Goal: Task Accomplishment & Management: Complete application form

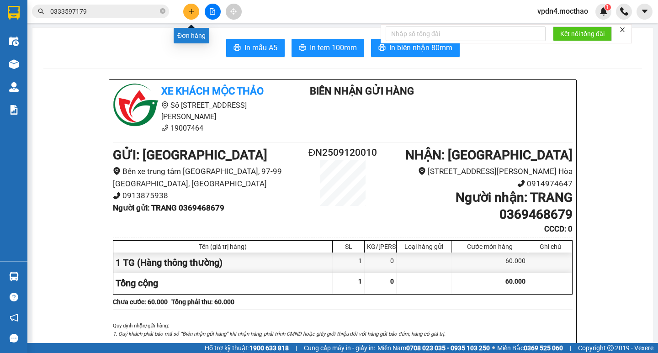
click at [191, 11] on icon "plus" at bounding box center [191, 11] width 5 height 0
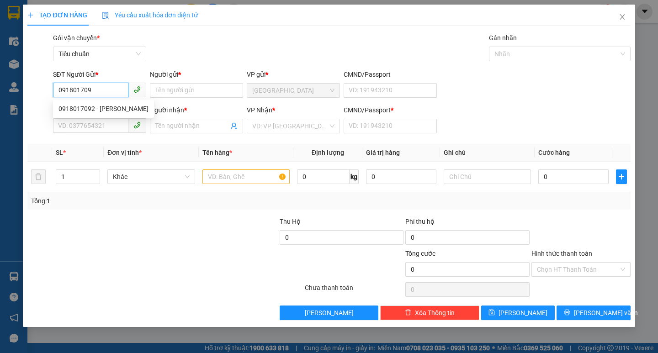
type input "0918017092"
click at [84, 107] on div "0918017092 - [PERSON_NAME]" at bounding box center [103, 109] width 90 height 10
type input "[PERSON_NAME]"
type input "0932922139"
type input "GREEN HOUSE"
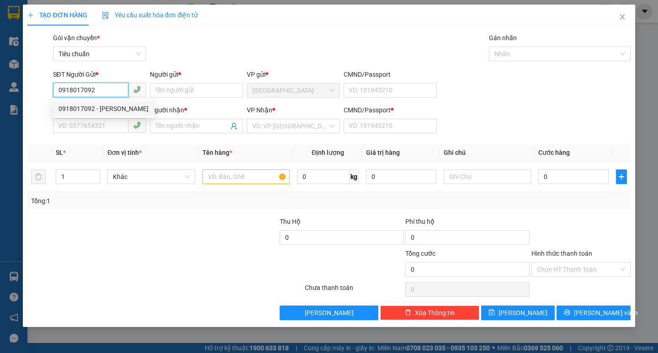
type input "0"
type input "120.000"
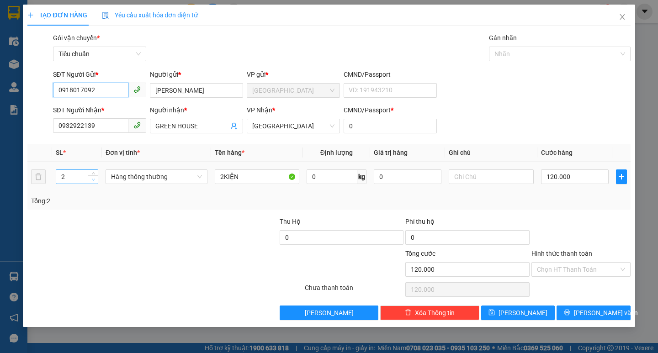
type input "0918017092"
type input "1"
click at [93, 180] on icon "down" at bounding box center [93, 179] width 3 height 3
click at [255, 178] on input "2KIỆN" at bounding box center [257, 176] width 84 height 15
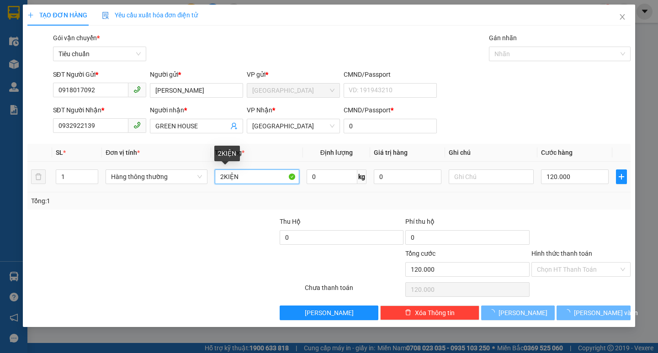
type input "0"
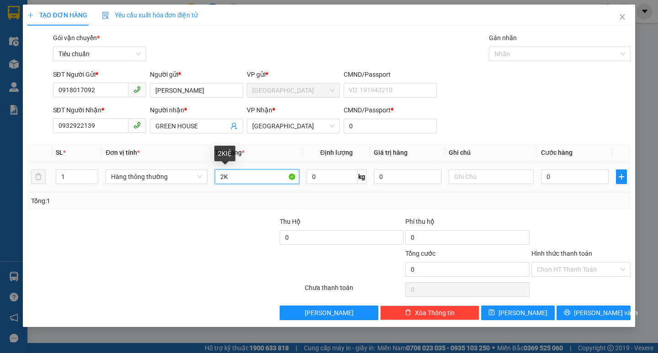
type input "2"
type input "1 GỘP"
click at [558, 178] on input "0" at bounding box center [575, 176] width 68 height 15
type input "3"
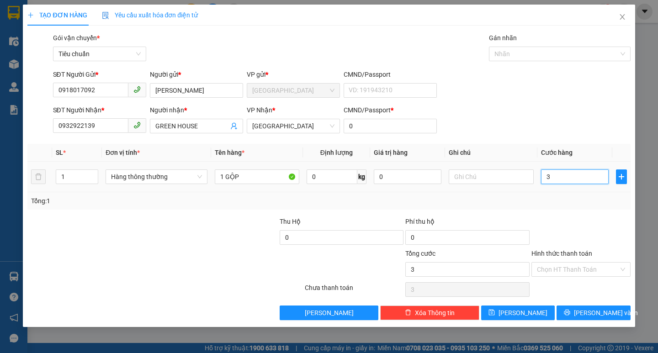
type input "30"
type input "30.000"
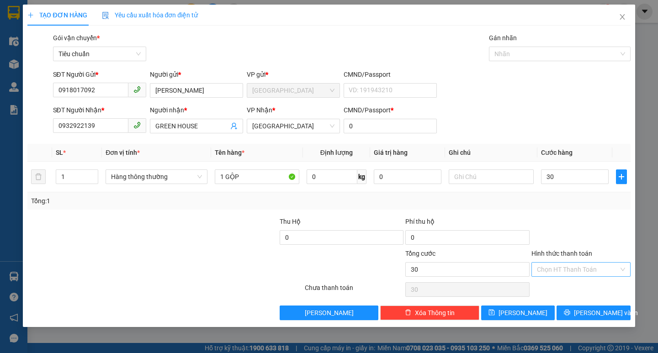
type input "30.000"
click at [573, 269] on input "Hình thức thanh toán" at bounding box center [578, 270] width 82 height 14
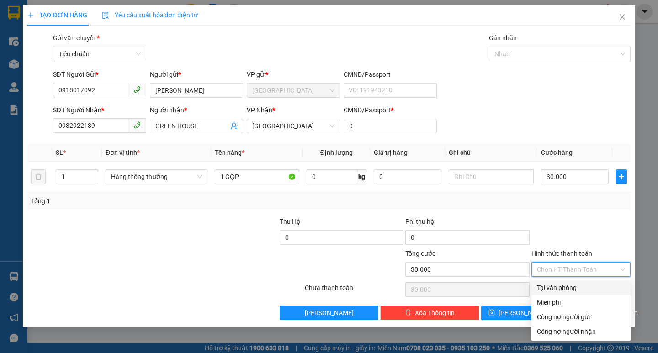
click at [557, 288] on div "Tại văn phòng" at bounding box center [581, 288] width 88 height 10
type input "0"
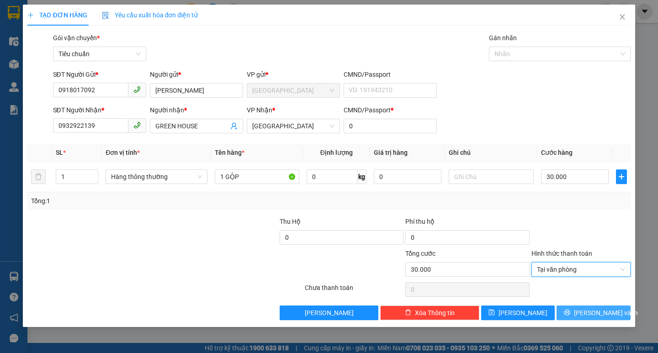
click at [592, 315] on span "[PERSON_NAME] và In" at bounding box center [606, 313] width 64 height 10
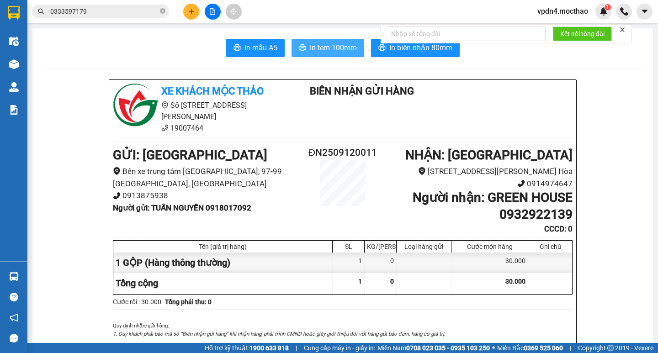
click at [334, 47] on span "In tem 100mm" at bounding box center [333, 47] width 47 height 11
click at [188, 13] on icon "plus" at bounding box center [191, 11] width 6 height 6
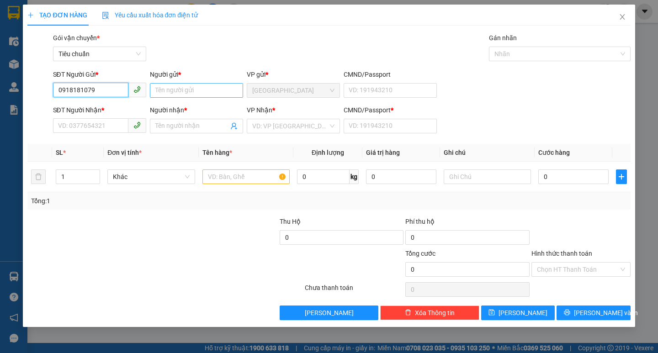
type input "0918181079"
click at [190, 94] on input "Người gửi *" at bounding box center [196, 90] width 93 height 15
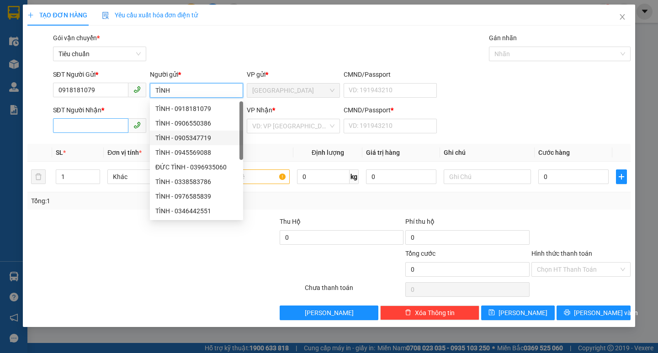
type input "TÌNH"
click at [95, 126] on input "SĐT Người Nhận *" at bounding box center [90, 125] width 75 height 15
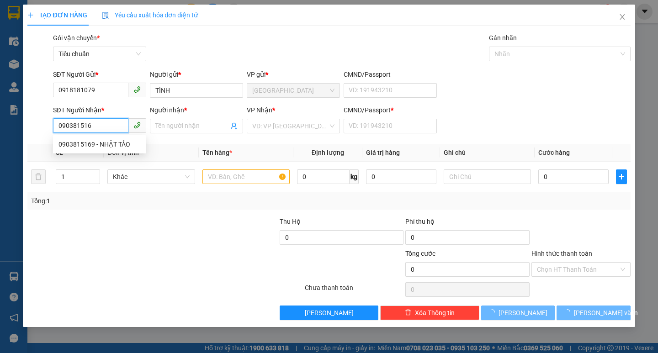
type input "0903815169"
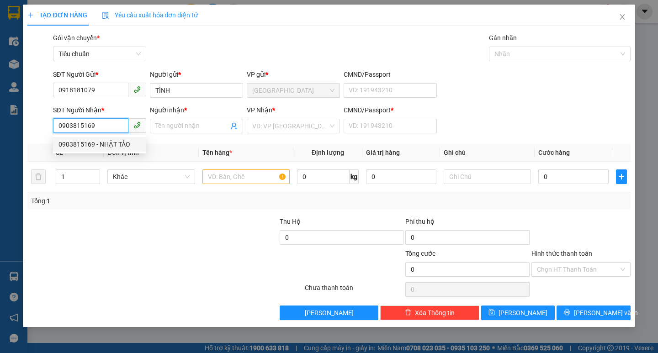
click at [97, 145] on div "0903815169 - NHẬT TẢO" at bounding box center [99, 144] width 82 height 10
type input "NHẬT TẢO"
type input "0"
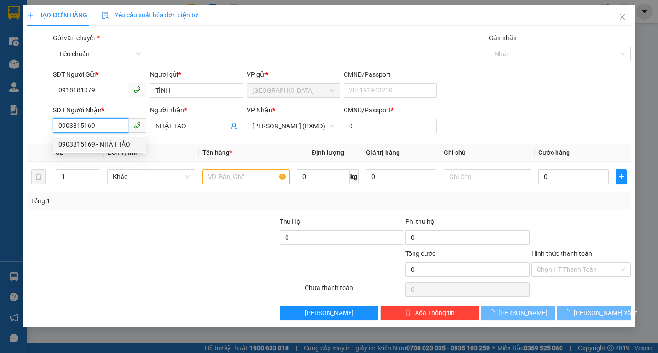
type input "200.000"
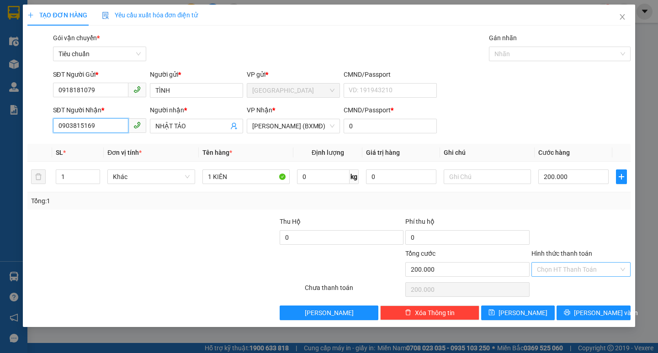
type input "0903815169"
click at [552, 269] on input "Hình thức thanh toán" at bounding box center [578, 270] width 82 height 14
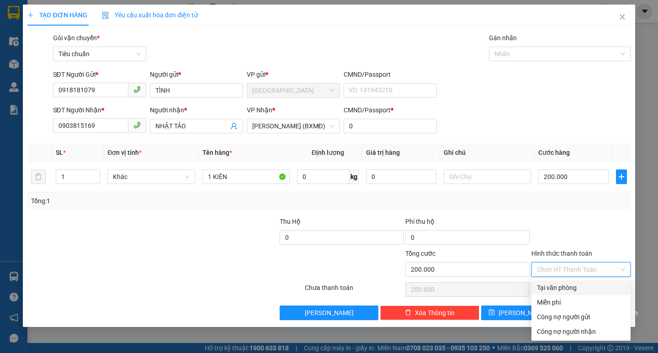
click at [555, 290] on div "Tại văn phòng" at bounding box center [581, 288] width 88 height 10
type input "0"
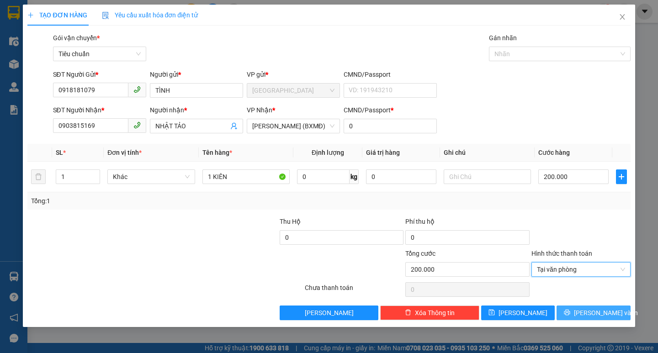
click at [582, 313] on button "[PERSON_NAME] và In" at bounding box center [593, 313] width 74 height 15
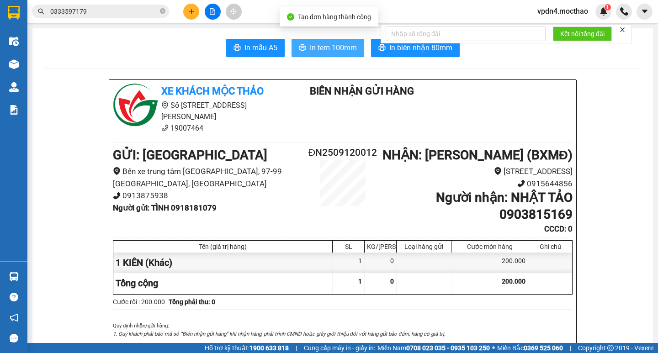
click at [310, 47] on span "In tem 100mm" at bounding box center [333, 47] width 47 height 11
click at [333, 53] on span "In tem 100mm" at bounding box center [333, 47] width 47 height 11
click at [321, 45] on span "In tem 100mm" at bounding box center [333, 47] width 47 height 11
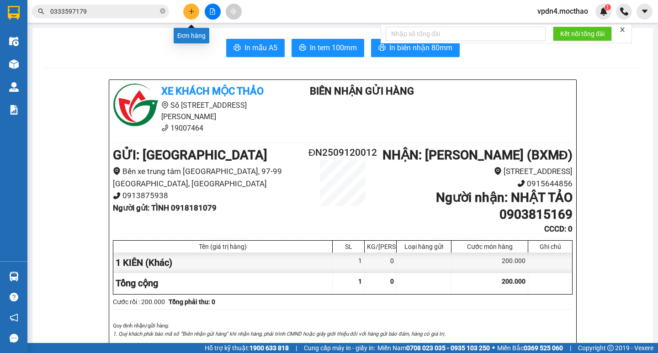
click at [194, 14] on icon "plus" at bounding box center [191, 11] width 6 height 6
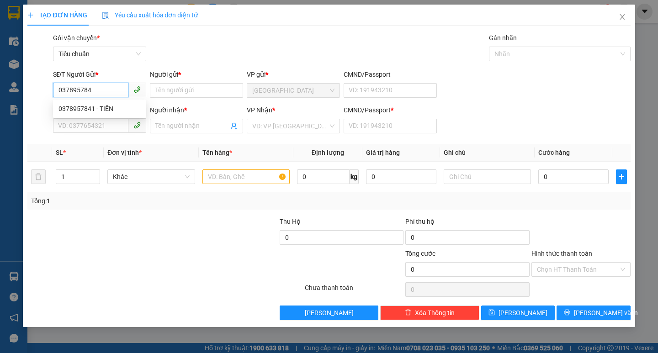
type input "0378957841"
click at [99, 106] on div "0378957841 - TIÊN" at bounding box center [99, 109] width 82 height 10
type input "TIÊN"
type input "0363393337"
type input "TRUYỀN"
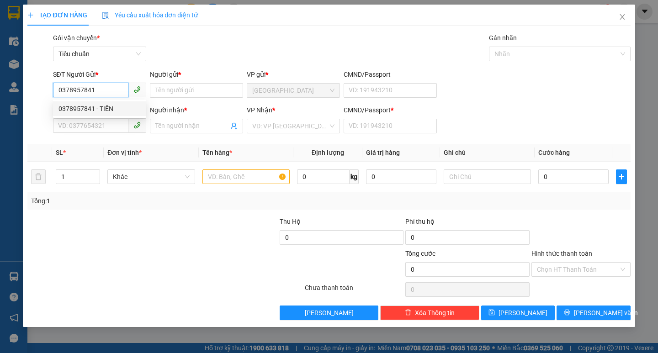
type input "0"
type input "100.000"
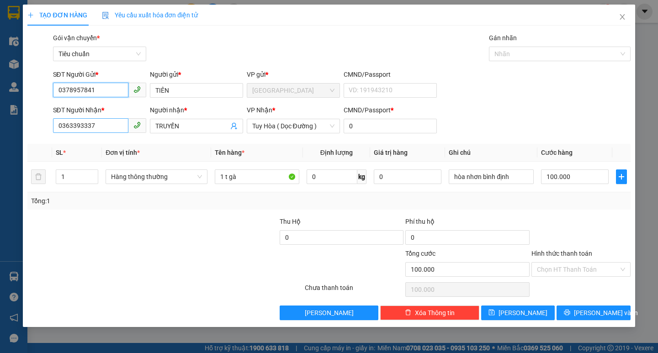
type input "0378957841"
click at [96, 127] on input "0363393337" at bounding box center [90, 125] width 75 height 15
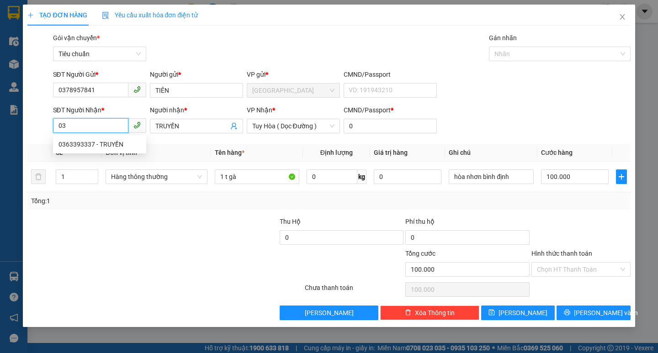
type input "0"
type input "0335861056"
click at [84, 144] on div "0335861056 - NHI" at bounding box center [99, 144] width 82 height 10
type input "NHI"
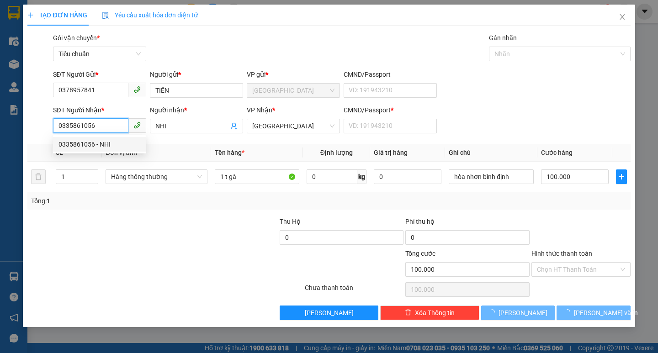
type input "20.000"
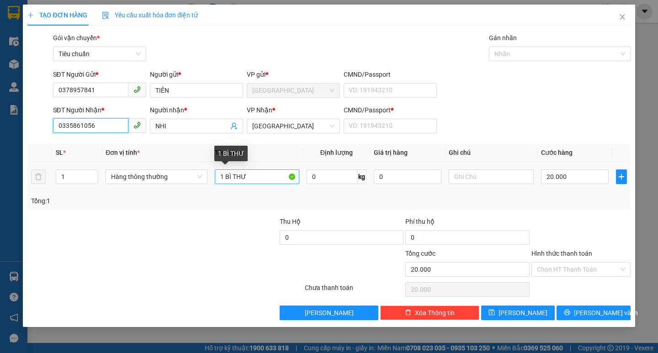
type input "0335861056"
click at [256, 179] on input "1 BÌ THƯ" at bounding box center [257, 176] width 84 height 15
type input "1 HỘP"
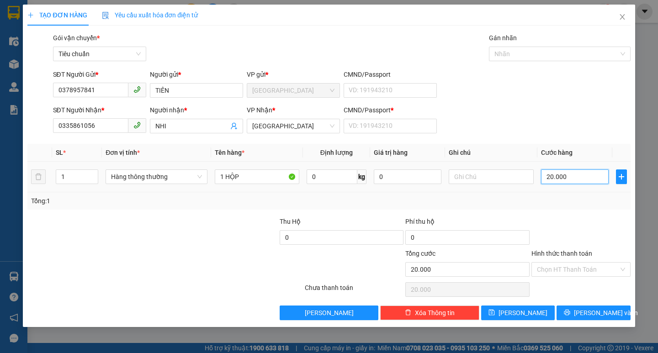
click at [571, 177] on input "20.000" at bounding box center [575, 176] width 68 height 15
type input "4"
type input "40"
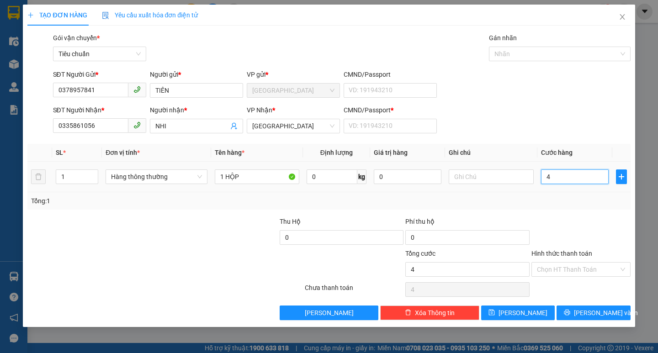
type input "40"
click at [415, 122] on input "CMND/Passport *" at bounding box center [389, 126] width 93 height 15
type input "40.000"
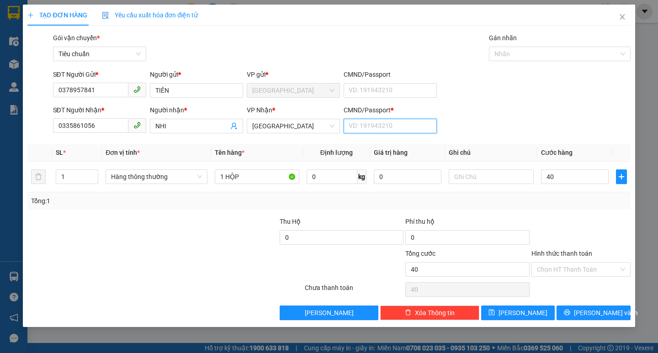
type input "40.000"
type input "0"
click at [570, 312] on icon "printer" at bounding box center [567, 312] width 6 height 6
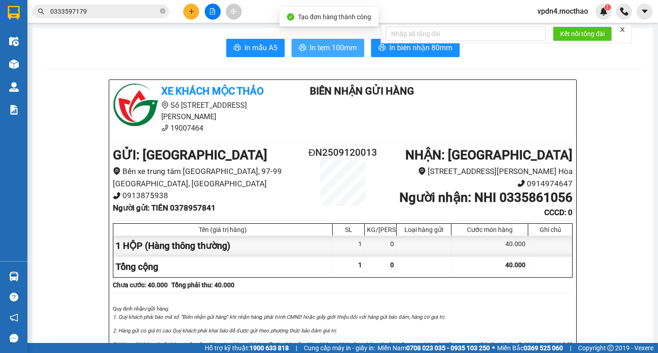
click at [331, 48] on span "In tem 100mm" at bounding box center [333, 47] width 47 height 11
click at [320, 54] on button "In tem 100mm" at bounding box center [327, 48] width 73 height 18
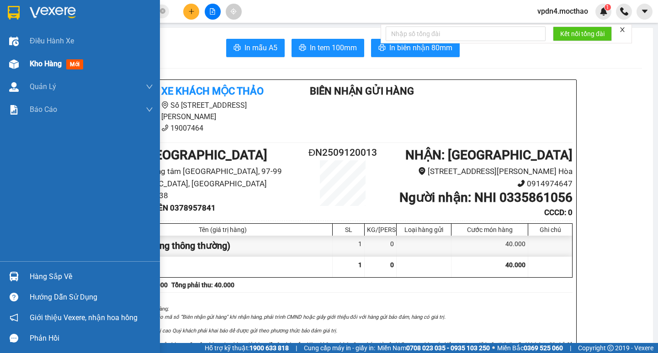
click at [50, 64] on span "Kho hàng" at bounding box center [46, 63] width 32 height 9
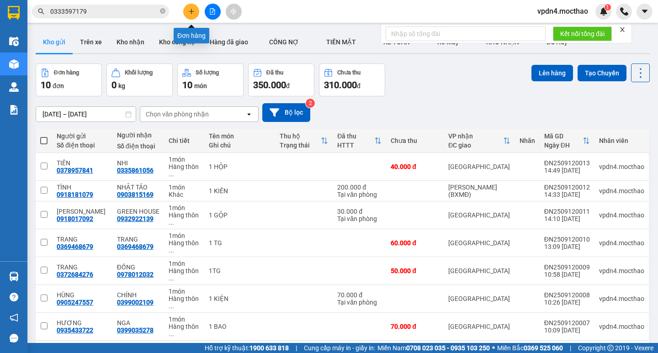
click at [191, 11] on icon "plus" at bounding box center [191, 11] width 0 height 5
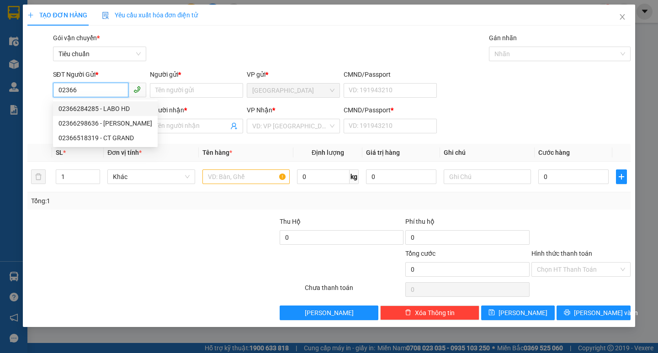
click at [93, 109] on div "02366284285 - LABO HD" at bounding box center [105, 109] width 94 height 10
type input "02366284285"
type input "LABO HD"
type input "0917488339"
type input "NHƯ Ý"
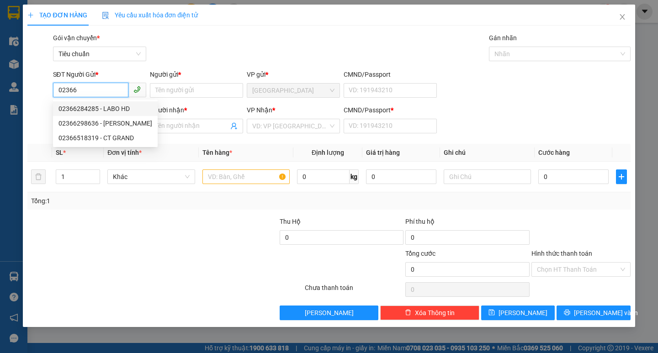
type input "0"
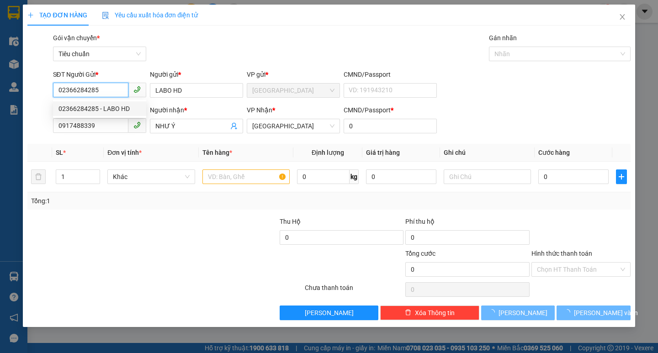
type input "30.000"
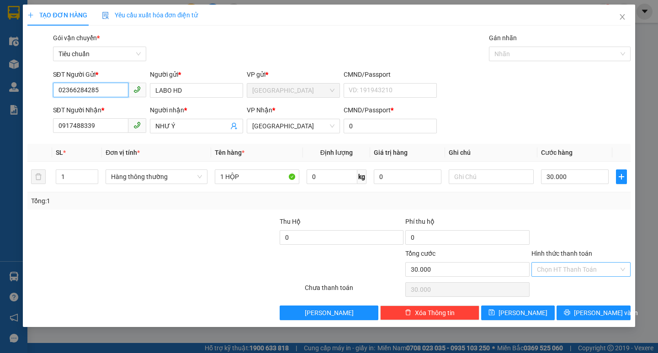
type input "02366284285"
click at [560, 270] on input "Hình thức thanh toán" at bounding box center [578, 270] width 82 height 14
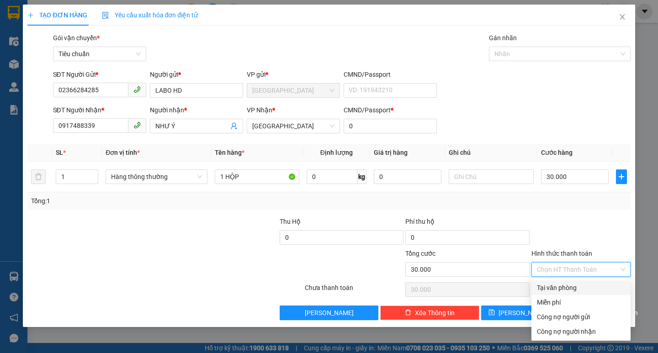
drag, startPoint x: 564, startPoint y: 286, endPoint x: 572, endPoint y: 293, distance: 10.4
click at [565, 288] on div "Tại văn phòng" at bounding box center [581, 288] width 88 height 10
type input "0"
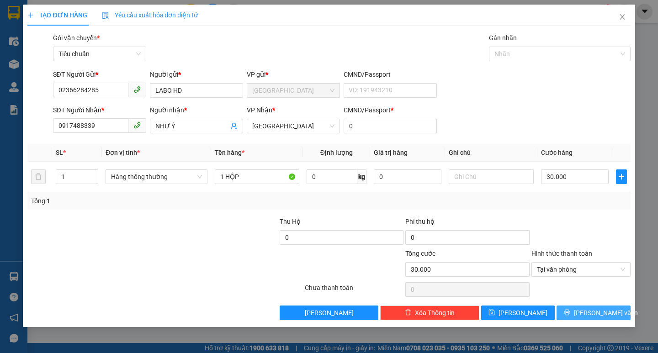
click at [570, 313] on icon "printer" at bounding box center [567, 312] width 6 height 6
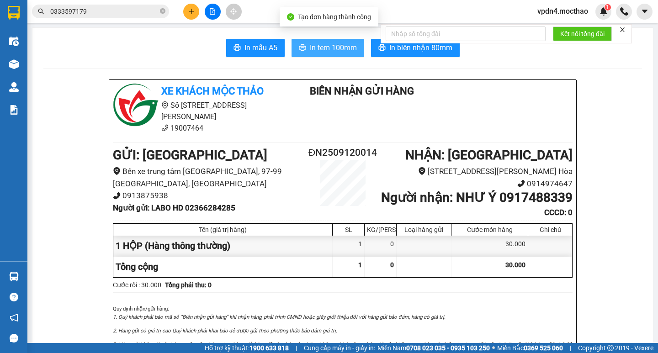
click at [330, 45] on span "In tem 100mm" at bounding box center [333, 47] width 47 height 11
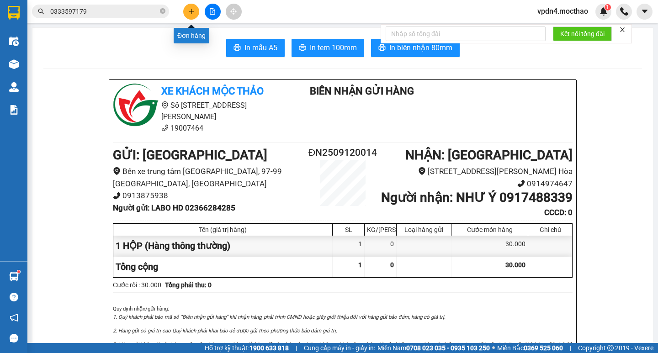
click at [193, 10] on icon "plus" at bounding box center [191, 11] width 6 height 6
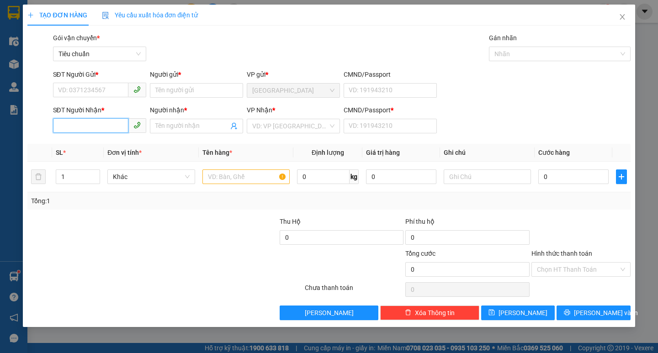
click at [98, 128] on input "SĐT Người Nhận *" at bounding box center [90, 125] width 75 height 15
click at [93, 145] on div "0906563939 - QUÝ" at bounding box center [99, 144] width 82 height 10
type input "0906563939"
type input "QUÝ"
type input "0"
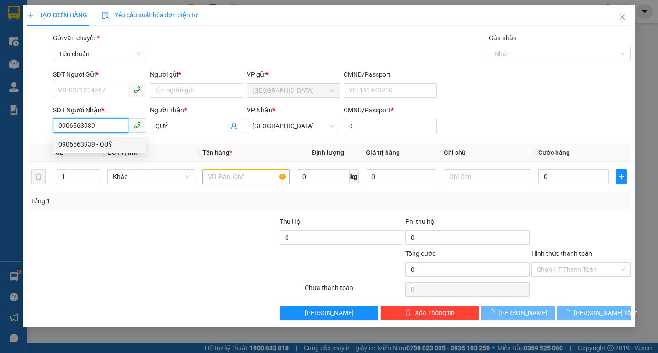
type input "20.000"
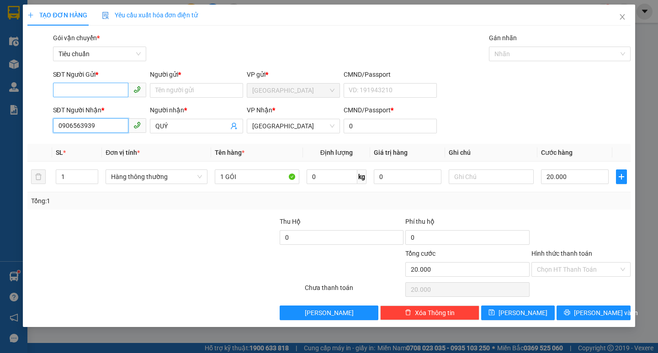
type input "0906563939"
click at [108, 93] on input "SĐT Người Gửi *" at bounding box center [90, 90] width 75 height 15
click at [101, 108] on div "0983339220 - ĐÔI" at bounding box center [99, 109] width 82 height 10
type input "0983339220"
type input "ĐÔI"
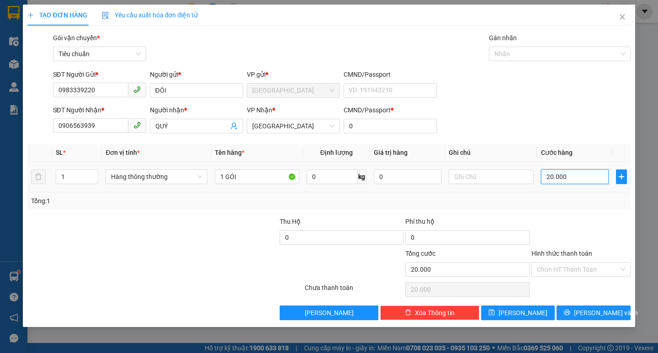
click at [565, 181] on input "20.000" at bounding box center [575, 176] width 68 height 15
type input "3"
type input "30"
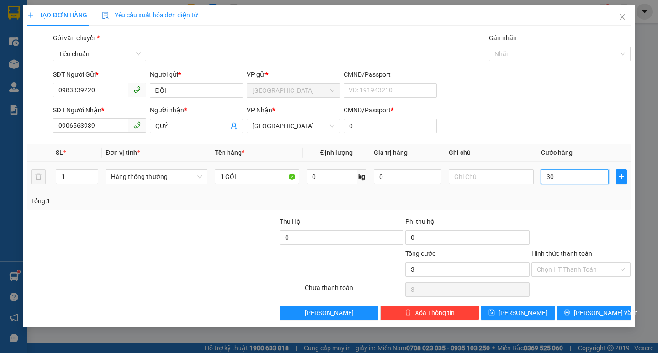
type input "30"
type input "30.000"
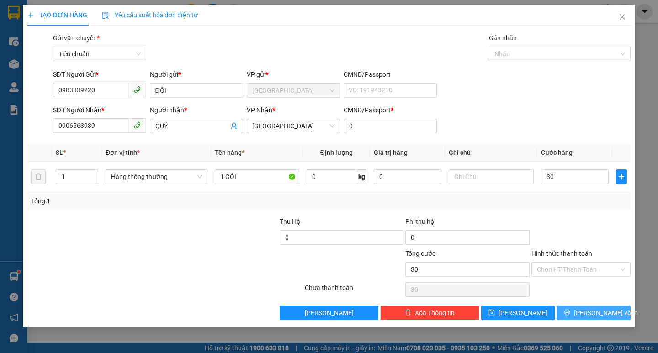
type input "30.000"
click at [589, 313] on span "[PERSON_NAME] và In" at bounding box center [606, 313] width 64 height 10
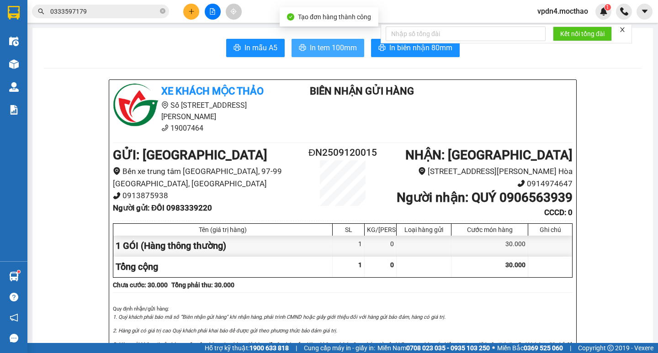
click at [339, 48] on span "In tem 100mm" at bounding box center [333, 47] width 47 height 11
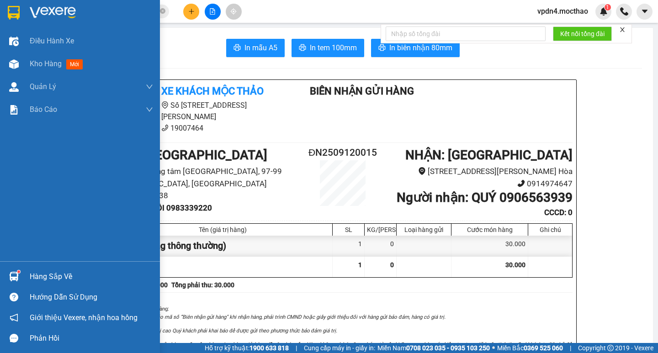
click at [35, 280] on div "Hàng sắp về" at bounding box center [91, 277] width 123 height 14
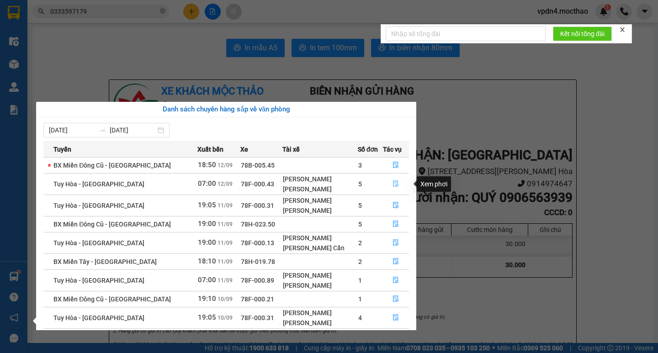
click at [395, 185] on icon "file-done" at bounding box center [395, 183] width 6 height 6
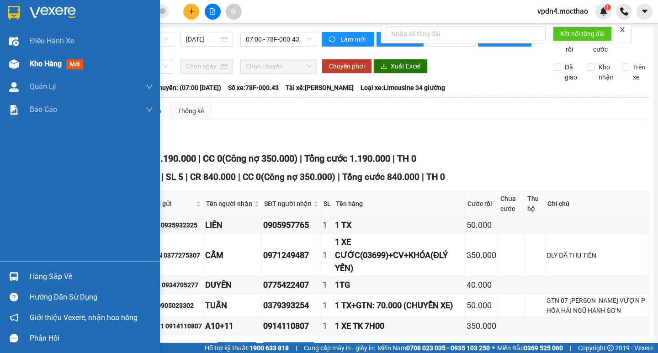
click at [46, 60] on span "Kho hàng" at bounding box center [46, 63] width 32 height 9
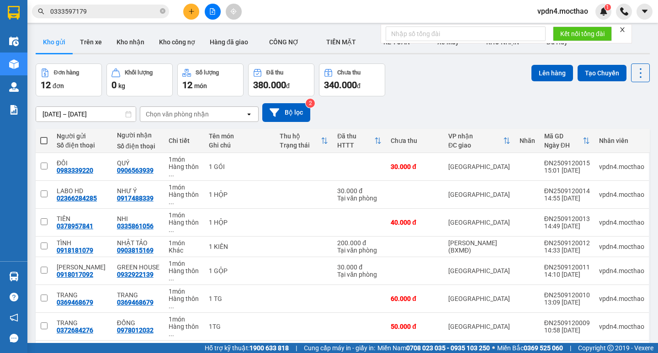
click at [193, 11] on icon "plus" at bounding box center [191, 11] width 5 height 0
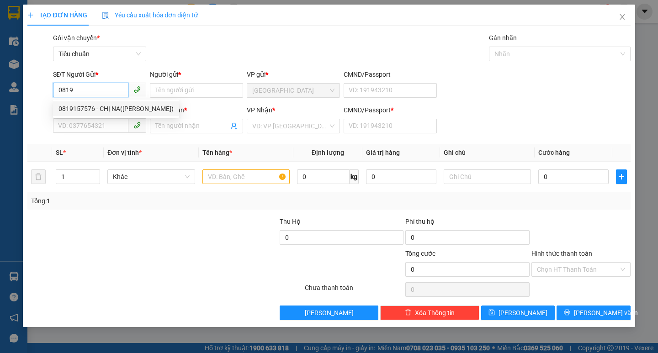
click at [121, 105] on div "0819157576 - CHỊ NA([PERSON_NAME])" at bounding box center [115, 109] width 115 height 10
type input "0819157576"
type input "CHỊ NA(CTY ROSTAR)"
type input "0905531789"
type input "QUỐC HUY"
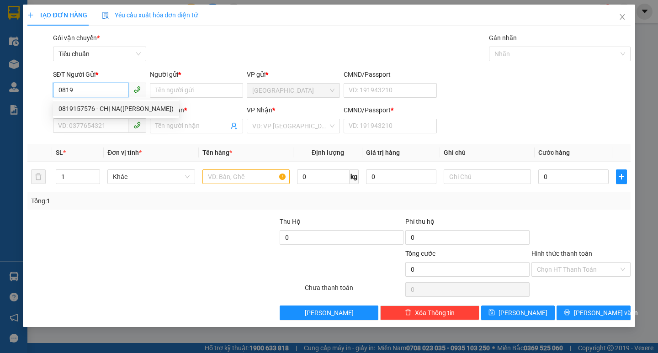
type input "0"
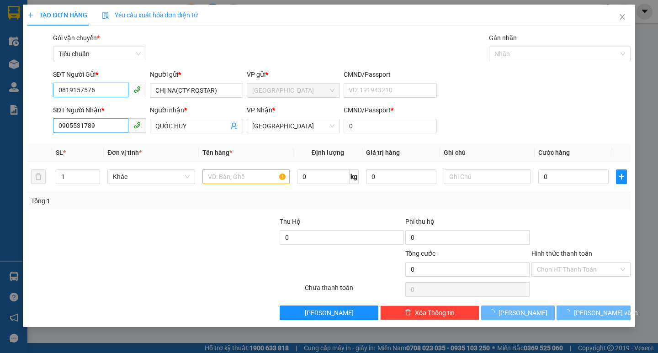
type input "200.000"
type input "0819157576"
click at [113, 123] on input "0905531789" at bounding box center [90, 125] width 75 height 15
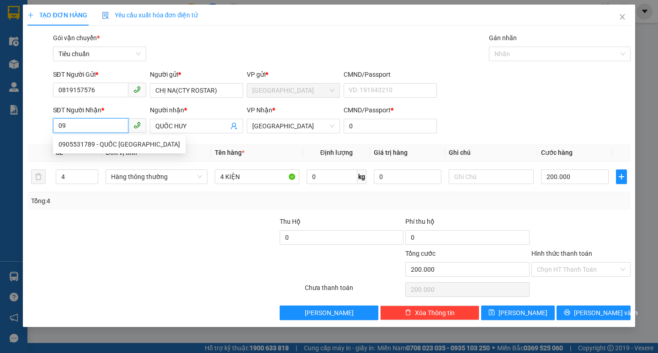
type input "0"
click at [107, 161] on div "0945657472 - TÂM" at bounding box center [118, 159] width 121 height 10
type input "0945657472"
type input "TÂM"
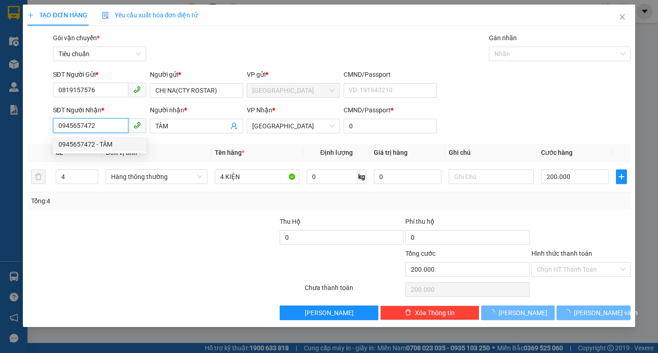
type input "150.000"
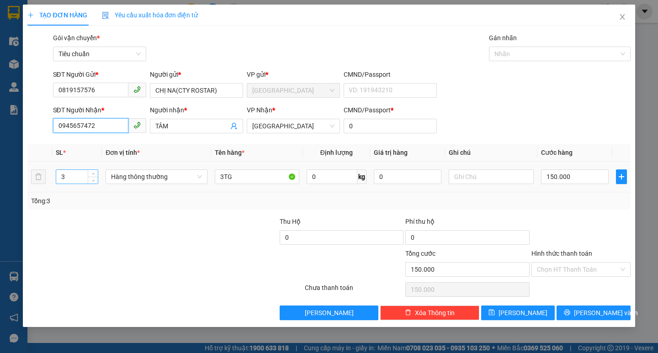
type input "0945657472"
click at [71, 177] on input "3" at bounding box center [77, 177] width 42 height 14
type input "2"
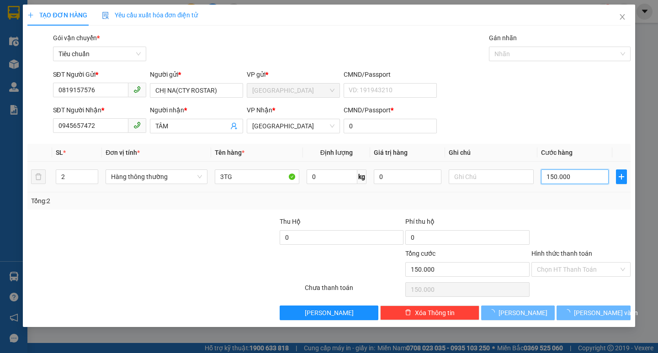
click at [557, 179] on input "150.000" at bounding box center [575, 176] width 68 height 15
type input "0"
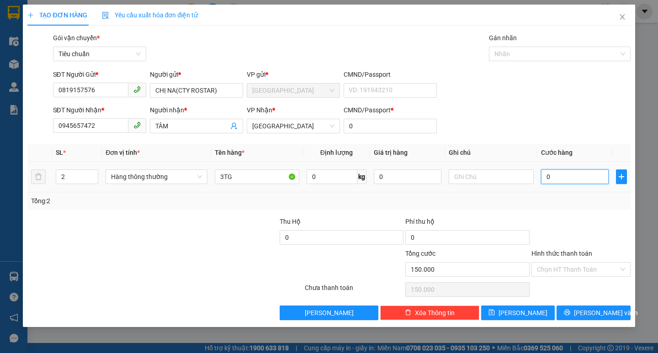
type input "1"
type input "01"
type input "10"
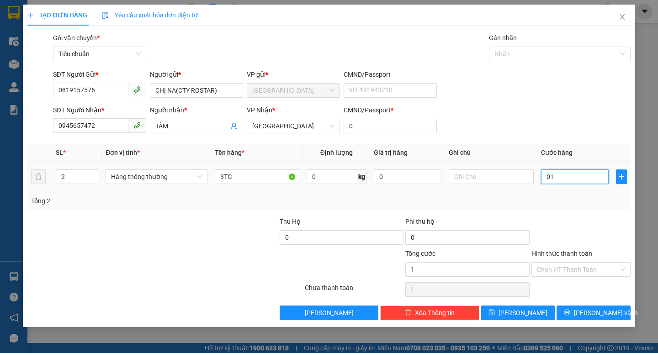
type input "010"
type input "100"
type input "0.100"
type input "100.000"
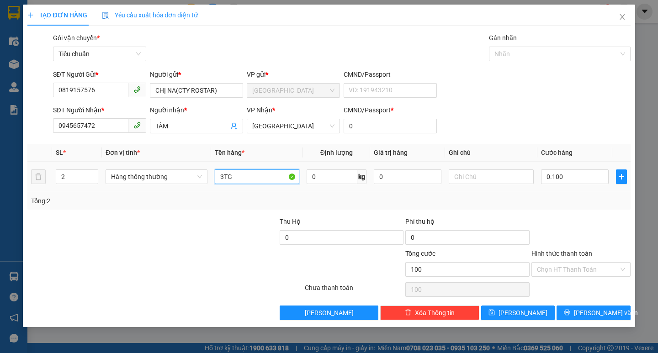
type input "100.000"
click at [267, 176] on input "3TG" at bounding box center [257, 176] width 84 height 15
type input "3"
type input "2 KIỆN"
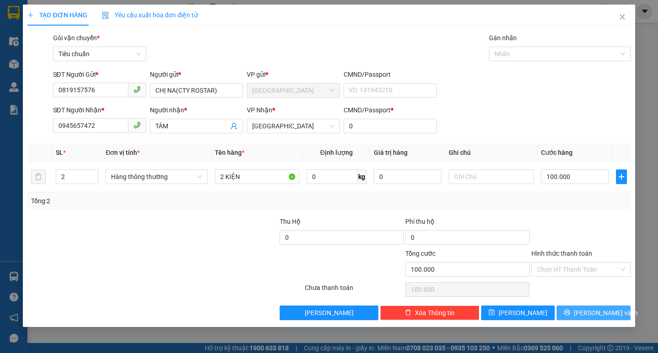
click at [582, 317] on button "[PERSON_NAME] và In" at bounding box center [593, 313] width 74 height 15
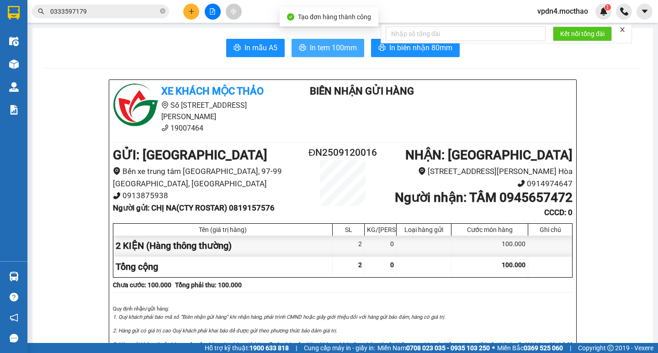
click at [335, 49] on span "In tem 100mm" at bounding box center [333, 47] width 47 height 11
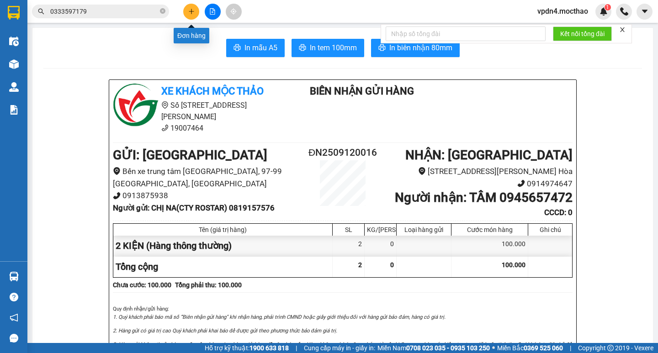
click at [192, 14] on icon "plus" at bounding box center [191, 11] width 6 height 6
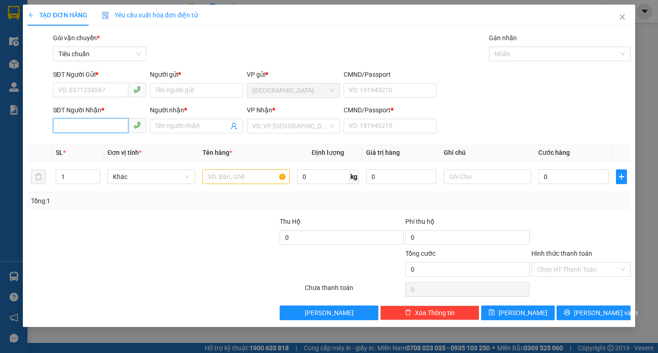
click at [110, 126] on input "SĐT Người Nhận *" at bounding box center [90, 125] width 75 height 15
click at [106, 144] on div "0905147345 - [GEOGRAPHIC_DATA]" at bounding box center [109, 144] width 103 height 10
type input "0905147345"
type input "[PERSON_NAME]"
type input "0"
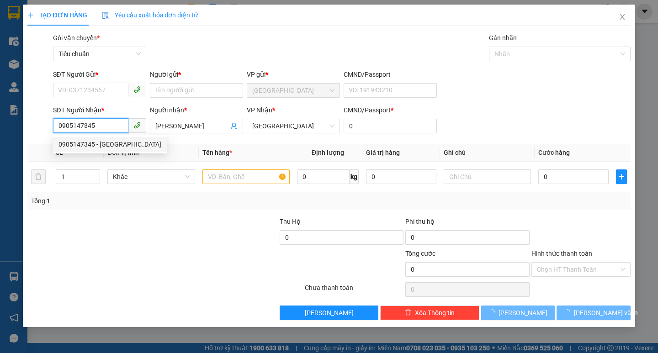
type input "40.000"
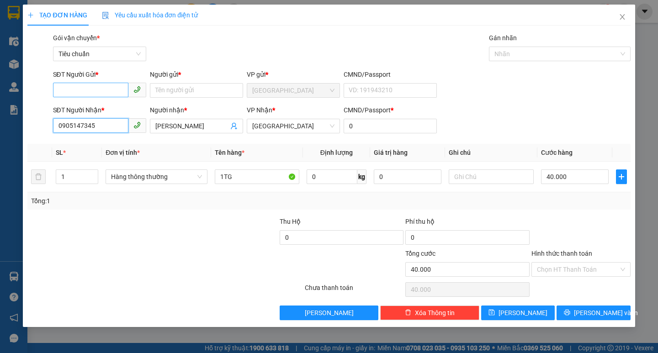
type input "0905147345"
click at [116, 88] on input "SĐT Người Gửi *" at bounding box center [90, 90] width 75 height 15
type input "0905198446"
click at [109, 114] on div "0905198446 - KHOA" at bounding box center [99, 108] width 93 height 15
type input "KHOA"
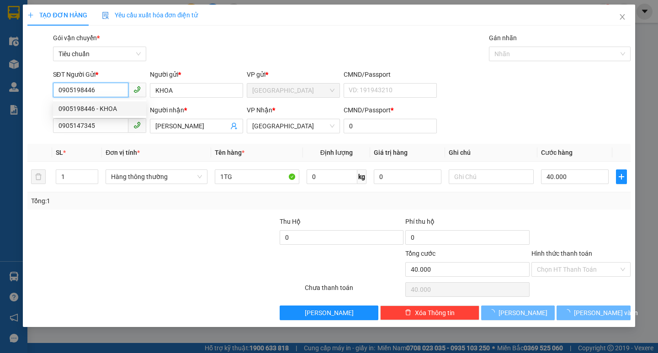
type input "70.000"
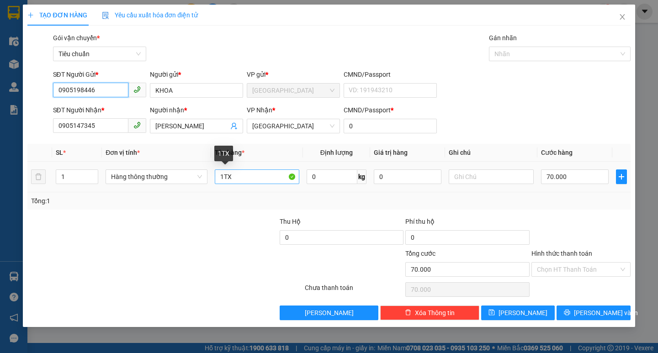
type input "0905198446"
click at [261, 176] on input "1TX" at bounding box center [257, 176] width 84 height 15
type input "1TG"
click at [574, 174] on input "70.000" at bounding box center [575, 176] width 68 height 15
type input "4"
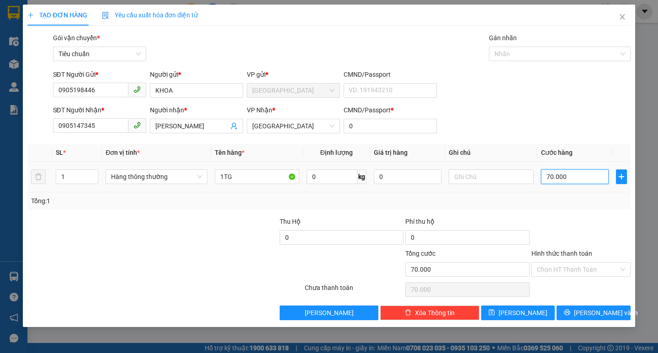
type input "4"
type input "40"
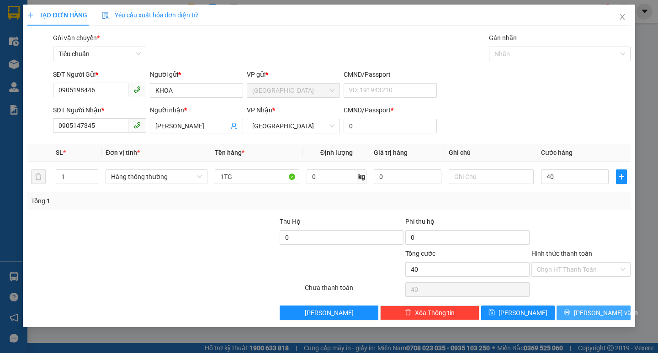
type input "40.000"
click at [599, 310] on span "[PERSON_NAME] và In" at bounding box center [606, 313] width 64 height 10
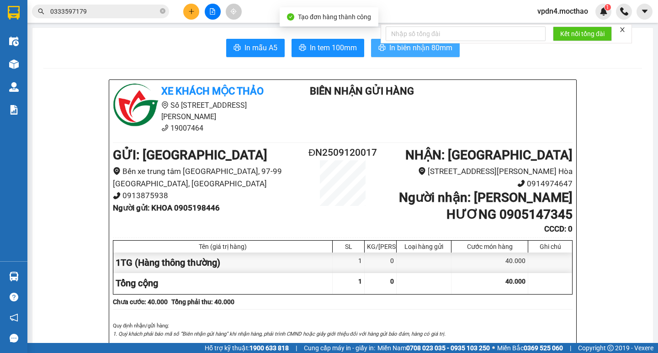
click at [378, 50] on icon "printer" at bounding box center [381, 47] width 7 height 7
click at [327, 44] on span "In tem 100mm" at bounding box center [333, 47] width 47 height 11
click at [190, 7] on button at bounding box center [191, 12] width 16 height 16
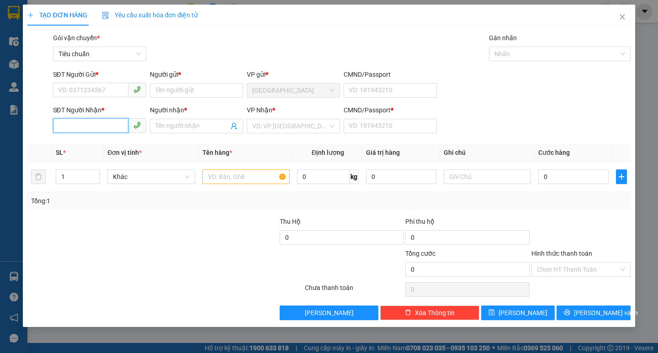
click at [99, 123] on input "SĐT Người Nhận *" at bounding box center [90, 125] width 75 height 15
click at [101, 138] on div "0936633149 - TRƯỜNG" at bounding box center [99, 144] width 93 height 15
type input "0936633149"
type input "TRƯỜNG"
type input "0"
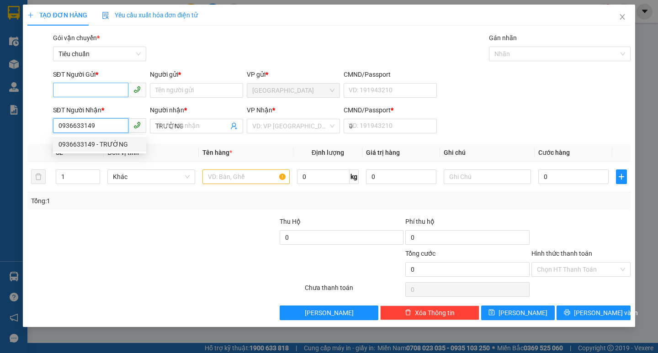
type input "50.000"
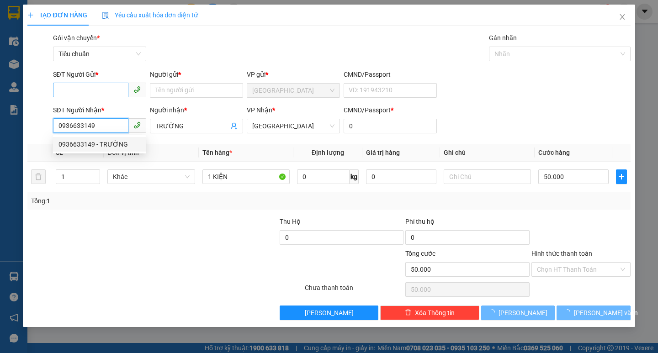
type input "0936633149"
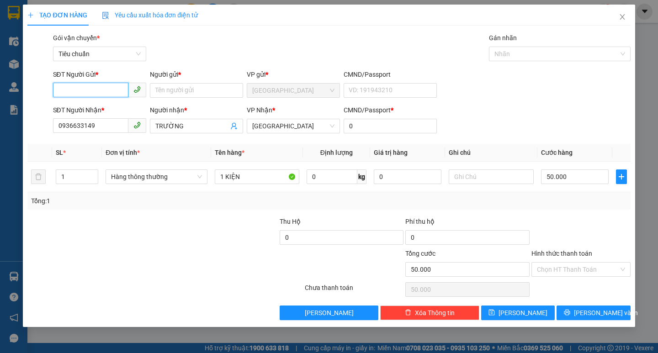
click at [102, 84] on input "SĐT Người Gửi *" at bounding box center [90, 90] width 75 height 15
click at [116, 108] on div "0905984264 - NỘI THẤT HC" at bounding box center [99, 109] width 82 height 10
type input "0905984264"
type input "NỘI THẤT HC"
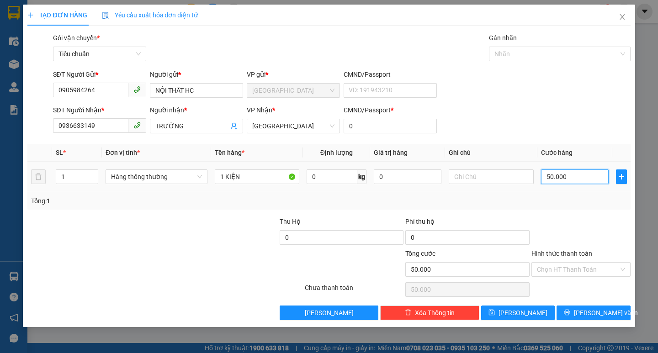
click at [573, 179] on input "50.000" at bounding box center [575, 176] width 68 height 15
type input "7"
type input "70"
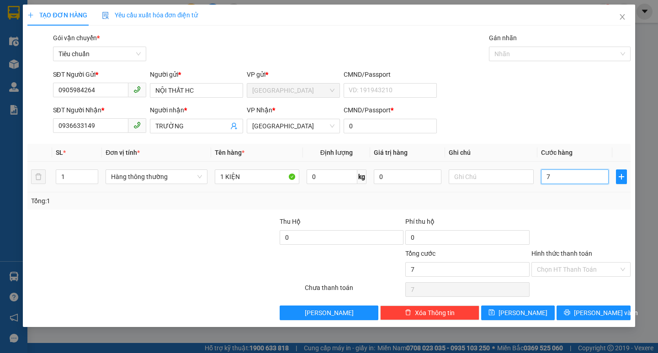
type input "70"
type input "70.000"
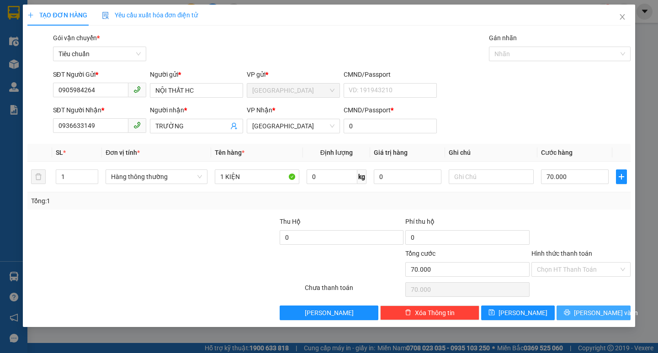
click at [599, 314] on span "[PERSON_NAME] và In" at bounding box center [606, 313] width 64 height 10
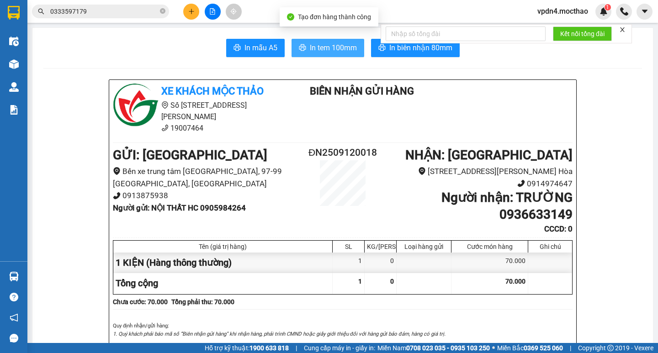
click at [350, 46] on span "In tem 100mm" at bounding box center [333, 47] width 47 height 11
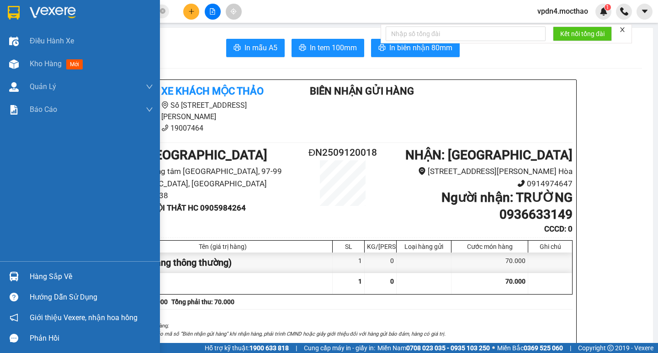
click at [46, 277] on div "Hàng sắp về" at bounding box center [91, 277] width 123 height 14
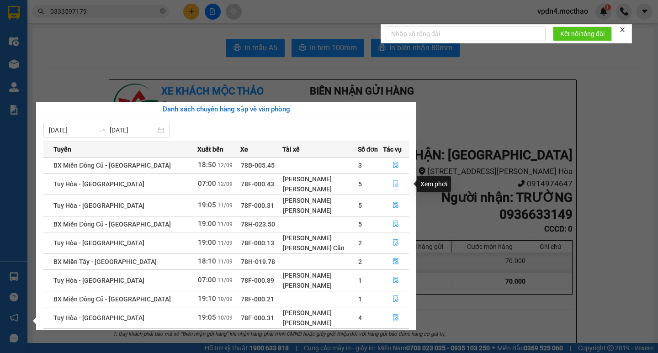
click at [390, 189] on button "button" at bounding box center [396, 184] width 26 height 15
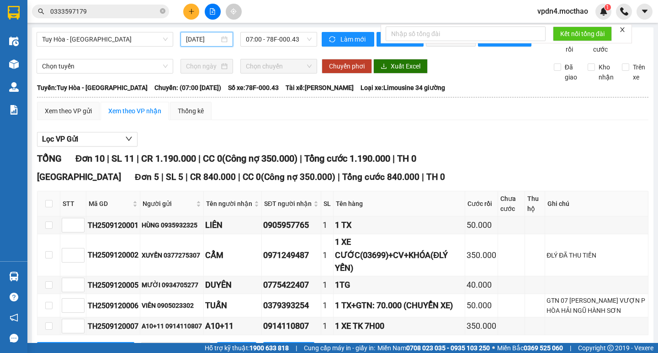
click at [199, 42] on input "[DATE]" at bounding box center [202, 39] width 33 height 10
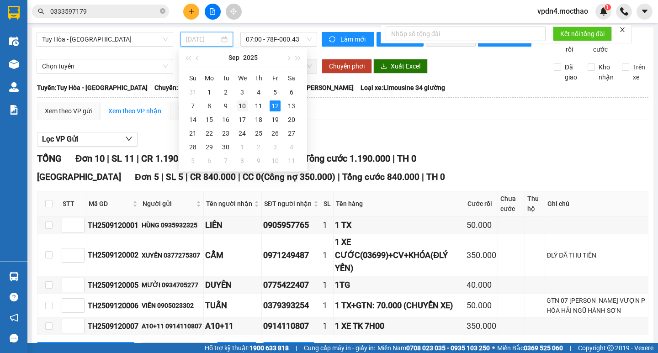
click at [246, 107] on div "10" at bounding box center [242, 105] width 11 height 11
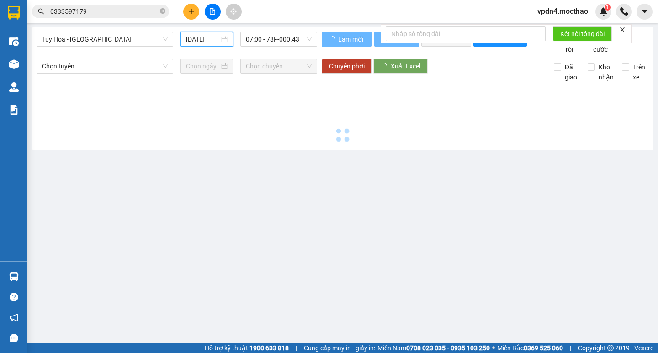
type input "[DATE]"
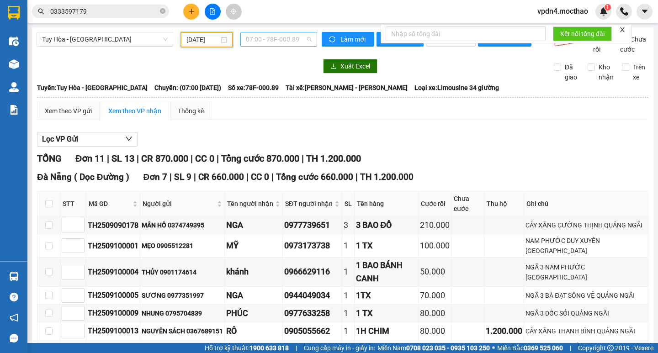
click at [266, 42] on span "07:00 - 78F-000.89" at bounding box center [279, 39] width 66 height 14
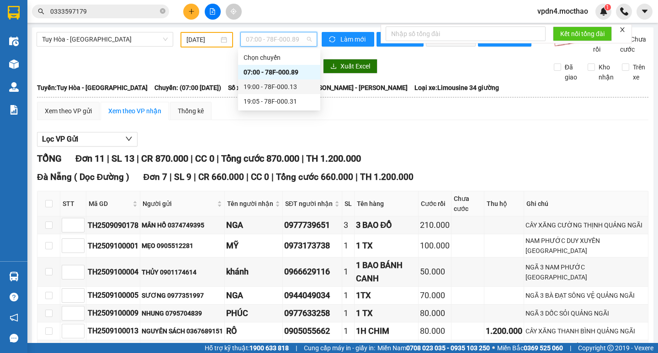
click at [284, 87] on div "19:00 - 78F-000.13" at bounding box center [278, 87] width 71 height 10
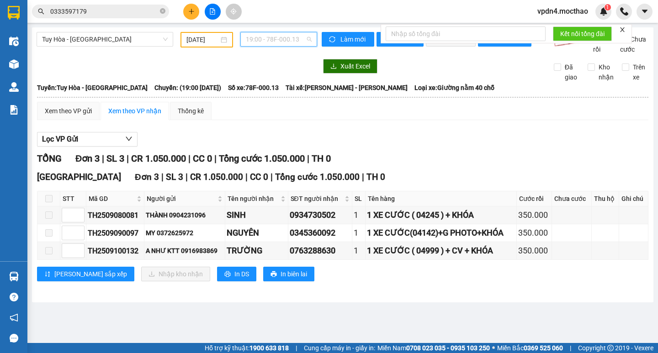
click at [283, 45] on span "19:00 - 78F-000.13" at bounding box center [279, 39] width 66 height 14
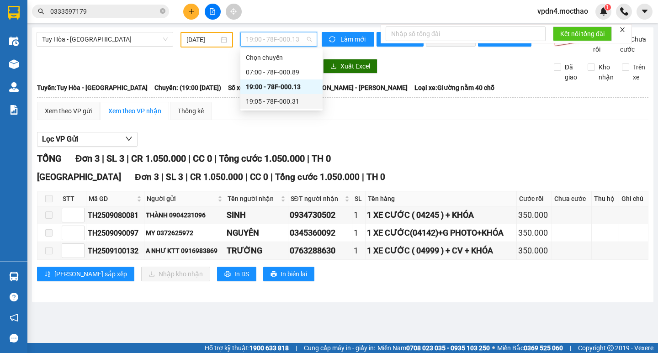
click at [299, 97] on div "19:05 - 78F-000.31" at bounding box center [281, 101] width 71 height 10
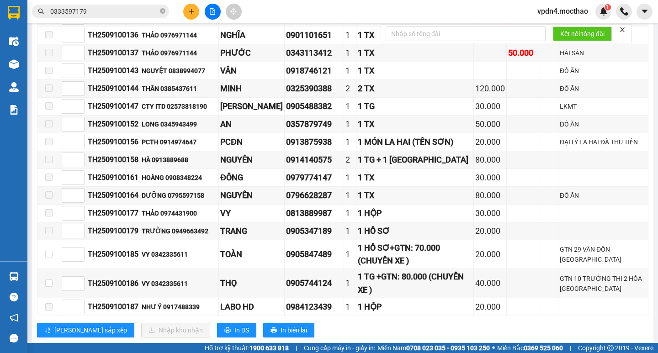
scroll to position [286, 0]
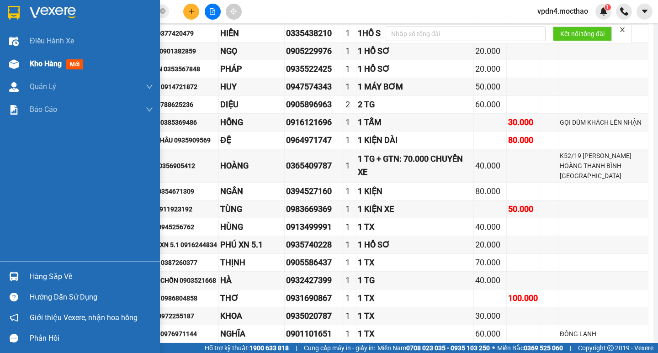
click at [41, 63] on span "Kho hàng" at bounding box center [46, 63] width 32 height 9
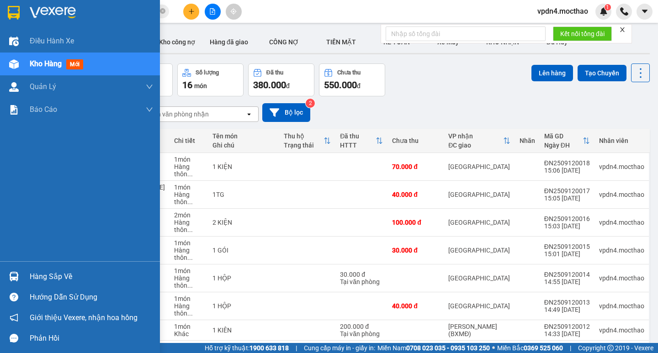
click at [49, 278] on div "Hàng sắp về" at bounding box center [91, 277] width 123 height 14
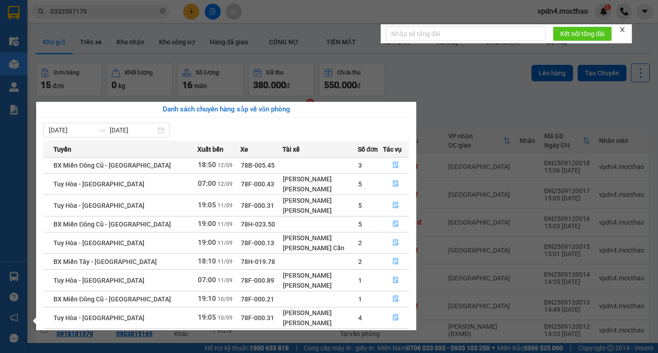
click at [459, 149] on section "Kết quả tìm kiếm ( 91 ) Bộ lọc Ngày lên hàng gần nhất Mã ĐH Trạng thái Món hàng…" at bounding box center [329, 176] width 658 height 353
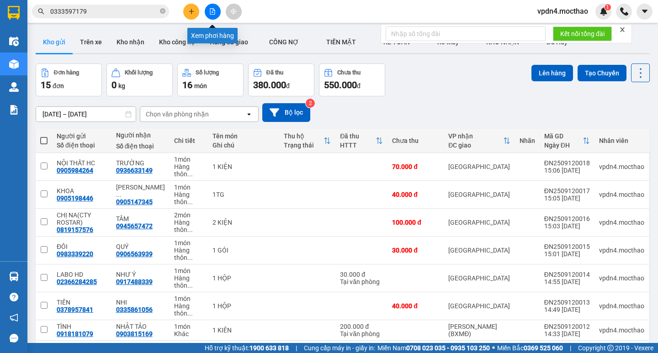
click at [211, 16] on button at bounding box center [213, 12] width 16 height 16
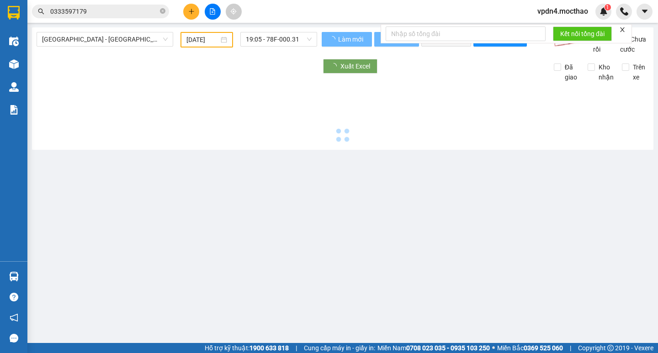
type input "[DATE]"
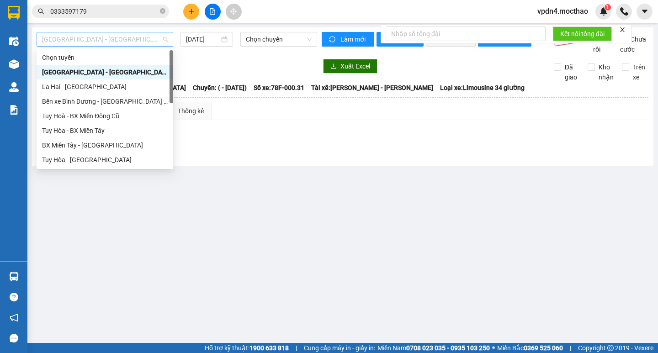
click at [161, 41] on span "[GEOGRAPHIC_DATA] - [GEOGRAPHIC_DATA]" at bounding box center [105, 39] width 126 height 14
type input "D"
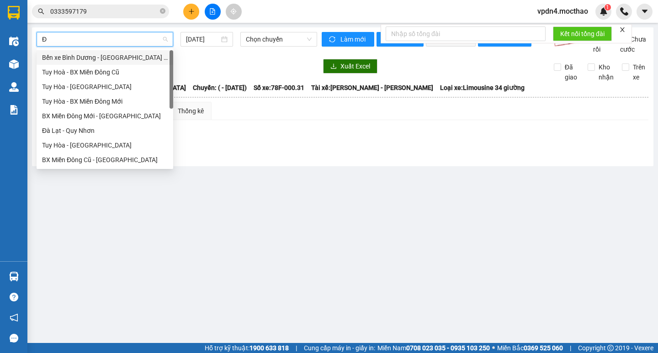
type input "ĐA"
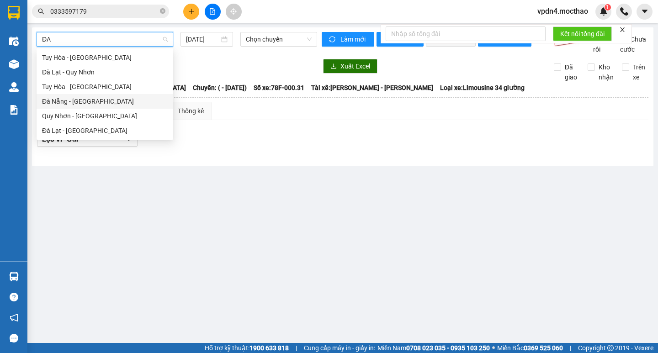
click at [107, 102] on div "Đà Nẵng - [GEOGRAPHIC_DATA]" at bounding box center [105, 101] width 126 height 10
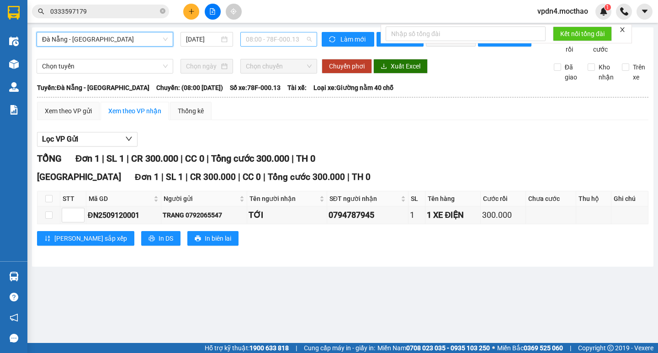
click at [252, 43] on span "08:00 - 78F-000.13" at bounding box center [279, 39] width 66 height 14
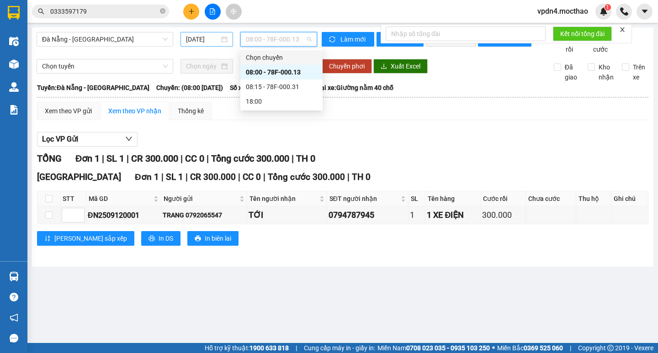
click at [205, 38] on input "[DATE]" at bounding box center [202, 39] width 33 height 10
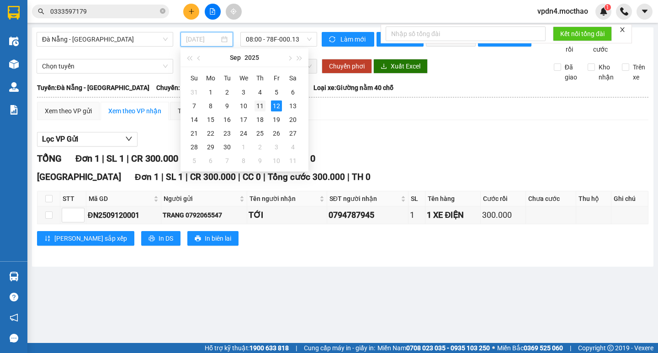
click at [262, 106] on div "11" at bounding box center [259, 105] width 11 height 11
type input "[DATE]"
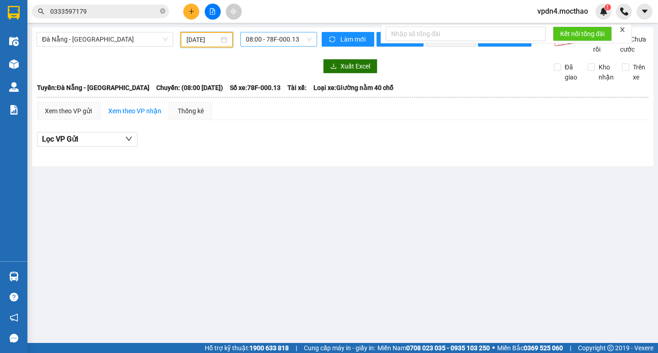
click at [267, 40] on span "08:00 - 78F-000.13" at bounding box center [279, 39] width 66 height 14
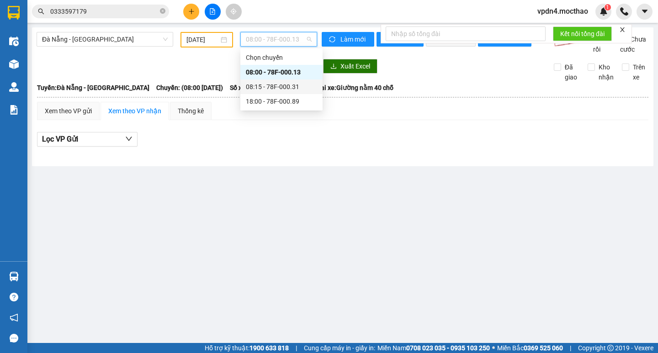
click at [275, 84] on div "08:15 - 78F-000.31" at bounding box center [281, 87] width 71 height 10
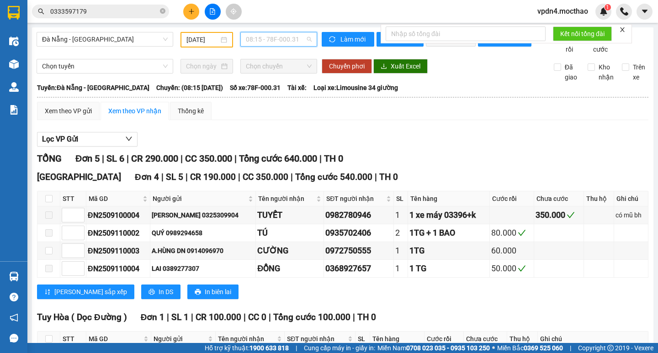
click at [273, 40] on span "08:15 - 78F-000.31" at bounding box center [279, 39] width 66 height 14
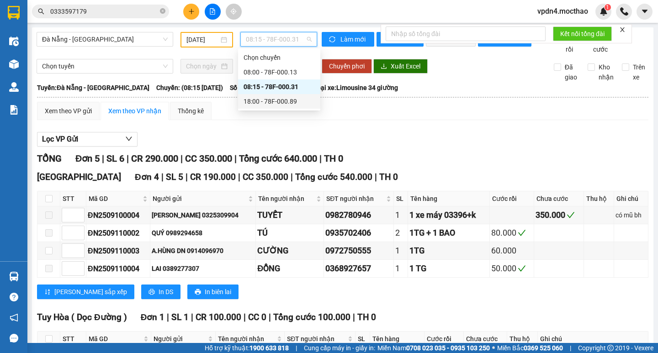
click at [289, 100] on div "18:00 - 78F-000.89" at bounding box center [278, 101] width 71 height 10
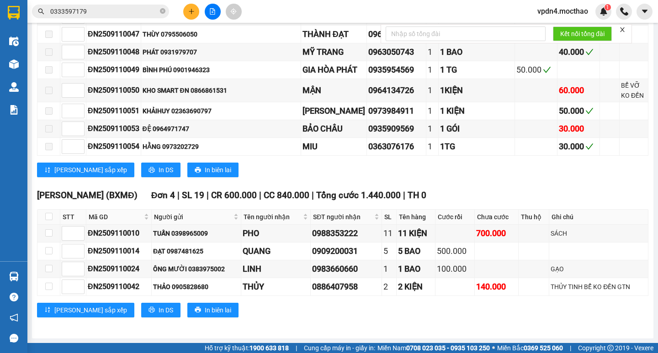
scroll to position [852, 0]
click at [186, 12] on button at bounding box center [191, 12] width 16 height 16
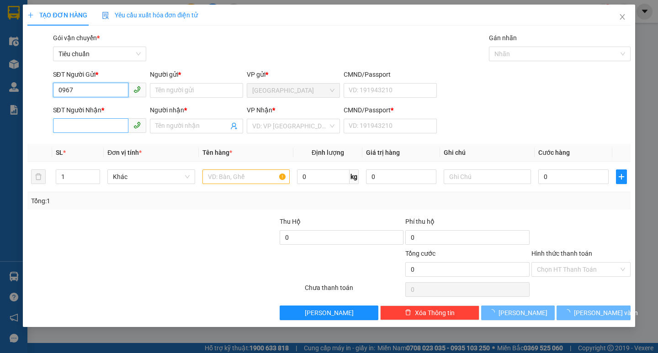
type input "0967"
click at [95, 125] on input "SĐT Người Nhận *" at bounding box center [90, 125] width 75 height 15
type input "0967039931"
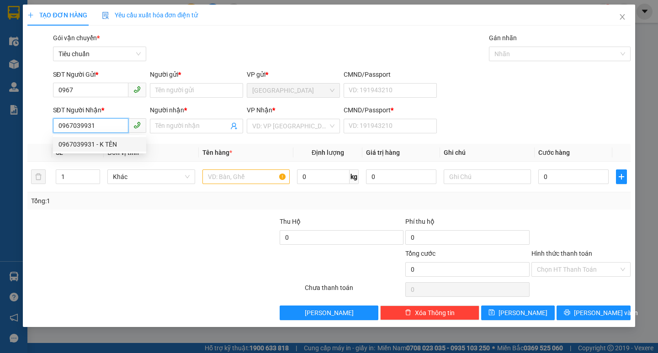
click at [93, 151] on div "0967039931 - K TÊN" at bounding box center [99, 144] width 93 height 15
type input "K TÊN"
type input "0"
type input "100.000"
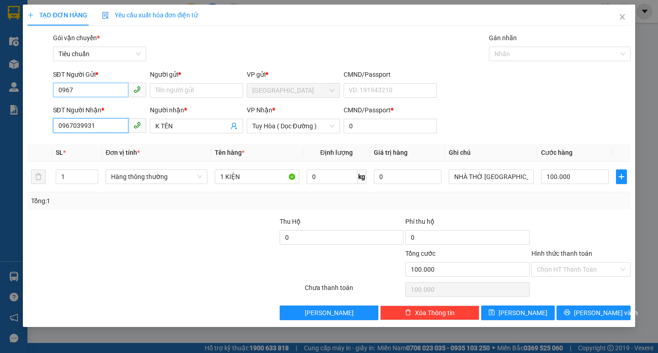
type input "0967039931"
click at [106, 95] on input "0967" at bounding box center [90, 90] width 75 height 15
type input "0"
click at [102, 113] on div "0785752653 - [PERSON_NAME]" at bounding box center [103, 109] width 90 height 10
type input "0785752653"
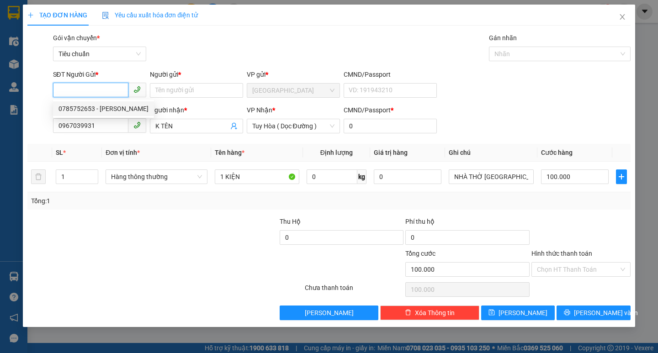
type input "NGỌC"
type input "0785752653"
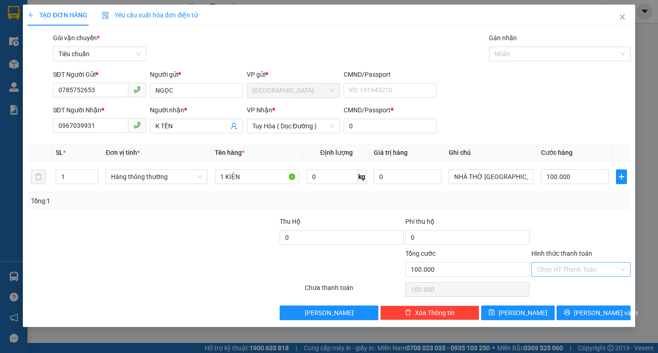
click at [545, 269] on input "Hình thức thanh toán" at bounding box center [578, 270] width 82 height 14
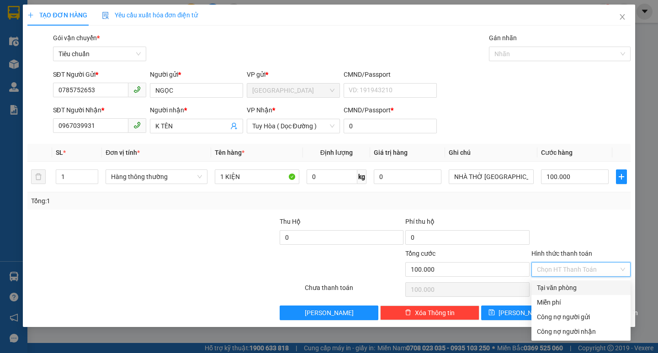
click at [546, 285] on div "Tại văn phòng" at bounding box center [581, 288] width 88 height 10
type input "0"
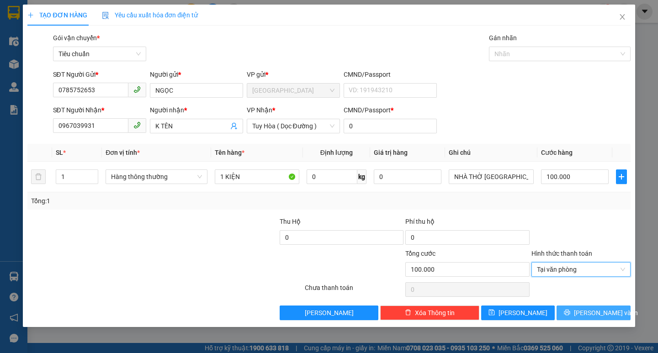
click at [588, 319] on button "[PERSON_NAME] và In" at bounding box center [593, 313] width 74 height 15
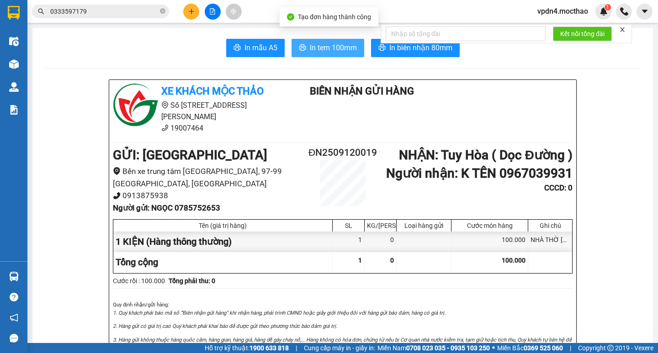
click at [336, 49] on span "In tem 100mm" at bounding box center [333, 47] width 47 height 11
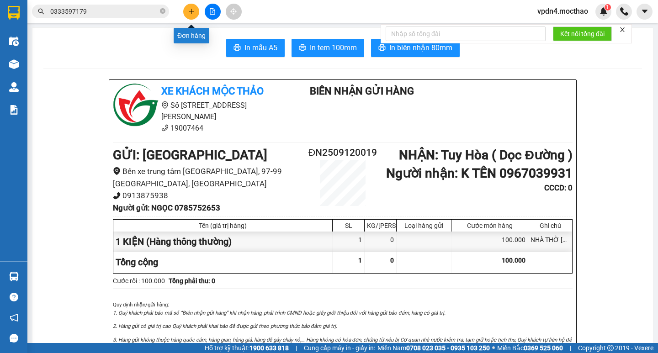
click at [194, 11] on icon "plus" at bounding box center [191, 11] width 5 height 0
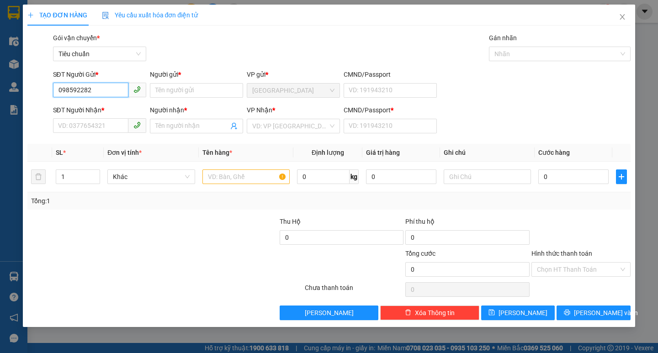
type input "0985922821"
click at [131, 102] on div "0985922821 - ĐÔNG" at bounding box center [99, 108] width 93 height 15
type input "ĐÔNG"
type input "0869063092"
type input "HIỀN"
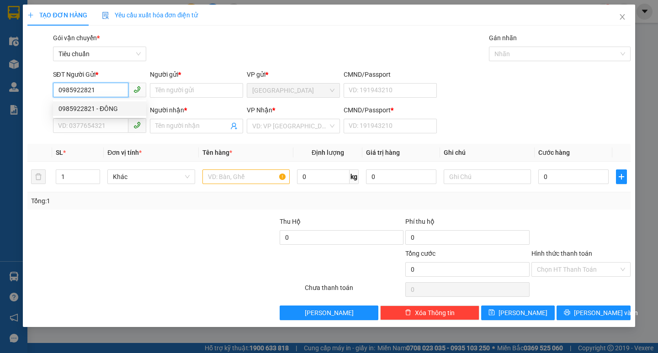
type input "0"
type input "40.000"
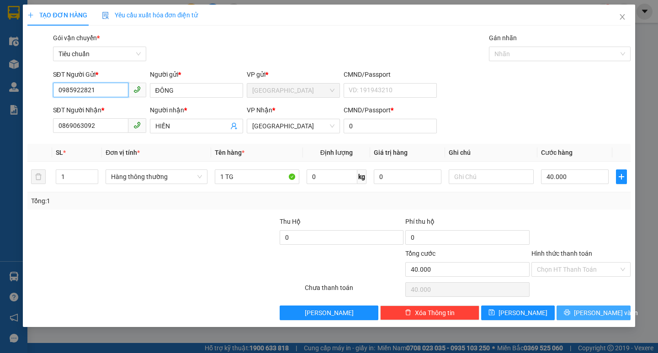
type input "0985922821"
click at [611, 308] on span "[PERSON_NAME] và In" at bounding box center [606, 313] width 64 height 10
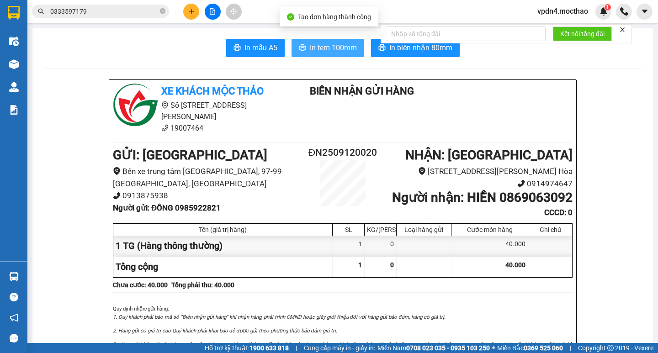
click at [326, 50] on span "In tem 100mm" at bounding box center [333, 47] width 47 height 11
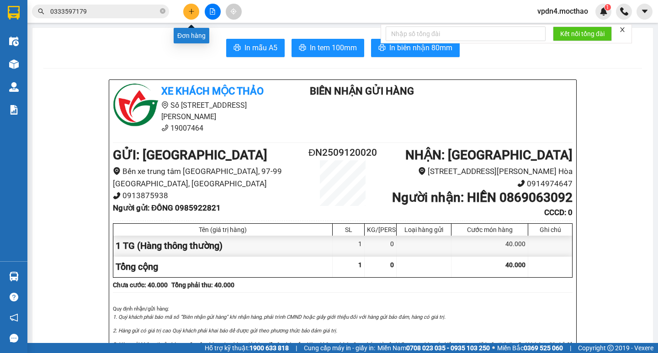
click at [194, 16] on button at bounding box center [191, 12] width 16 height 16
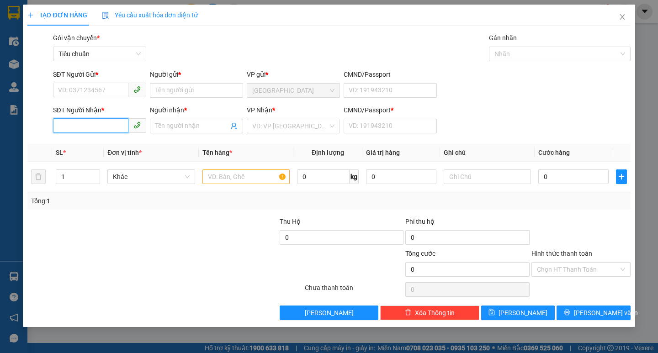
click at [113, 126] on input "SĐT Người Nhận *" at bounding box center [90, 125] width 75 height 15
type input "0905261774"
click at [111, 140] on div "0905261774 - THÀNH NGHĨA" at bounding box center [100, 144] width 84 height 10
type input "THÀNH NGHĨA"
type input "0"
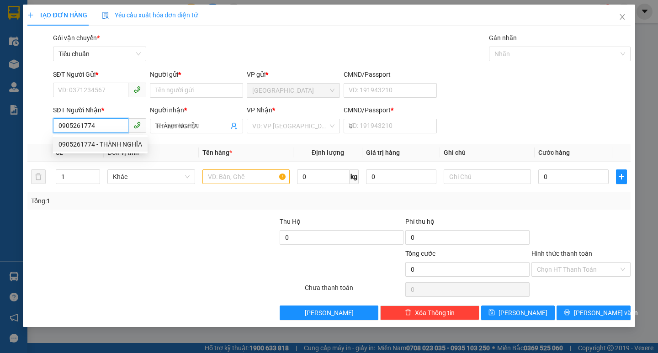
type input "40.000"
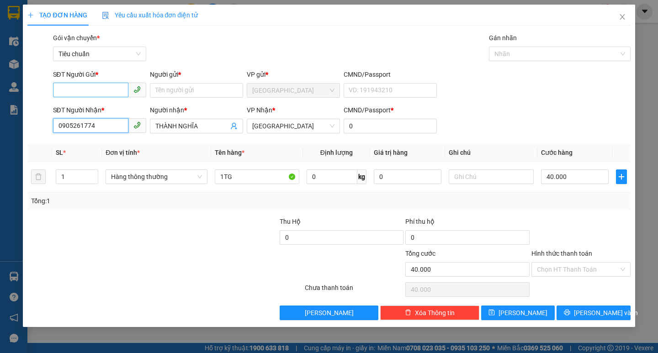
type input "0905261774"
click at [110, 93] on input "SĐT Người Gửi *" at bounding box center [90, 90] width 75 height 15
type input "0902515303"
click at [108, 103] on div "0902515303 - TUỆ" at bounding box center [99, 108] width 93 height 15
type input "TUỆ"
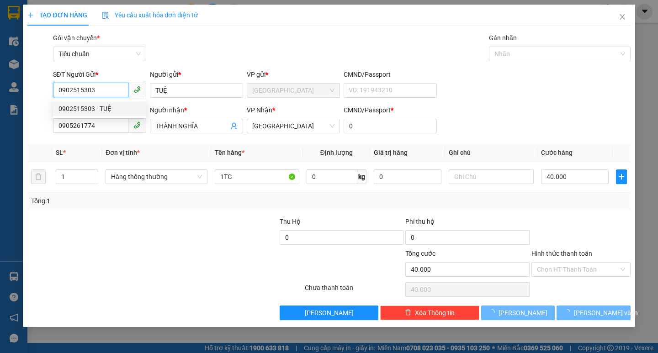
type input "50.000"
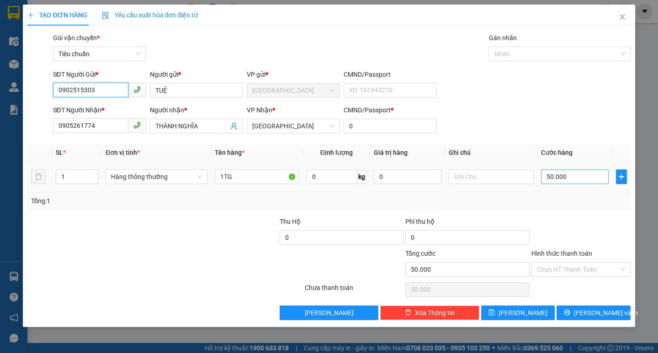
type input "0902515303"
click at [601, 175] on input "50.000" at bounding box center [575, 176] width 68 height 15
type input "6"
type input "60"
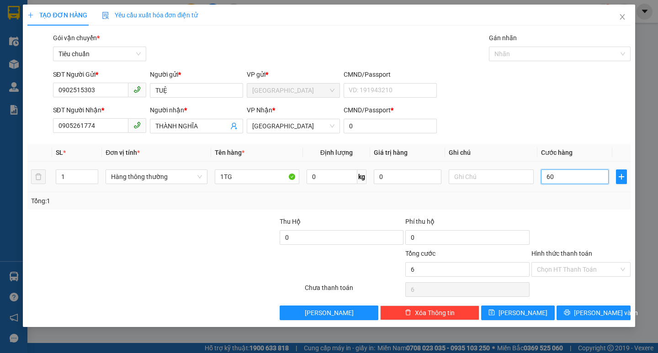
type input "60"
type input "60.000"
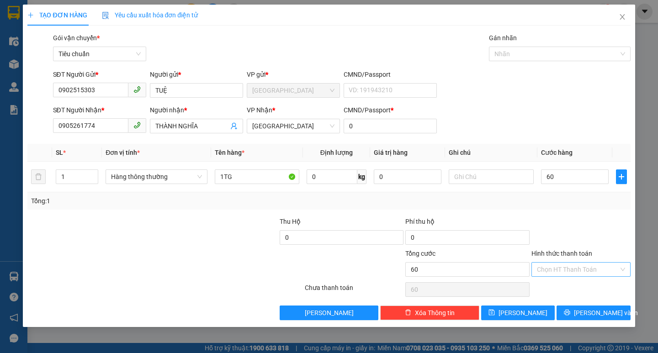
type input "60.000"
click at [583, 268] on input "Hình thức thanh toán" at bounding box center [578, 270] width 82 height 14
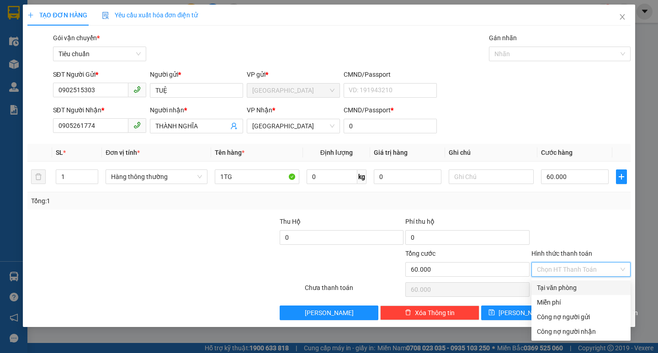
click at [586, 287] on div "Tại văn phòng" at bounding box center [581, 288] width 88 height 10
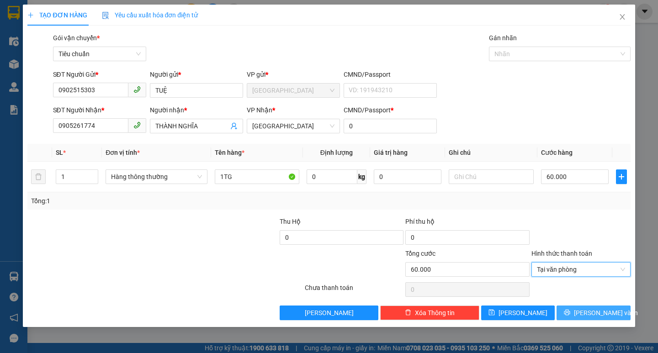
click at [597, 310] on span "[PERSON_NAME] và In" at bounding box center [606, 313] width 64 height 10
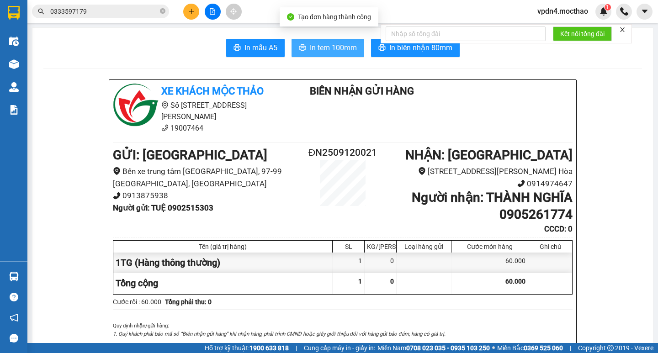
click at [328, 43] on span "In tem 100mm" at bounding box center [333, 47] width 47 height 11
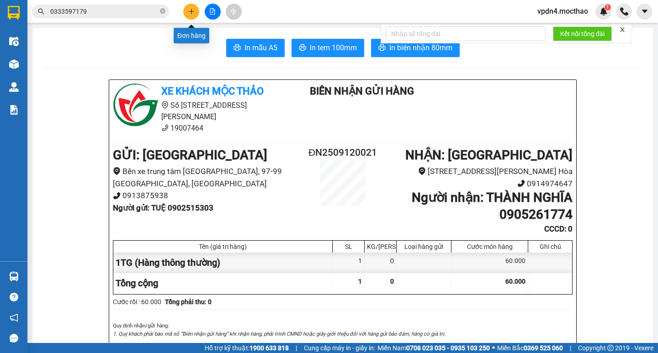
click at [189, 10] on icon "plus" at bounding box center [191, 11] width 6 height 6
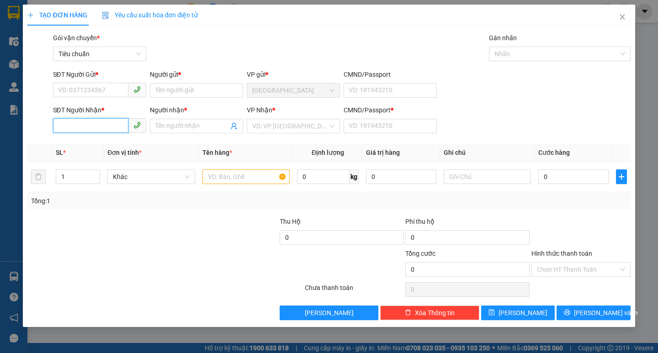
click at [123, 120] on input "SĐT Người Nhận *" at bounding box center [90, 125] width 75 height 15
click at [104, 142] on div "0977019891 - IREAL SPORT" at bounding box center [99, 144] width 82 height 10
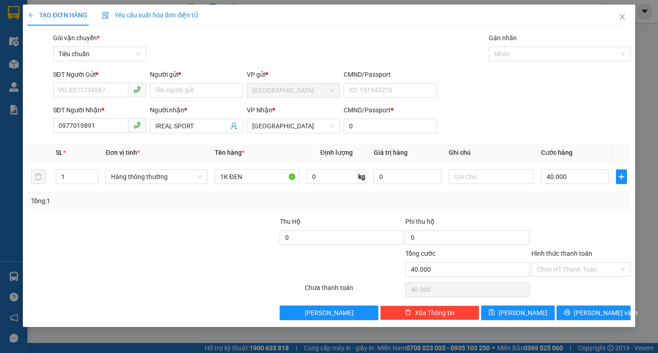
click at [100, 81] on div "SĐT Người Gửi *" at bounding box center [99, 76] width 93 height 14
click at [109, 86] on input "SĐT Người Gửi *" at bounding box center [90, 90] width 75 height 15
click at [173, 91] on input "Người gửi *" at bounding box center [196, 90] width 93 height 15
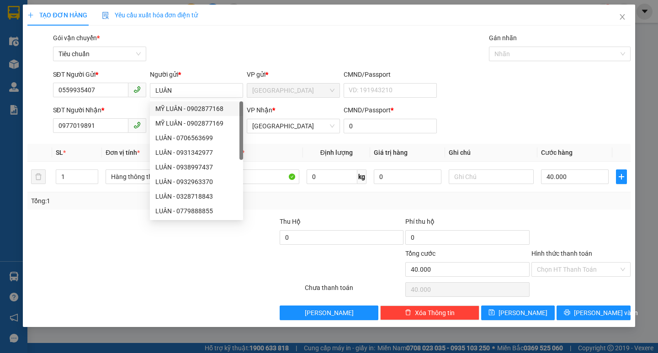
drag, startPoint x: 581, startPoint y: 230, endPoint x: 576, endPoint y: 210, distance: 20.1
click at [581, 226] on div at bounding box center [580, 232] width 101 height 32
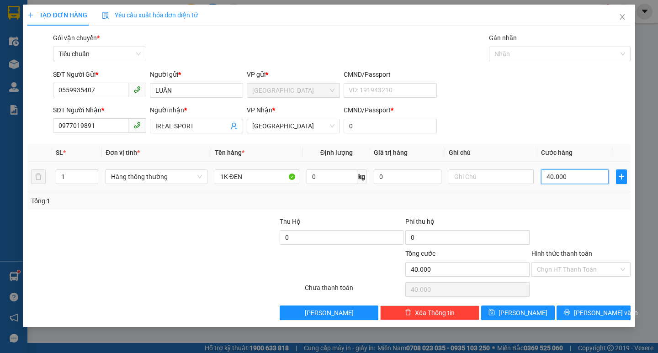
click at [574, 178] on input "40.000" at bounding box center [575, 176] width 68 height 15
click at [595, 311] on span "[PERSON_NAME] và In" at bounding box center [606, 313] width 64 height 10
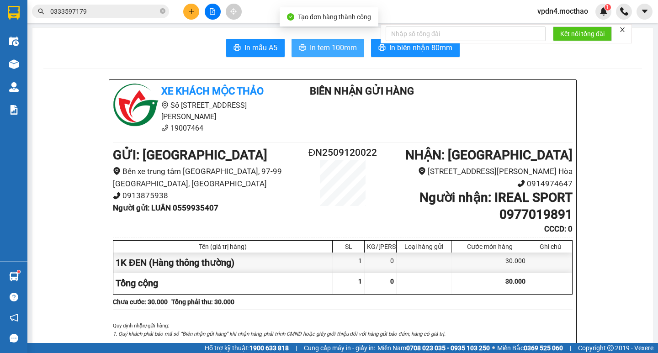
click at [327, 45] on span "In tem 100mm" at bounding box center [333, 47] width 47 height 11
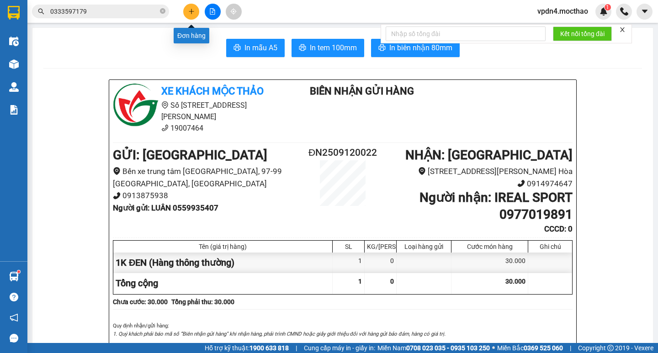
click at [186, 13] on button at bounding box center [191, 12] width 16 height 16
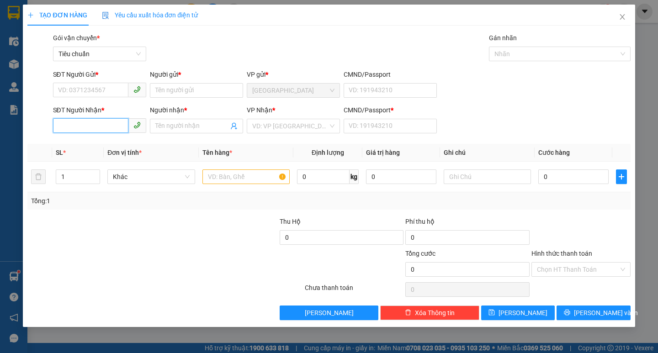
click at [121, 121] on input "SĐT Người Nhận *" at bounding box center [90, 125] width 75 height 15
click at [94, 143] on div "0972122767 - HOA QUẢ XANH" at bounding box center [101, 144] width 87 height 10
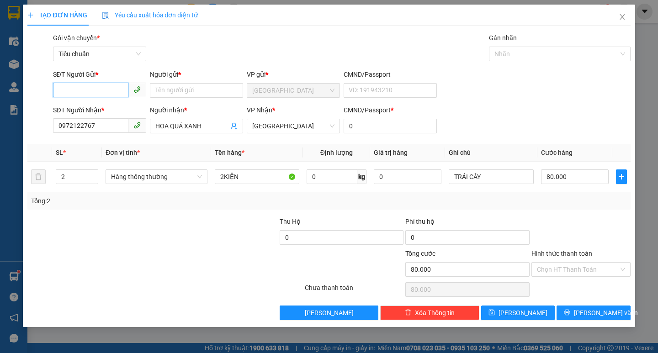
click at [86, 91] on input "SĐT Người Gửi *" at bounding box center [90, 90] width 75 height 15
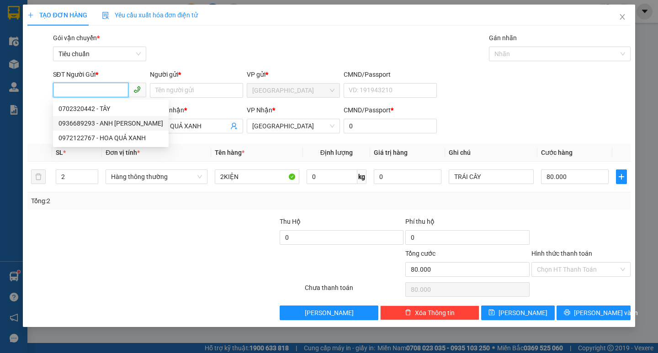
click at [105, 119] on div "0936689293 - ANH [PERSON_NAME]" at bounding box center [110, 123] width 105 height 10
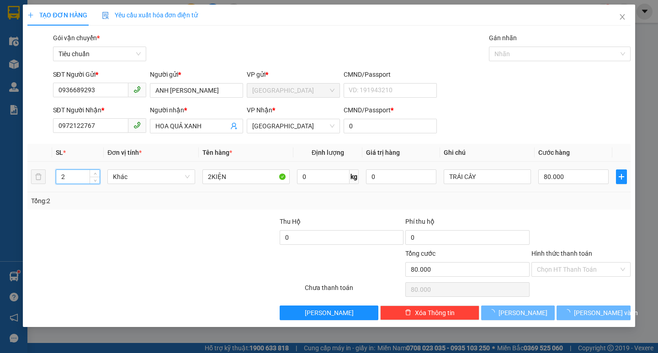
click at [79, 177] on input "2" at bounding box center [77, 177] width 43 height 14
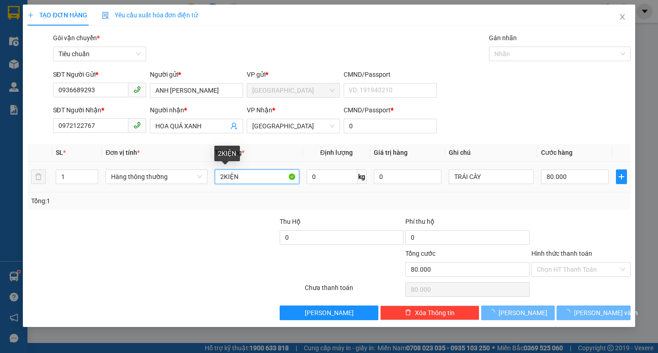
click at [221, 178] on input "2KIỆN" at bounding box center [257, 176] width 84 height 15
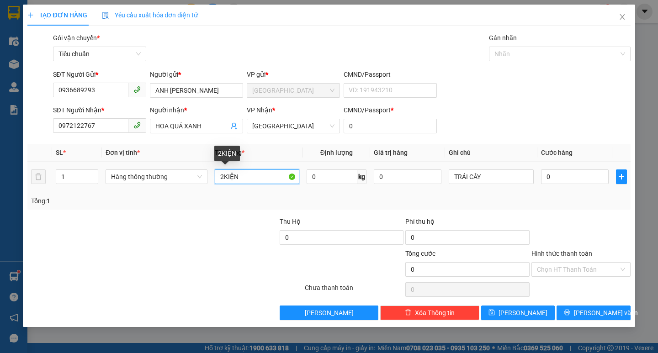
click at [223, 175] on input "2KIỆN" at bounding box center [257, 176] width 84 height 15
click at [573, 170] on input "0" at bounding box center [575, 176] width 68 height 15
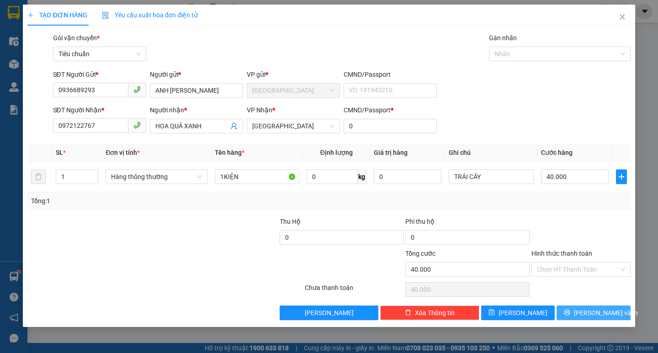
click at [590, 309] on span "[PERSON_NAME] và In" at bounding box center [606, 313] width 64 height 10
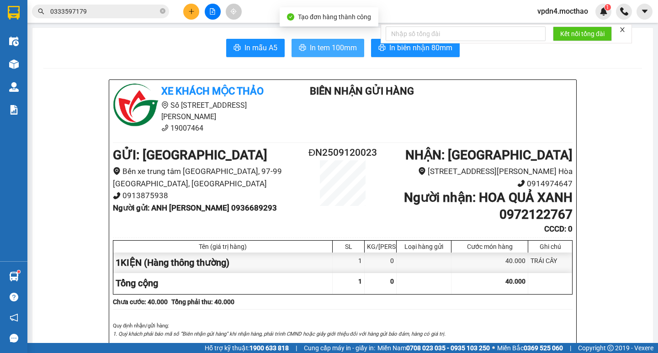
click at [343, 46] on span "In tem 100mm" at bounding box center [333, 47] width 47 height 11
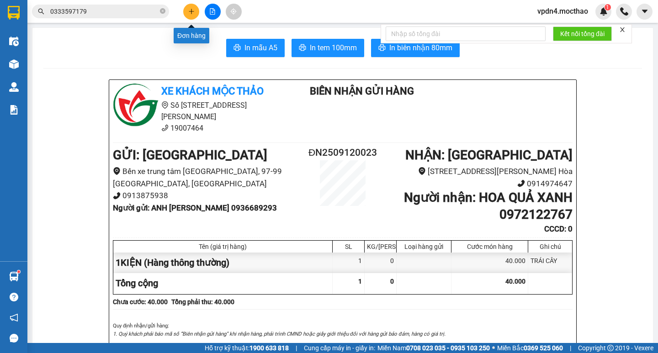
click at [192, 12] on icon "plus" at bounding box center [191, 11] width 6 height 6
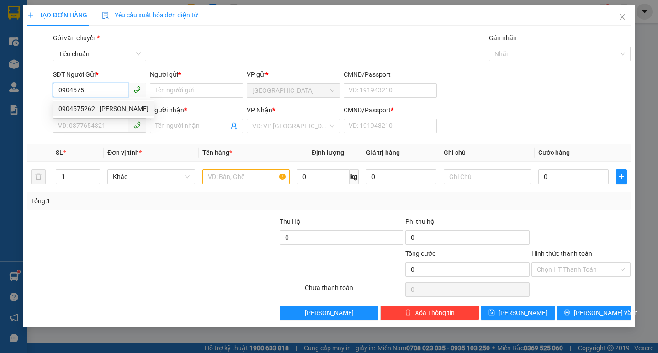
click at [120, 107] on div "0904575262 - [PERSON_NAME]" at bounding box center [103, 109] width 90 height 10
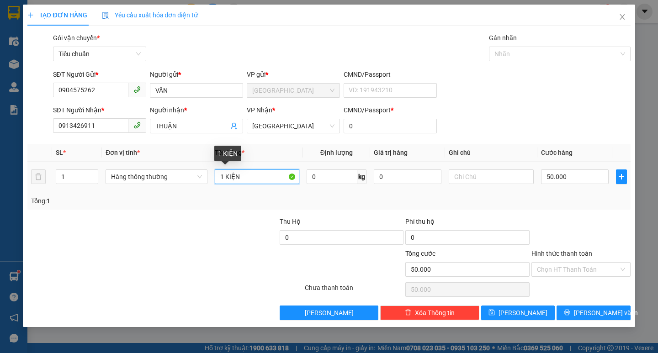
click at [264, 171] on input "1 KIỆN" at bounding box center [257, 176] width 84 height 15
click at [555, 178] on input "50.000" at bounding box center [575, 176] width 68 height 15
click at [571, 273] on input "Hình thức thanh toán" at bounding box center [578, 270] width 82 height 14
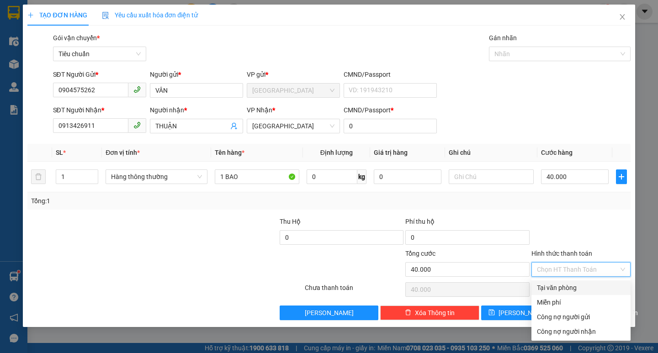
click at [570, 290] on div "Tại văn phòng" at bounding box center [581, 288] width 88 height 10
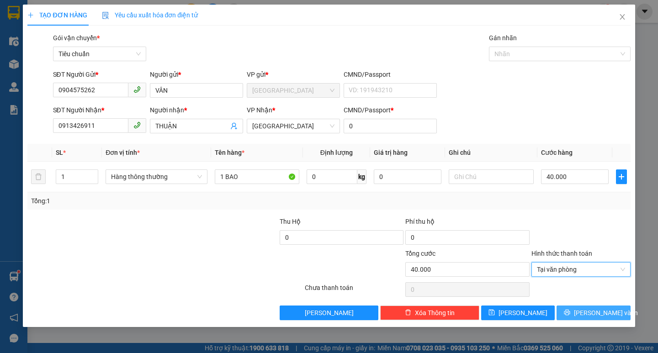
click at [582, 314] on button "[PERSON_NAME] và In" at bounding box center [593, 313] width 74 height 15
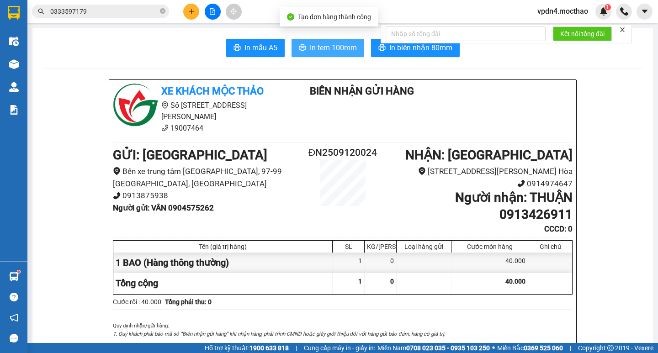
click at [340, 43] on span "In tem 100mm" at bounding box center [333, 47] width 47 height 11
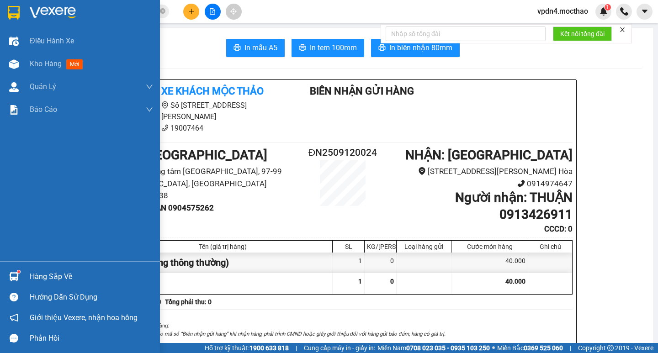
click at [44, 276] on div "Hàng sắp về" at bounding box center [91, 277] width 123 height 14
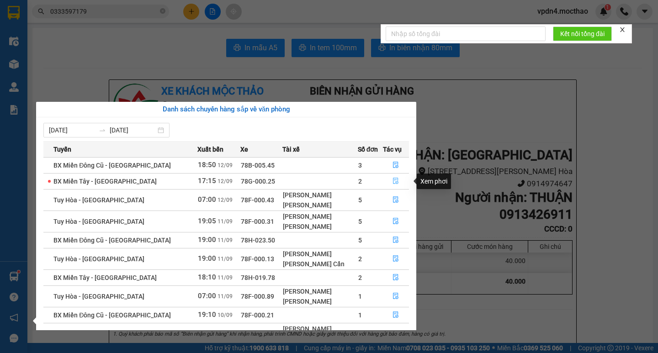
click at [385, 182] on button "button" at bounding box center [396, 181] width 26 height 15
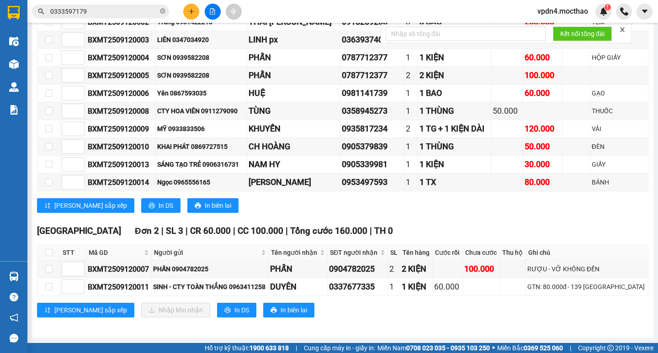
scroll to position [221, 0]
click at [195, 19] on div at bounding box center [212, 12] width 69 height 16
click at [186, 13] on button at bounding box center [191, 12] width 16 height 16
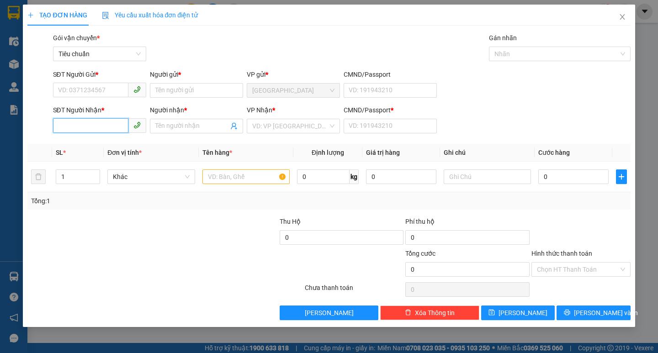
click at [95, 127] on input "SĐT Người Nhận *" at bounding box center [90, 125] width 75 height 15
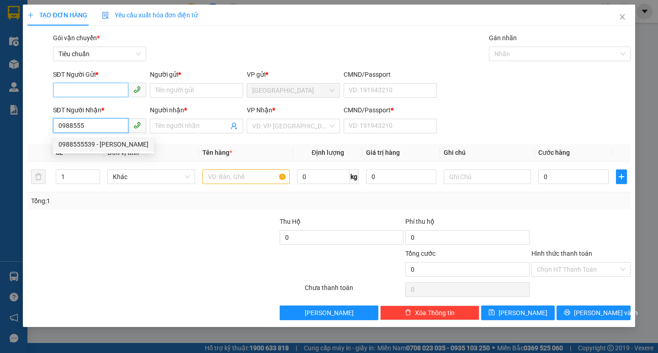
drag, startPoint x: 94, startPoint y: 142, endPoint x: 106, endPoint y: 91, distance: 52.6
click at [94, 142] on div "0988555539 - [PERSON_NAME]" at bounding box center [103, 144] width 90 height 10
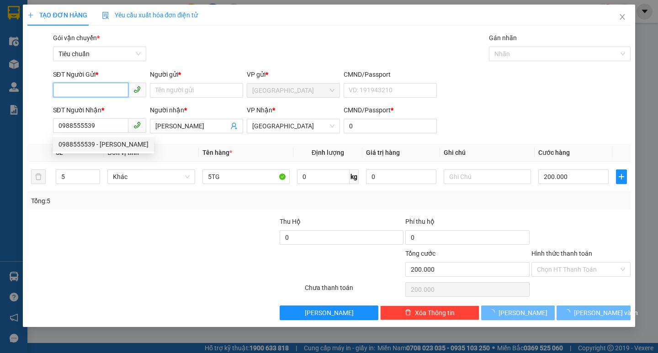
click at [106, 90] on input "SĐT Người Gửi *" at bounding box center [90, 90] width 75 height 15
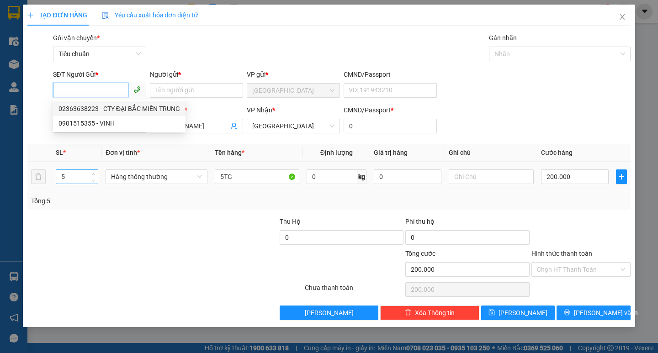
drag, startPoint x: 113, startPoint y: 103, endPoint x: 78, endPoint y: 171, distance: 76.6
click at [113, 103] on div "02363638223 - CTY ĐẠI BẮC MIỀN TRUNG" at bounding box center [119, 108] width 132 height 15
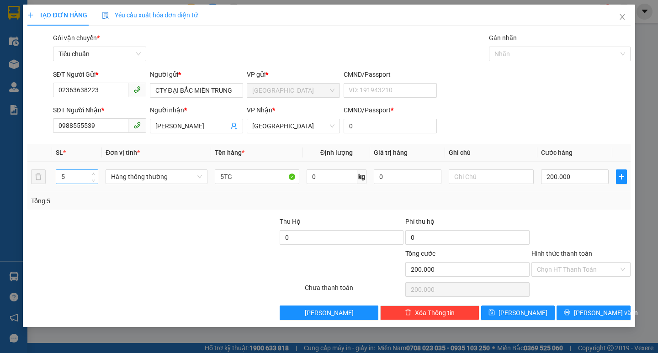
click at [74, 178] on input "5" at bounding box center [77, 177] width 42 height 14
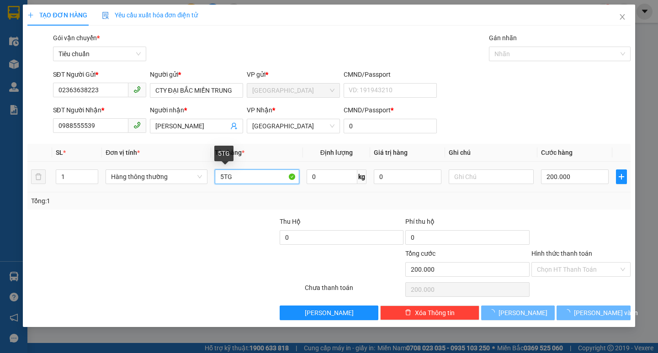
click at [222, 175] on input "5TG" at bounding box center [257, 176] width 84 height 15
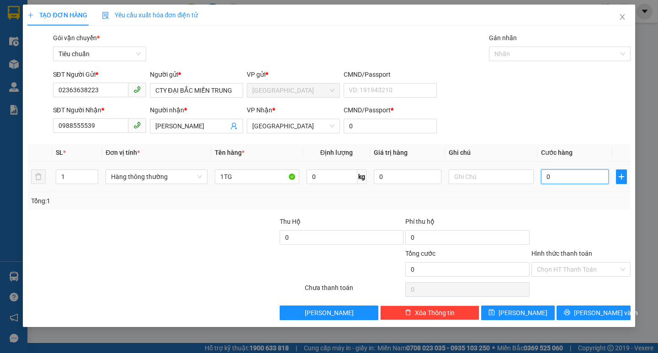
click at [567, 173] on input "0" at bounding box center [575, 176] width 68 height 15
click at [586, 266] on input "Hình thức thanh toán" at bounding box center [578, 270] width 82 height 14
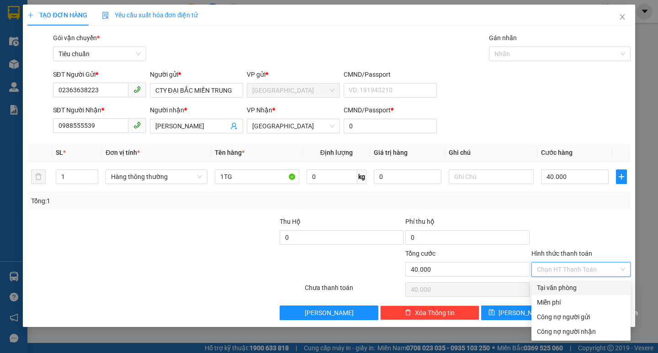
click at [586, 278] on div "Hình thức thanh toán Chọn HT Thanh Toán" at bounding box center [580, 264] width 99 height 32
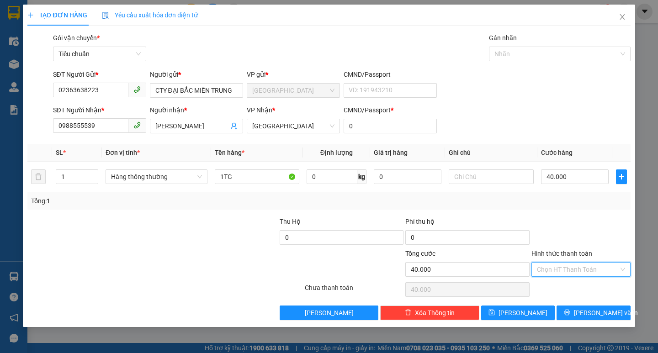
click at [586, 270] on input "Hình thức thanh toán" at bounding box center [578, 270] width 82 height 14
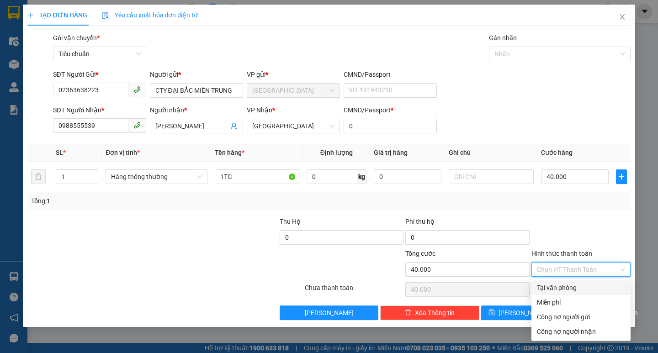
click at [587, 292] on div "Tại văn phòng" at bounding box center [581, 288] width 88 height 10
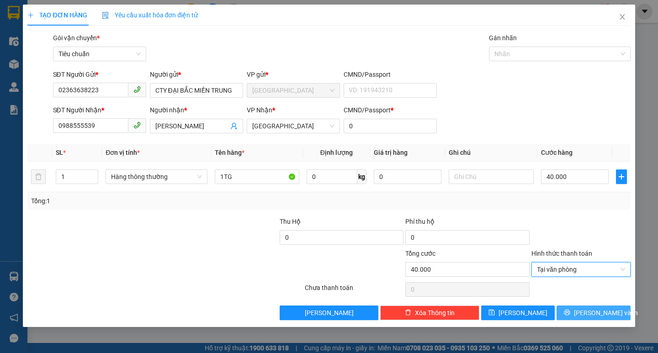
click at [597, 308] on span "[PERSON_NAME] và In" at bounding box center [606, 313] width 64 height 10
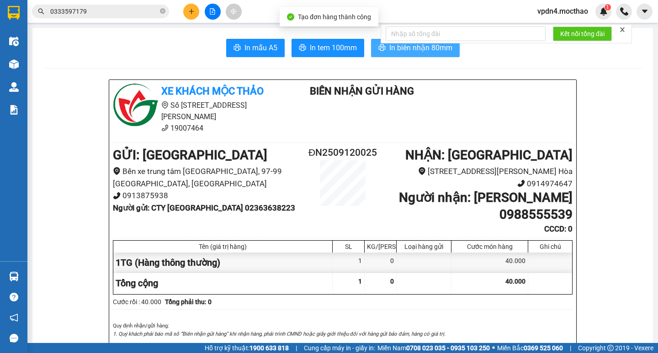
click at [427, 48] on span "In biên nhận 80mm" at bounding box center [420, 47] width 63 height 11
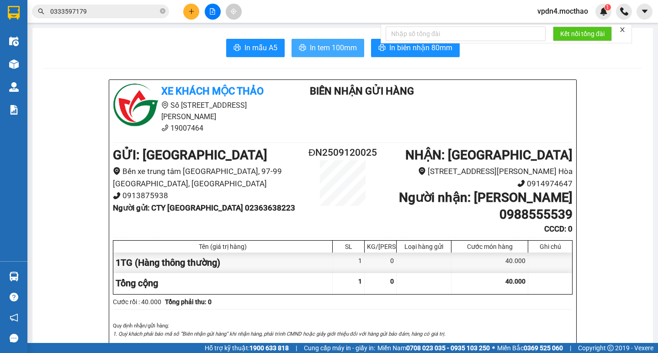
click at [319, 46] on span "In tem 100mm" at bounding box center [333, 47] width 47 height 11
click at [195, 16] on button at bounding box center [191, 12] width 16 height 16
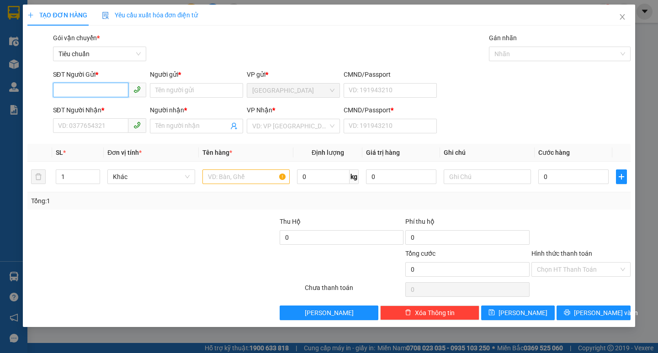
click at [111, 88] on input "SĐT Người Gửi *" at bounding box center [90, 90] width 75 height 15
click at [110, 111] on div "0935184481 - HƯNG" at bounding box center [99, 109] width 82 height 10
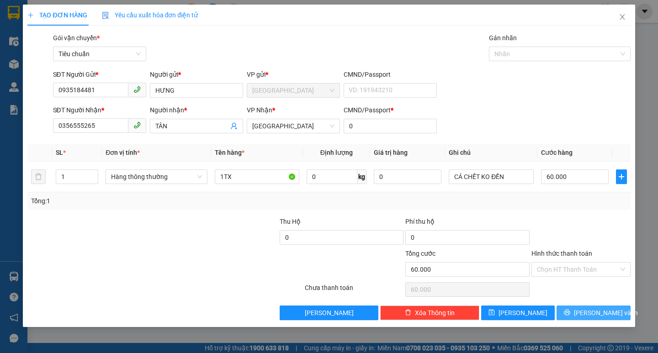
click at [594, 317] on span "[PERSON_NAME] và In" at bounding box center [606, 313] width 64 height 10
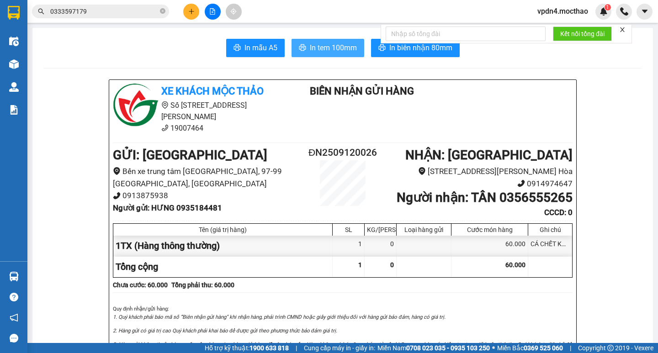
click at [323, 41] on button "In tem 100mm" at bounding box center [327, 48] width 73 height 18
click at [322, 52] on span "In tem 100mm" at bounding box center [333, 47] width 47 height 11
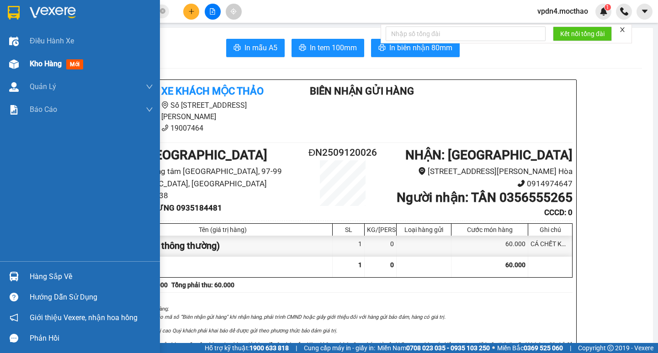
click at [32, 69] on div "Kho hàng mới" at bounding box center [58, 63] width 57 height 11
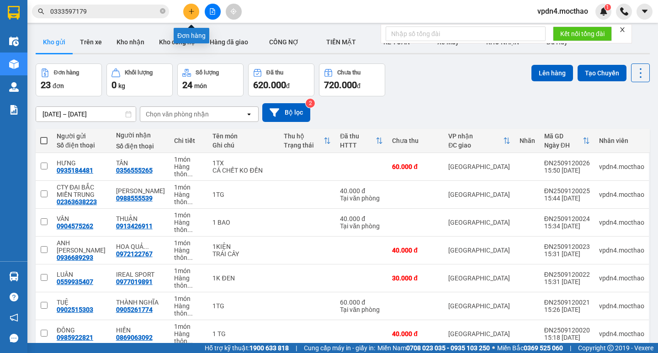
click at [191, 17] on button at bounding box center [191, 12] width 16 height 16
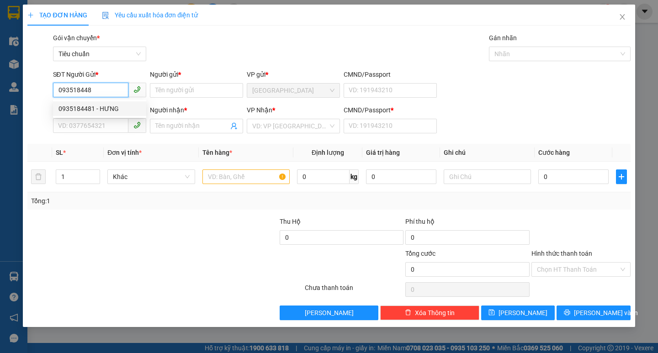
click at [107, 102] on div "0935184481 - HƯNG" at bounding box center [99, 108] width 93 height 15
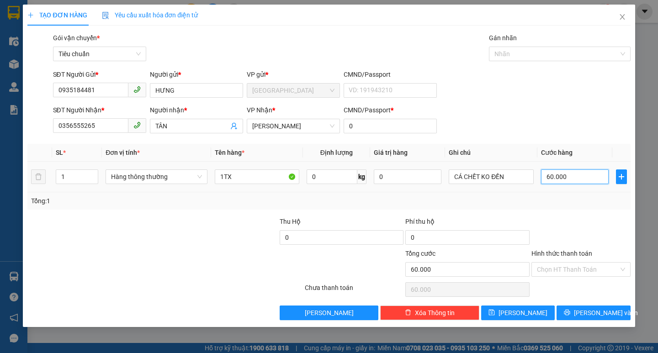
click at [560, 183] on input "60.000" at bounding box center [575, 176] width 68 height 15
click at [568, 269] on input "Hình thức thanh toán" at bounding box center [578, 270] width 82 height 14
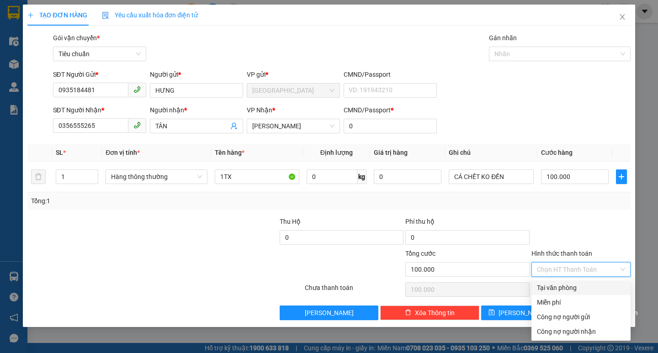
click at [573, 292] on div "Tại văn phòng" at bounding box center [581, 288] width 88 height 10
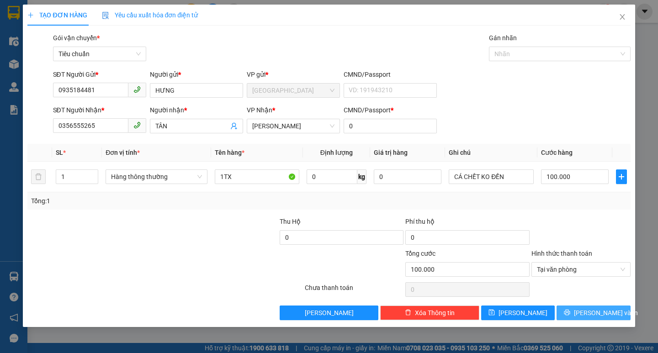
click at [595, 310] on span "[PERSON_NAME] và In" at bounding box center [606, 313] width 64 height 10
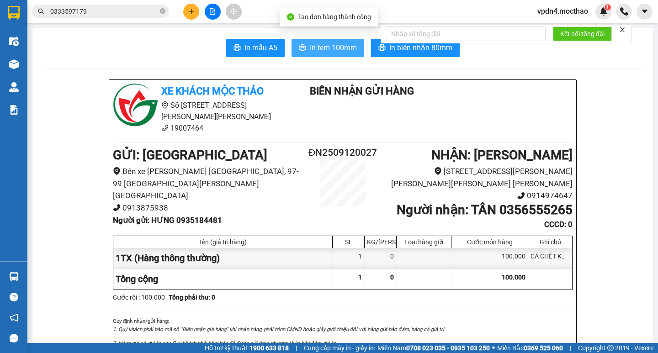
click at [327, 47] on span "In tem 100mm" at bounding box center [333, 47] width 47 height 11
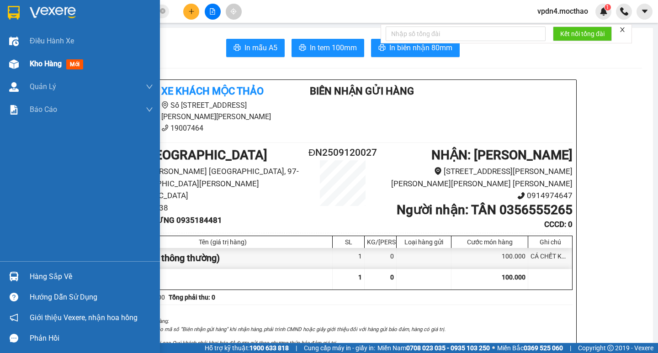
click at [42, 63] on span "Kho hàng" at bounding box center [46, 63] width 32 height 9
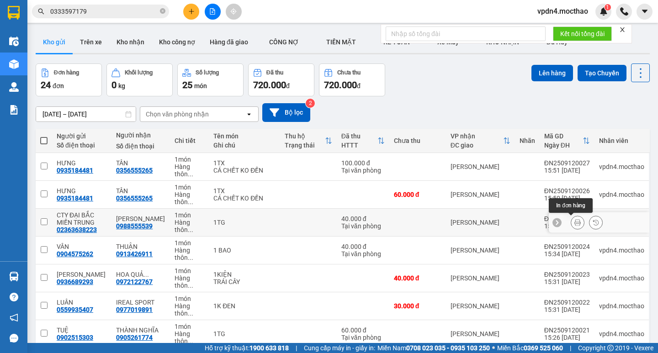
click at [574, 225] on icon at bounding box center [577, 222] width 6 height 6
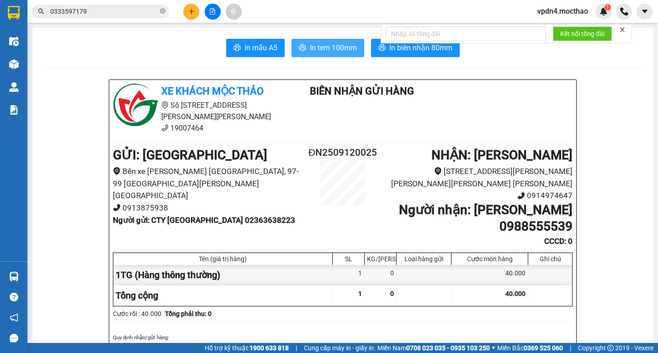
click at [313, 48] on span "In tem 100mm" at bounding box center [333, 47] width 47 height 11
click at [191, 12] on icon "plus" at bounding box center [191, 11] width 6 height 6
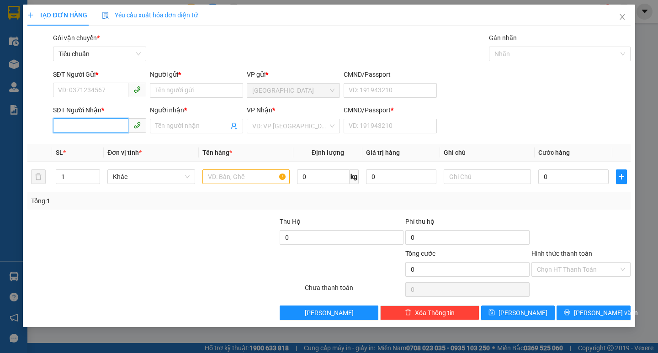
click at [98, 121] on input "SĐT Người Nhận *" at bounding box center [90, 125] width 75 height 15
click at [93, 94] on input "SĐT Người Gửi *" at bounding box center [90, 90] width 75 height 15
click at [621, 14] on icon "close" at bounding box center [621, 16] width 7 height 7
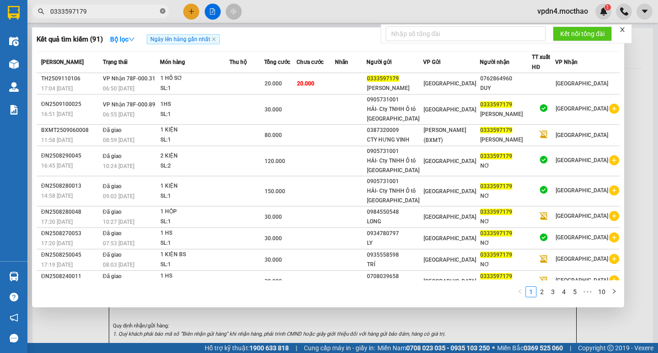
click at [162, 14] on icon "close-circle" at bounding box center [162, 10] width 5 height 5
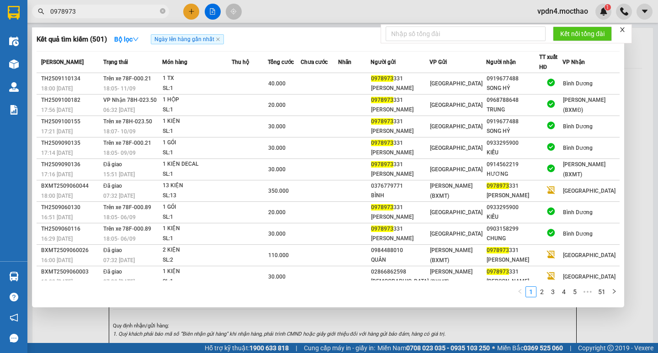
click at [473, 337] on div at bounding box center [329, 176] width 658 height 353
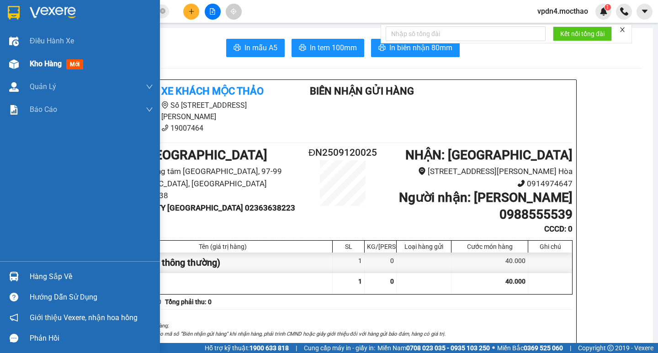
click at [43, 71] on div "Kho hàng mới" at bounding box center [91, 64] width 123 height 23
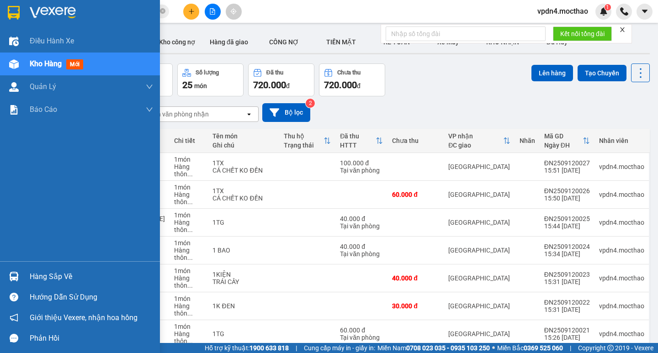
click at [34, 63] on span "Kho hàng" at bounding box center [46, 63] width 32 height 9
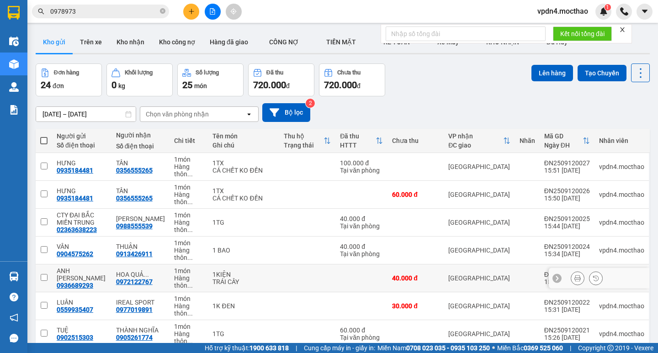
drag, startPoint x: 301, startPoint y: 262, endPoint x: 267, endPoint y: 88, distance: 177.6
click at [301, 264] on td at bounding box center [307, 278] width 56 height 28
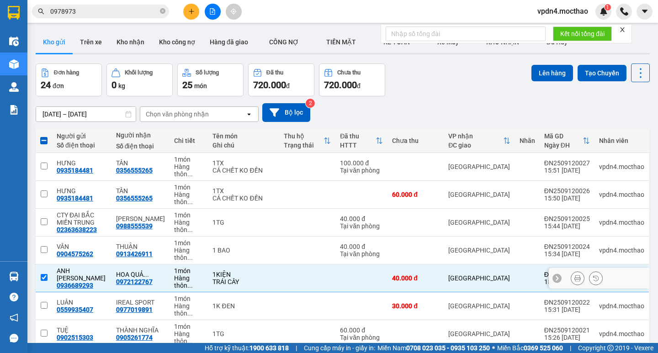
click at [45, 274] on input "checkbox" at bounding box center [44, 277] width 7 height 7
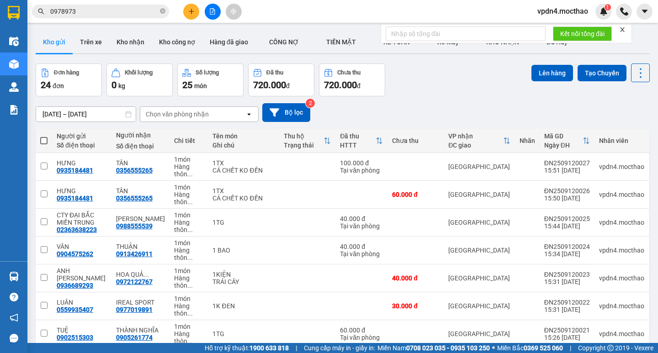
click at [195, 12] on button at bounding box center [191, 12] width 16 height 16
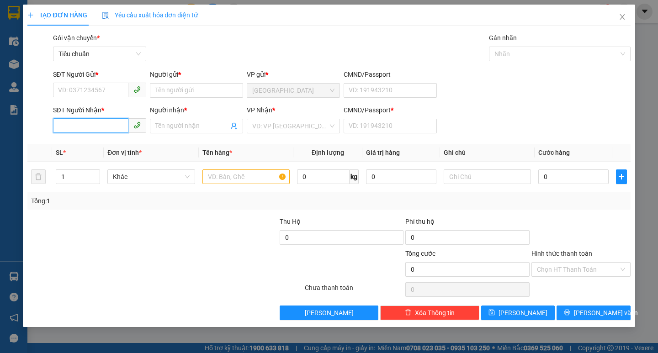
click at [116, 119] on input "SĐT Người Nhận *" at bounding box center [90, 125] width 75 height 15
click at [120, 149] on div "0932407247 - [PERSON_NAME]" at bounding box center [103, 144] width 90 height 10
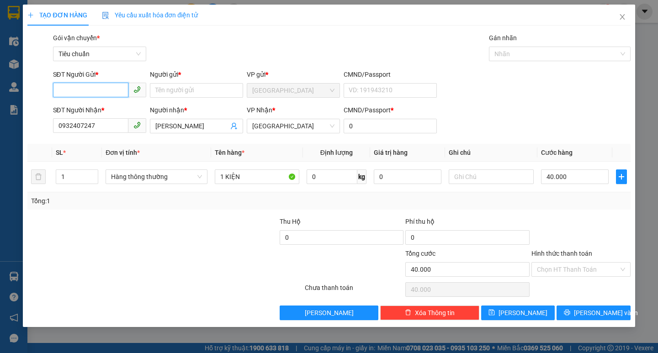
click at [108, 94] on input "SĐT Người Gửi *" at bounding box center [90, 90] width 75 height 15
click at [126, 110] on div "0905982264 - NỘI THẤT H& C" at bounding box center [100, 109] width 85 height 10
click at [215, 94] on input "NỘI THẤT H& C" at bounding box center [196, 90] width 93 height 15
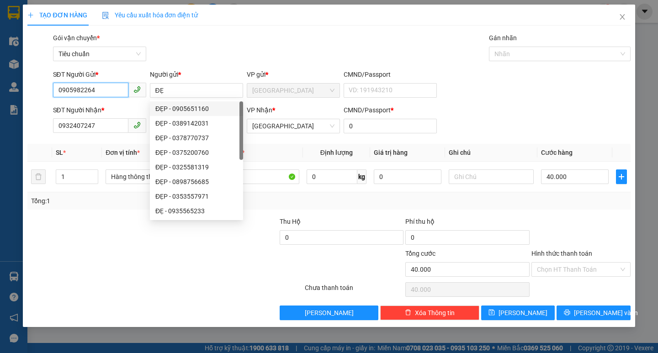
click at [109, 90] on input "0905982264" at bounding box center [90, 90] width 75 height 15
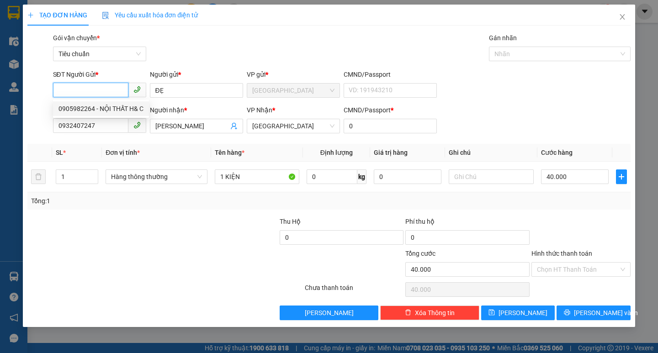
click at [121, 109] on div "0905982264 - NỘI THẤT H& C" at bounding box center [100, 109] width 85 height 10
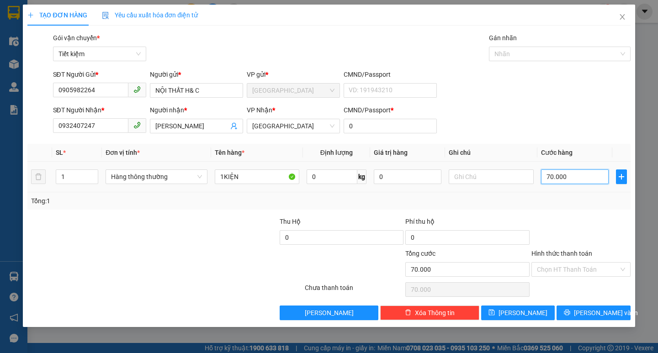
click at [551, 177] on input "70.000" at bounding box center [575, 176] width 68 height 15
click at [597, 309] on span "[PERSON_NAME] và In" at bounding box center [606, 313] width 64 height 10
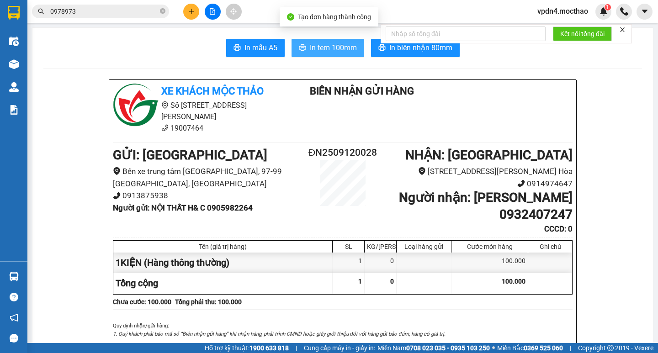
click at [322, 47] on span "In tem 100mm" at bounding box center [333, 47] width 47 height 11
click at [190, 14] on icon "plus" at bounding box center [191, 11] width 6 height 6
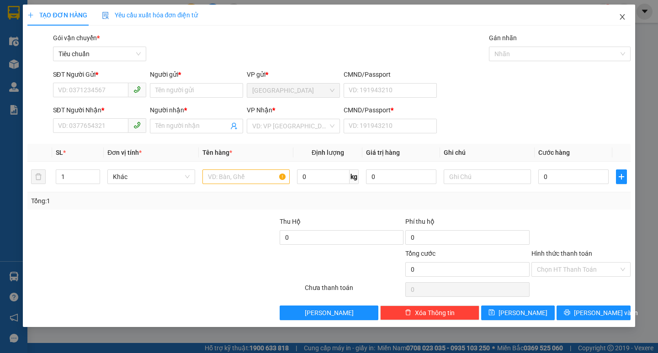
click at [624, 16] on icon "close" at bounding box center [621, 16] width 7 height 7
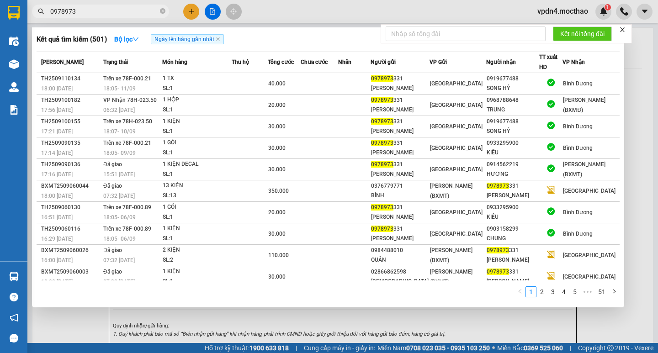
click at [117, 15] on input "0978973" at bounding box center [104, 11] width 108 height 10
click at [544, 290] on link "2" at bounding box center [542, 292] width 10 height 10
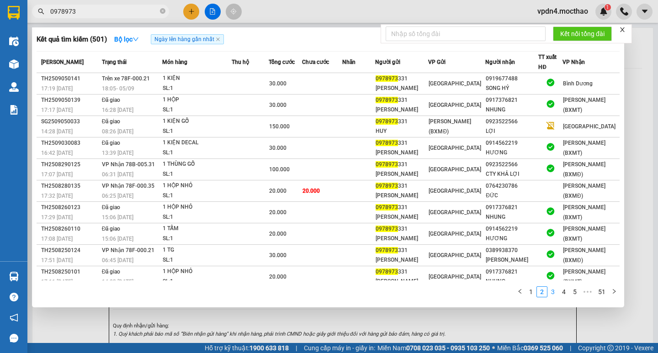
click at [554, 294] on link "3" at bounding box center [553, 292] width 10 height 10
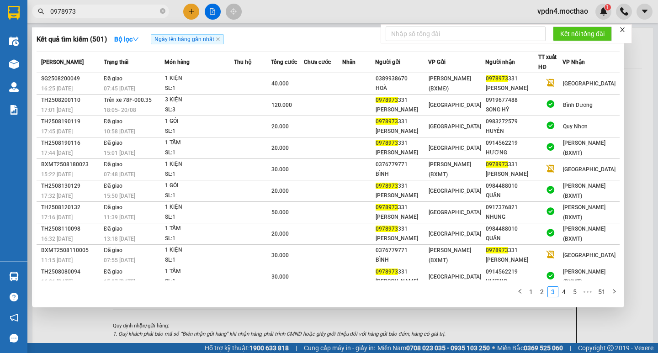
click at [190, 5] on div at bounding box center [329, 176] width 658 height 353
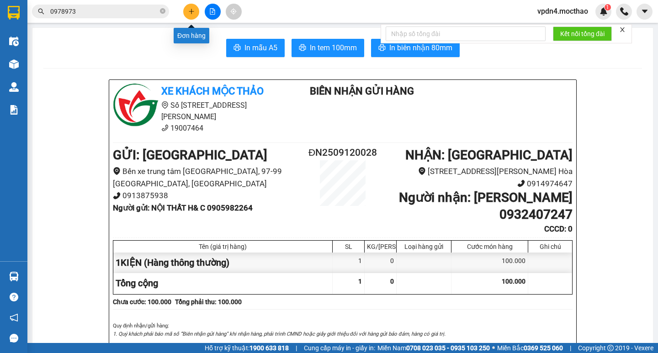
click at [190, 17] on button at bounding box center [191, 12] width 16 height 16
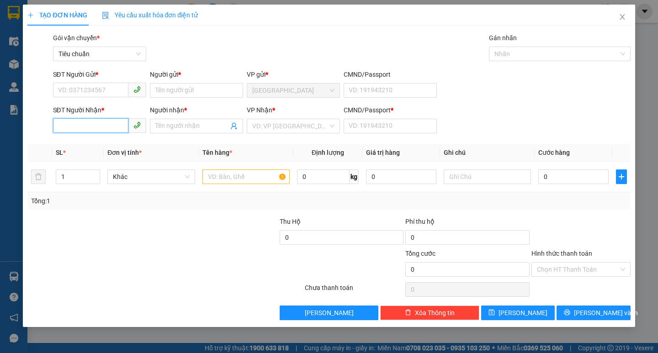
click at [100, 128] on input "SĐT Người Nhận *" at bounding box center [90, 125] width 75 height 15
click at [205, 134] on div "Người nhận * Tên người nhận" at bounding box center [196, 121] width 93 height 32
click at [200, 131] on input "Người nhận *" at bounding box center [191, 126] width 73 height 10
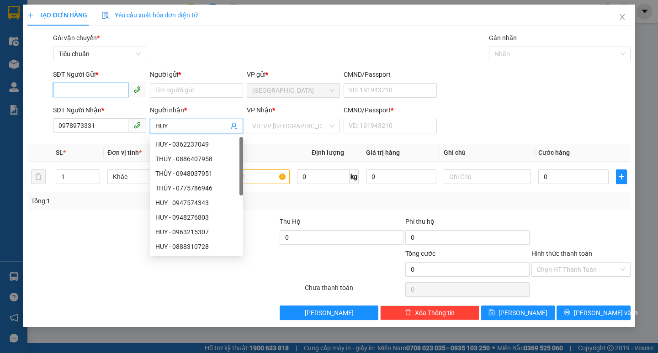
click at [108, 89] on input "SĐT Người Gửi *" at bounding box center [90, 90] width 75 height 15
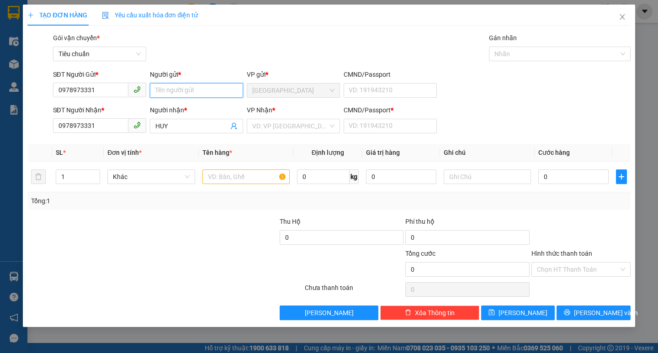
click at [169, 91] on input "Người gửi *" at bounding box center [196, 90] width 93 height 15
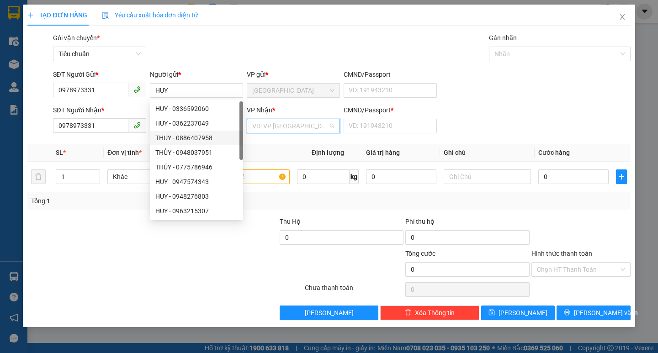
click at [261, 125] on input "search" at bounding box center [290, 126] width 76 height 14
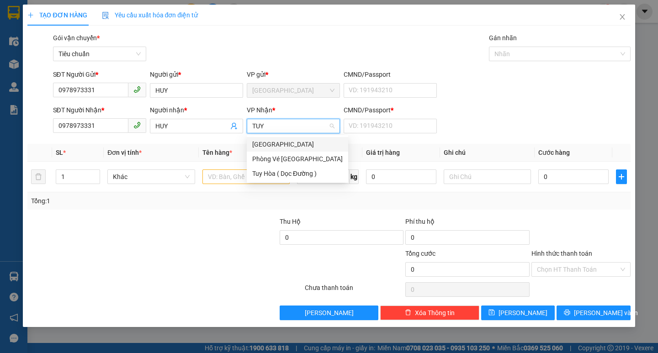
click at [269, 145] on div "[GEOGRAPHIC_DATA]" at bounding box center [297, 144] width 90 height 10
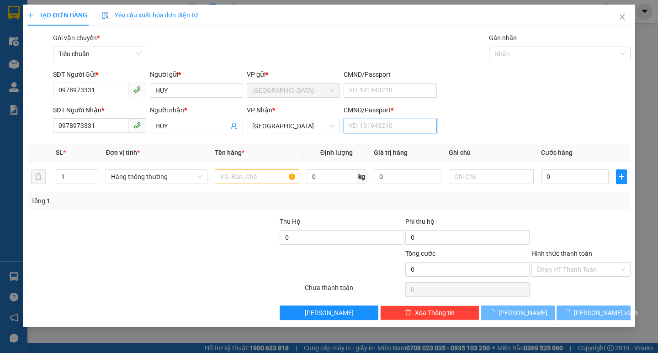
click at [417, 128] on input "CMND/Passport *" at bounding box center [389, 126] width 93 height 15
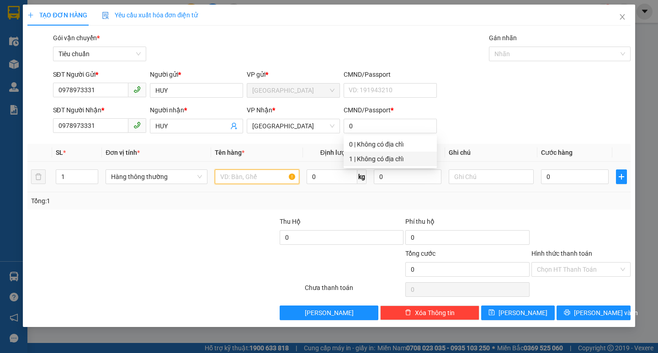
click at [252, 169] on input "text" at bounding box center [257, 176] width 84 height 15
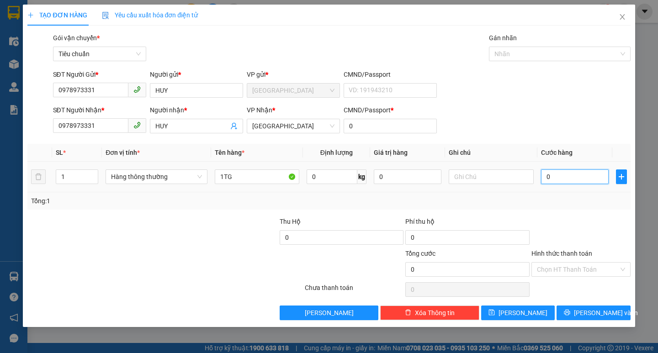
click at [568, 180] on input "0" at bounding box center [575, 176] width 68 height 15
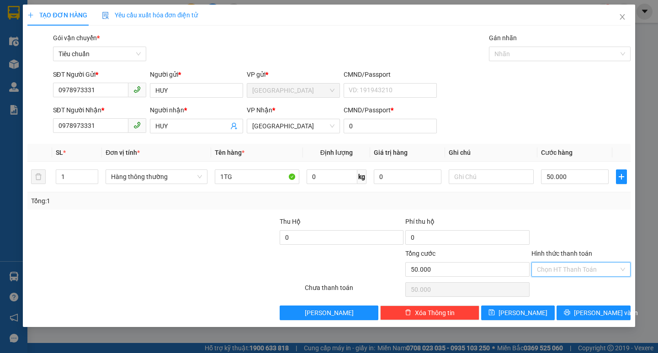
click at [583, 269] on input "Hình thức thanh toán" at bounding box center [578, 270] width 82 height 14
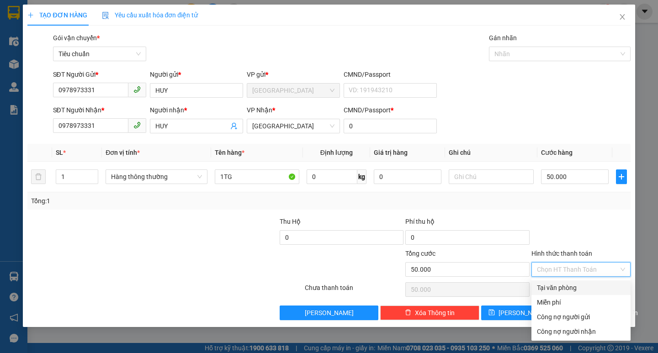
click at [588, 286] on div "Tại văn phòng" at bounding box center [581, 288] width 88 height 10
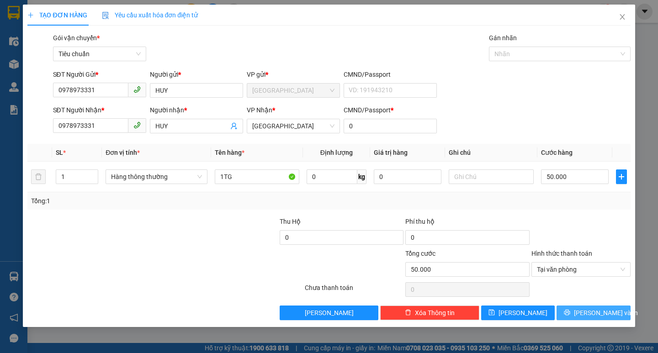
click at [599, 317] on span "[PERSON_NAME] và In" at bounding box center [606, 313] width 64 height 10
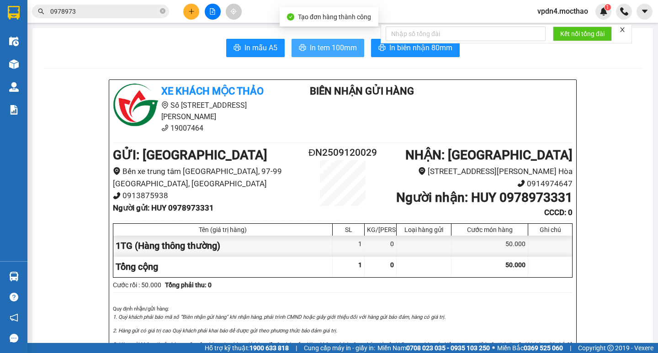
click at [323, 53] on span "In tem 100mm" at bounding box center [333, 47] width 47 height 11
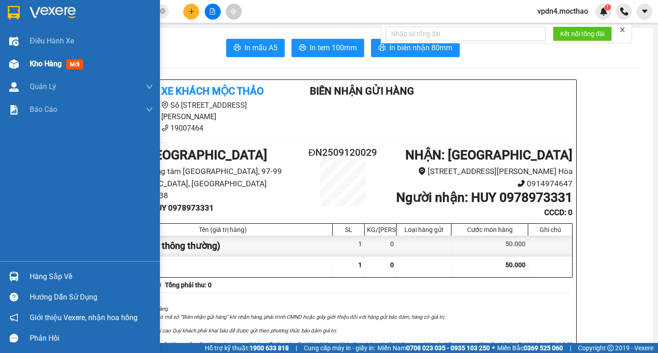
click at [49, 69] on div "Kho hàng mới" at bounding box center [58, 63] width 57 height 11
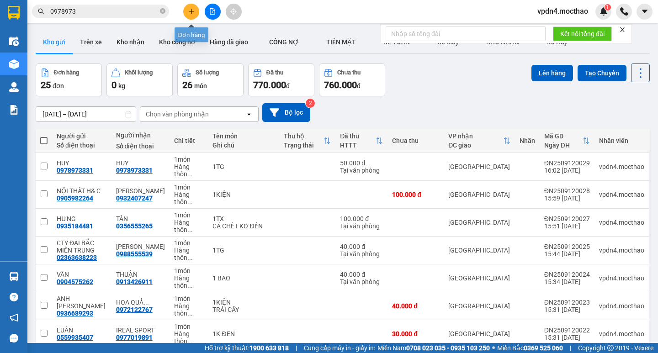
click at [193, 11] on icon "plus" at bounding box center [191, 11] width 5 height 0
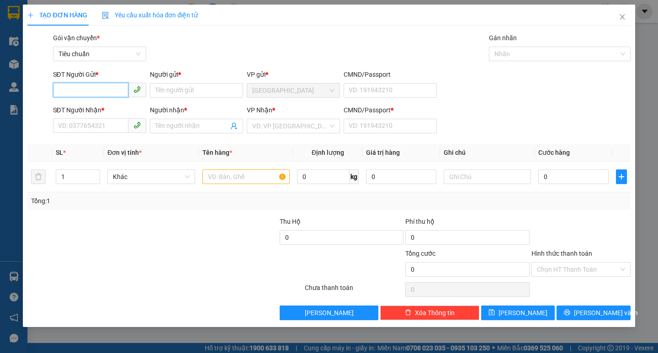
click at [69, 89] on input "SĐT Người Gửi *" at bounding box center [90, 90] width 75 height 15
click at [70, 104] on div "0935433722 - HƯƠNG" at bounding box center [99, 109] width 82 height 10
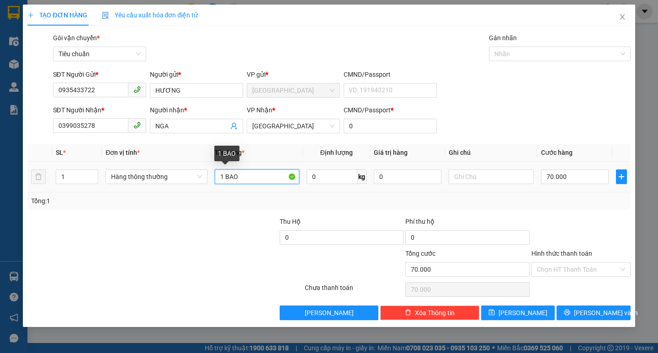
click at [261, 174] on input "1 BAO" at bounding box center [257, 176] width 84 height 15
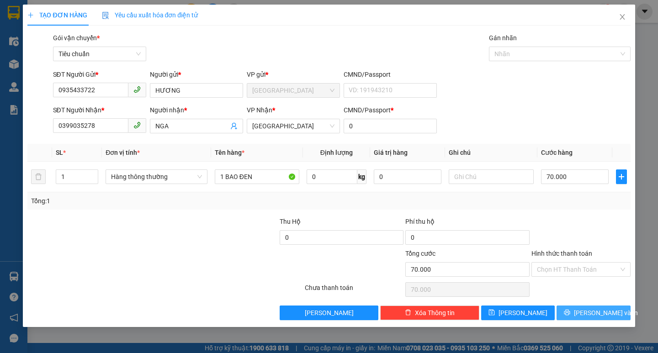
click at [570, 313] on icon "printer" at bounding box center [567, 313] width 6 height 6
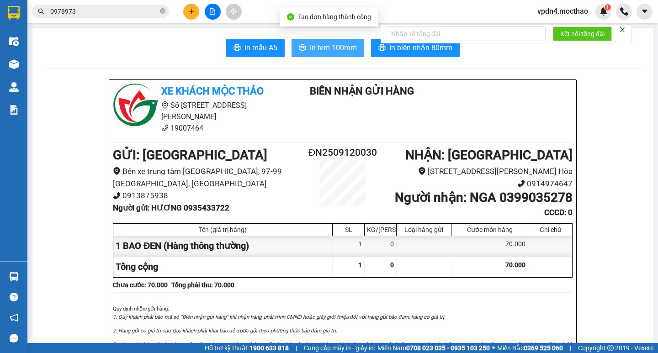
click at [303, 42] on button "In tem 100mm" at bounding box center [327, 48] width 73 height 18
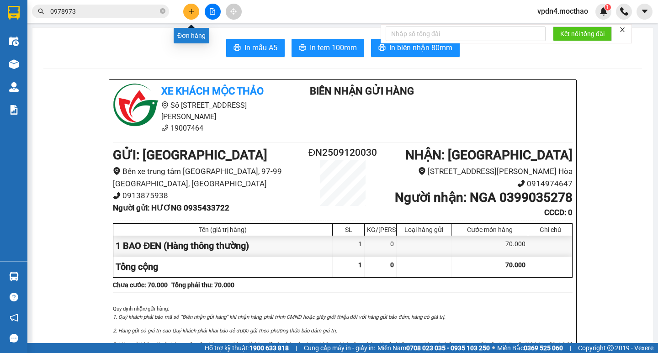
click at [195, 14] on button at bounding box center [191, 12] width 16 height 16
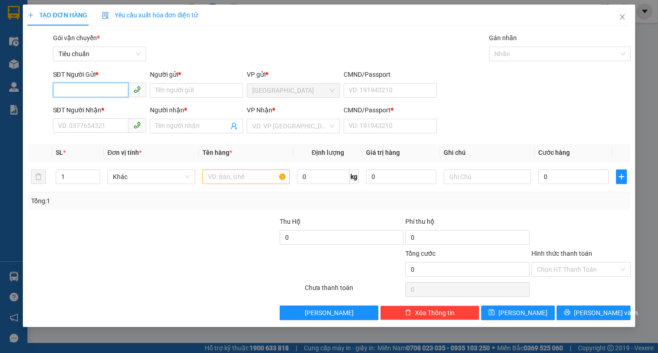
click at [114, 90] on input "SĐT Người Gửi *" at bounding box center [90, 90] width 75 height 15
click at [115, 111] on div "0935527542 - TOÀN" at bounding box center [99, 109] width 82 height 10
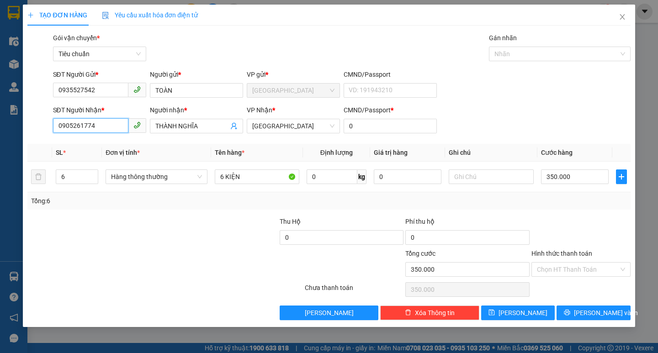
click at [108, 131] on input "0905261774" at bounding box center [90, 125] width 75 height 15
click at [217, 128] on input "THÀNH NGHĨA" at bounding box center [191, 126] width 73 height 10
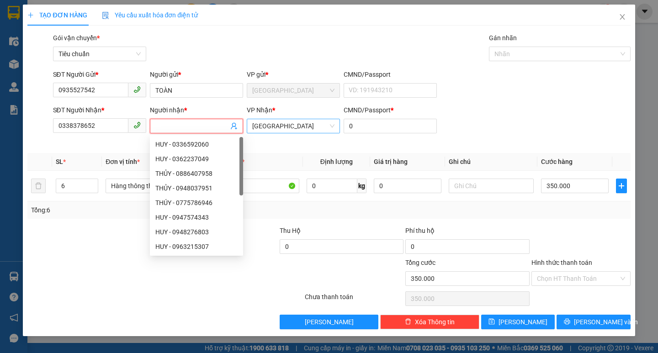
click at [307, 123] on span "[GEOGRAPHIC_DATA]" at bounding box center [293, 126] width 82 height 14
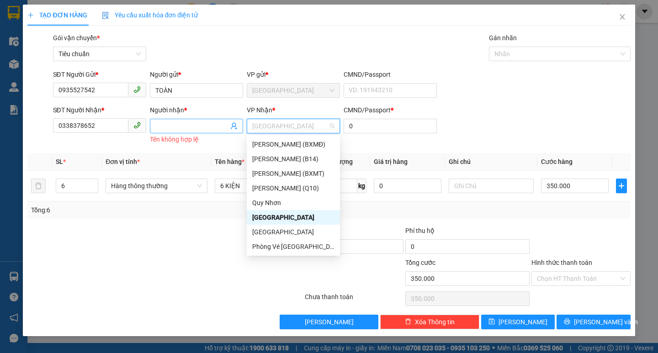
click at [198, 120] on span at bounding box center [196, 126] width 93 height 15
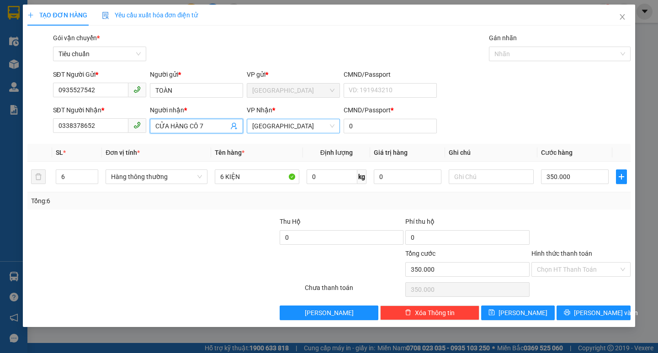
click at [299, 125] on span "[GEOGRAPHIC_DATA]" at bounding box center [293, 126] width 82 height 14
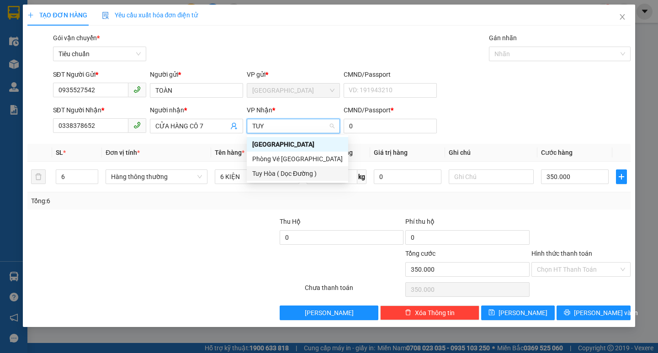
click at [291, 171] on div "Tuy Hòa ( Dọc Đường )" at bounding box center [297, 174] width 90 height 10
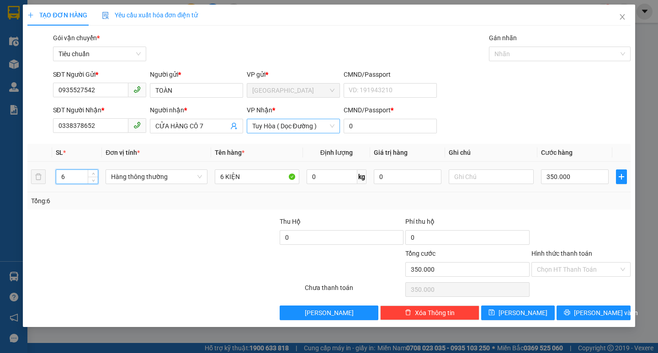
click at [79, 179] on input "6" at bounding box center [77, 177] width 42 height 14
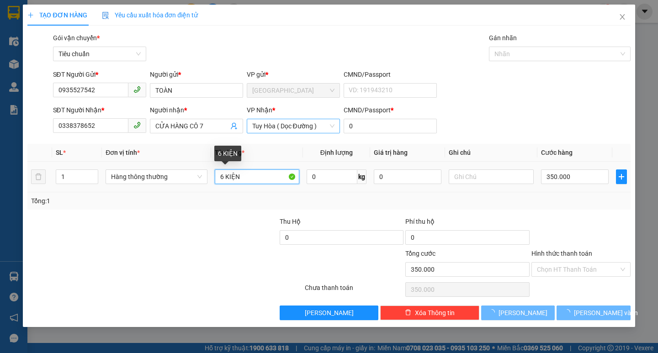
click at [276, 180] on input "6 KIỆN" at bounding box center [257, 176] width 84 height 15
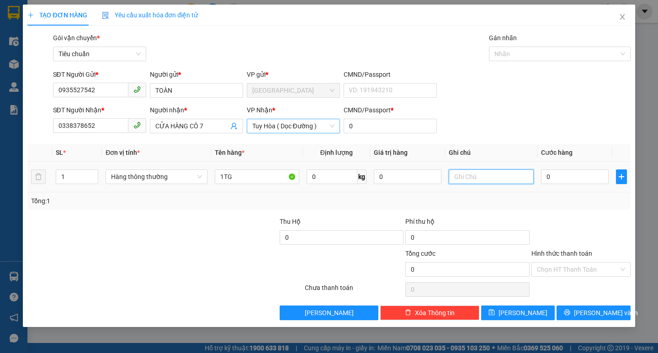
click at [480, 181] on input "text" at bounding box center [491, 176] width 84 height 15
click at [581, 179] on input "0" at bounding box center [575, 176] width 68 height 15
click at [588, 273] on input "Hình thức thanh toán" at bounding box center [578, 270] width 82 height 14
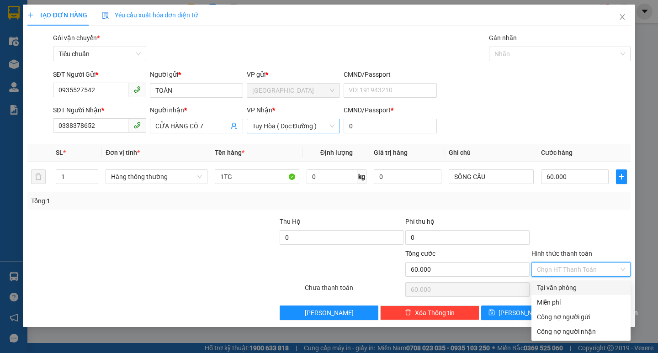
click at [589, 285] on div "Tại văn phòng" at bounding box center [581, 288] width 88 height 10
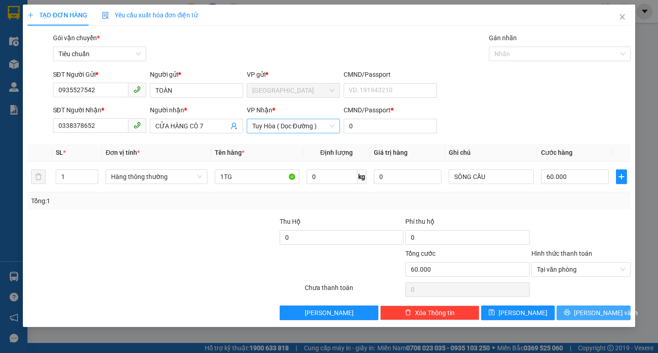
click at [589, 316] on span "[PERSON_NAME] và In" at bounding box center [606, 313] width 64 height 10
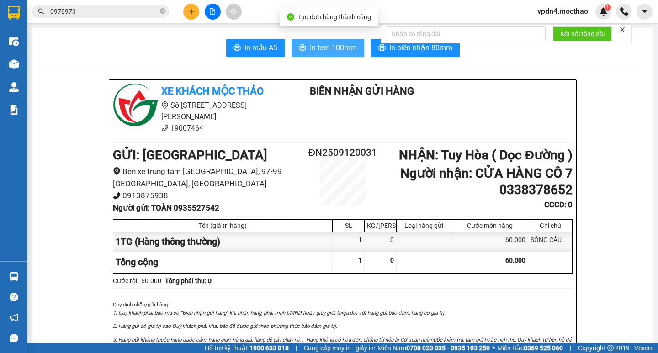
click at [335, 46] on span "In tem 100mm" at bounding box center [333, 47] width 47 height 11
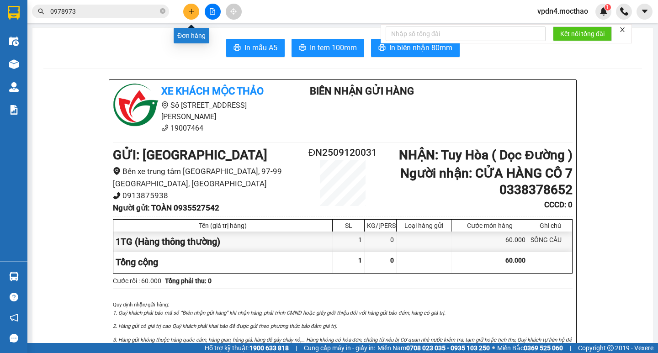
click at [193, 6] on button at bounding box center [191, 12] width 16 height 16
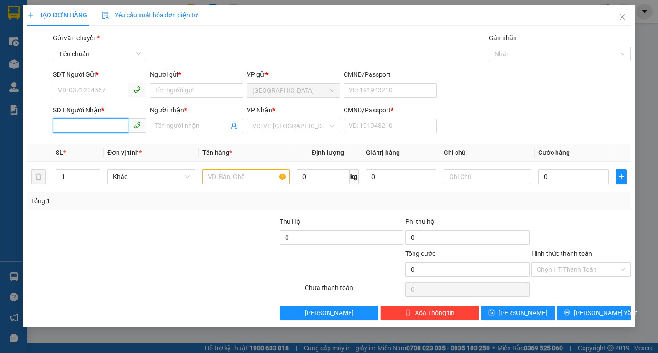
click at [64, 125] on input "SĐT Người Nhận *" at bounding box center [90, 125] width 75 height 15
click at [103, 145] on div "0858866770 - NHƯ" at bounding box center [99, 144] width 82 height 10
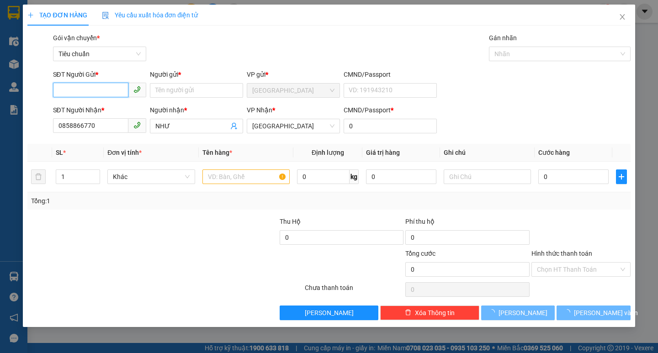
click at [99, 86] on input "SĐT Người Gửi *" at bounding box center [90, 90] width 75 height 15
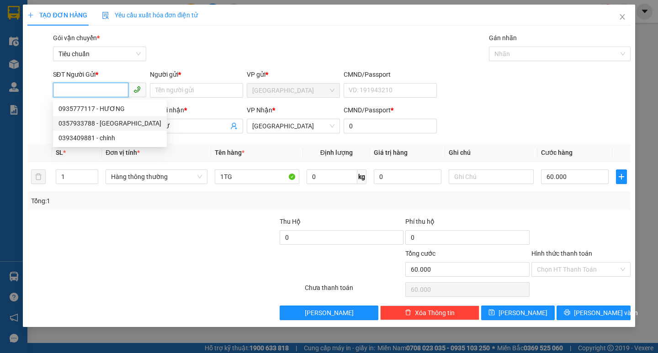
click at [118, 124] on div "0357933788 - [GEOGRAPHIC_DATA]" at bounding box center [109, 123] width 103 height 10
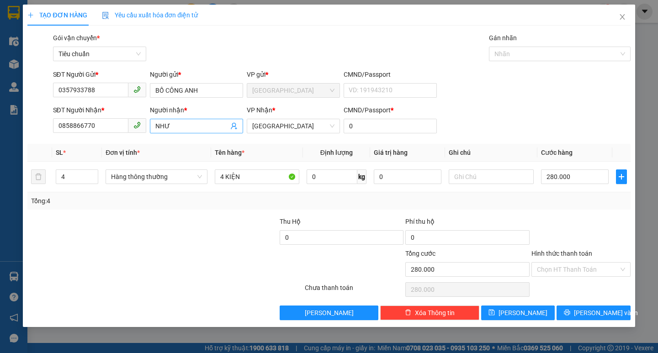
click at [203, 126] on input "NHƯ" at bounding box center [191, 126] width 73 height 10
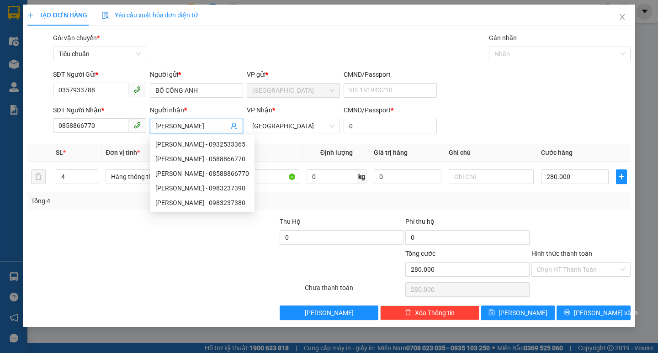
click at [493, 212] on div "Transit Pickup Surcharge Ids Transit Deliver Surcharge Ids Transit Deliver Surc…" at bounding box center [328, 176] width 602 height 287
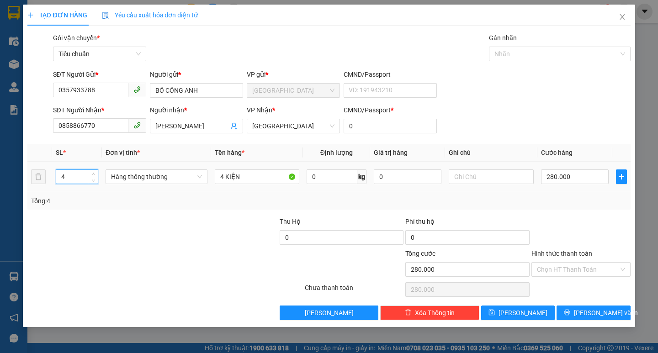
click at [81, 178] on input "4" at bounding box center [77, 177] width 42 height 14
click at [268, 177] on input "4 KIỆN" at bounding box center [257, 176] width 84 height 15
click at [588, 180] on input "0" at bounding box center [575, 176] width 68 height 15
click at [596, 314] on span "[PERSON_NAME] và In" at bounding box center [606, 313] width 64 height 10
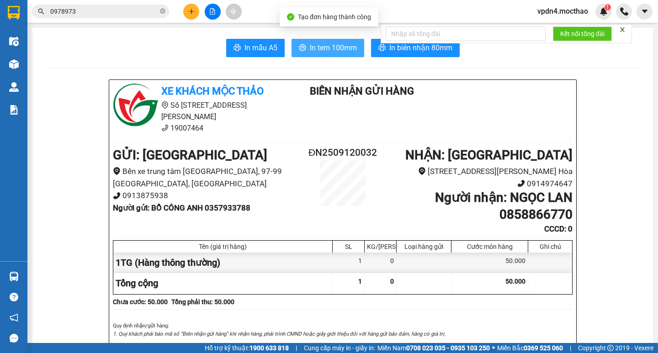
click at [313, 50] on span "In tem 100mm" at bounding box center [333, 47] width 47 height 11
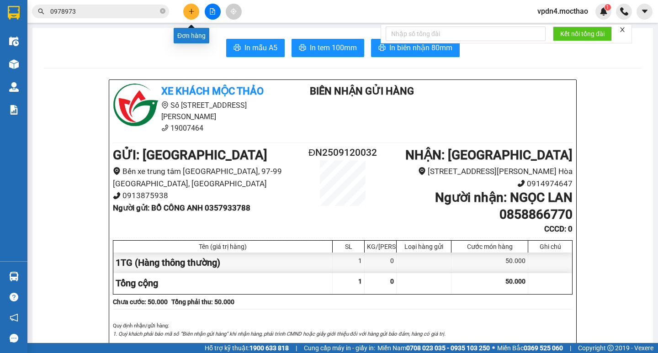
click at [188, 10] on icon "plus" at bounding box center [191, 11] width 6 height 6
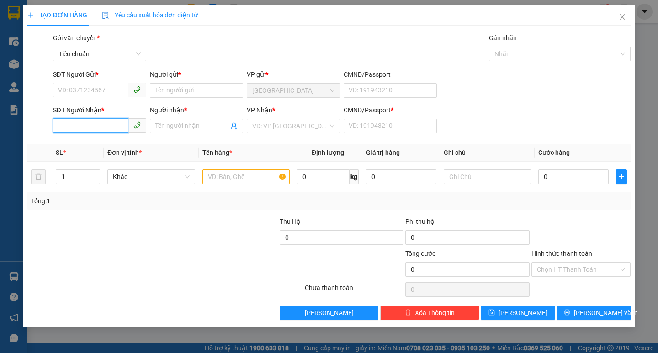
click at [86, 121] on input "SĐT Người Nhận *" at bounding box center [90, 125] width 75 height 15
click at [96, 142] on div "0909200031 - QUANG" at bounding box center [99, 144] width 82 height 10
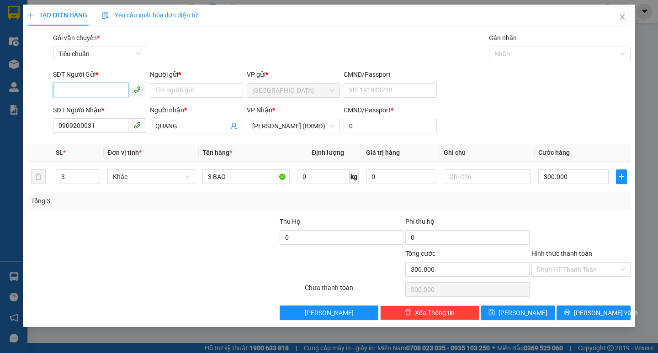
click at [95, 91] on input "SĐT Người Gửi *" at bounding box center [90, 90] width 75 height 15
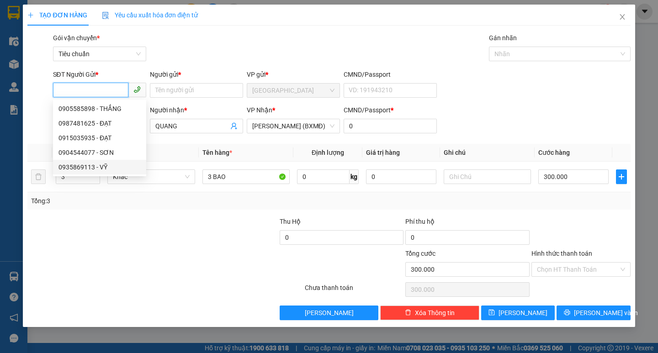
click at [103, 167] on div "0935869113 - VỸ" at bounding box center [99, 167] width 82 height 10
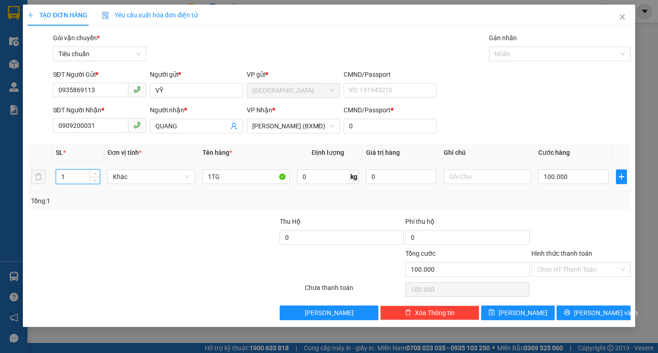
click at [76, 176] on input "1" at bounding box center [77, 177] width 43 height 14
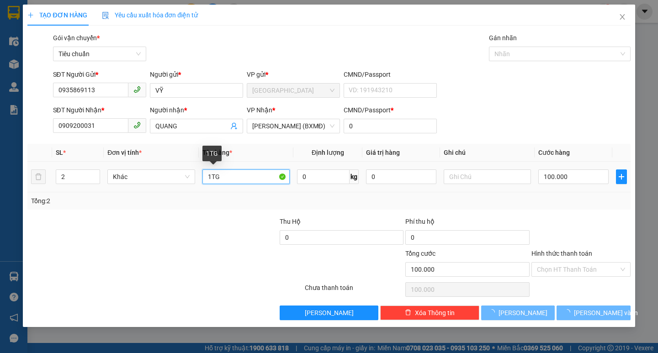
click at [213, 171] on input "1TG" at bounding box center [245, 176] width 87 height 15
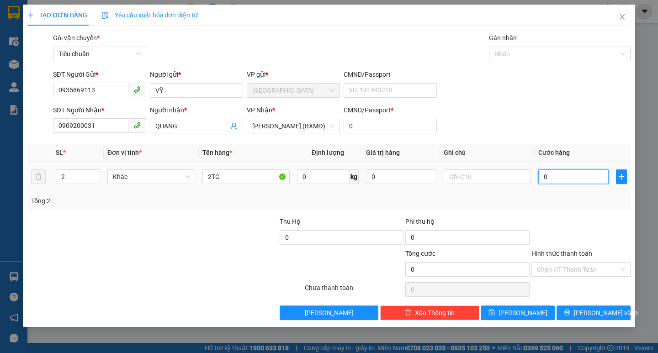
click at [581, 179] on input "0" at bounding box center [573, 176] width 70 height 15
click at [584, 265] on input "Hình thức thanh toán" at bounding box center [578, 270] width 82 height 14
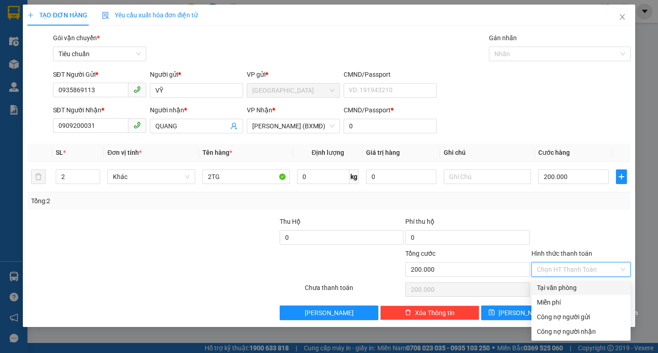
click at [577, 285] on div "Tại văn phòng" at bounding box center [581, 288] width 88 height 10
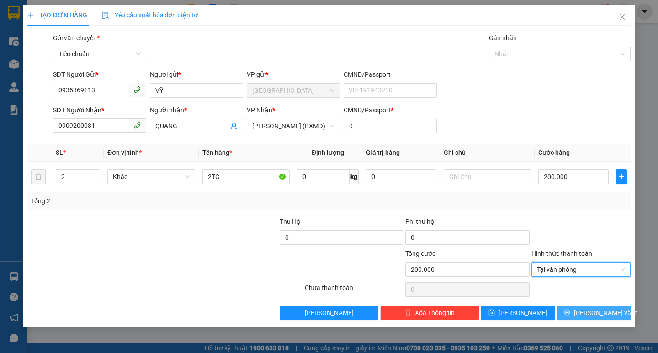
click at [596, 311] on span "[PERSON_NAME] và In" at bounding box center [606, 313] width 64 height 10
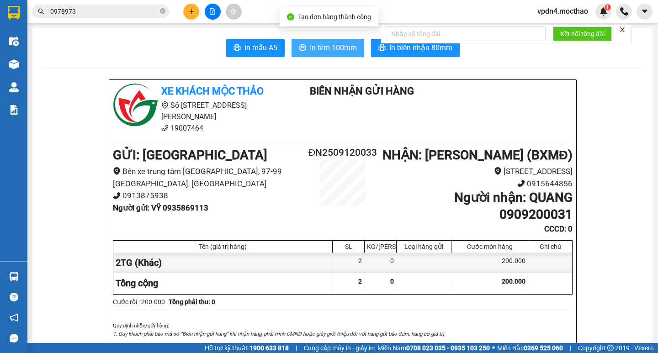
click at [331, 50] on span "In tem 100mm" at bounding box center [333, 47] width 47 height 11
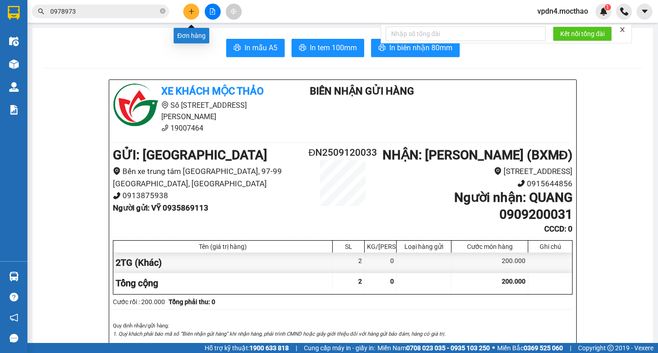
click at [192, 11] on icon "plus" at bounding box center [191, 11] width 6 height 6
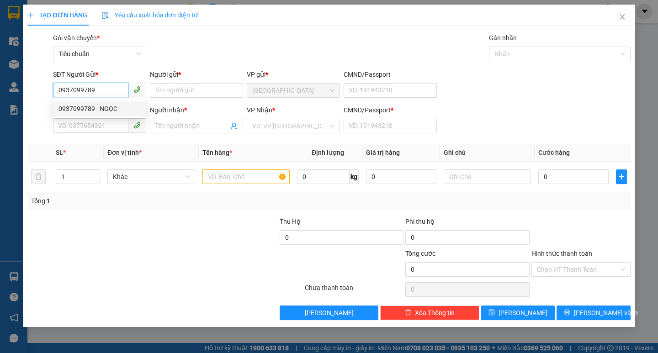
click at [107, 108] on div "0937099789 - NGỌC" at bounding box center [99, 109] width 82 height 10
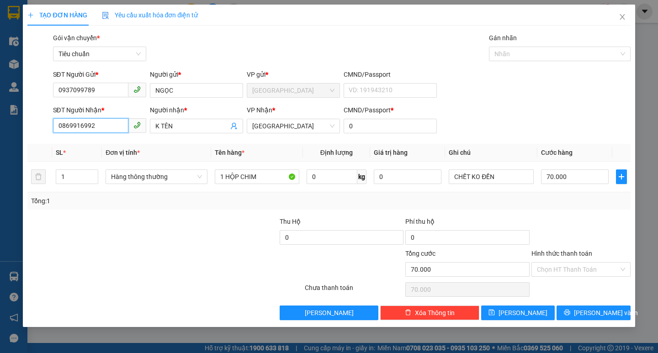
click at [113, 121] on input "0869916992" at bounding box center [90, 125] width 75 height 15
click at [117, 141] on div "0907646816 - viễn" at bounding box center [99, 144] width 82 height 10
click at [591, 170] on input "100.000" at bounding box center [575, 176] width 68 height 15
click at [611, 316] on span "[PERSON_NAME] và In" at bounding box center [606, 313] width 64 height 10
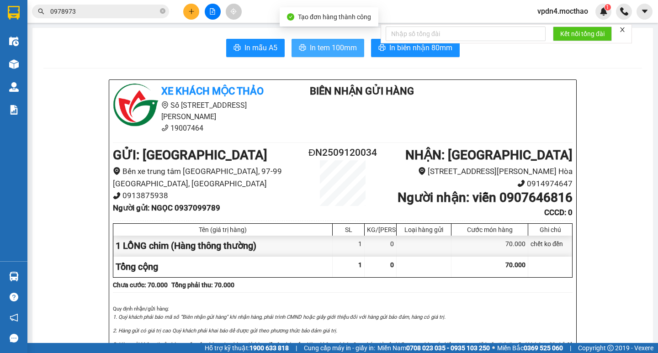
click at [320, 51] on span "In tem 100mm" at bounding box center [333, 47] width 47 height 11
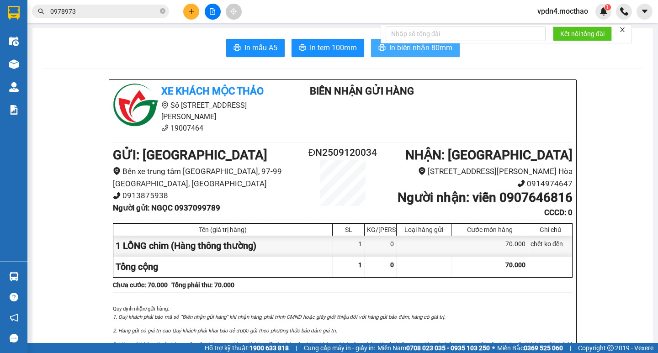
click at [443, 56] on button "In biên nhận 80mm" at bounding box center [415, 48] width 89 height 18
click at [187, 11] on button at bounding box center [191, 12] width 16 height 16
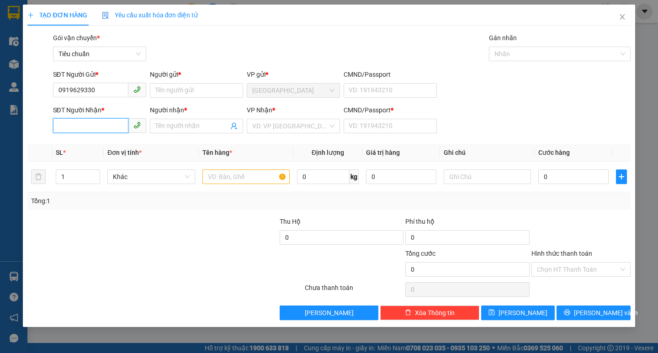
click at [91, 121] on input "SĐT Người Nhận *" at bounding box center [90, 125] width 75 height 15
click at [100, 92] on input "0919629330" at bounding box center [90, 90] width 75 height 15
click at [71, 87] on input "0919629330" at bounding box center [90, 90] width 75 height 15
click at [101, 87] on input "0988629330" at bounding box center [90, 90] width 75 height 15
click at [101, 87] on input "0988" at bounding box center [90, 90] width 75 height 15
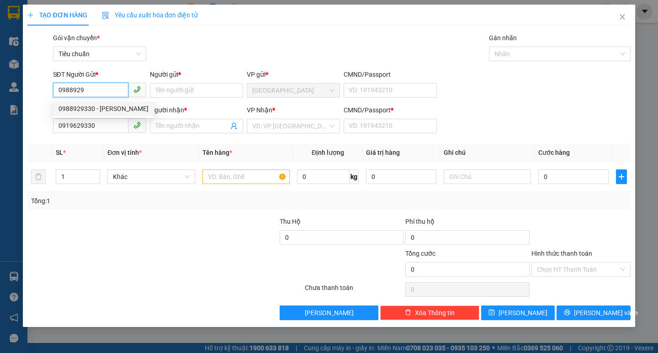
click at [99, 113] on div "0988929330 - [PERSON_NAME]" at bounding box center [103, 109] width 90 height 10
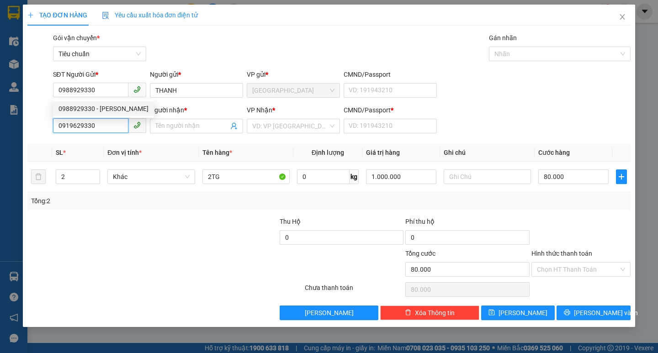
click at [106, 129] on input "0919629330" at bounding box center [90, 125] width 75 height 15
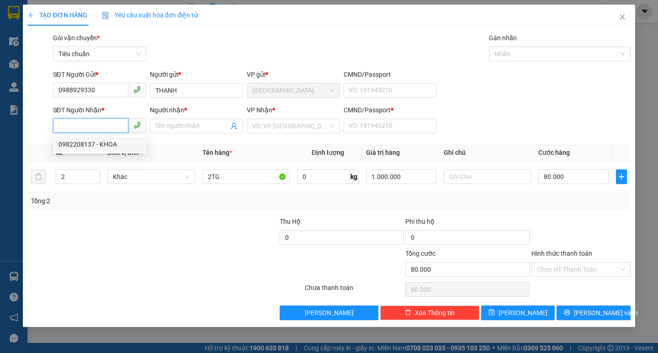
click at [113, 141] on div "0982208137 - KHOA" at bounding box center [99, 144] width 82 height 10
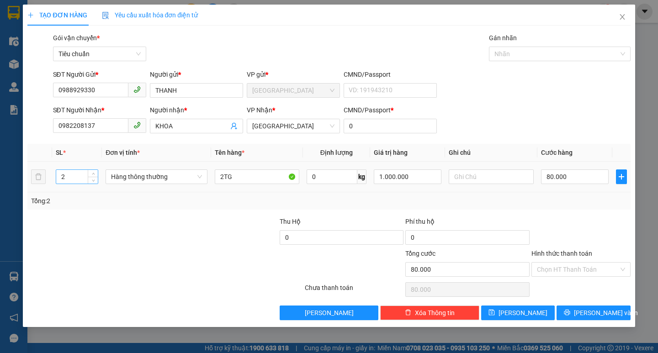
click at [83, 174] on input "2" at bounding box center [77, 177] width 42 height 14
click at [223, 177] on input "2TG" at bounding box center [257, 176] width 84 height 15
click at [599, 174] on input "0" at bounding box center [575, 176] width 68 height 15
click at [576, 268] on input "Hình thức thanh toán" at bounding box center [578, 270] width 82 height 14
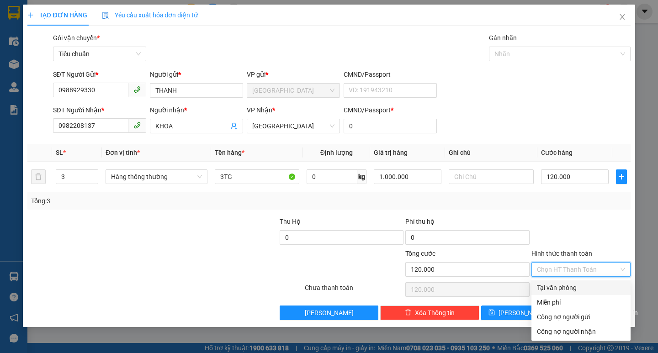
drag, startPoint x: 580, startPoint y: 284, endPoint x: 581, endPoint y: 289, distance: 5.2
click at [580, 284] on div "Tại văn phòng" at bounding box center [581, 288] width 88 height 10
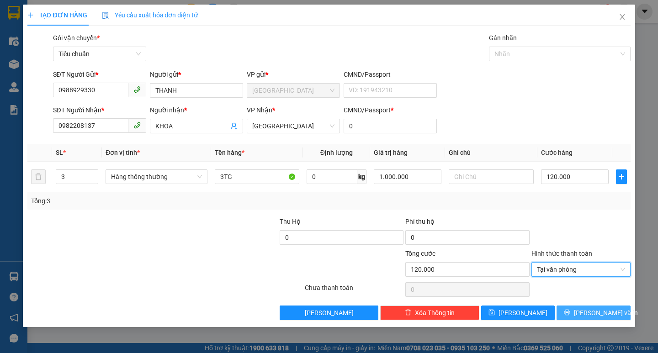
click at [586, 312] on span "[PERSON_NAME] và In" at bounding box center [606, 313] width 64 height 10
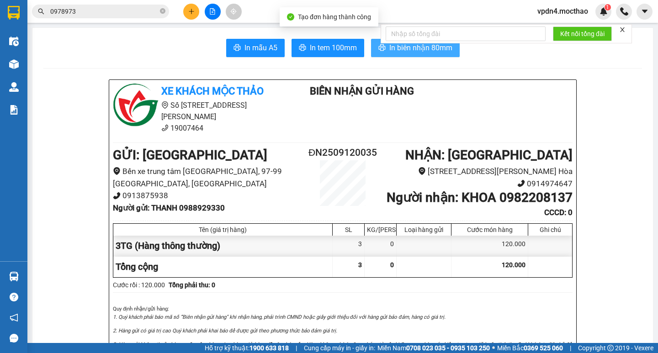
click at [429, 56] on button "In biên nhận 80mm" at bounding box center [415, 48] width 89 height 18
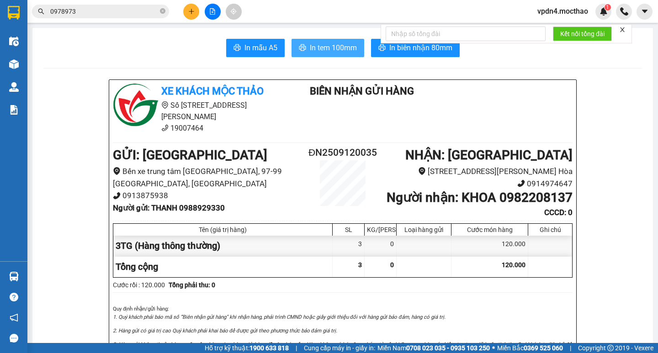
click at [312, 50] on span "In tem 100mm" at bounding box center [333, 47] width 47 height 11
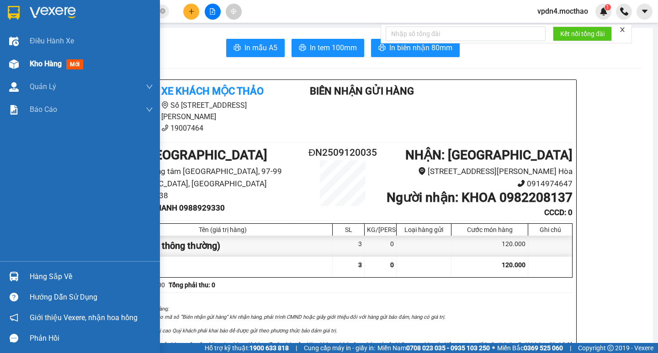
click at [47, 69] on div "Kho hàng mới" at bounding box center [58, 63] width 57 height 11
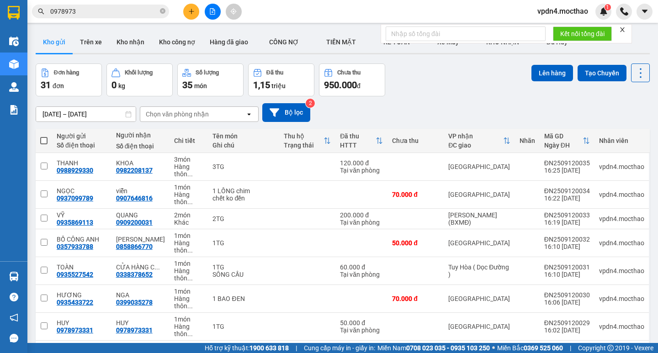
scroll to position [276, 0]
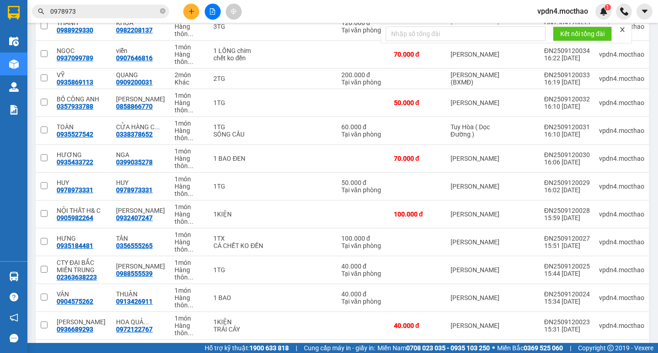
scroll to position [123, 0]
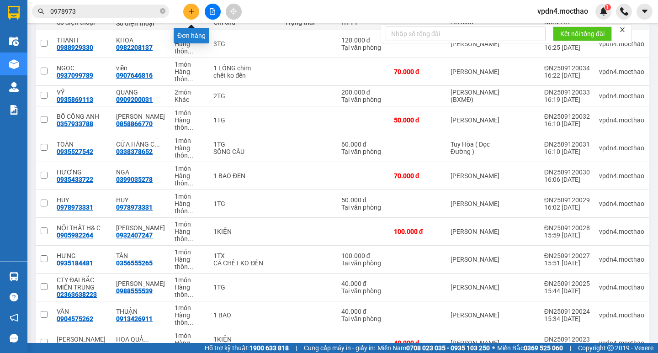
click at [188, 11] on icon "plus" at bounding box center [191, 11] width 6 height 6
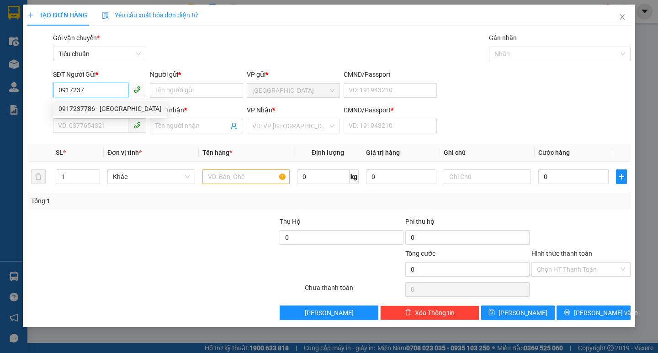
click at [125, 105] on div "0917237786 - BẠCH YẾN" at bounding box center [109, 109] width 103 height 10
type input "0917237786"
type input "BẠCH YẾN"
type input "0917237786"
type input "BẠCH YẾN"
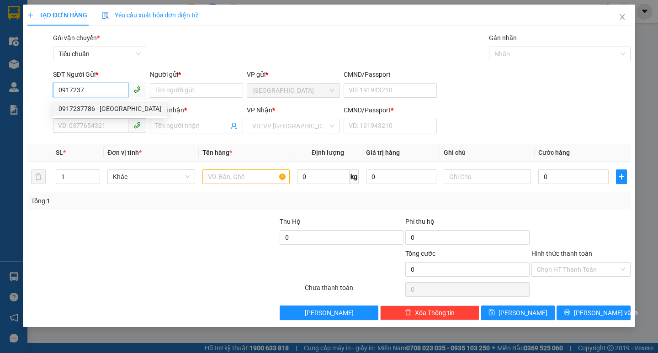
type input "0"
type input "70.000"
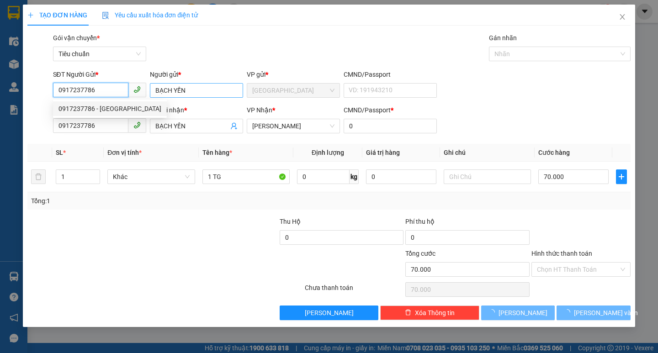
type input "0917237786"
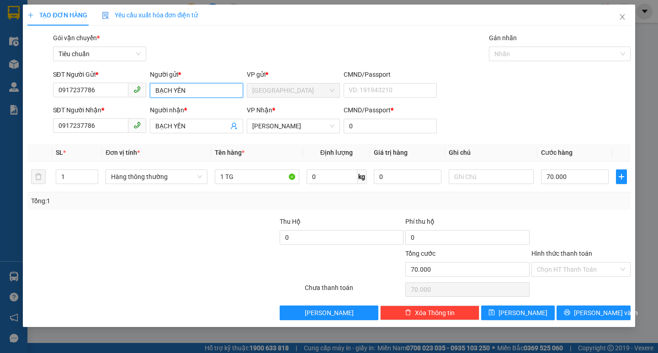
click at [208, 90] on input "BẠCH YẾN" at bounding box center [196, 90] width 93 height 15
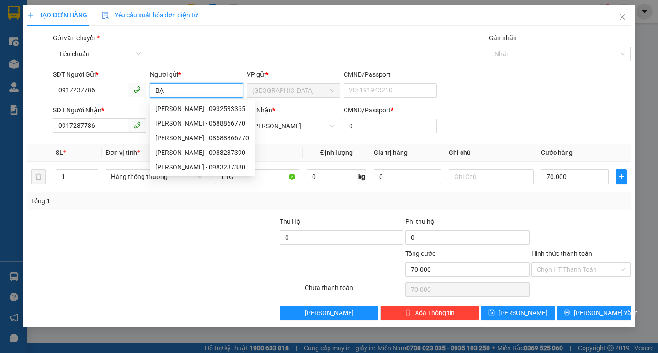
type input "B"
type input "THU OANH"
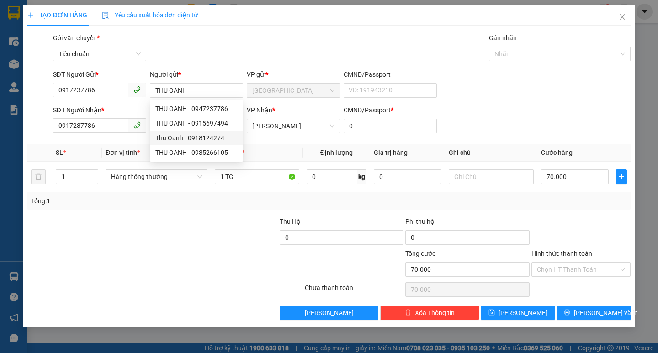
click at [250, 150] on th "Tên hàng *" at bounding box center [257, 153] width 92 height 18
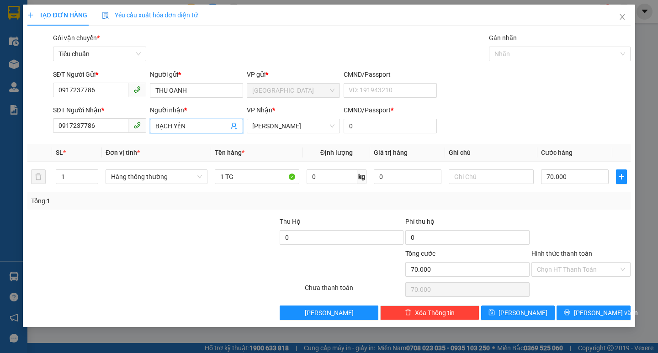
click at [212, 128] on input "BẠCH YẾN" at bounding box center [191, 126] width 73 height 10
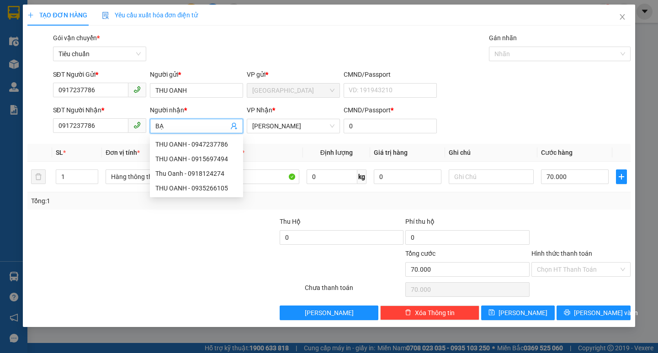
type input "B"
type input "THU OANH"
click at [550, 176] on input "70.000" at bounding box center [575, 176] width 68 height 15
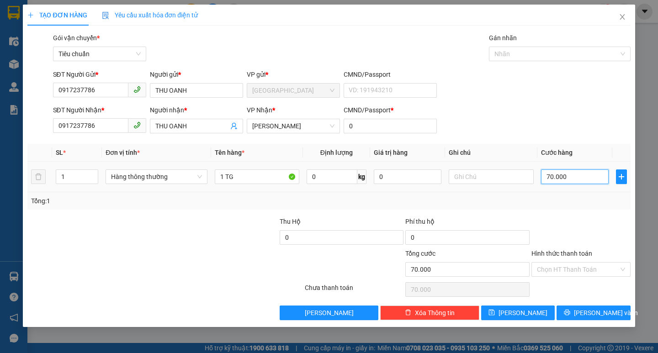
type input "5"
type input "50"
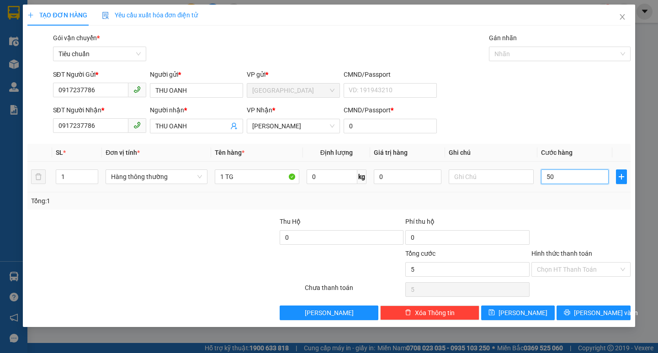
type input "50"
type input "5"
type input "0"
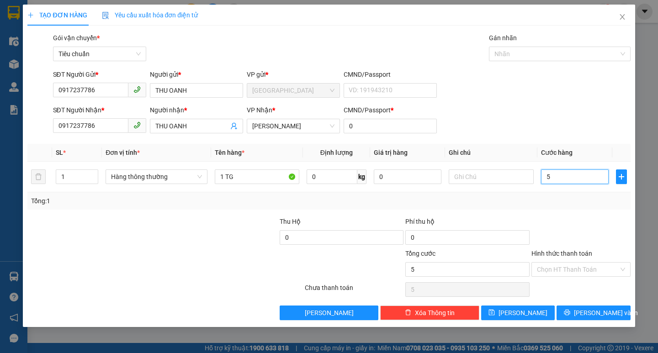
type input "0"
type input "4"
type input "040"
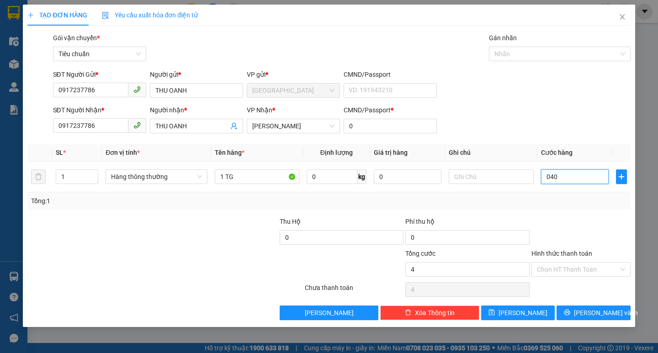
type input "40"
type input "040"
type input "40.000"
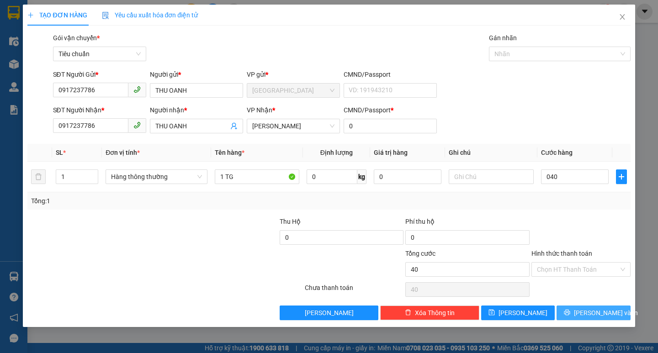
type input "40.000"
click at [588, 315] on span "[PERSON_NAME] và In" at bounding box center [606, 313] width 64 height 10
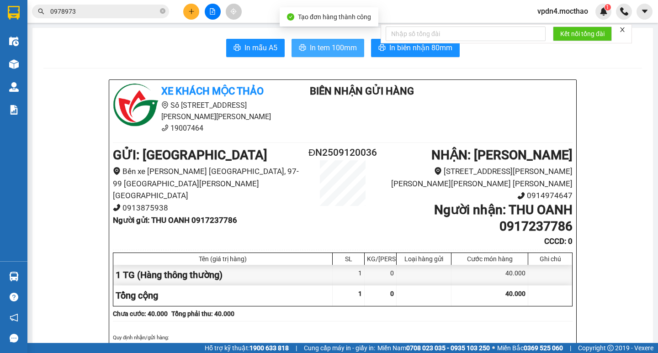
click at [321, 54] on button "In tem 100mm" at bounding box center [327, 48] width 73 height 18
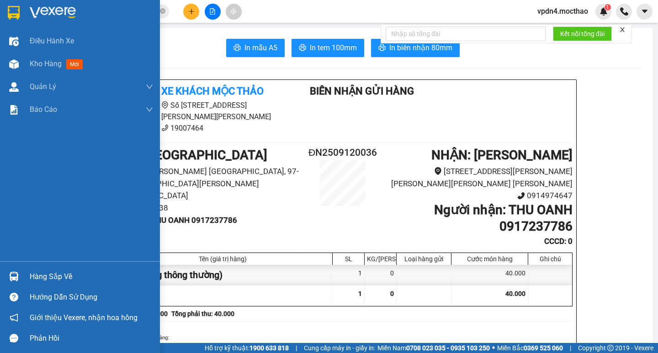
click at [50, 285] on div "Hàng sắp về" at bounding box center [80, 276] width 160 height 21
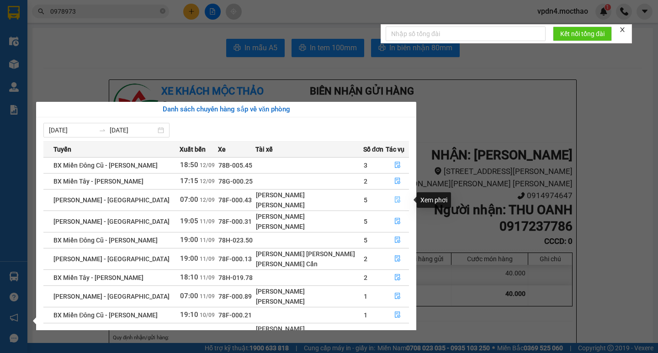
click at [397, 201] on button "button" at bounding box center [396, 200] width 26 height 15
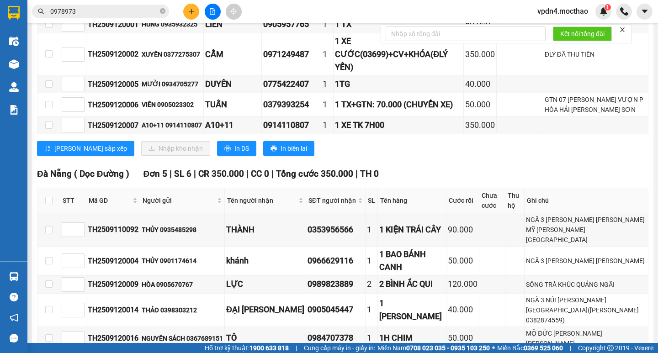
scroll to position [158, 0]
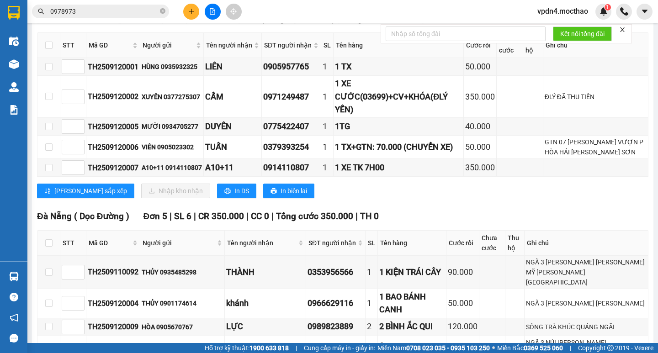
click at [191, 14] on icon "plus" at bounding box center [191, 11] width 6 height 6
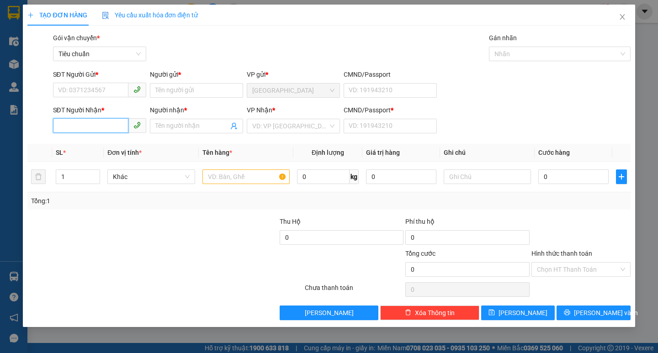
click at [95, 123] on input "SĐT Người Nhận *" at bounding box center [90, 125] width 75 height 15
click at [98, 142] on div "0918176669 - MAI PHƯƠNG" at bounding box center [103, 144] width 90 height 10
type input "0918176669"
type input "[PERSON_NAME]"
type input "0"
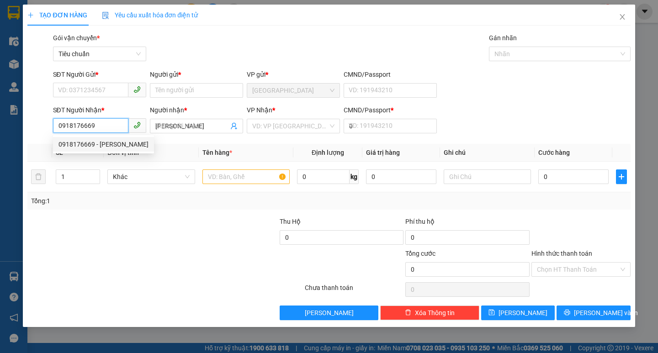
type input "30.000"
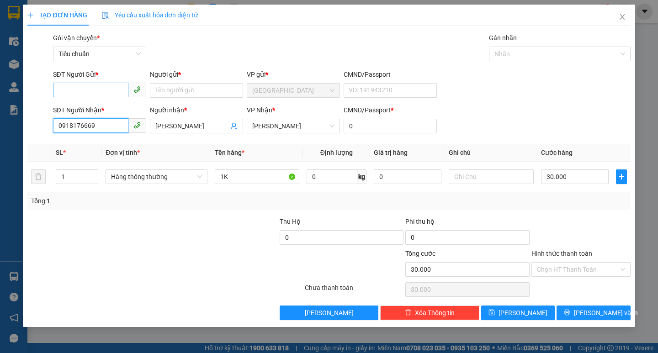
type input "0918176669"
click at [101, 92] on input "SĐT Người Gửi *" at bounding box center [90, 90] width 75 height 15
click at [118, 110] on div "02363522288 - NISHU" at bounding box center [99, 109] width 82 height 10
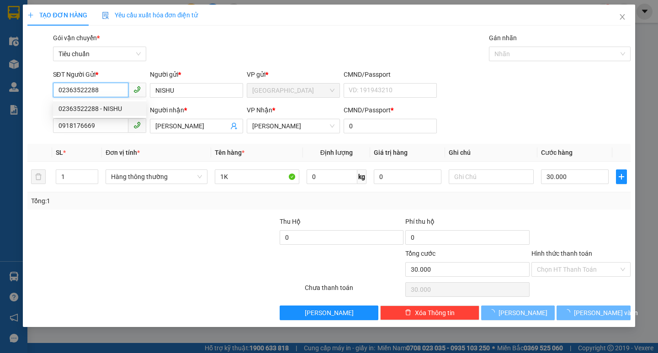
type input "02363522288"
type input "NISHU"
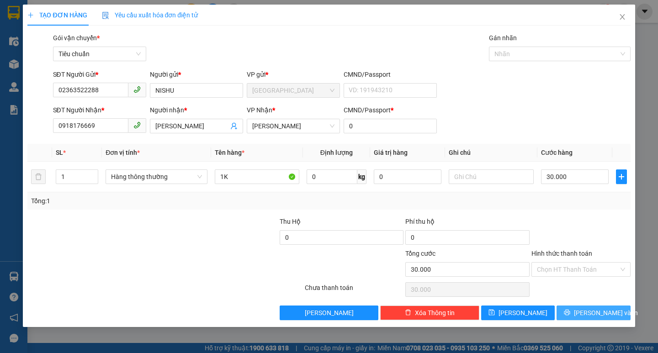
click at [583, 316] on button "[PERSON_NAME] và In" at bounding box center [593, 313] width 74 height 15
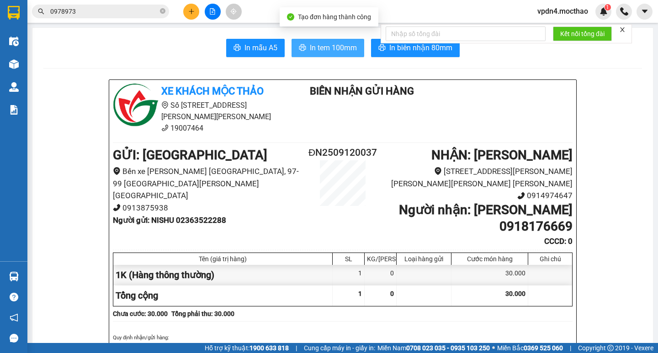
click at [302, 41] on button "In tem 100mm" at bounding box center [327, 48] width 73 height 18
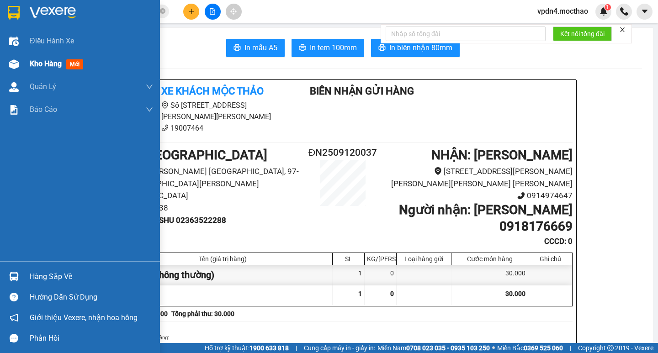
click at [41, 63] on span "Kho hàng" at bounding box center [46, 63] width 32 height 9
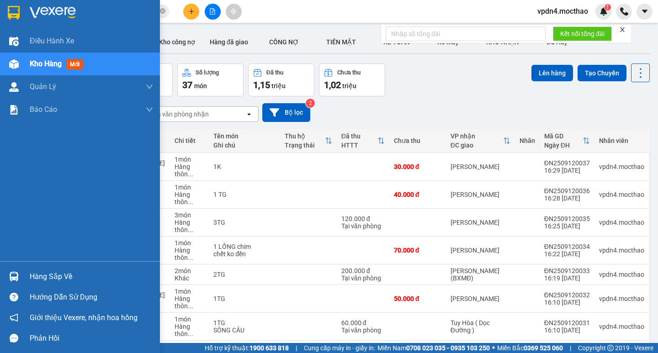
click at [33, 279] on div "Hàng sắp về" at bounding box center [91, 277] width 123 height 14
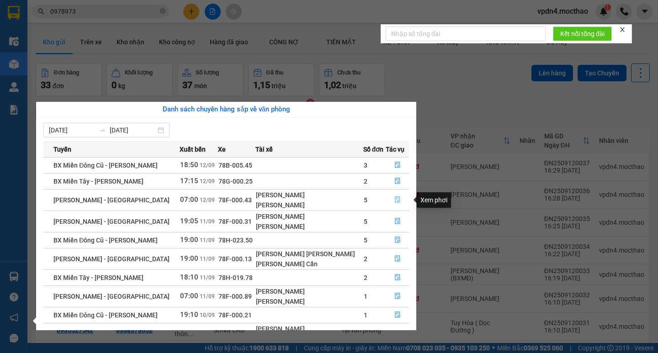
click at [392, 199] on icon "file-done" at bounding box center [395, 199] width 6 height 6
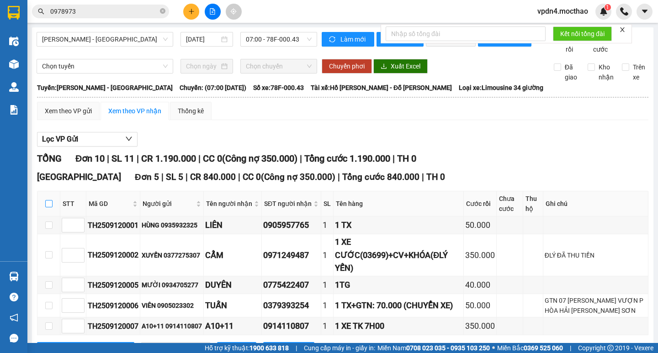
click at [49, 207] on input "checkbox" at bounding box center [48, 203] width 7 height 7
checkbox input "true"
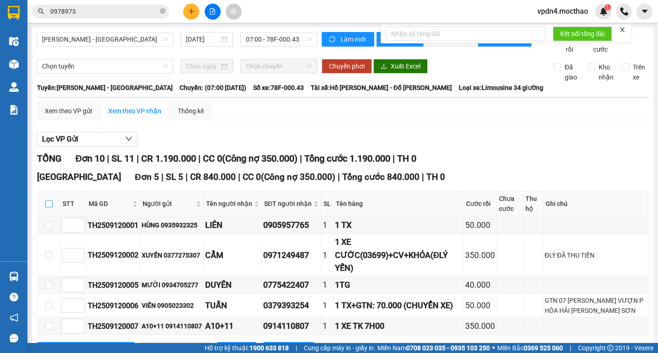
checkbox input "true"
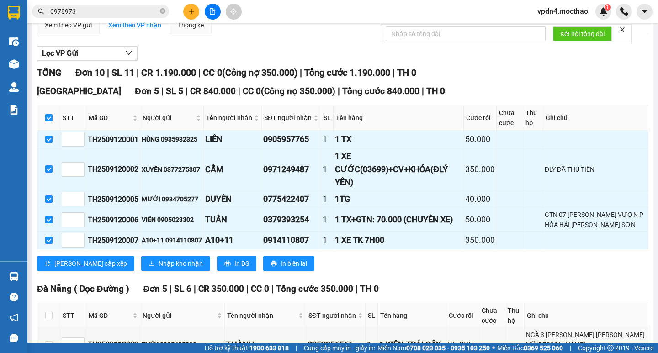
scroll to position [103, 0]
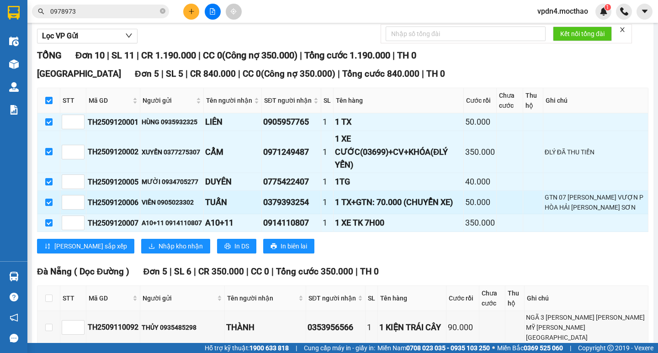
drag, startPoint x: 50, startPoint y: 212, endPoint x: 51, endPoint y: 218, distance: 6.0
click at [50, 206] on input "checkbox" at bounding box center [48, 202] width 7 height 7
checkbox input "false"
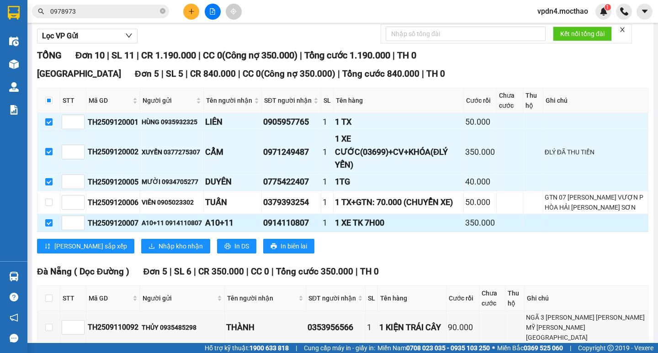
click at [53, 232] on td at bounding box center [48, 223] width 23 height 18
click at [48, 227] on input "checkbox" at bounding box center [48, 222] width 7 height 7
checkbox input "false"
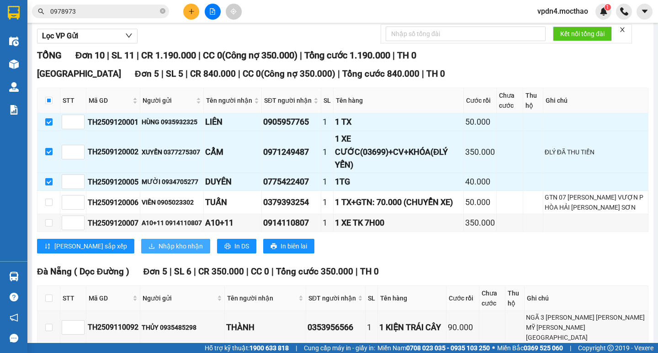
click at [158, 251] on span "Nhập kho nhận" at bounding box center [180, 246] width 44 height 10
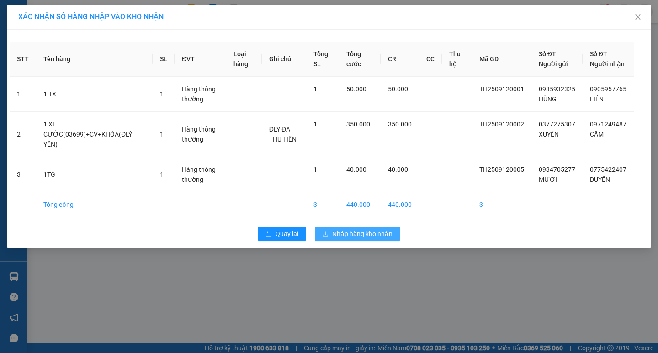
click at [366, 236] on span "Nhập hàng kho nhận" at bounding box center [362, 234] width 60 height 10
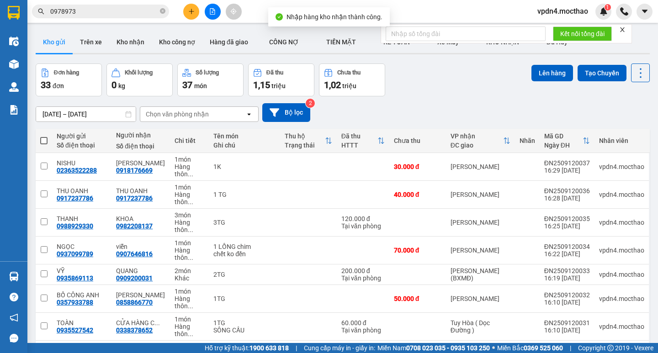
click at [195, 20] on div "Kết quả tìm kiếm ( 501 ) Bộ lọc Ngày lên hàng gần nhất Mã ĐH Trạng thái Món hàn…" at bounding box center [329, 11] width 658 height 23
click at [192, 11] on icon "plus" at bounding box center [191, 11] width 6 height 6
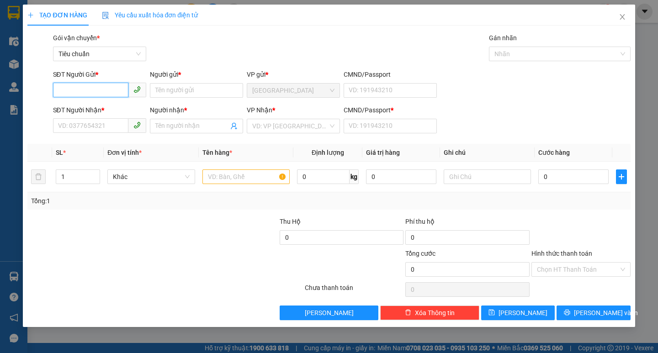
click at [77, 90] on input "SĐT Người Gửi *" at bounding box center [90, 90] width 75 height 15
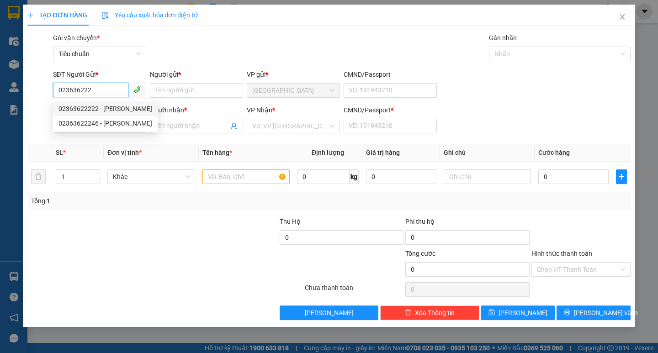
click at [83, 112] on div "02363622222 - ĐỨC TRÂN" at bounding box center [111, 109] width 106 height 10
type input "02363622222"
type input "ĐỨC TRÂN"
type input "0989847372"
type input "VŨ"
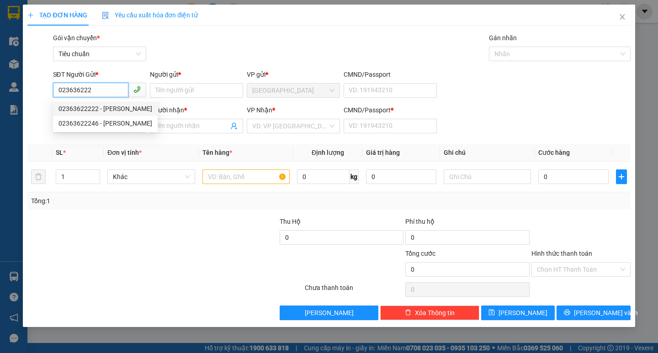
type input "0"
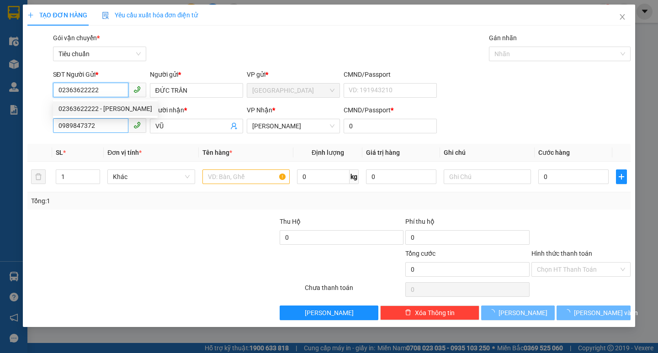
type input "400.000"
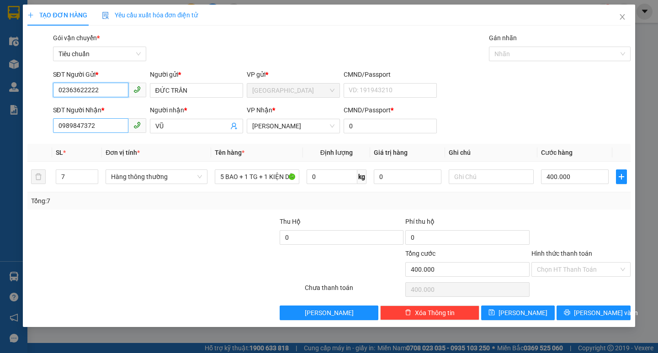
type input "02363622222"
click at [101, 123] on input "0989847372" at bounding box center [90, 125] width 75 height 15
type input "0"
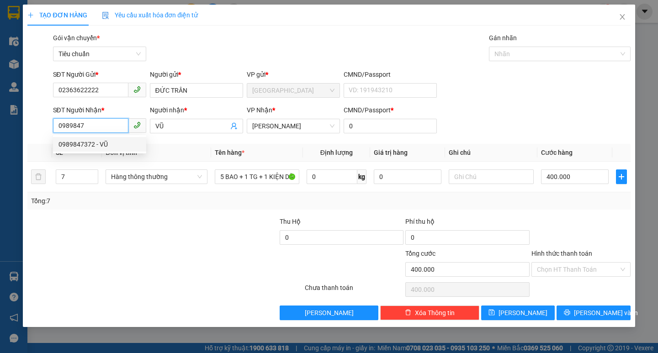
click at [105, 139] on div "0989847372 - VŨ" at bounding box center [99, 144] width 82 height 10
type input "0989847372"
type input "40.000"
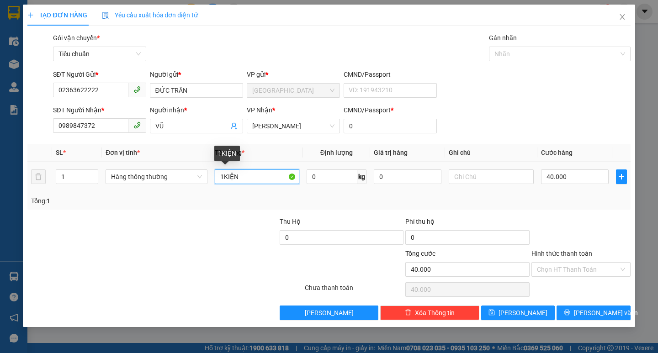
click at [259, 177] on input "1KIỆN" at bounding box center [257, 176] width 84 height 15
type input "1KIỆN+GTN"
click at [458, 178] on input "text" at bounding box center [491, 176] width 84 height 15
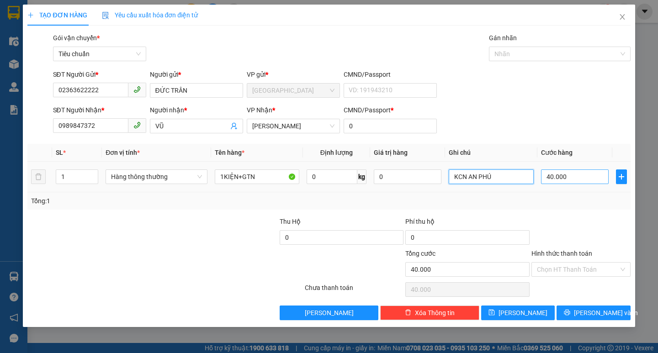
type input "KCN AN PHÚ"
click at [554, 176] on input "40.000" at bounding box center [575, 176] width 68 height 15
type input "5"
type input "50"
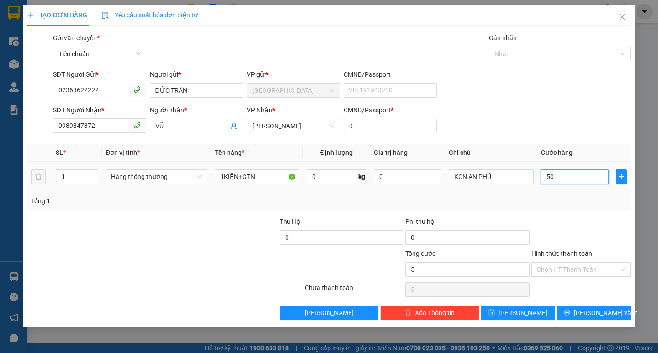
type input "50"
type input "50.000"
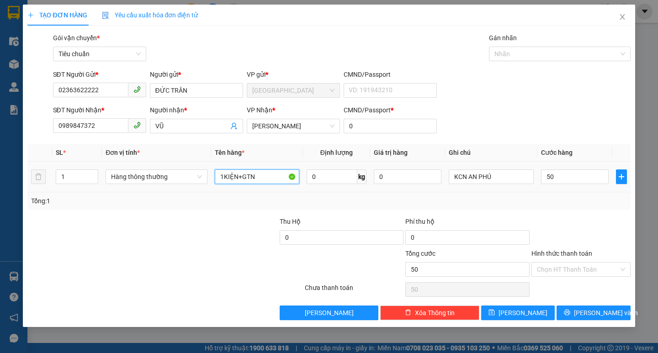
type input "50.000"
click at [268, 179] on input "1KIỆN+GTN" at bounding box center [257, 176] width 84 height 15
type input "1KIỆN+GTN 100000"
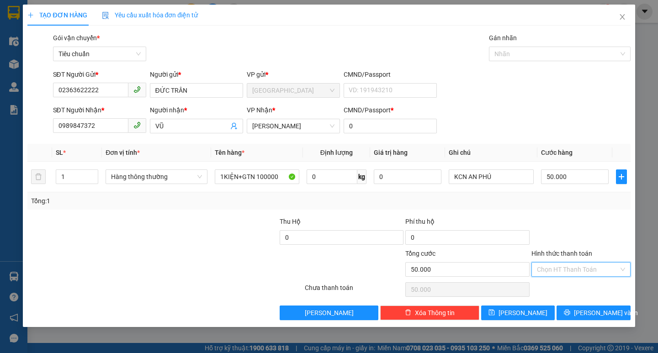
click at [549, 269] on input "Hình thức thanh toán" at bounding box center [578, 270] width 82 height 14
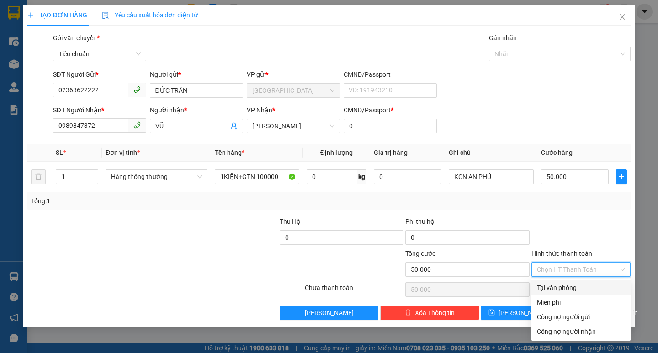
click at [553, 282] on div "Tại văn phòng" at bounding box center [580, 287] width 99 height 15
type input "0"
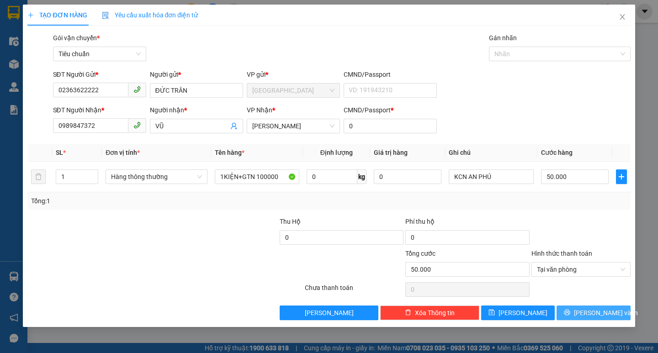
click at [584, 310] on button "[PERSON_NAME] và In" at bounding box center [593, 313] width 74 height 15
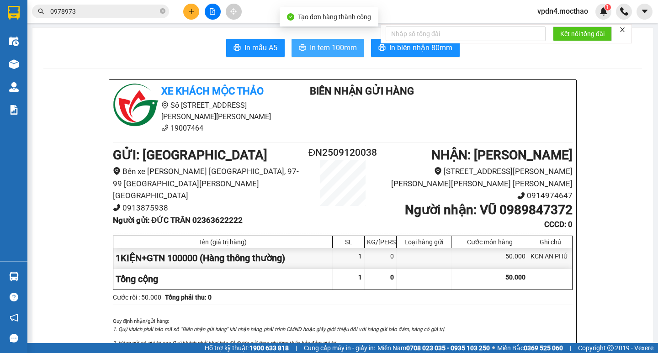
click at [301, 53] on button "In tem 100mm" at bounding box center [327, 48] width 73 height 18
click at [329, 53] on span "In tem 100mm" at bounding box center [333, 47] width 47 height 11
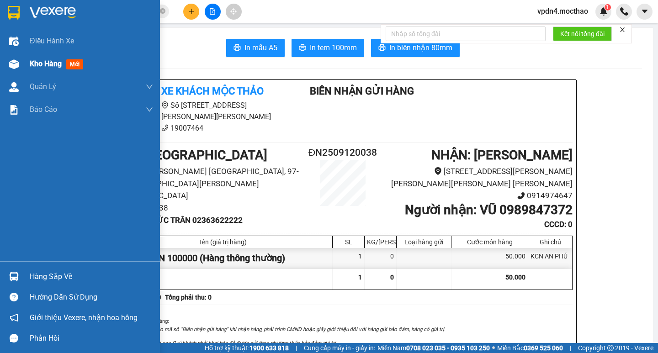
click at [41, 63] on span "Kho hàng" at bounding box center [46, 63] width 32 height 9
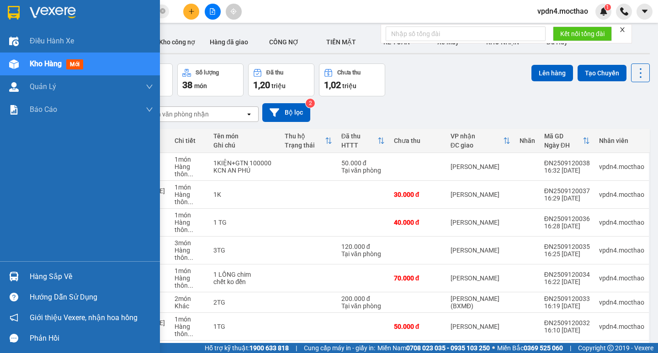
click at [36, 278] on div "Hàng sắp về" at bounding box center [91, 277] width 123 height 14
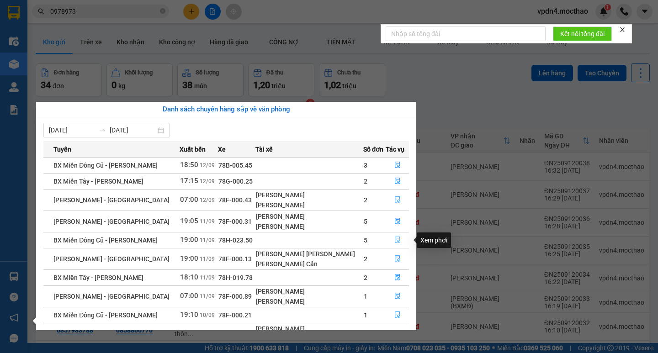
click at [389, 244] on button "button" at bounding box center [396, 240] width 26 height 15
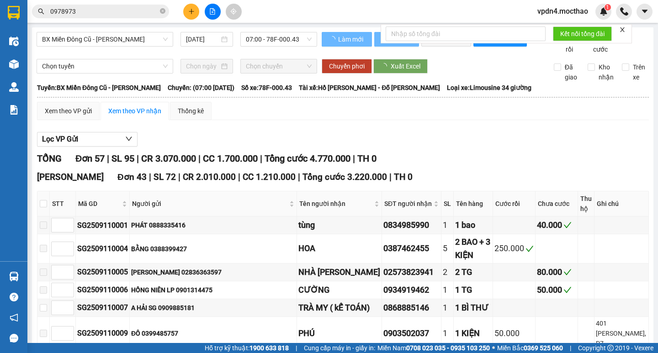
type input "[DATE]"
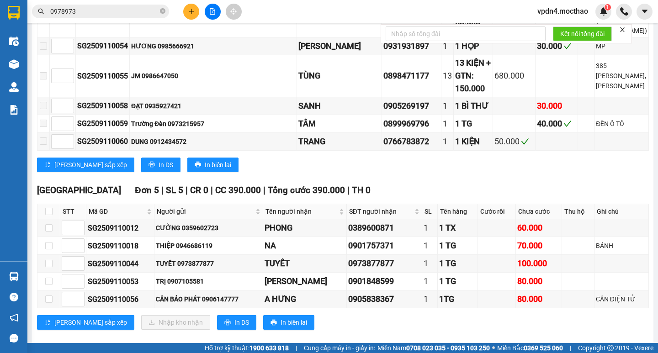
scroll to position [1195, 0]
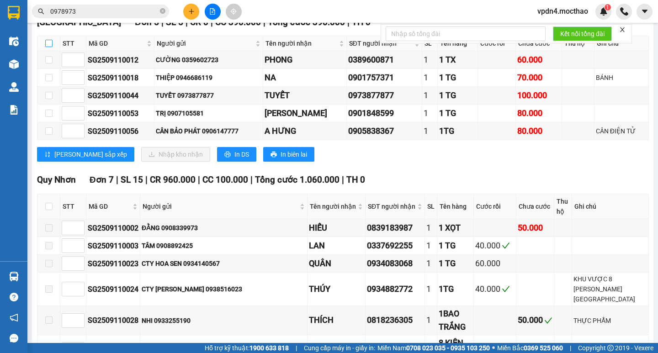
click at [47, 9] on input "checkbox" at bounding box center [48, 4] width 7 height 7
checkbox input "true"
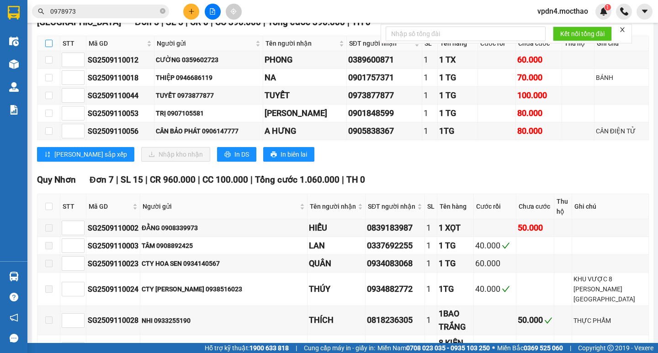
checkbox input "true"
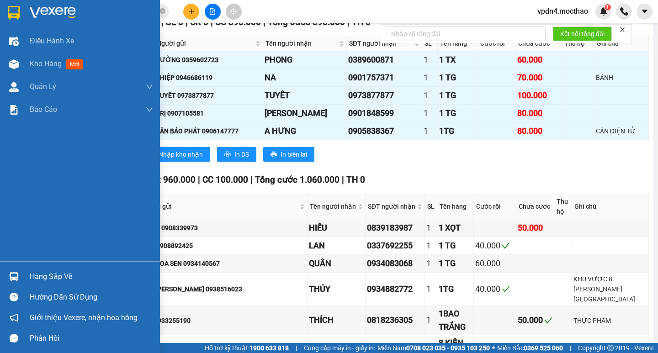
click at [70, 282] on div "Hàng sắp về" at bounding box center [91, 277] width 123 height 14
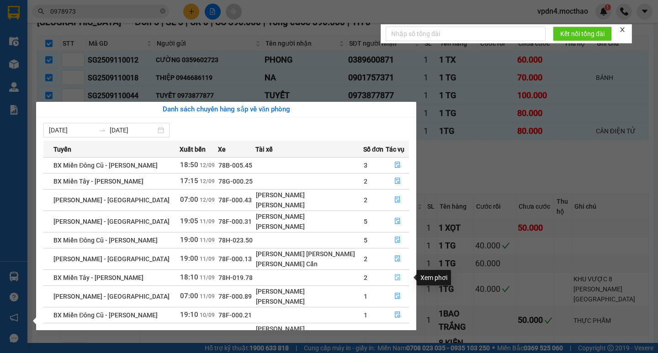
click at [389, 274] on button "button" at bounding box center [396, 277] width 26 height 15
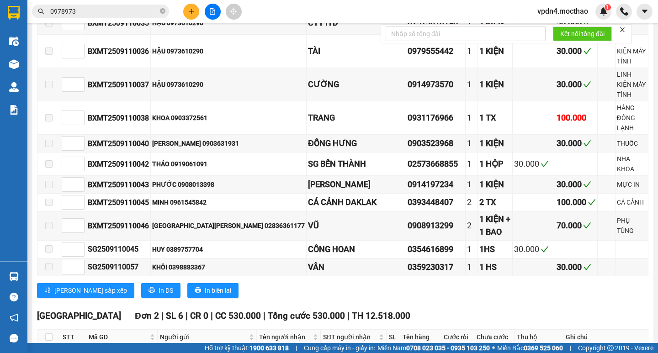
scroll to position [843, 0]
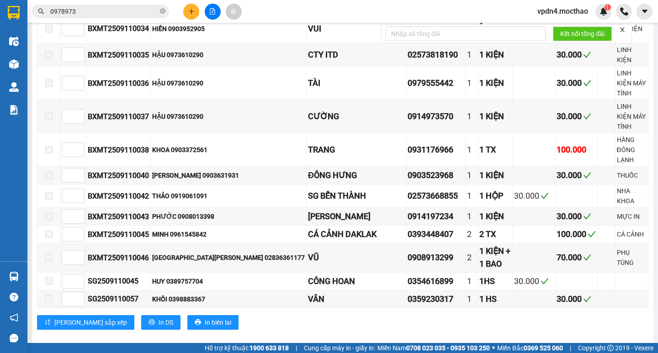
click at [50, 170] on input "checkbox" at bounding box center [48, 173] width 7 height 7
checkbox input "true"
click at [158, 226] on span "Nhập kho nhận" at bounding box center [180, 231] width 44 height 10
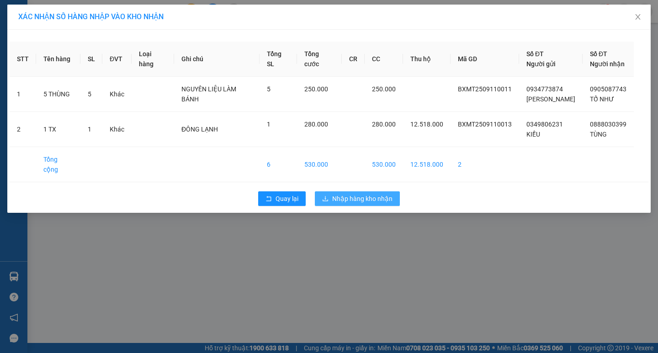
click at [354, 194] on span "Nhập hàng kho nhận" at bounding box center [362, 199] width 60 height 10
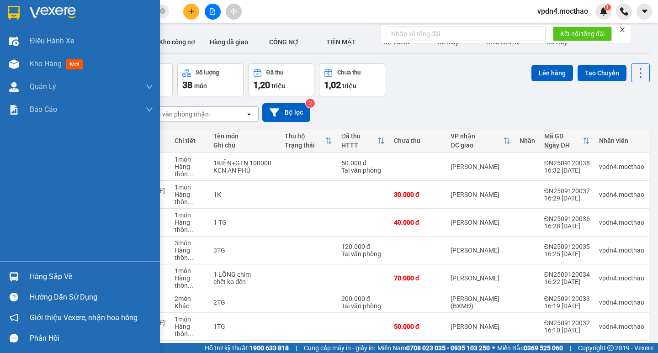
click at [37, 281] on div "Hàng sắp về" at bounding box center [91, 277] width 123 height 14
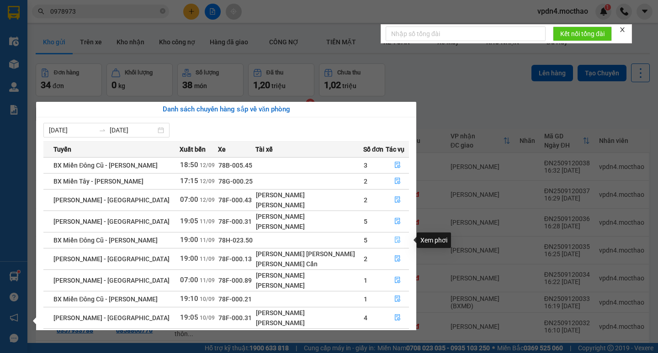
click at [392, 240] on icon "file-done" at bounding box center [395, 240] width 6 height 6
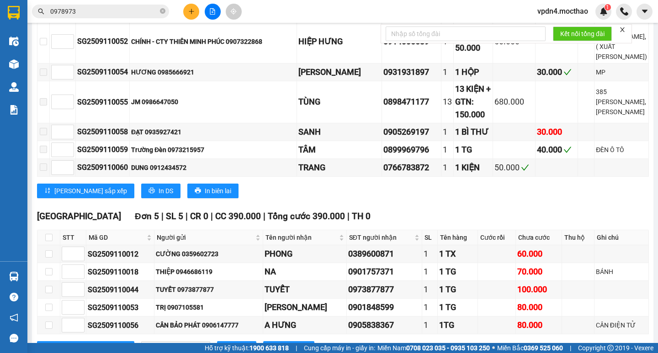
scroll to position [1214, 0]
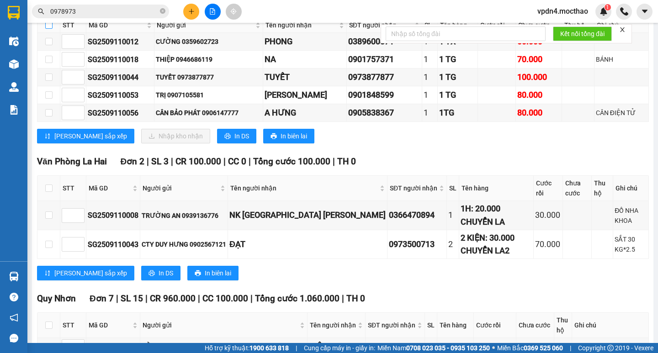
checkbox input "true"
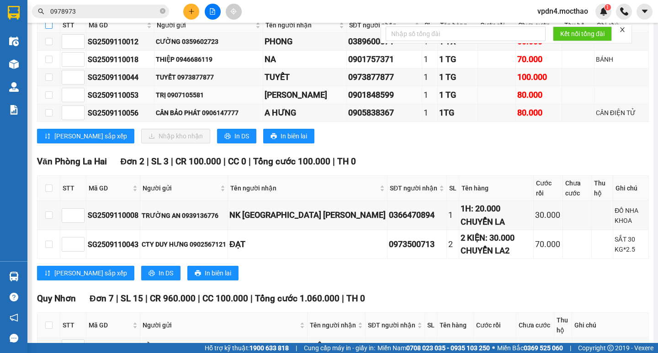
checkbox input "true"
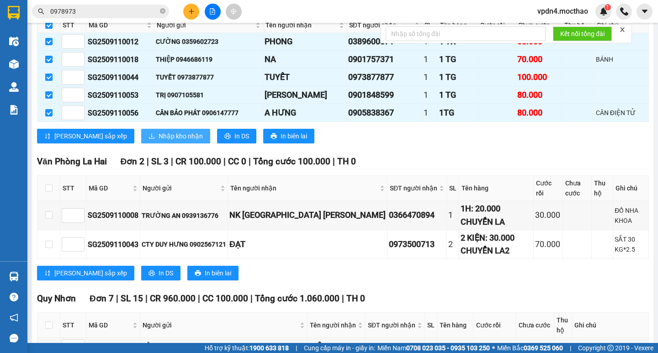
click at [158, 103] on span "Nhập kho nhận" at bounding box center [180, 98] width 44 height 10
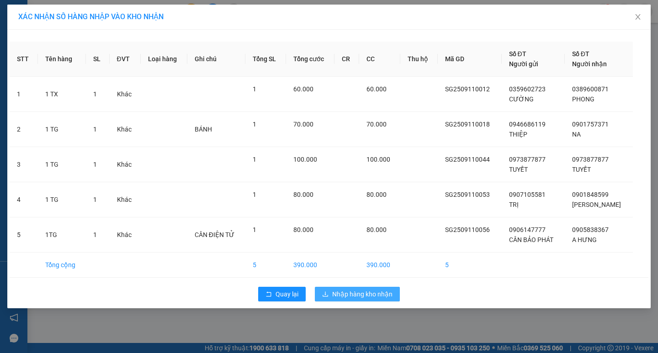
click at [372, 295] on span "Nhập hàng kho nhận" at bounding box center [362, 294] width 60 height 10
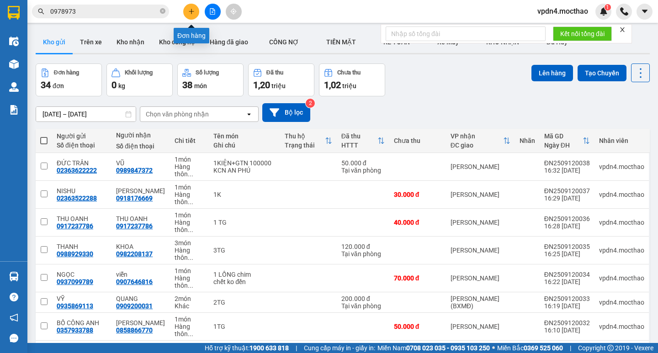
click at [185, 15] on button at bounding box center [191, 12] width 16 height 16
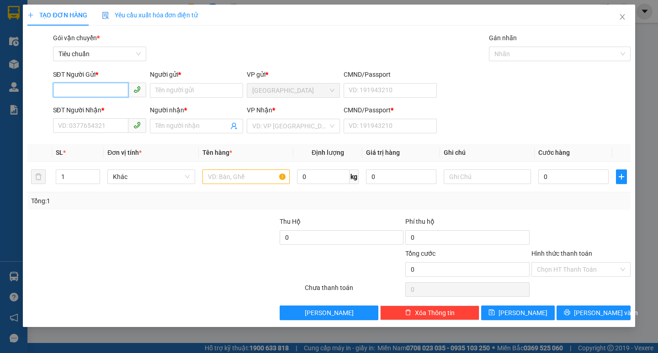
click at [117, 89] on input "SĐT Người Gửi *" at bounding box center [90, 90] width 75 height 15
type input "0905143347"
click at [158, 88] on input "Người gửi *" at bounding box center [196, 90] width 93 height 15
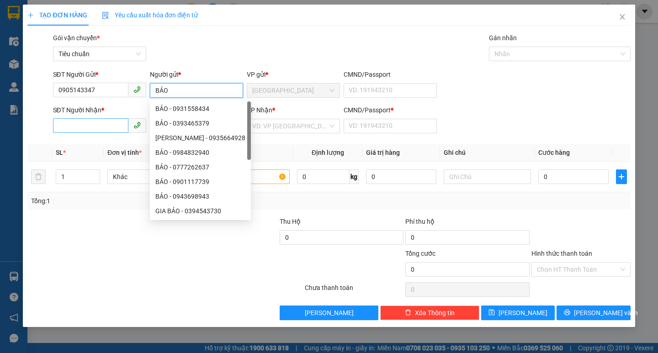
type input "BẢO"
click at [69, 127] on input "SĐT Người Nhận *" at bounding box center [90, 125] width 75 height 15
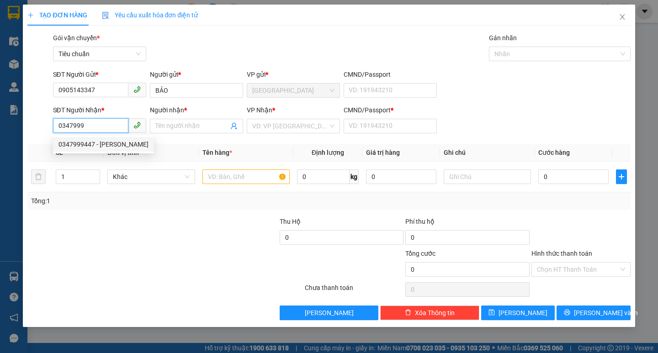
click at [89, 139] on div "0347999447 - VILA NGUYỄN" at bounding box center [109, 144] width 103 height 10
type input "0347999447"
type input "VILA NGUYỄN"
type input "0"
type input "50.000"
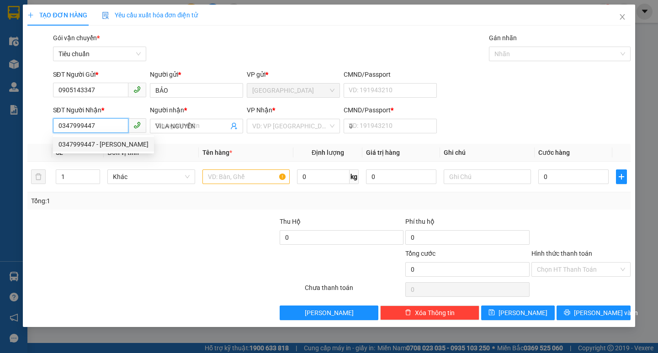
type input "50.000"
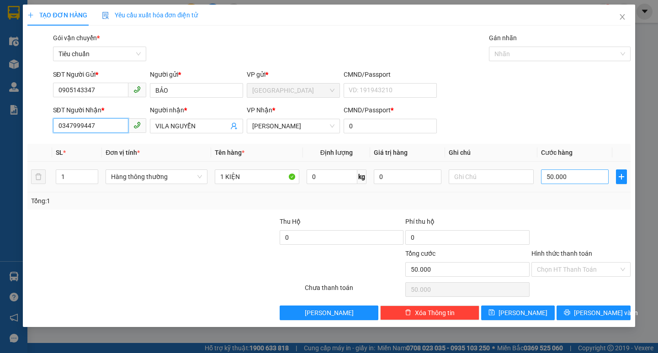
type input "0347999447"
click at [588, 173] on input "50.000" at bounding box center [575, 176] width 68 height 15
type input "6"
type input "60"
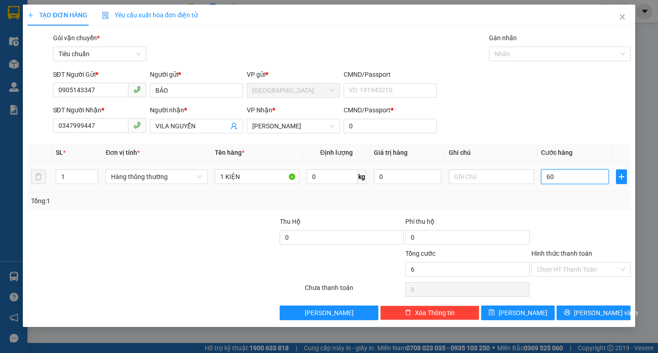
type input "60"
type input "60.000"
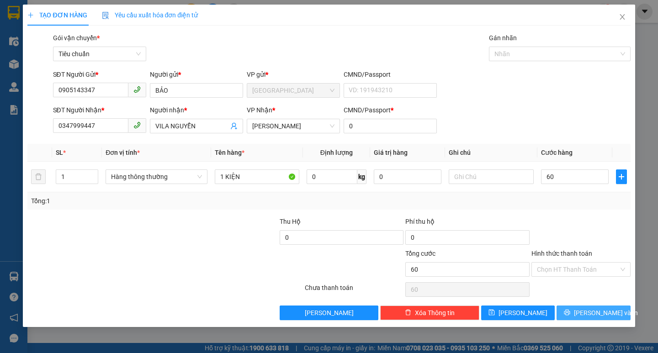
type input "60.000"
click at [603, 309] on span "[PERSON_NAME] và In" at bounding box center [606, 313] width 64 height 10
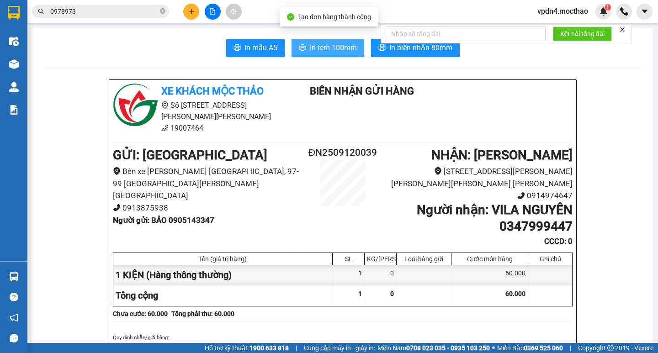
click at [332, 46] on span "In tem 100mm" at bounding box center [333, 47] width 47 height 11
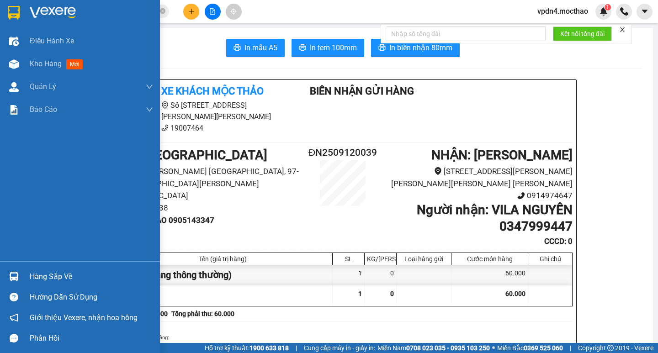
click at [67, 277] on div "Hàng sắp về" at bounding box center [91, 277] width 123 height 14
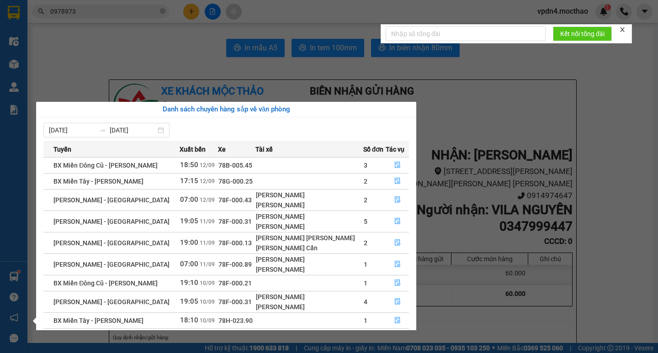
click at [439, 214] on section "Kết quả tìm kiếm ( 501 ) Bộ lọc Ngày lên hàng gần nhất Mã ĐH Trạng thái Món hàn…" at bounding box center [329, 176] width 658 height 353
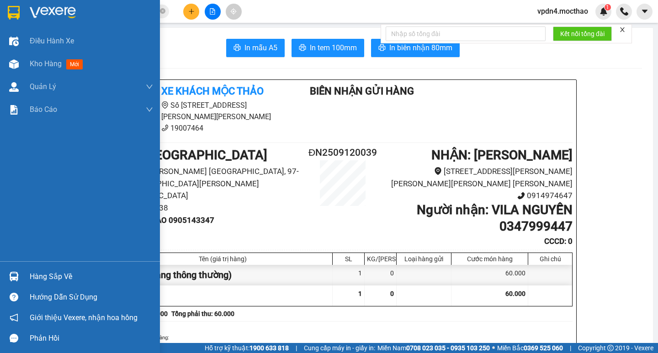
click at [50, 264] on div "Hàng sắp về Hướng dẫn sử dụng Giới thiệu Vexere, nhận hoa hồng Phản hồi" at bounding box center [80, 304] width 160 height 87
click at [52, 273] on div "Hàng sắp về" at bounding box center [91, 277] width 123 height 14
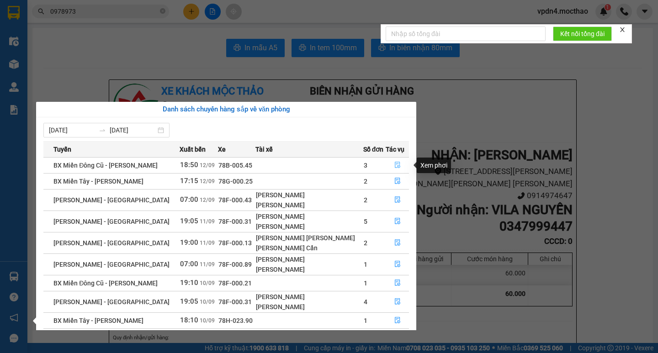
click at [395, 160] on button "button" at bounding box center [396, 165] width 26 height 15
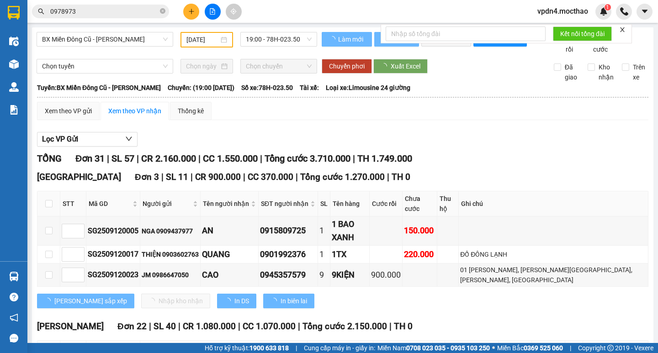
type input "[DATE]"
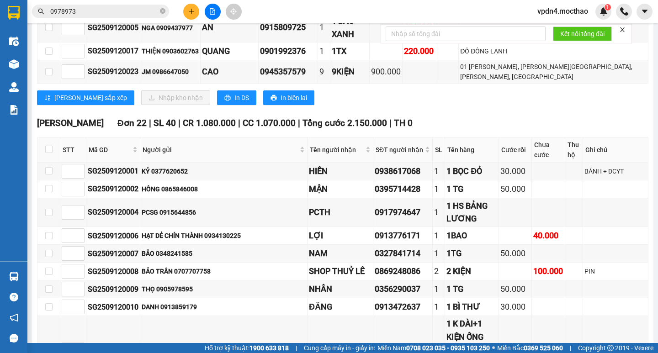
scroll to position [162, 0]
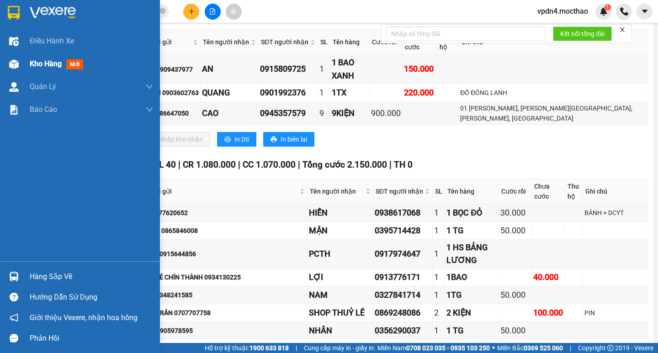
click at [36, 64] on span "Kho hàng" at bounding box center [46, 63] width 32 height 9
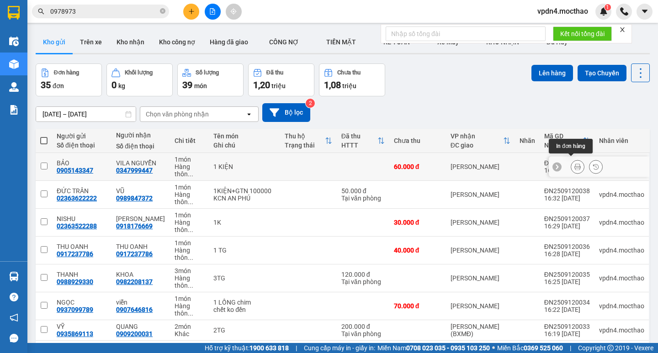
click at [571, 162] on button at bounding box center [577, 167] width 13 height 16
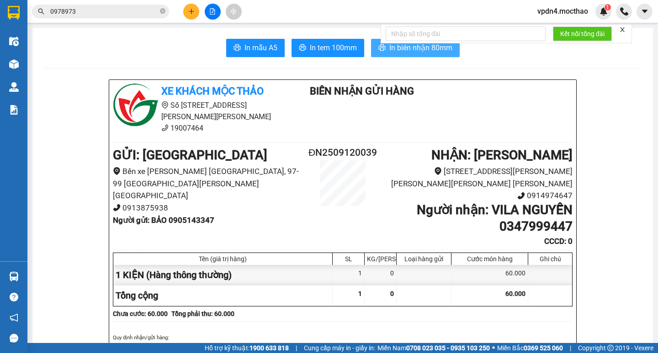
click at [417, 50] on span "In biên nhận 80mm" at bounding box center [420, 47] width 63 height 11
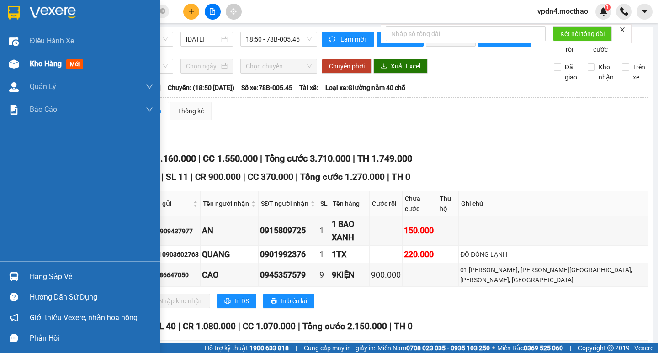
click at [45, 69] on div "Kho hàng mới" at bounding box center [58, 63] width 57 height 11
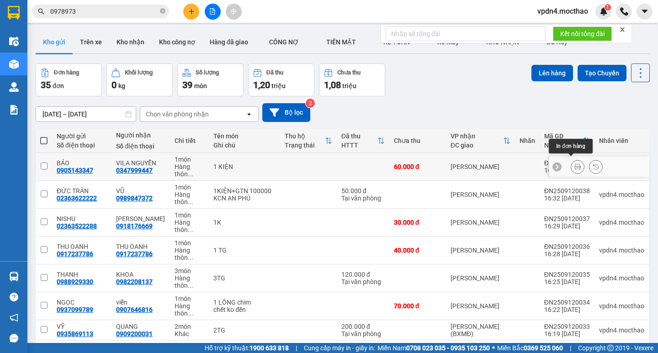
click at [574, 166] on icon at bounding box center [577, 167] width 6 height 6
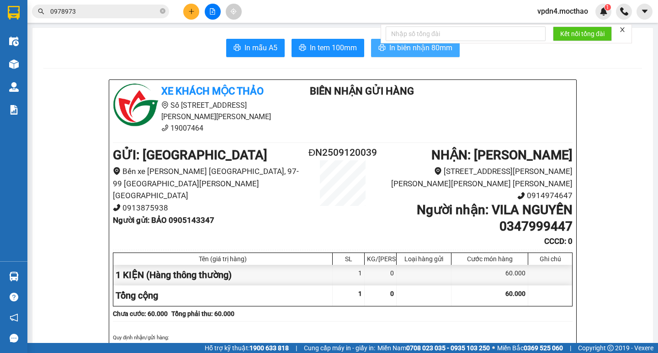
click at [430, 46] on span "In biên nhận 80mm" at bounding box center [420, 47] width 63 height 11
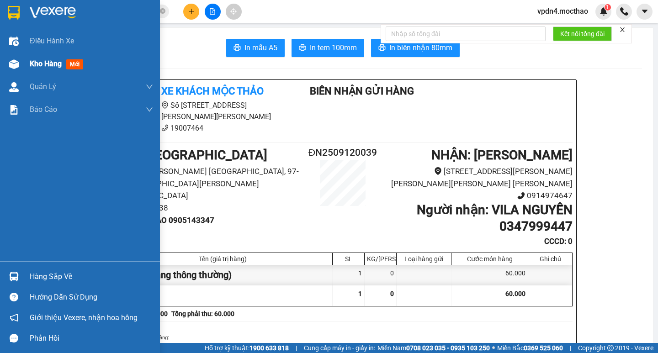
click at [38, 64] on span "Kho hàng" at bounding box center [46, 63] width 32 height 9
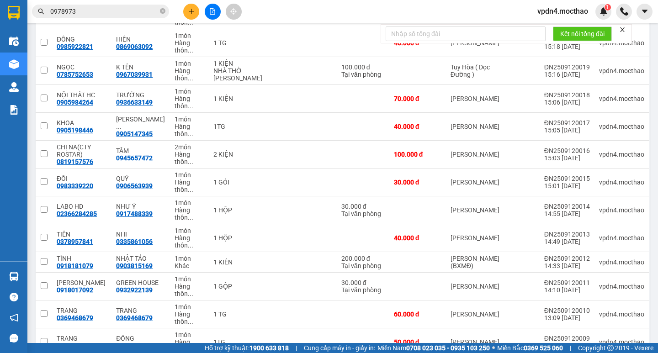
scroll to position [415, 0]
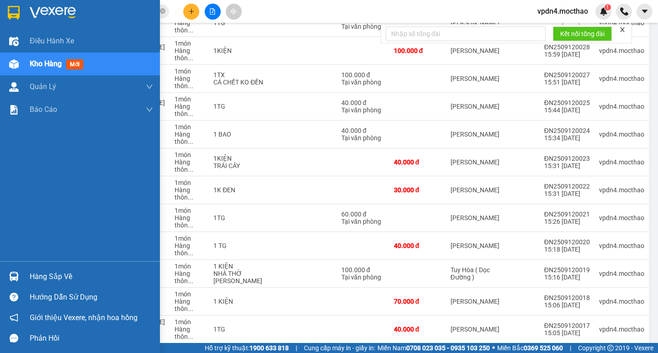
click at [42, 279] on div "Hàng sắp về" at bounding box center [91, 277] width 123 height 14
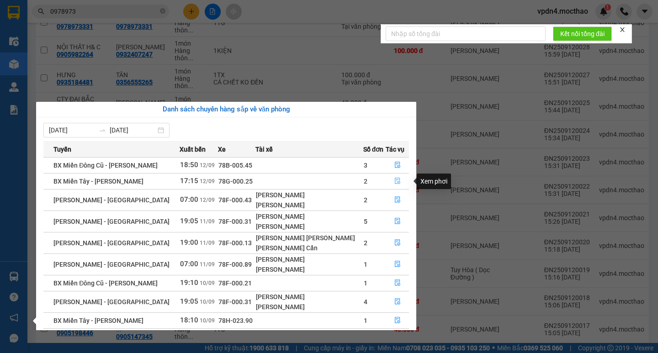
click at [396, 184] on icon "file-done" at bounding box center [395, 181] width 5 height 6
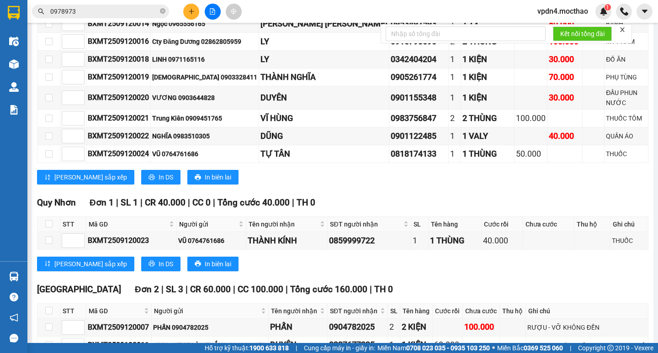
scroll to position [406, 0]
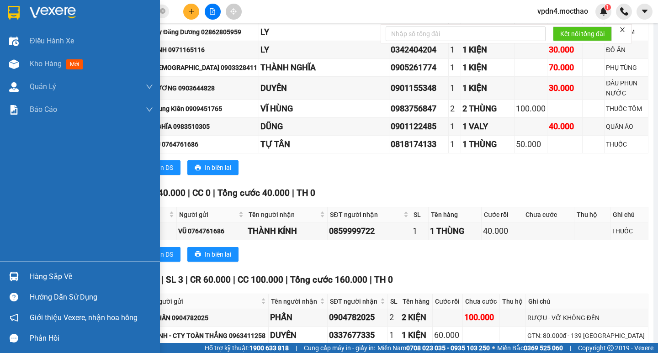
click at [51, 283] on div "Hàng sắp về" at bounding box center [91, 277] width 123 height 14
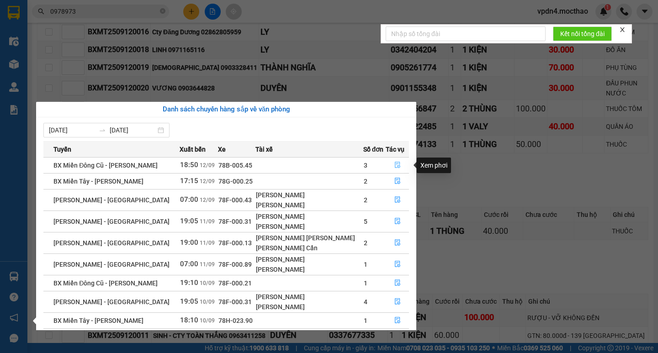
click at [399, 165] on button "button" at bounding box center [396, 165] width 26 height 15
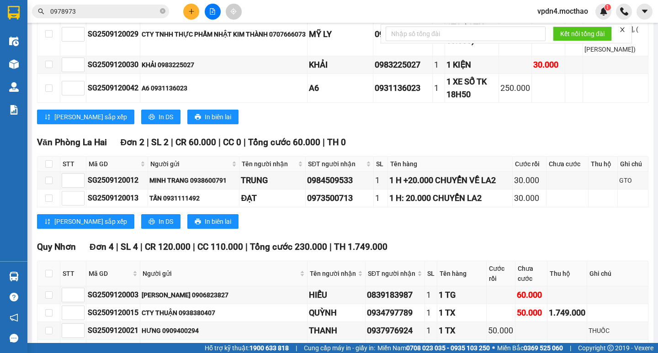
scroll to position [780, 0]
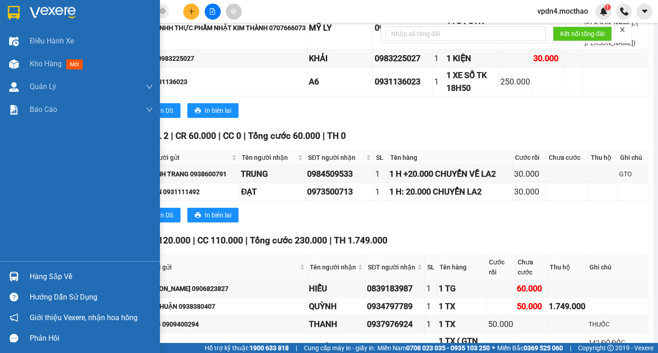
click at [35, 278] on div "Hàng sắp về" at bounding box center [91, 277] width 123 height 14
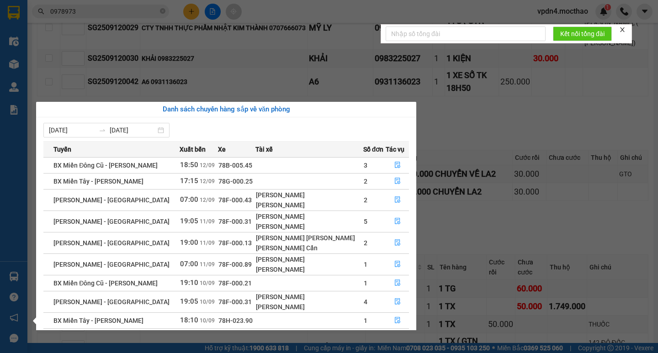
click at [490, 185] on section "Kết quả tìm kiếm ( 501 ) Bộ lọc Ngày lên hàng gần nhất Mã ĐH Trạng thái Món hàn…" at bounding box center [329, 176] width 658 height 353
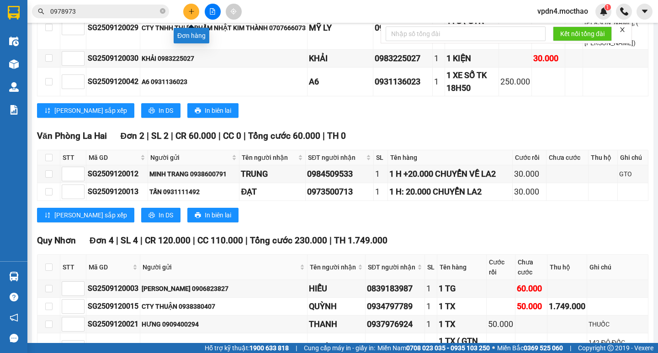
click at [190, 15] on button at bounding box center [191, 12] width 16 height 16
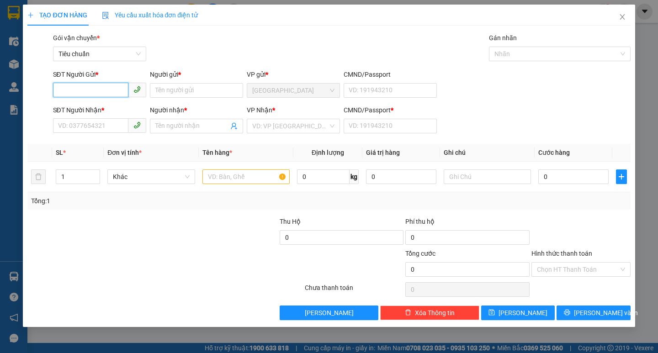
click at [105, 91] on input "SĐT Người Gửi *" at bounding box center [90, 90] width 75 height 15
click at [105, 128] on input "SĐT Người Nhận *" at bounding box center [90, 125] width 75 height 15
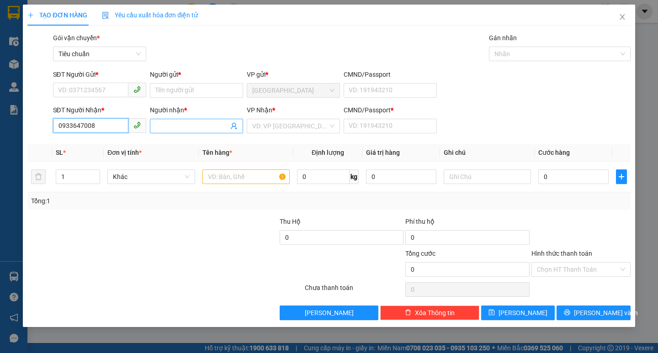
type input "0933647008"
click at [164, 128] on input "Người nhận *" at bounding box center [191, 126] width 73 height 10
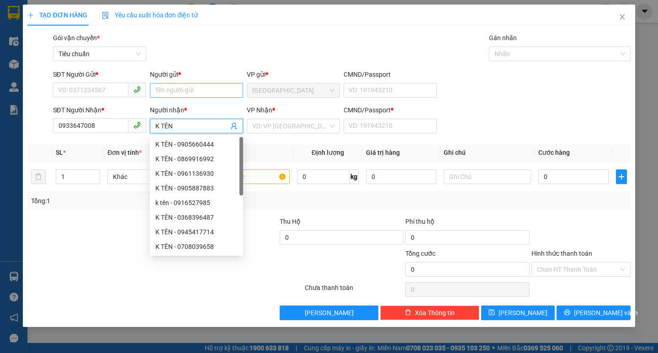
type input "K TÊN"
click at [174, 96] on input "Người gửi *" at bounding box center [196, 90] width 93 height 15
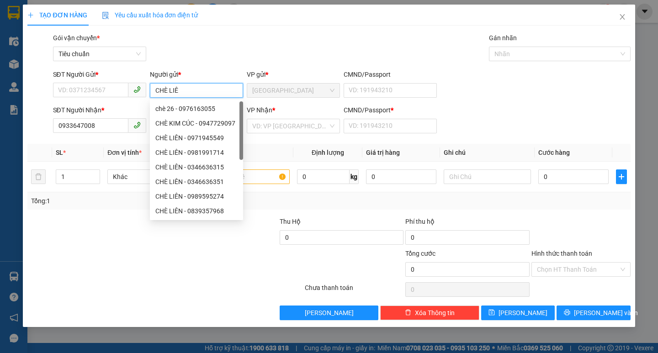
type input "CHÈ LIÊN"
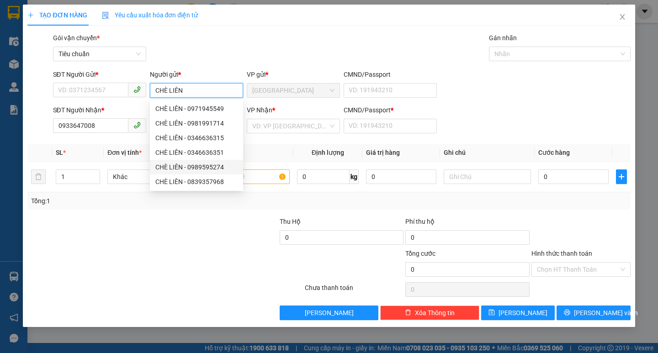
click at [229, 165] on div "CHÈ LIÊN - 0989595274" at bounding box center [196, 167] width 82 height 10
type input "0989595274"
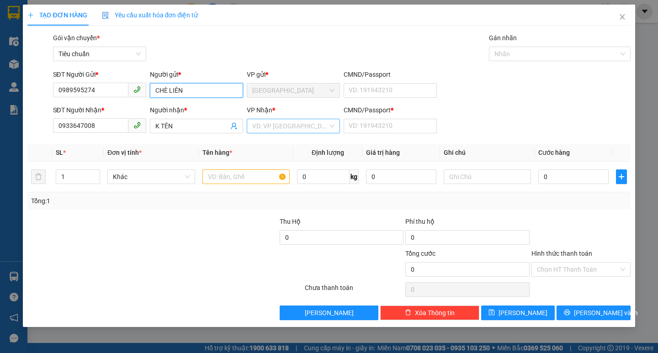
type input "CHÈ LIÊN"
click at [297, 123] on input "search" at bounding box center [290, 126] width 76 height 14
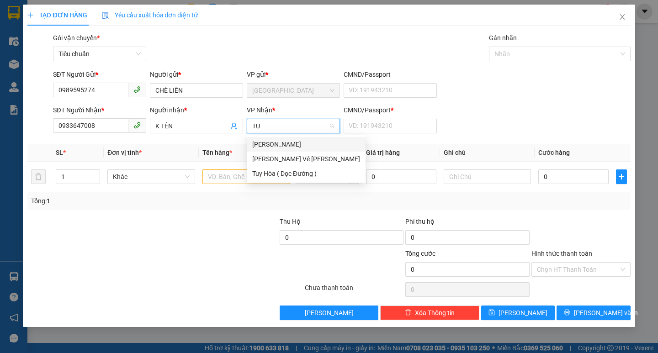
type input "TUY"
click at [274, 149] on div "[GEOGRAPHIC_DATA]" at bounding box center [297, 144] width 90 height 10
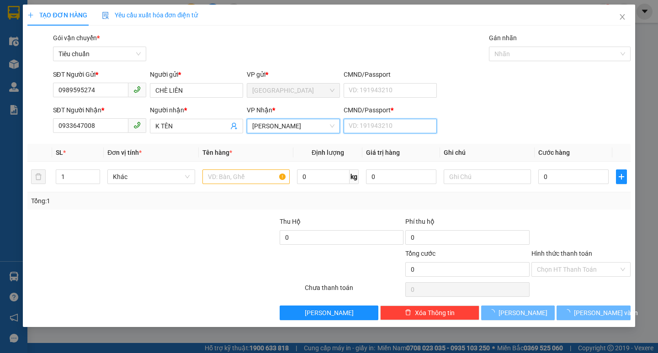
click at [378, 126] on input "CMND/Passport *" at bounding box center [389, 126] width 93 height 15
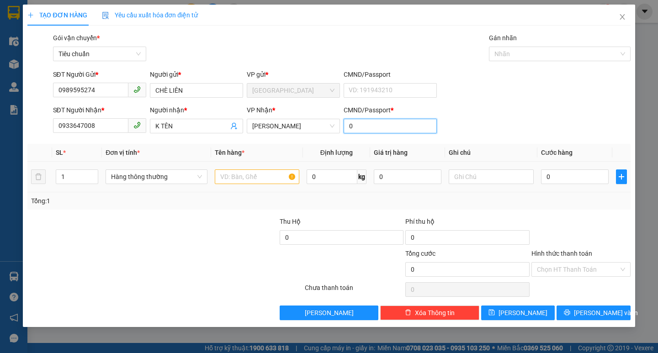
type input "0"
click at [264, 170] on input "text" at bounding box center [257, 176] width 84 height 15
type input "1TX"
click at [570, 184] on input "0" at bounding box center [575, 176] width 68 height 15
type input "5"
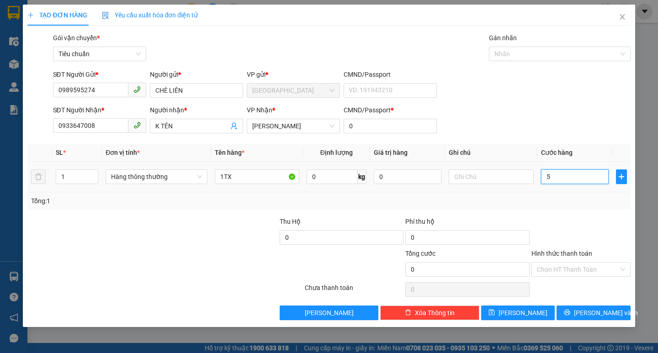
type input "5"
type input "50"
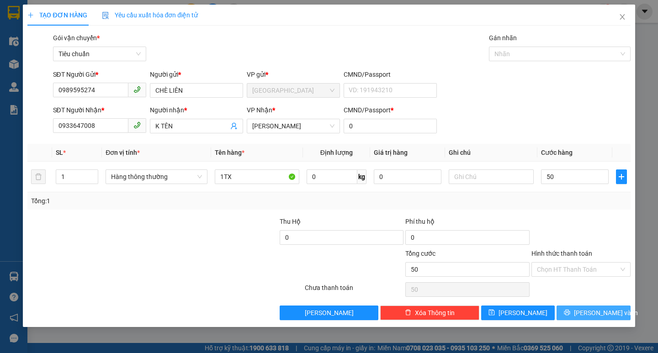
type input "50.000"
click at [584, 307] on button "[PERSON_NAME] và In" at bounding box center [593, 313] width 74 height 15
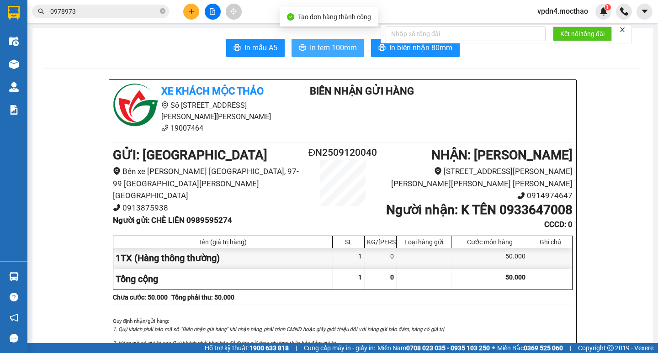
click at [323, 51] on span "In tem 100mm" at bounding box center [333, 47] width 47 height 11
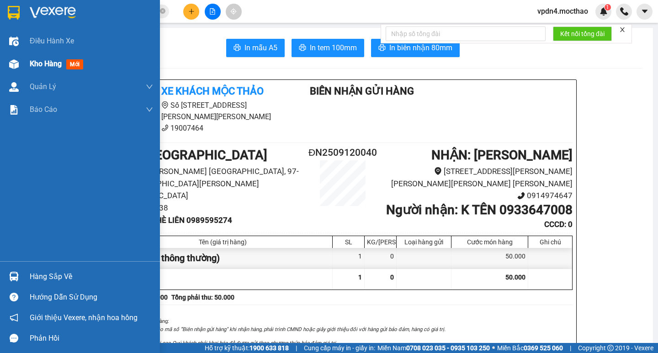
click at [39, 61] on span "Kho hàng" at bounding box center [46, 63] width 32 height 9
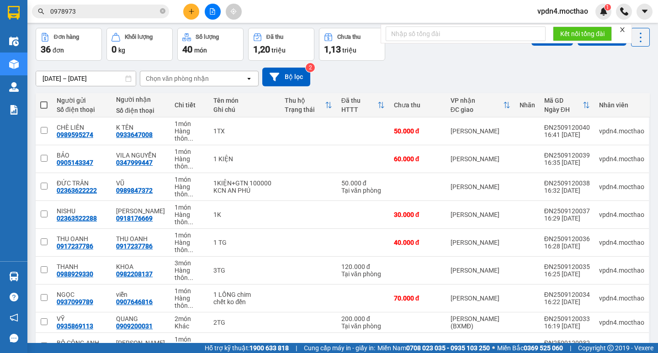
scroll to position [38, 0]
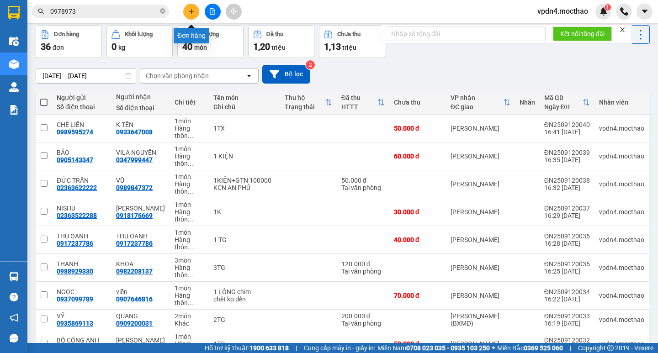
click at [194, 13] on icon "plus" at bounding box center [191, 11] width 6 height 6
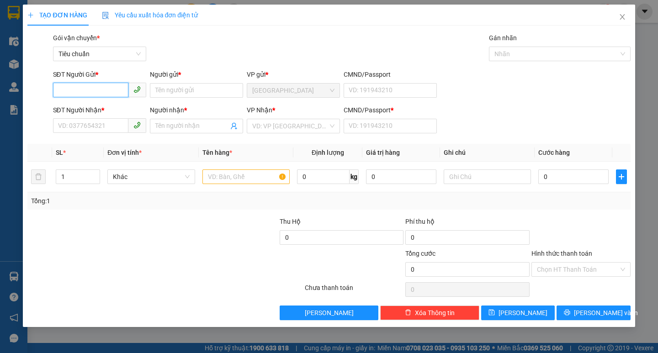
click at [110, 85] on input "SĐT Người Gửi *" at bounding box center [90, 90] width 75 height 15
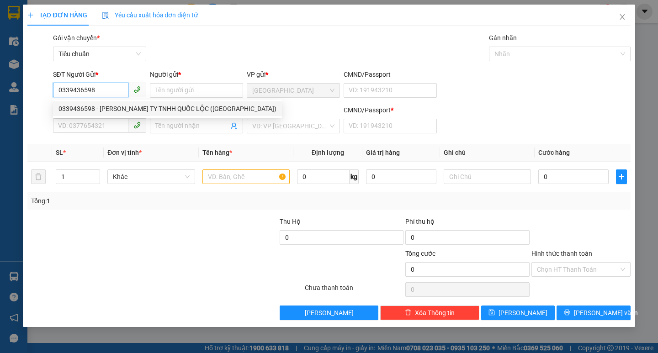
type input "0339436598"
click at [119, 99] on div "SĐT Người Gửi * 0339436598" at bounding box center [99, 85] width 93 height 32
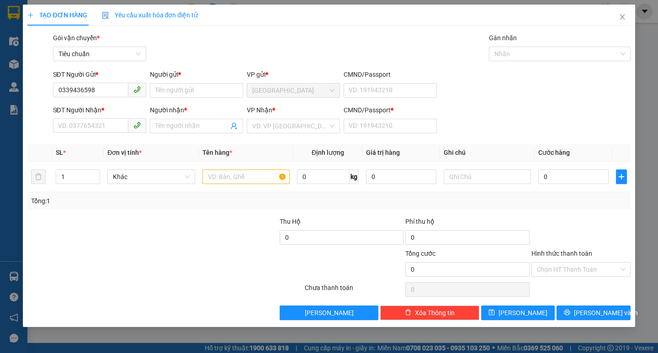
click at [117, 105] on form "SĐT Người Gửi * 0339436598 Người gửi * Tên người gửi VP gửi * Đà Nẵng CMND/Pass…" at bounding box center [328, 103] width 602 height 68
click at [112, 93] on input "0339436598" at bounding box center [90, 90] width 75 height 15
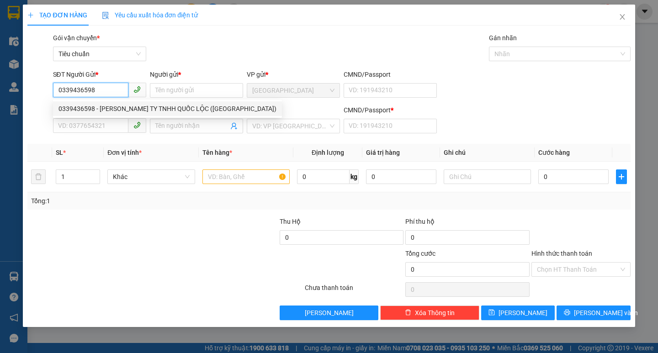
click at [119, 110] on div "0339436598 - THUỶ- CÔNG TY TNHH QUỐC LỘC (XHĐ)" at bounding box center [161, 109] width 206 height 10
type input "THUỶ- CÔNG TY TNHH QUỐC LỘC (XHĐ)"
type input "0914544657"
type input "TRUNG"
type input "0"
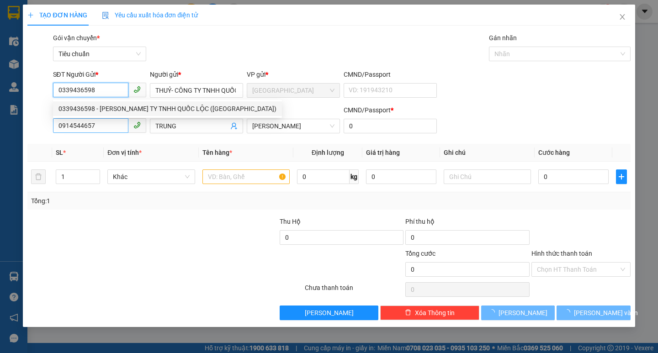
type input "240.000"
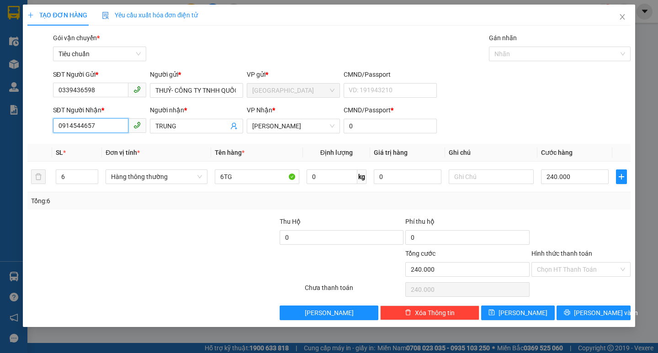
click at [119, 122] on input "0914544657" at bounding box center [90, 125] width 75 height 15
type input "0"
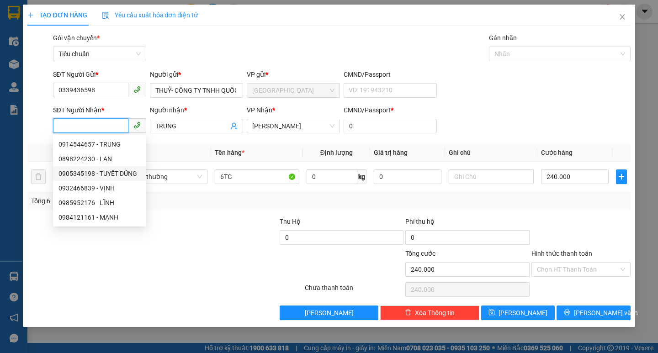
click at [128, 174] on div "0905345198 - TUYẾT DŨNG" at bounding box center [99, 174] width 82 height 10
type input "0905345198"
type input "TUYẾT DŨNG"
type input "200.000"
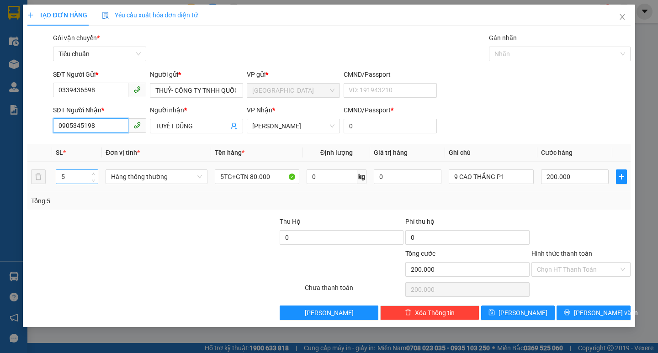
type input "0905345198"
click at [78, 177] on input "5" at bounding box center [77, 177] width 42 height 14
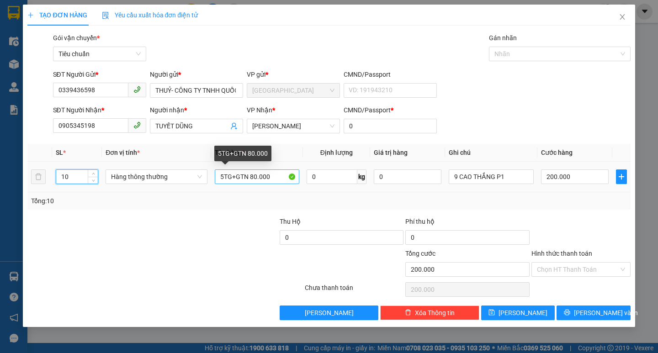
type input "10"
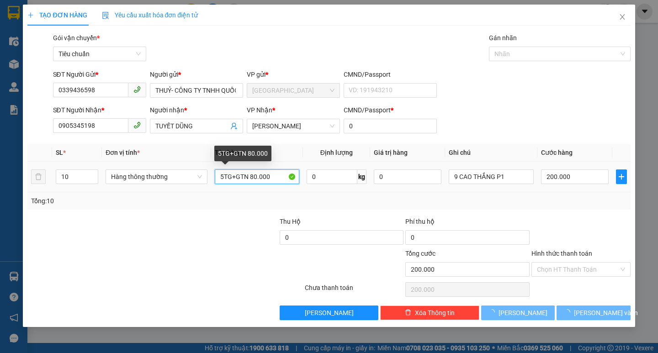
click at [231, 176] on input "5TG+GTN 80.000" at bounding box center [257, 176] width 84 height 15
type input "0"
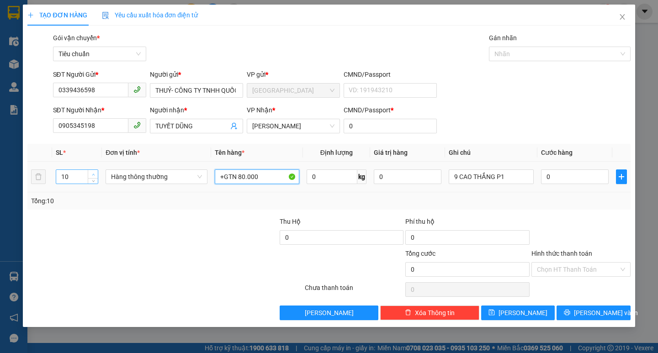
type input "+GTN 80.000"
click at [90, 175] on span "Increase Value" at bounding box center [93, 174] width 10 height 8
type input "1"
type input "20"
click at [215, 174] on input "+GTN 80.000" at bounding box center [257, 176] width 84 height 15
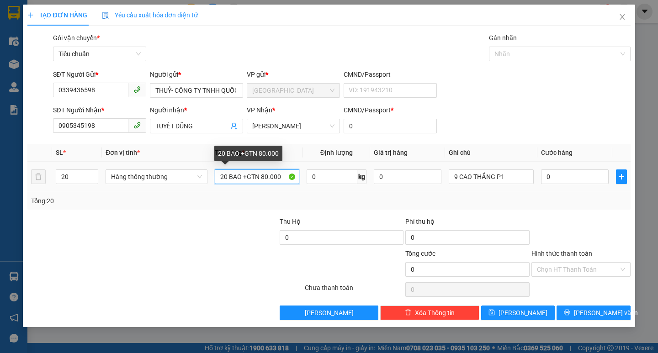
click at [264, 175] on input "20 BAO +GTN 80.000" at bounding box center [257, 176] width 84 height 15
type input "20 BAO +GTN 100.000"
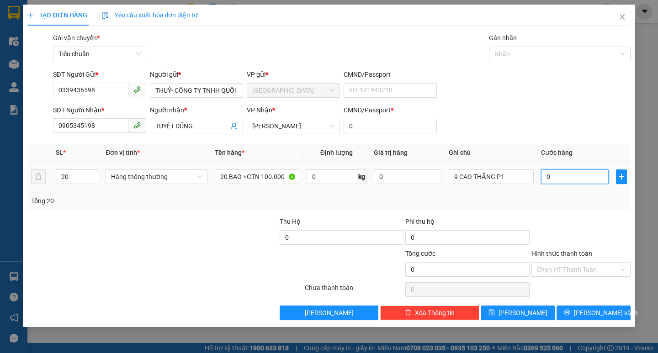
click at [574, 179] on input "0" at bounding box center [575, 176] width 68 height 15
type input "4"
type input "40"
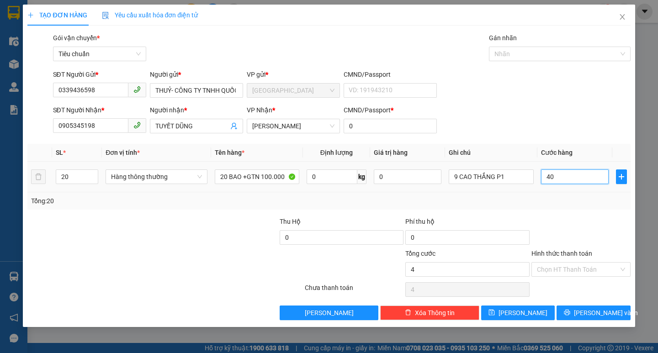
type input "40"
type input "400"
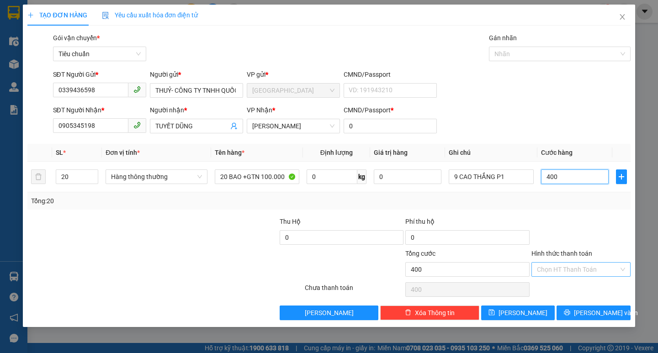
type input "400"
click at [574, 268] on input "Hình thức thanh toán" at bounding box center [578, 270] width 82 height 14
type input "400.000"
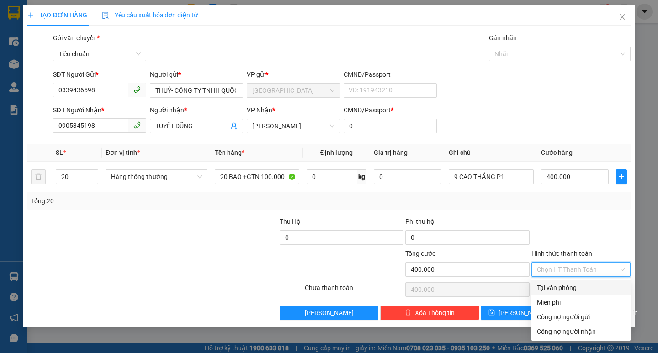
click at [570, 289] on div "Tại văn phòng" at bounding box center [581, 288] width 88 height 10
type input "0"
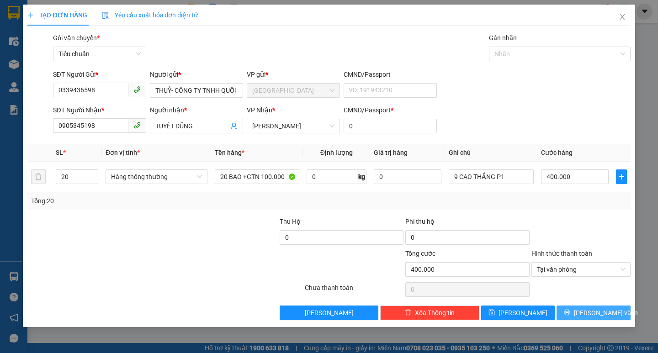
click at [587, 314] on span "[PERSON_NAME] và In" at bounding box center [606, 313] width 64 height 10
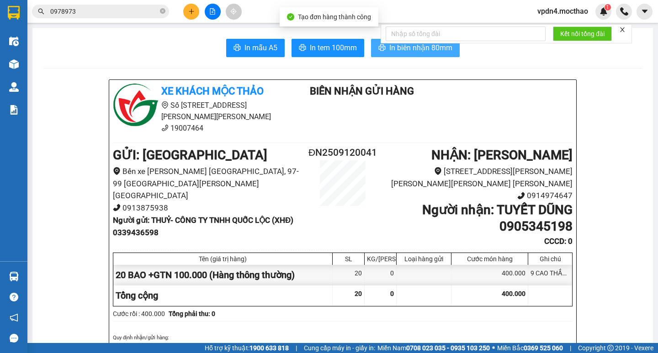
click at [425, 51] on span "In biên nhận 80mm" at bounding box center [420, 47] width 63 height 11
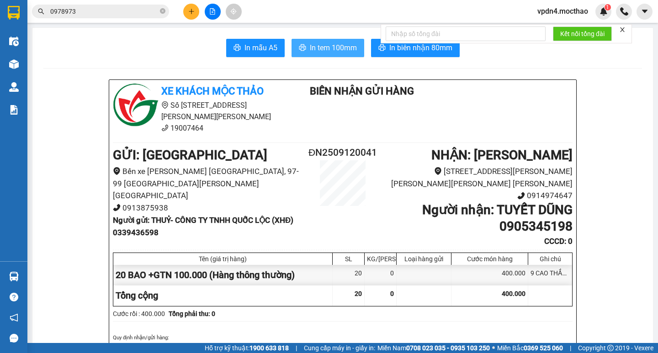
click at [331, 51] on span "In tem 100mm" at bounding box center [333, 47] width 47 height 11
click at [185, 8] on button at bounding box center [191, 12] width 16 height 16
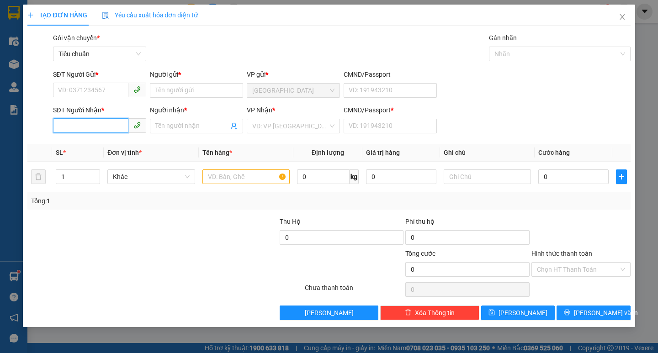
click at [104, 129] on input "SĐT Người Nhận *" at bounding box center [90, 125] width 75 height 15
type input "0982233940"
click at [110, 143] on div "0982233940 - VŨ" at bounding box center [99, 144] width 82 height 10
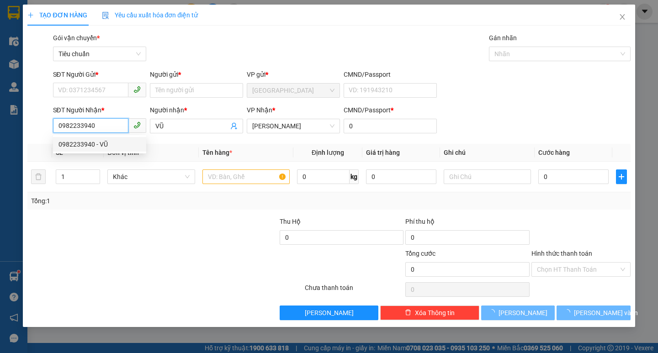
type input "VŨ"
type input "0"
type input "30.000"
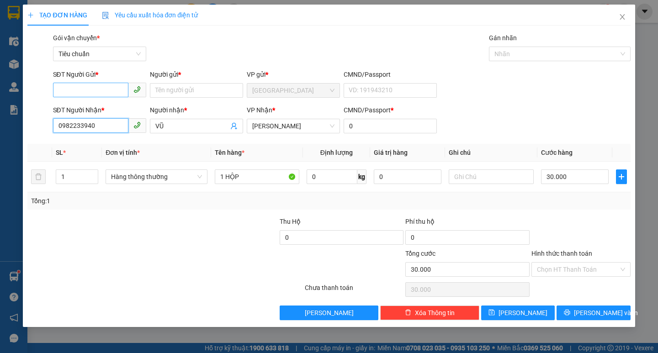
type input "0982233940"
click at [85, 84] on input "SĐT Người Gửi *" at bounding box center [90, 90] width 75 height 15
click at [109, 106] on div "0961351849 - BÌNH" at bounding box center [99, 109] width 82 height 10
type input "0961351849"
type input "BÌNH"
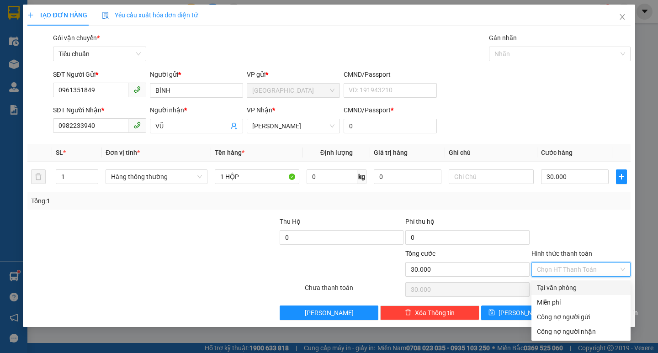
click at [559, 272] on input "Hình thức thanh toán" at bounding box center [578, 270] width 82 height 14
click at [573, 292] on div "Tại văn phòng" at bounding box center [581, 288] width 88 height 10
type input "0"
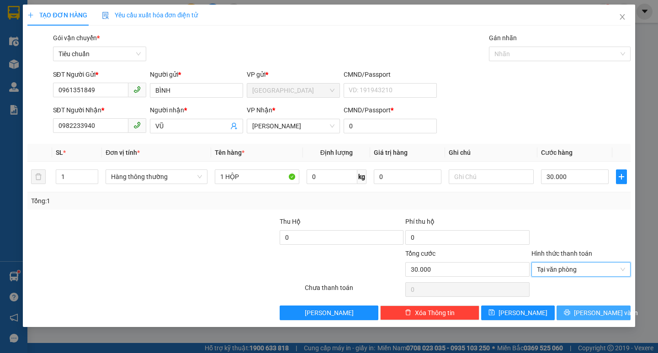
click at [570, 311] on icon "printer" at bounding box center [567, 312] width 6 height 6
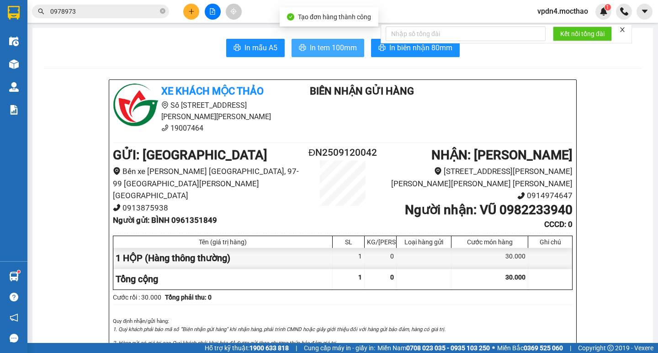
click at [336, 53] on span "In tem 100mm" at bounding box center [333, 47] width 47 height 11
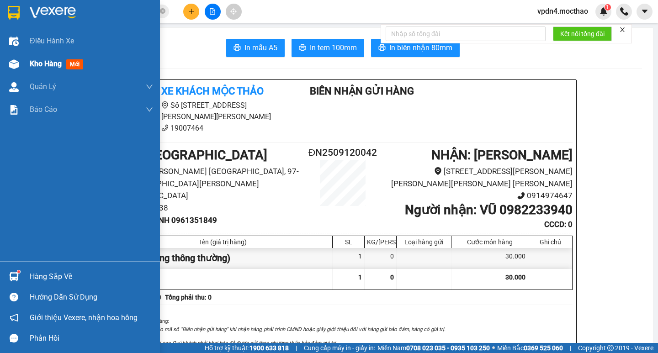
click at [37, 61] on span "Kho hàng" at bounding box center [46, 63] width 32 height 9
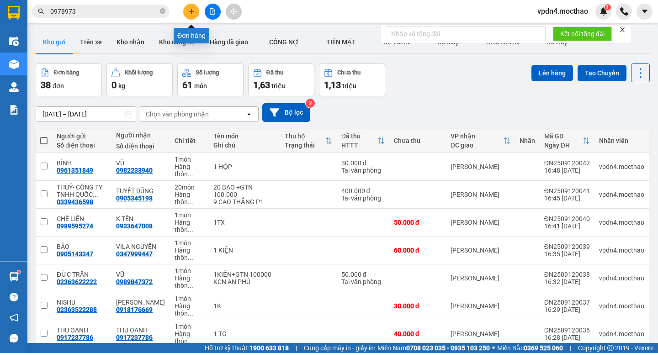
click at [185, 9] on button at bounding box center [191, 12] width 16 height 16
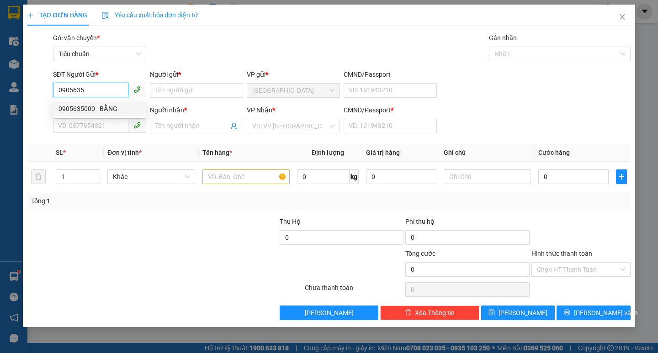
click at [101, 104] on div "0905635000 - BẰNG" at bounding box center [99, 109] width 82 height 10
type input "0905635000"
type input "BẰNG"
type input "0356555265"
type input "TÂN"
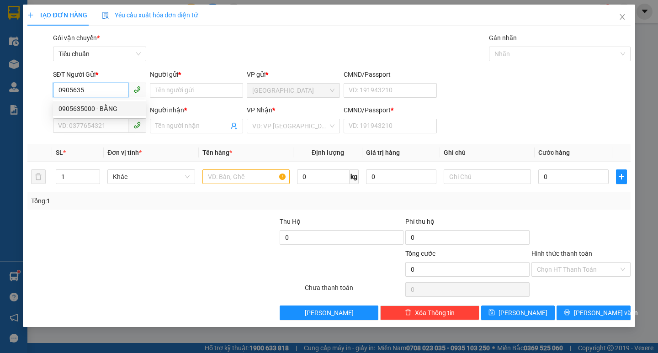
type input "0"
type input "50.000"
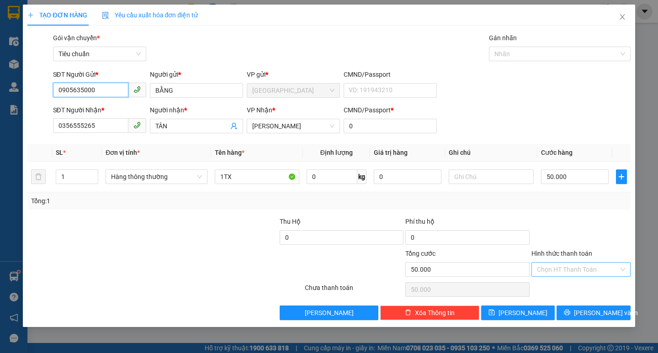
type input "0905635000"
click at [560, 274] on input "Hình thức thanh toán" at bounding box center [578, 270] width 82 height 14
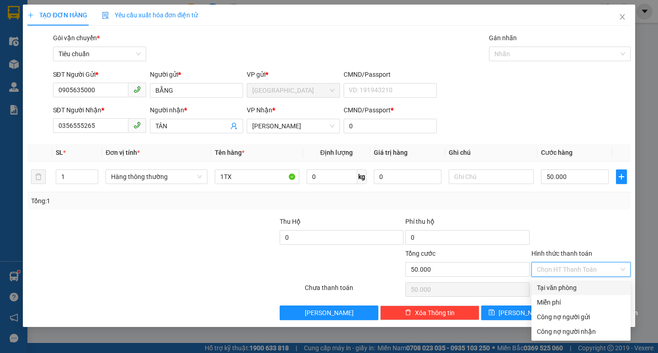
click at [559, 282] on div "Tại văn phòng" at bounding box center [580, 287] width 99 height 15
type input "0"
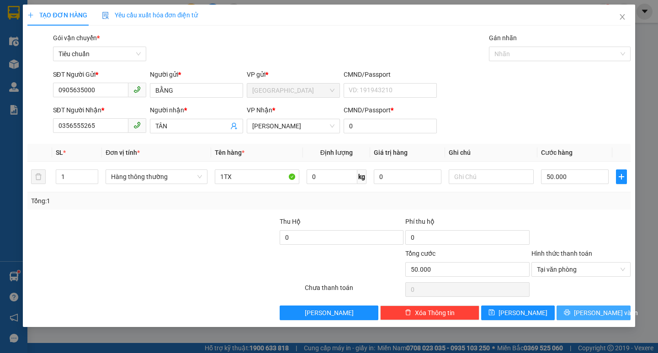
click at [580, 306] on button "[PERSON_NAME] và In" at bounding box center [593, 313] width 74 height 15
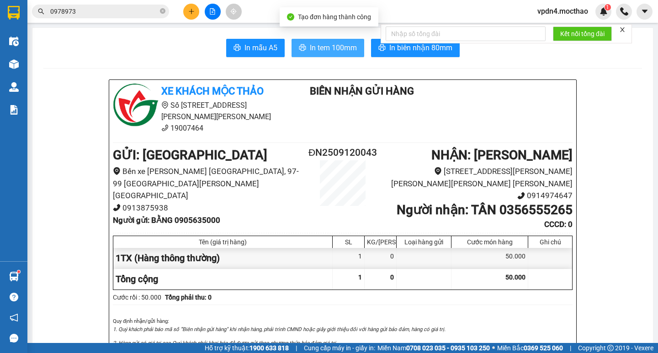
click at [330, 48] on span "In tem 100mm" at bounding box center [333, 47] width 47 height 11
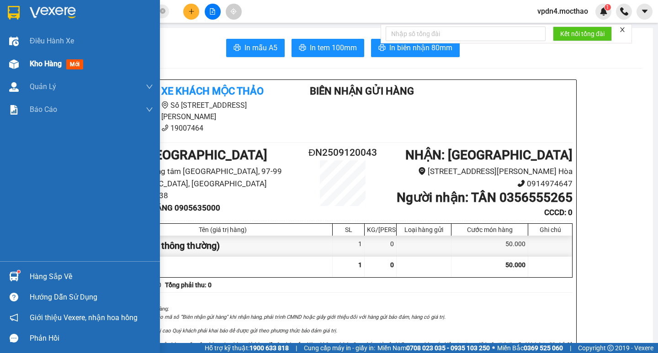
click at [38, 66] on span "Kho hàng" at bounding box center [46, 63] width 32 height 9
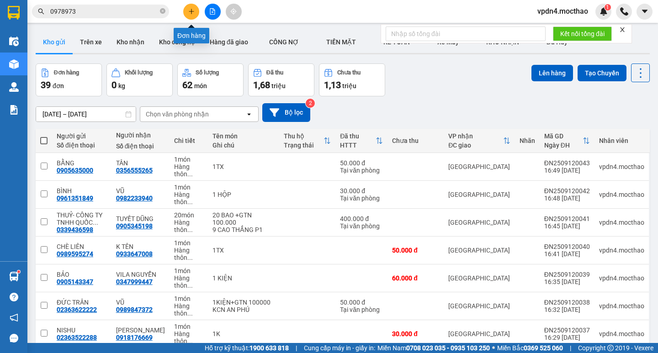
click at [185, 9] on button at bounding box center [191, 12] width 16 height 16
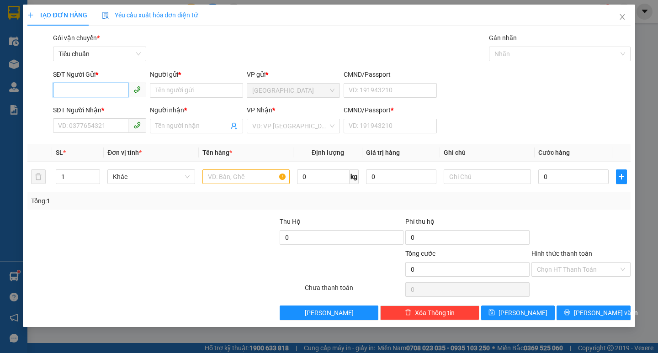
click at [109, 93] on input "SĐT Người Gửi *" at bounding box center [90, 90] width 75 height 15
click at [622, 18] on icon "close" at bounding box center [621, 16] width 7 height 7
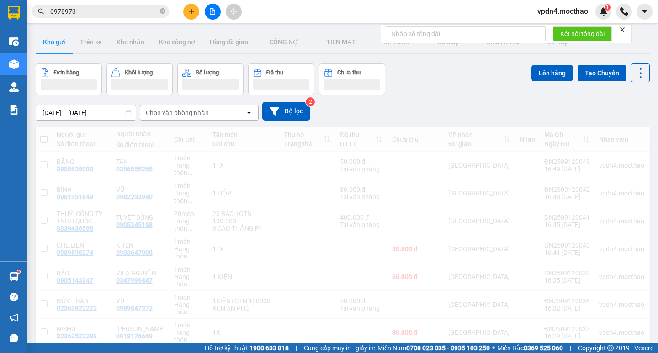
click at [622, 18] on div at bounding box center [624, 12] width 16 height 16
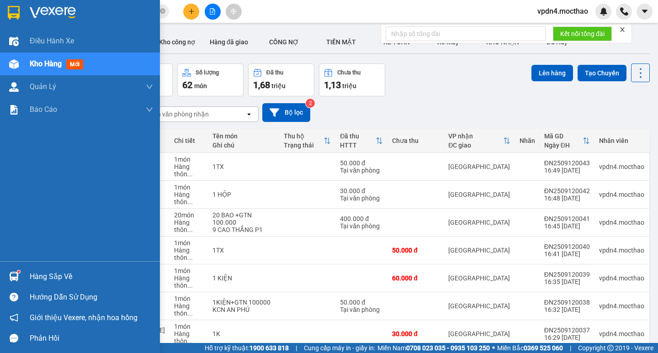
click at [45, 277] on div "Hàng sắp về" at bounding box center [91, 277] width 123 height 14
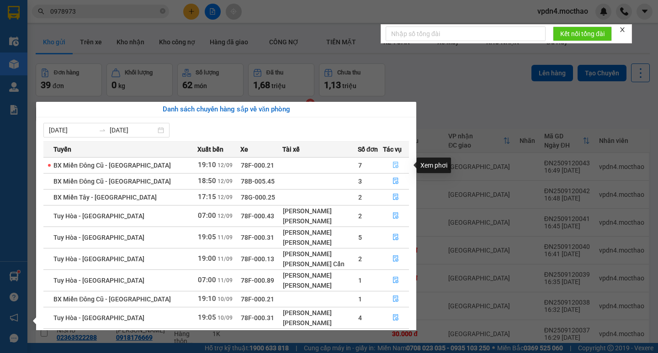
click at [394, 166] on icon "file-done" at bounding box center [397, 165] width 6 height 6
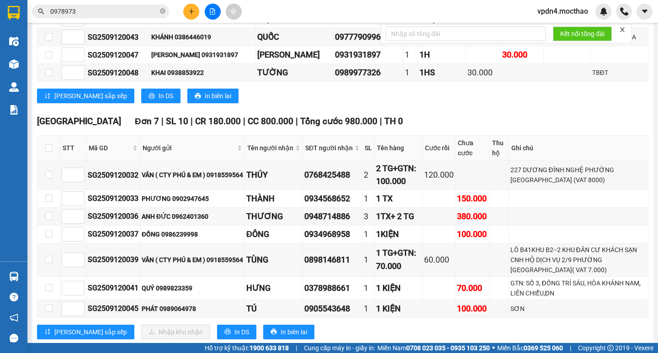
scroll to position [308, 0]
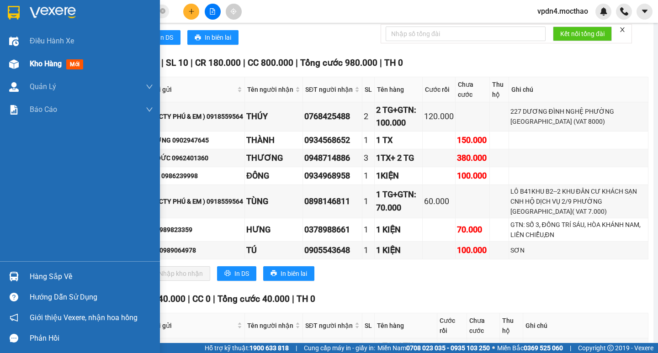
click at [52, 70] on div "Kho hàng mới" at bounding box center [91, 64] width 123 height 23
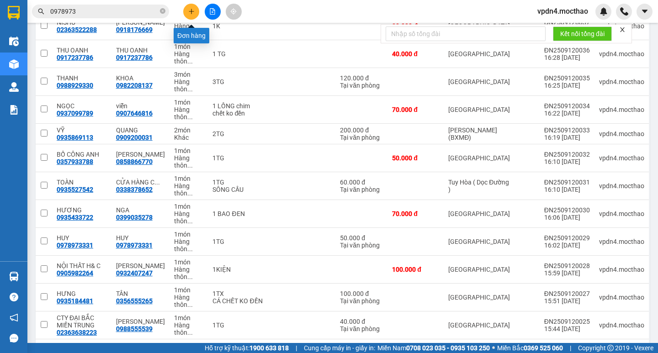
click at [188, 11] on icon "plus" at bounding box center [191, 11] width 6 height 6
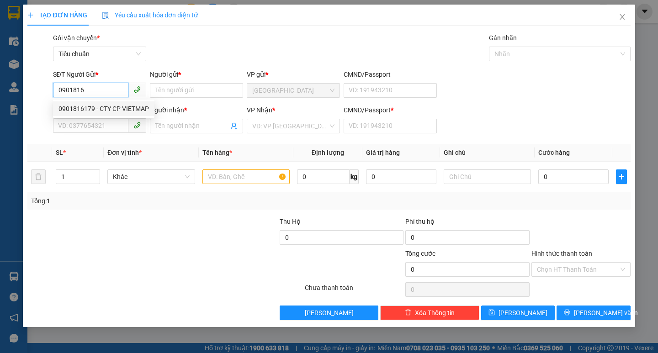
click at [130, 105] on div "0901816179 - CTY CP VIETMAP" at bounding box center [103, 109] width 90 height 10
type input "0901816179"
type input "CTY CP VIETMAP"
type input "0978255287"
type input "THẾ ANH"
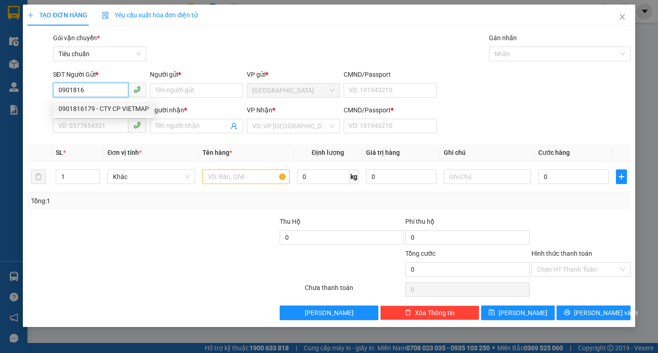
type input "0"
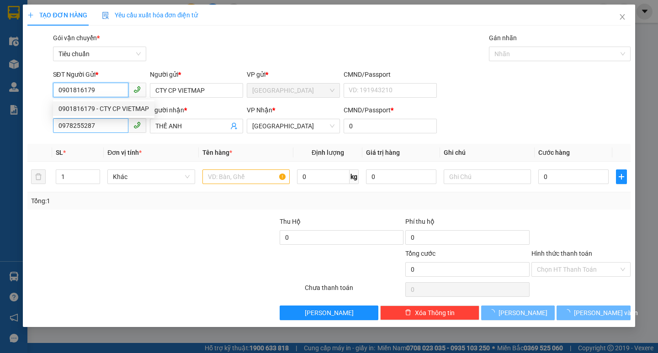
type input "30.000"
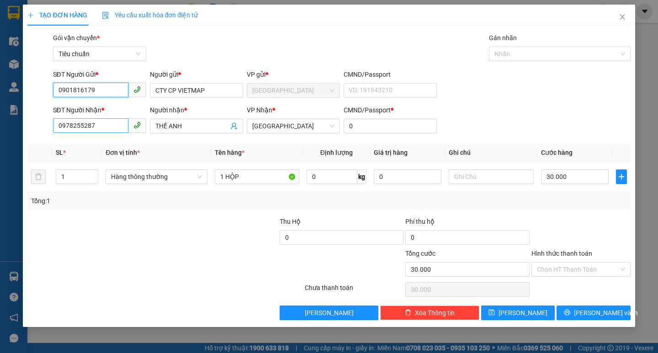
type input "0901816179"
click at [110, 130] on input "0978255287" at bounding box center [90, 125] width 75 height 15
type input "0"
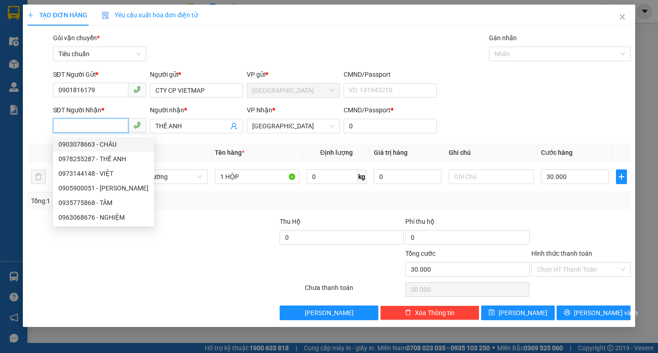
click at [113, 143] on div "0903078663 - CHÂU" at bounding box center [103, 144] width 90 height 10
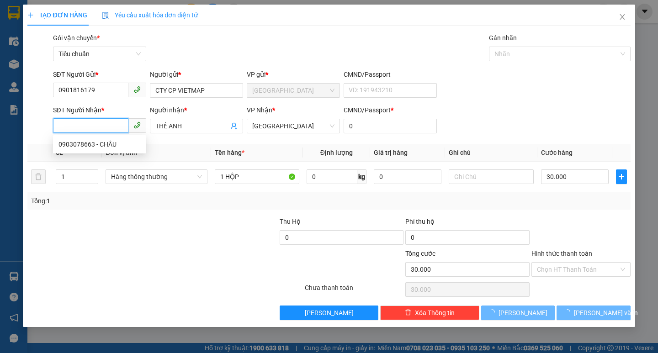
type input "0903078663"
type input "CHÂU"
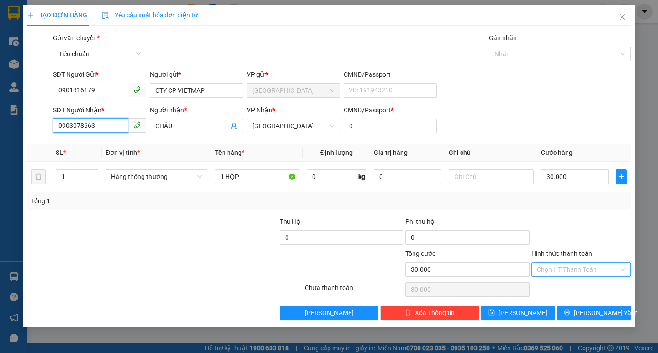
type input "0903078663"
click at [574, 270] on input "Hình thức thanh toán" at bounding box center [578, 270] width 82 height 14
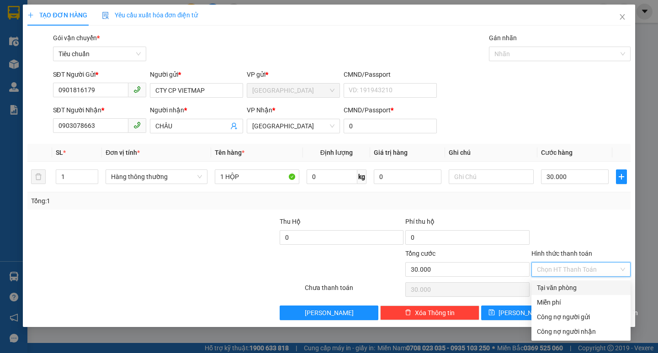
click at [572, 285] on div "Tại văn phòng" at bounding box center [581, 288] width 88 height 10
type input "0"
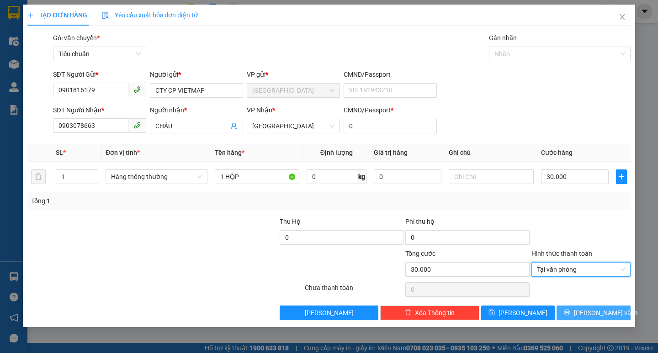
click at [587, 310] on span "[PERSON_NAME] và In" at bounding box center [606, 313] width 64 height 10
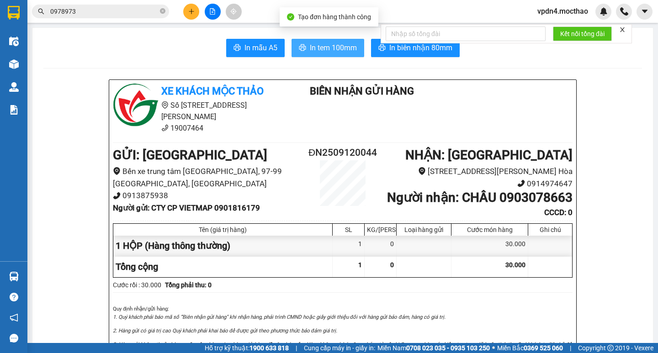
click at [318, 52] on span "In tem 100mm" at bounding box center [333, 47] width 47 height 11
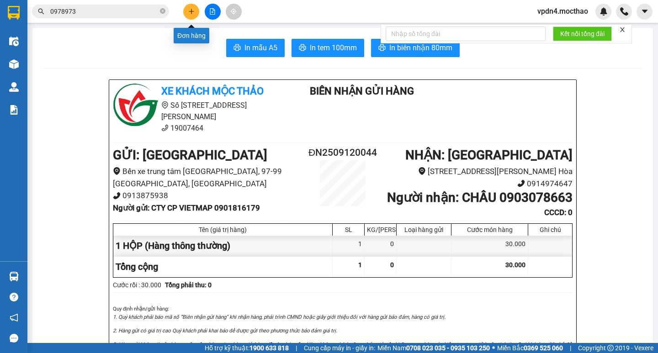
click at [186, 18] on button at bounding box center [191, 12] width 16 height 16
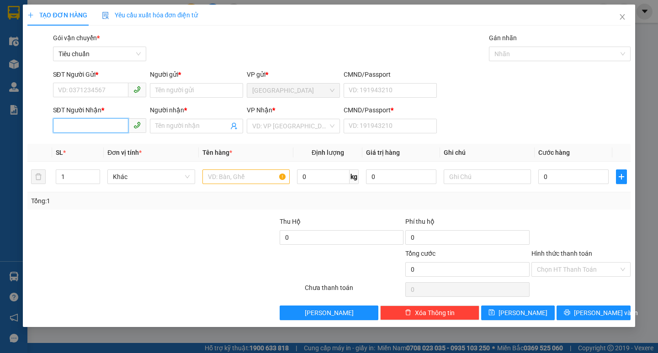
click at [100, 127] on input "SĐT Người Nhận *" at bounding box center [90, 125] width 75 height 15
type input "0907458902"
click at [211, 129] on input "Người nhận *" at bounding box center [191, 126] width 73 height 10
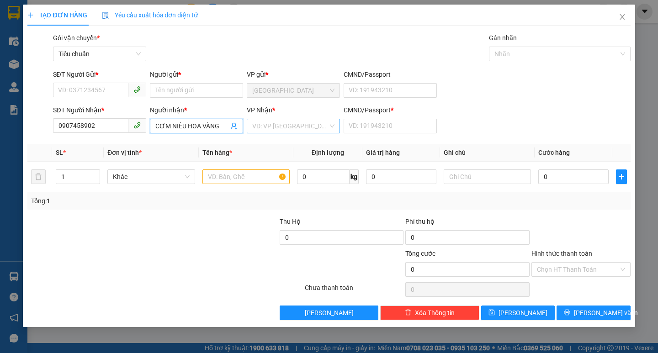
type input "CƠM NIÊU HOA VÀNG"
click at [264, 129] on input "search" at bounding box center [290, 126] width 76 height 14
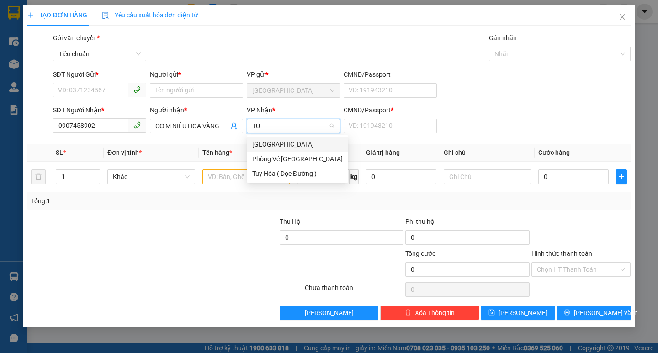
type input "TUY"
click at [272, 142] on div "[GEOGRAPHIC_DATA]" at bounding box center [306, 144] width 108 height 10
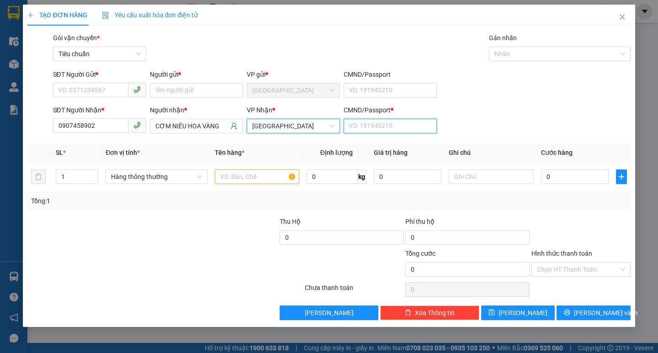
click at [370, 129] on input "CMND/Passport *" at bounding box center [389, 126] width 93 height 15
type input "0"
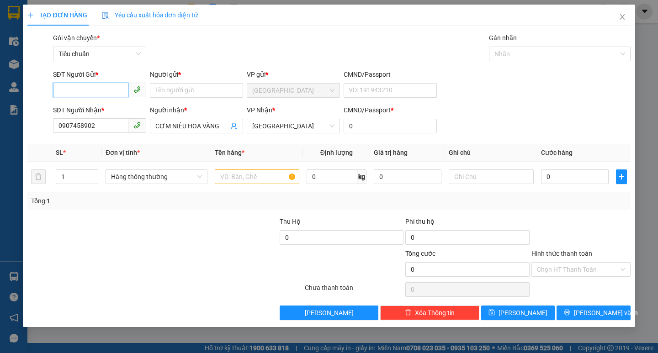
click at [114, 88] on input "SĐT Người Gửi *" at bounding box center [90, 90] width 75 height 15
type input "0907458902"
click at [181, 89] on input "Người gửi *" at bounding box center [196, 90] width 93 height 15
type input "CƠM NIÊU HOA VÀNG"
click at [245, 180] on input "text" at bounding box center [257, 176] width 84 height 15
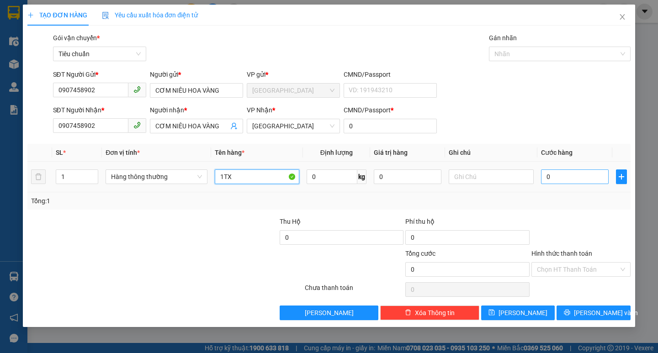
type input "1TX"
click at [557, 181] on input "0" at bounding box center [575, 176] width 68 height 15
type input "8"
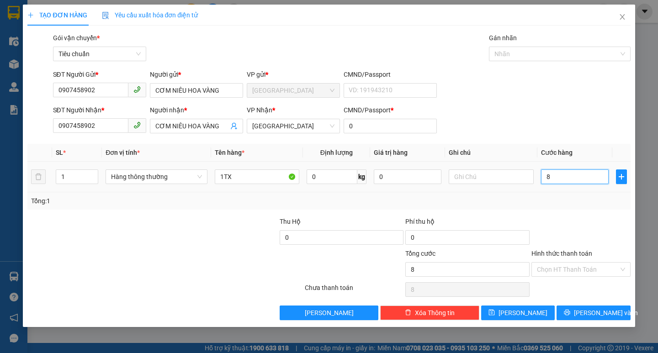
type input "80"
type input "80.000"
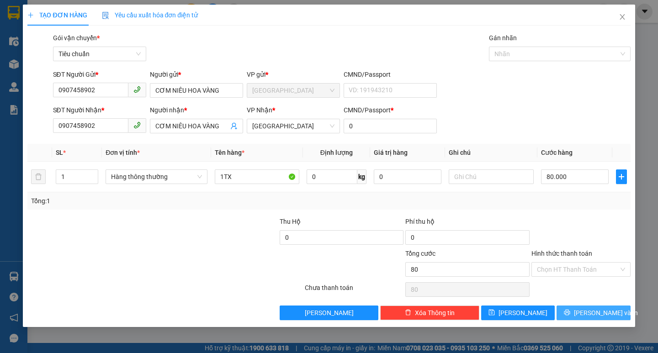
type input "80.000"
click at [592, 316] on span "[PERSON_NAME] và In" at bounding box center [606, 313] width 64 height 10
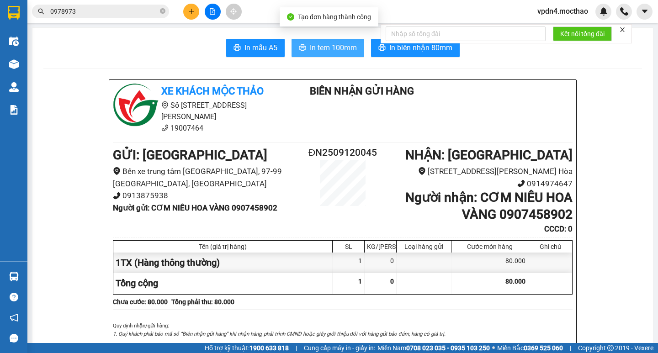
click at [329, 54] on button "In tem 100mm" at bounding box center [327, 48] width 73 height 18
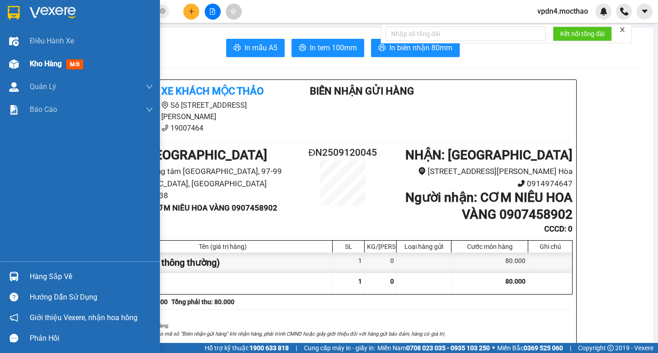
click at [47, 62] on span "Kho hàng" at bounding box center [46, 63] width 32 height 9
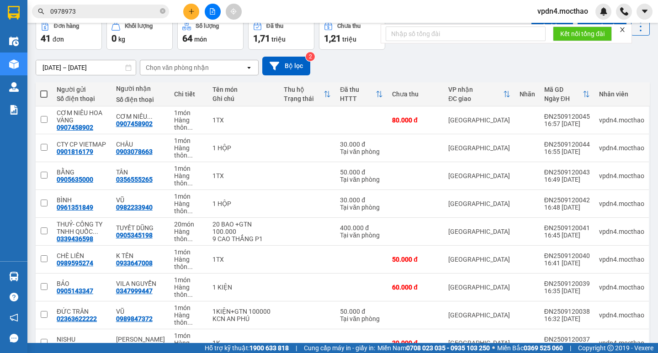
scroll to position [31, 0]
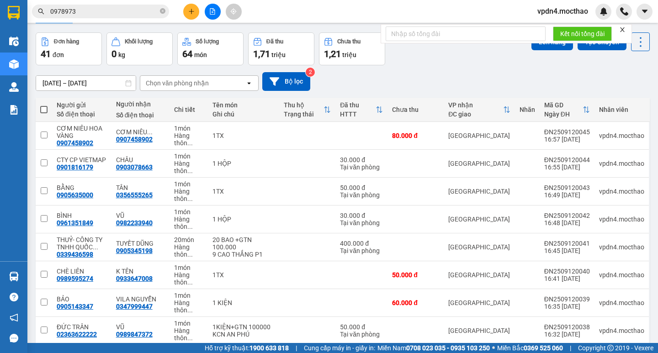
click at [44, 110] on span at bounding box center [43, 109] width 7 height 7
click at [44, 105] on input "checkbox" at bounding box center [44, 105] width 0 height 0
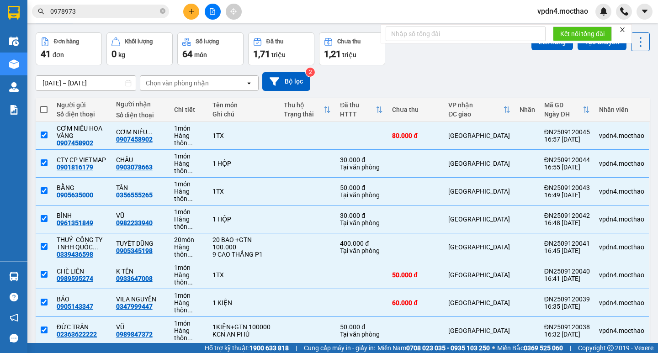
checkbox input "true"
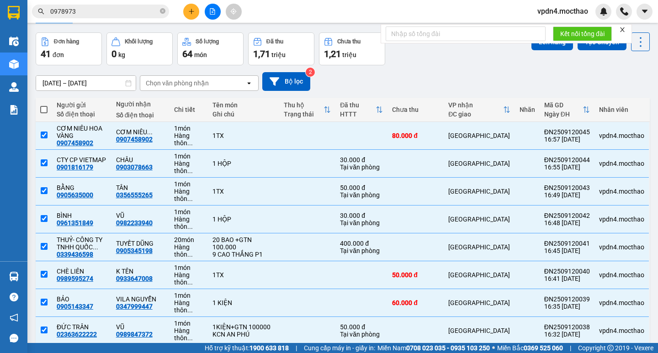
checkbox input "true"
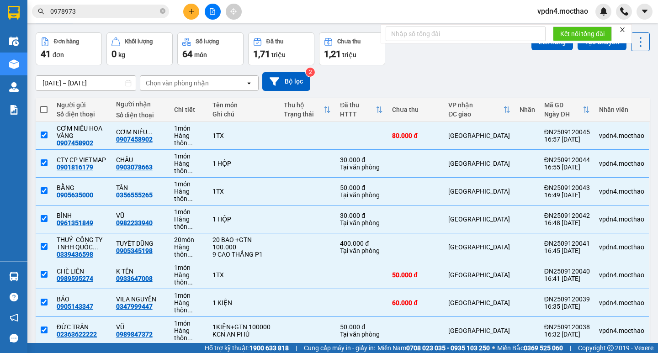
checkbox input "true"
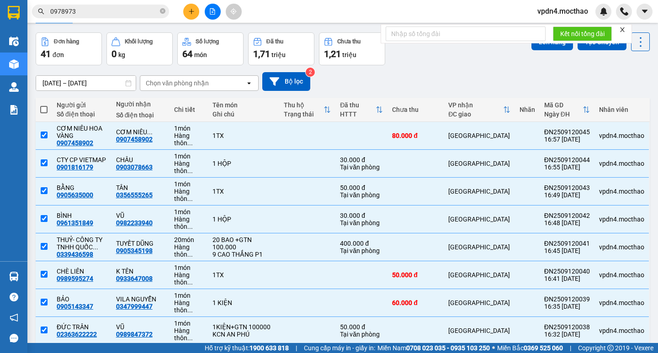
checkbox input "true"
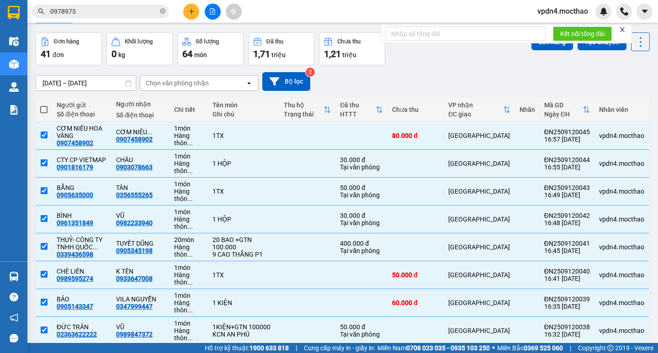
checkbox input "true"
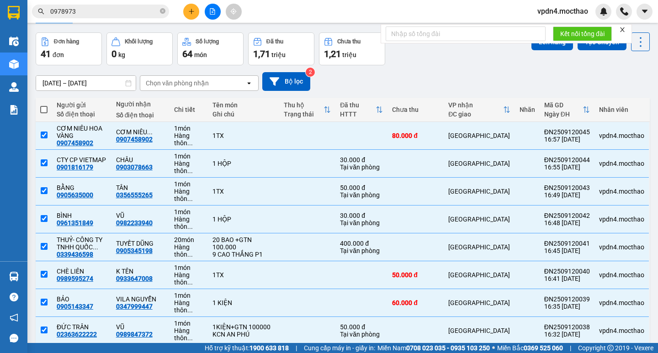
checkbox input "true"
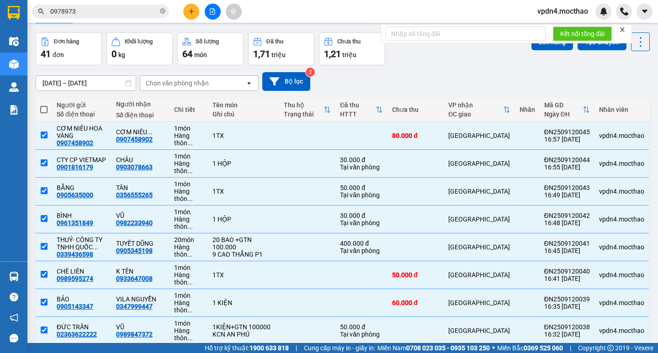
checkbox input "true"
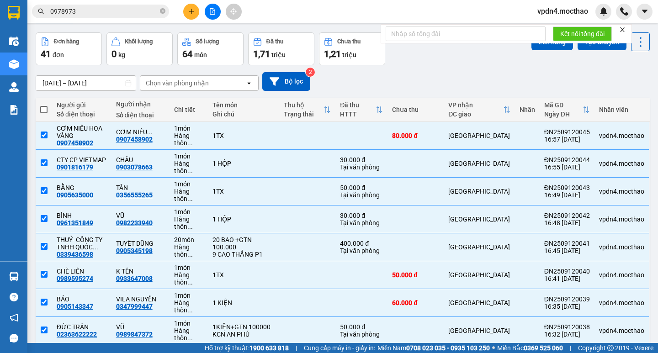
checkbox input "true"
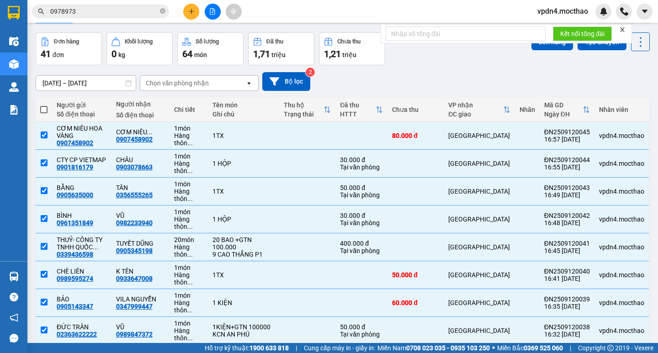
checkbox input "true"
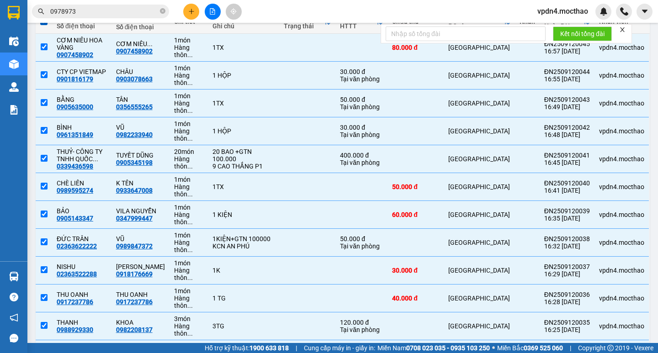
scroll to position [144, 0]
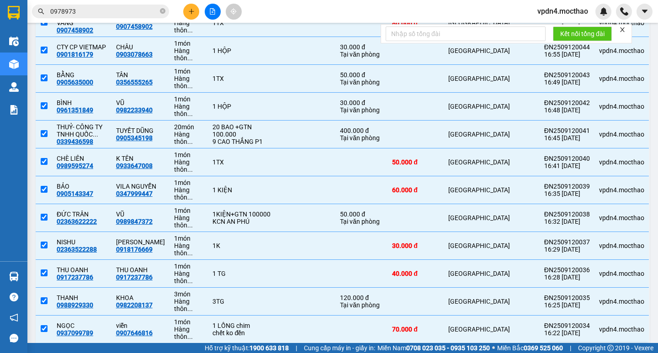
click at [46, 349] on input "checkbox" at bounding box center [44, 352] width 7 height 7
checkbox input "false"
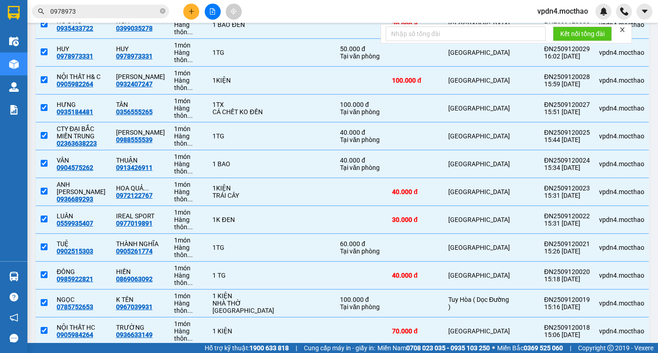
scroll to position [591, 0]
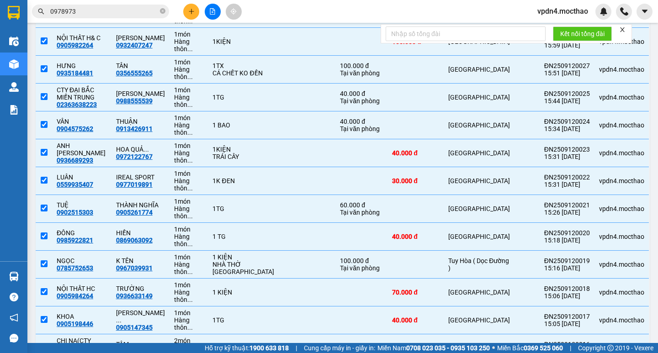
checkbox input "false"
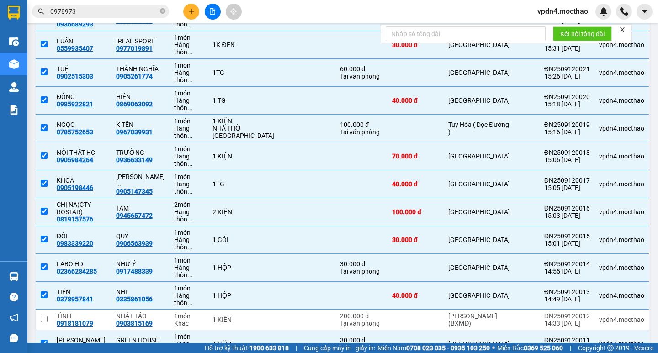
scroll to position [763, 0]
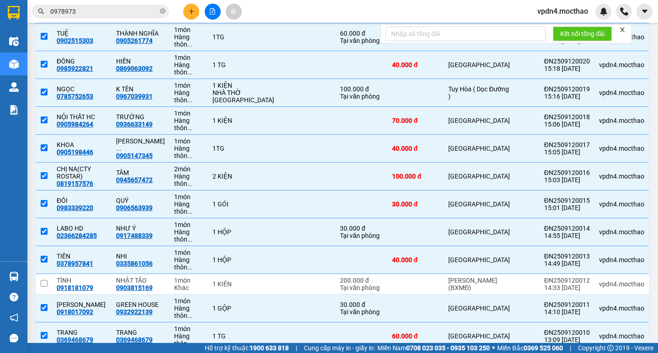
checkbox input "false"
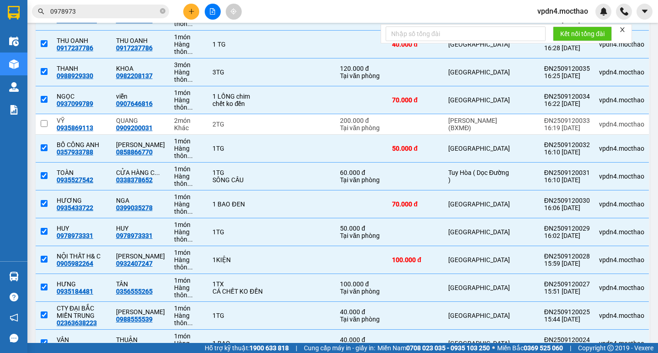
scroll to position [0, 0]
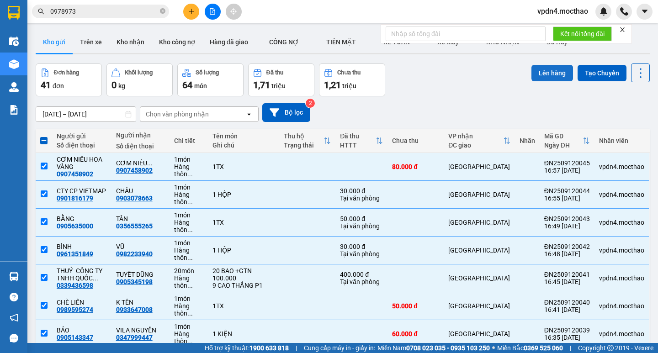
click at [550, 73] on button "Lên hàng" at bounding box center [552, 73] width 42 height 16
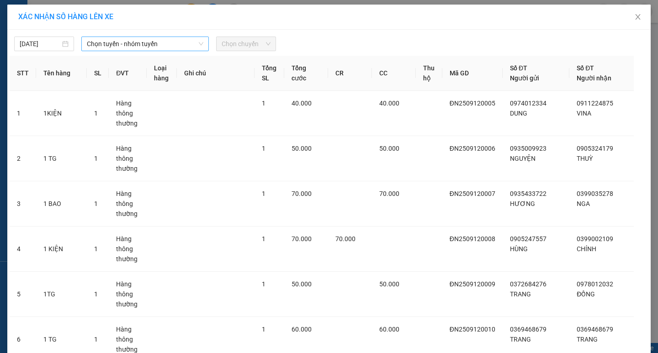
click at [176, 41] on span "Chọn tuyến - nhóm tuyến" at bounding box center [145, 44] width 116 height 14
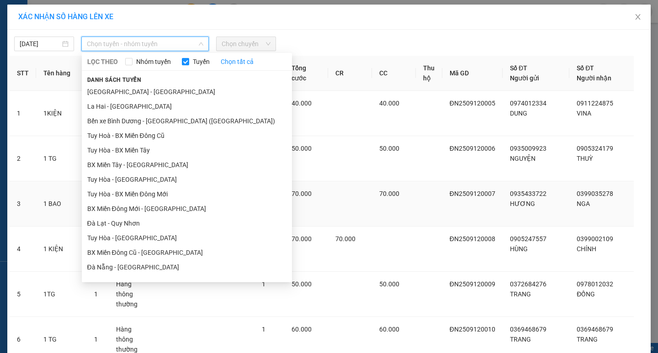
drag, startPoint x: 133, startPoint y: 265, endPoint x: 160, endPoint y: 199, distance: 71.5
click at [134, 265] on li "Đà Nẵng - [GEOGRAPHIC_DATA]" at bounding box center [187, 267] width 210 height 15
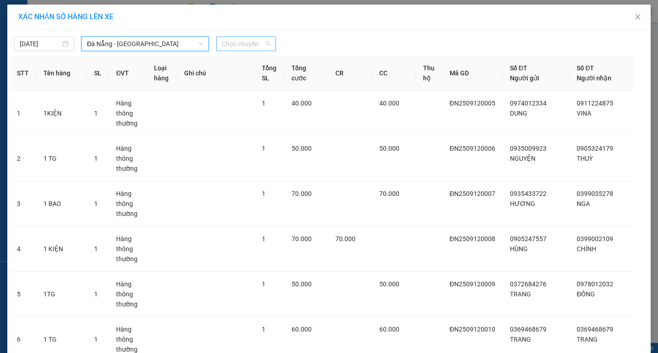
click at [235, 45] on span "Chọn chuyến" at bounding box center [246, 44] width 49 height 14
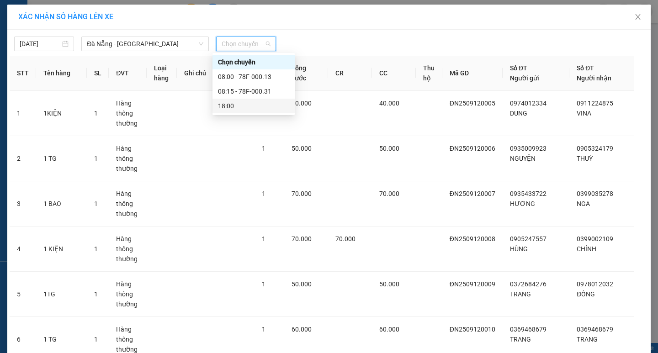
click at [246, 106] on div "18:00" at bounding box center [253, 106] width 71 height 10
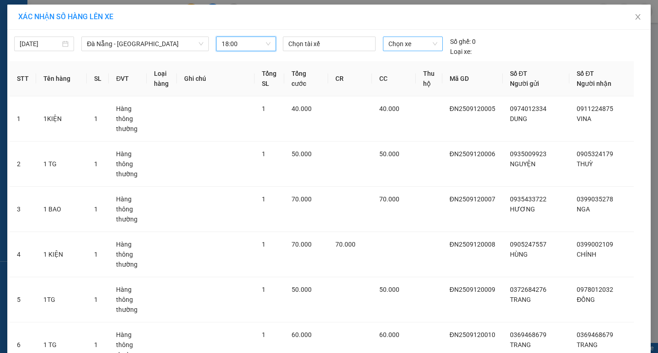
click at [396, 43] on span "Chọn xe" at bounding box center [412, 44] width 48 height 14
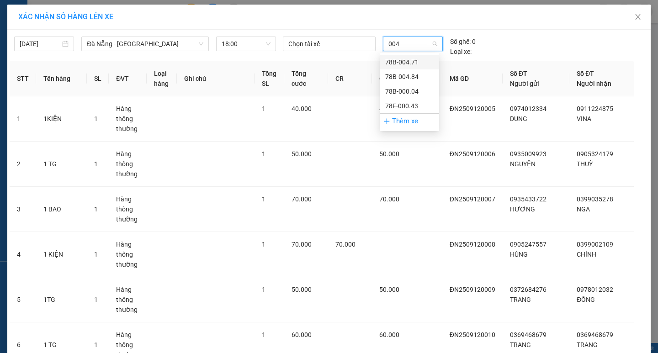
type input "0043"
click at [404, 55] on div "78F-000.43" at bounding box center [409, 62] width 59 height 15
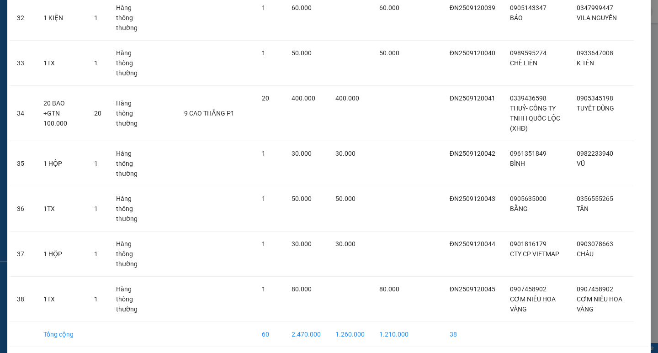
scroll to position [1533, 0]
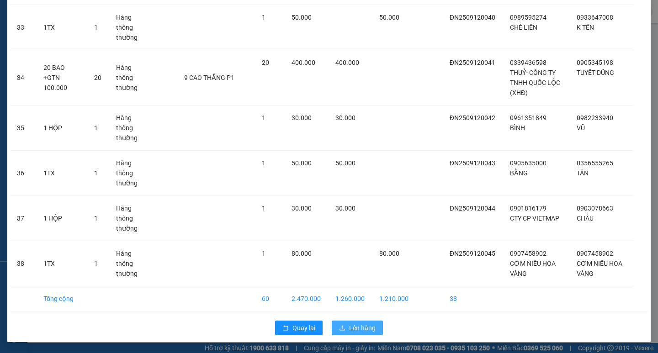
click at [359, 325] on span "Lên hàng" at bounding box center [362, 328] width 26 height 10
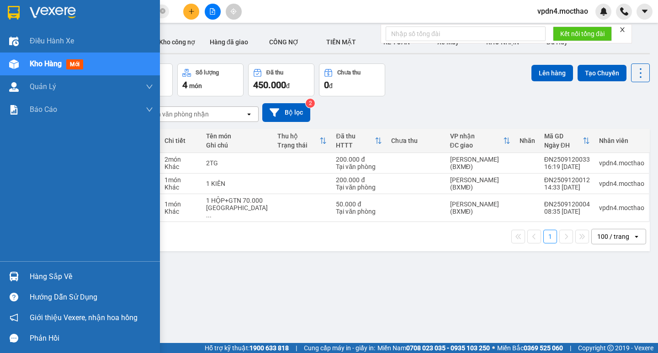
click at [54, 280] on div "Hàng sắp về" at bounding box center [91, 277] width 123 height 14
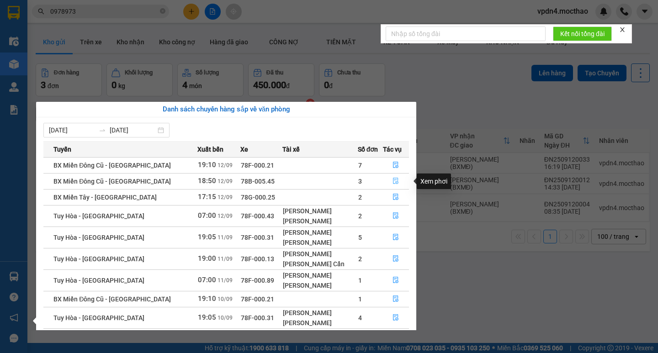
click at [394, 181] on icon "file-done" at bounding box center [397, 181] width 6 height 6
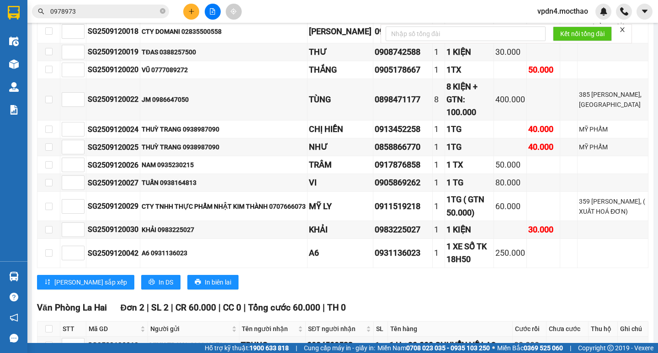
scroll to position [606, 0]
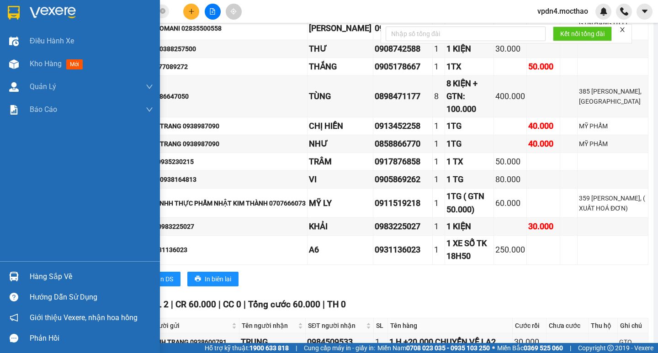
click at [51, 277] on div "Hàng sắp về" at bounding box center [91, 277] width 123 height 14
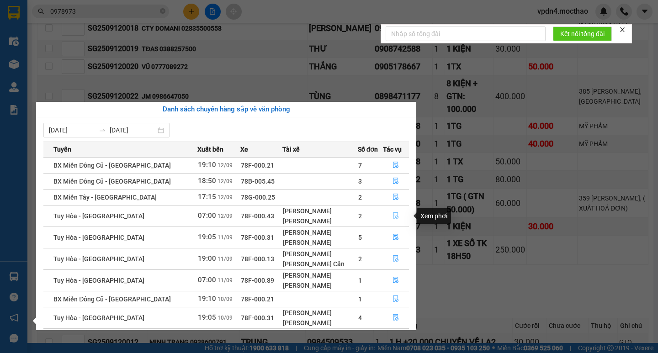
click at [394, 212] on icon "file-done" at bounding box center [397, 215] width 6 height 6
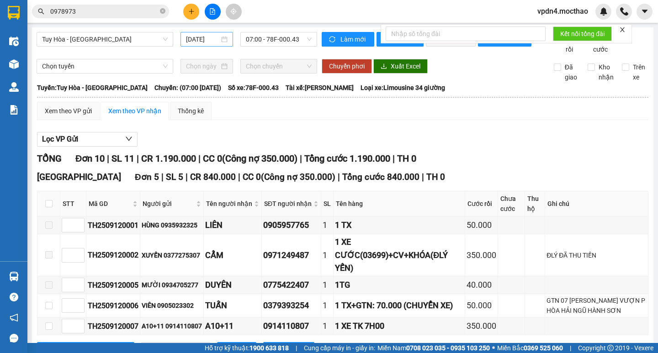
click at [209, 37] on input "[DATE]" at bounding box center [202, 39] width 33 height 10
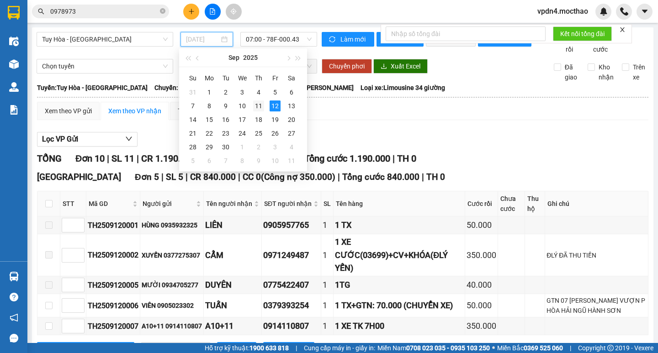
click at [256, 105] on div "11" at bounding box center [258, 105] width 11 height 11
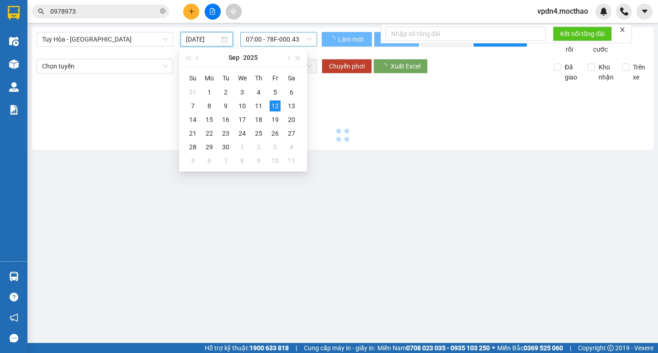
type input "[DATE]"
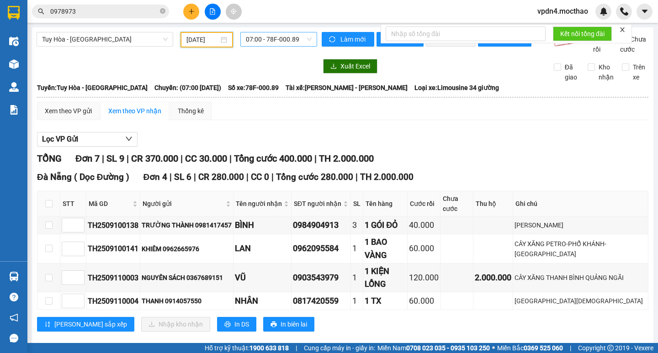
click at [269, 39] on span "07:00 - 78F-000.89" at bounding box center [279, 39] width 66 height 14
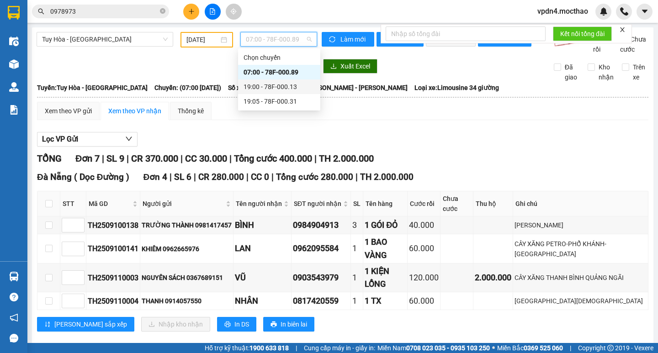
click at [299, 89] on div "19:00 - 78F-000.13" at bounding box center [278, 87] width 71 height 10
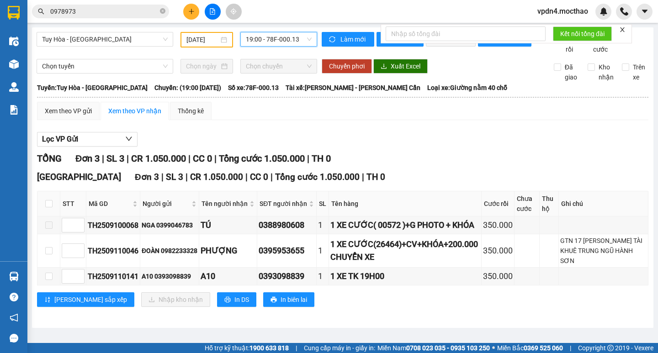
click at [293, 42] on span "19:00 - 78F-000.13" at bounding box center [279, 39] width 66 height 14
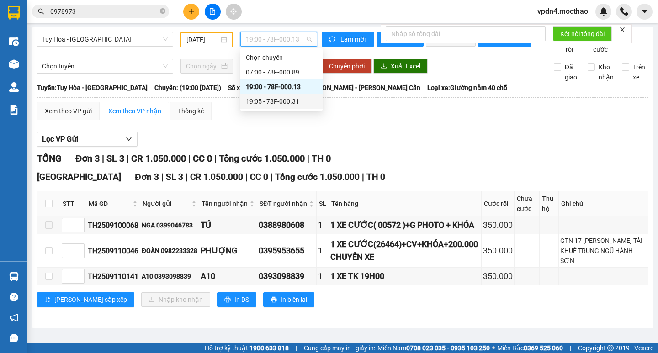
click at [299, 100] on div "19:05 - 78F-000.31" at bounding box center [281, 101] width 71 height 10
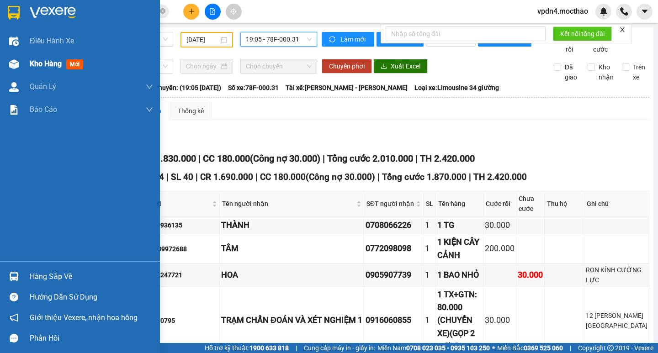
click at [47, 57] on div "Kho hàng mới" at bounding box center [91, 64] width 123 height 23
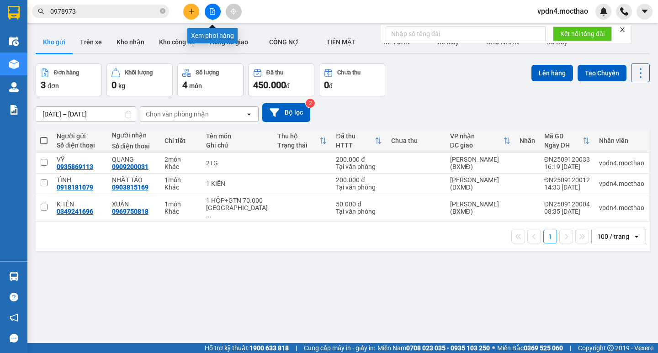
click at [216, 13] on button at bounding box center [213, 12] width 16 height 16
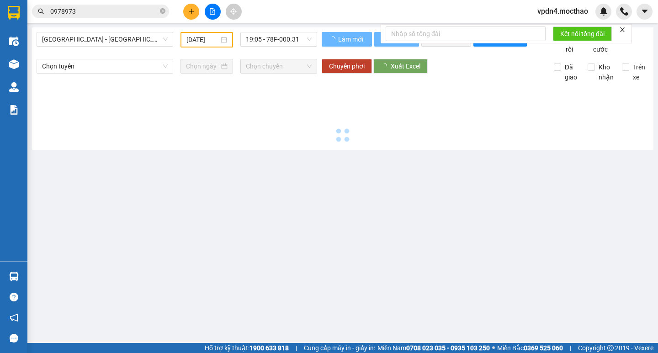
type input "[DATE]"
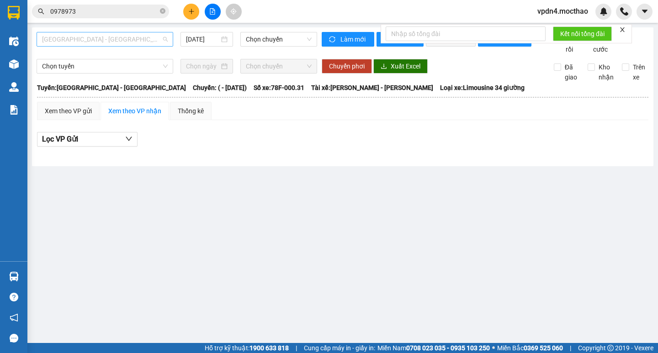
click at [143, 41] on span "[GEOGRAPHIC_DATA] - [GEOGRAPHIC_DATA]" at bounding box center [105, 39] width 126 height 14
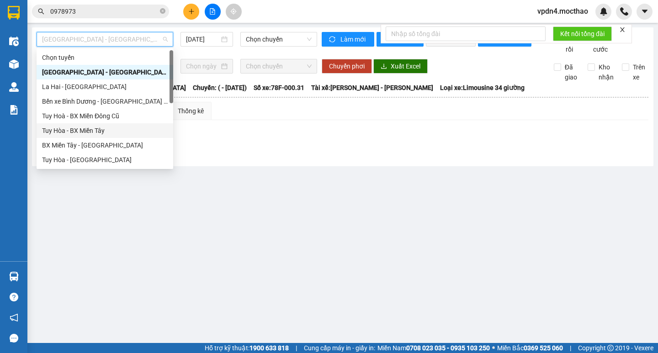
type input "D"
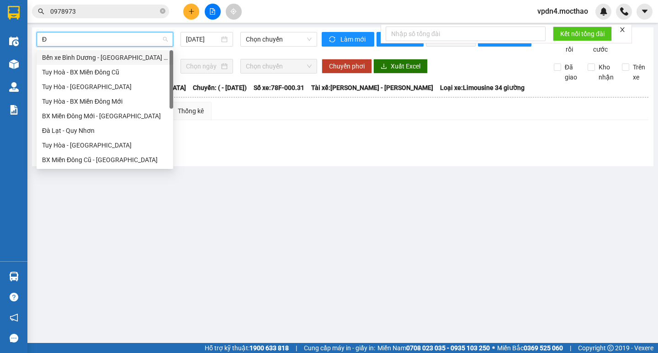
type input "ĐA"
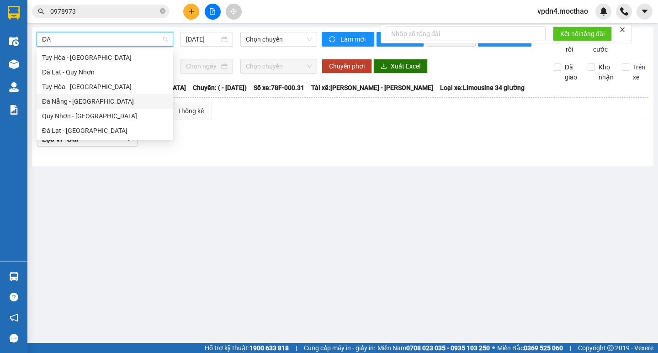
click at [91, 107] on div "Đà Nẵng - [GEOGRAPHIC_DATA]" at bounding box center [105, 101] width 137 height 15
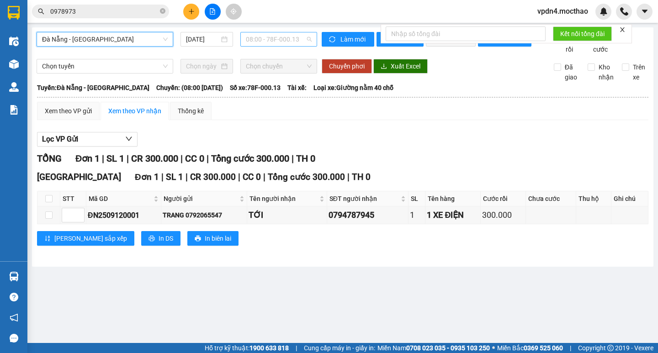
click at [284, 36] on span "08:00 - 78F-000.13" at bounding box center [279, 39] width 66 height 14
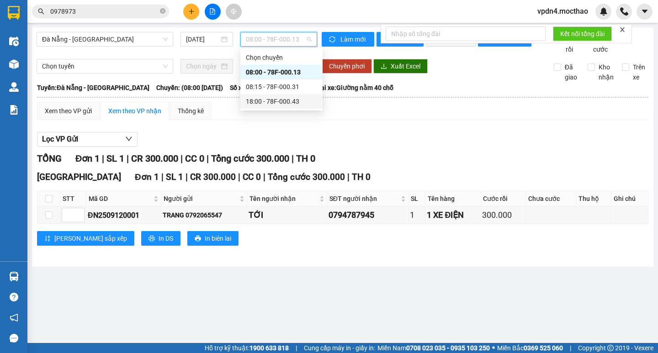
click at [277, 100] on div "18:00 - 78F-000.43" at bounding box center [281, 101] width 71 height 10
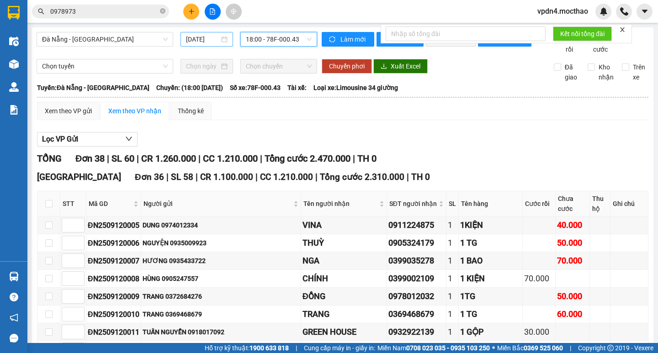
click at [200, 37] on input "[DATE]" at bounding box center [202, 39] width 33 height 10
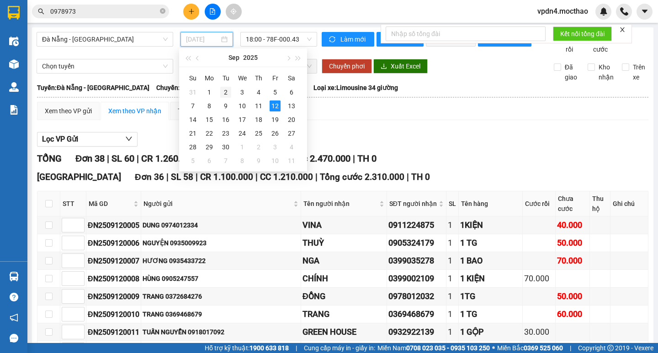
click at [224, 94] on div "2" at bounding box center [225, 92] width 11 height 11
type input "[DATE]"
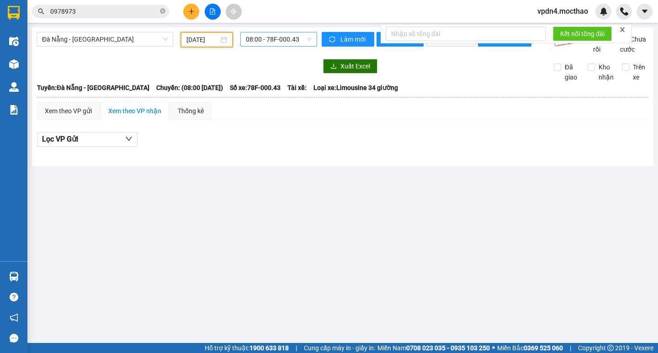
click at [285, 38] on span "08:00 - 78F-000.43" at bounding box center [279, 39] width 66 height 14
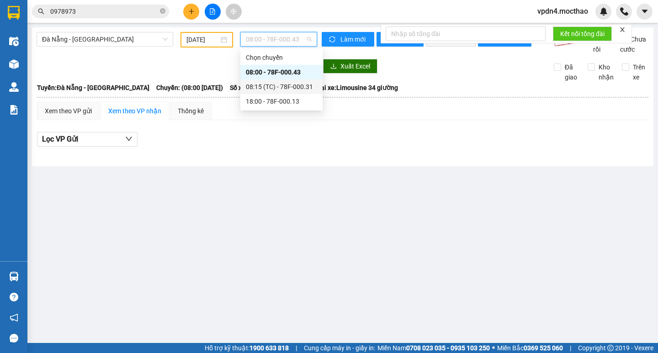
click at [295, 88] on div "08:15 (TC) - 78F-000.31" at bounding box center [281, 87] width 71 height 10
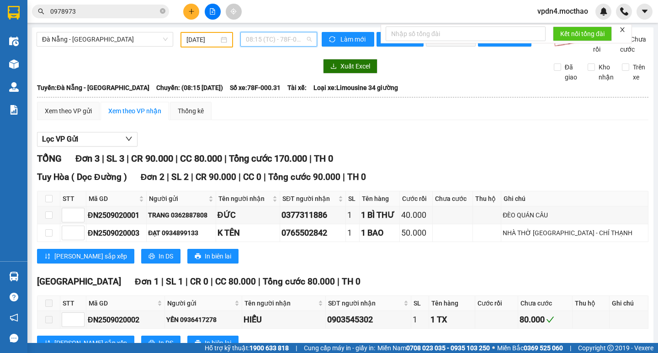
click at [277, 42] on span "08:15 (TC) - 78F-000.31" at bounding box center [279, 39] width 66 height 14
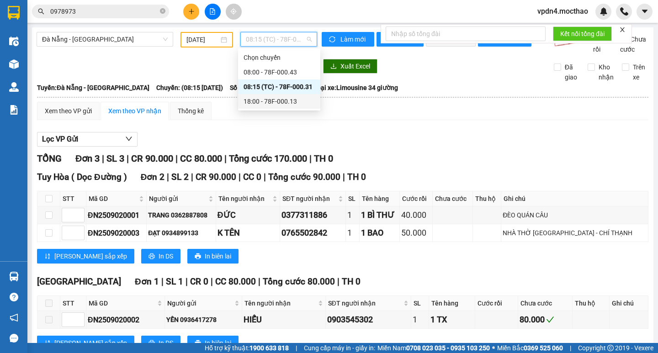
click at [273, 101] on div "18:00 - 78F-000.13" at bounding box center [278, 101] width 71 height 10
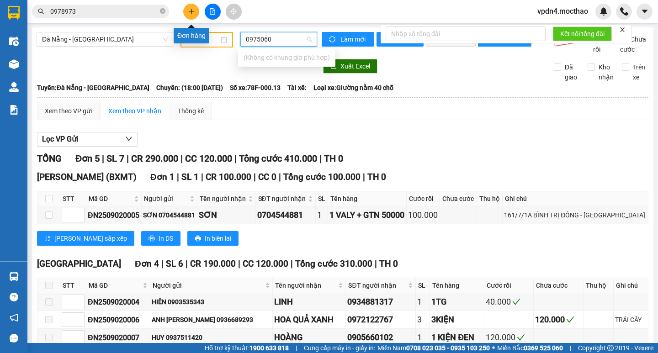
type input "0975060"
click at [193, 15] on button at bounding box center [191, 12] width 16 height 16
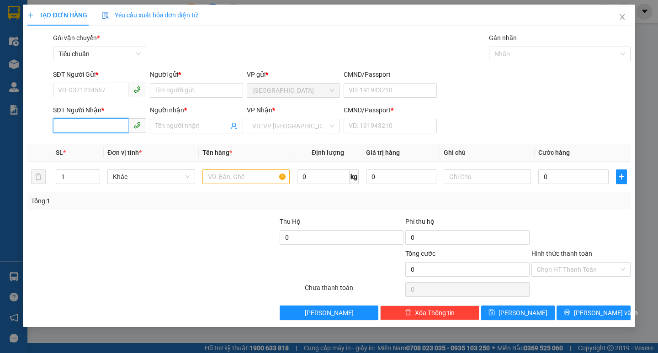
click at [89, 125] on input "SĐT Người Nhận *" at bounding box center [90, 125] width 75 height 15
click at [95, 144] on div "0975060900 - ĐÚC LUẬN" at bounding box center [99, 144] width 82 height 10
type input "0975060900"
type input "ĐÚC LUẬN"
type input "0"
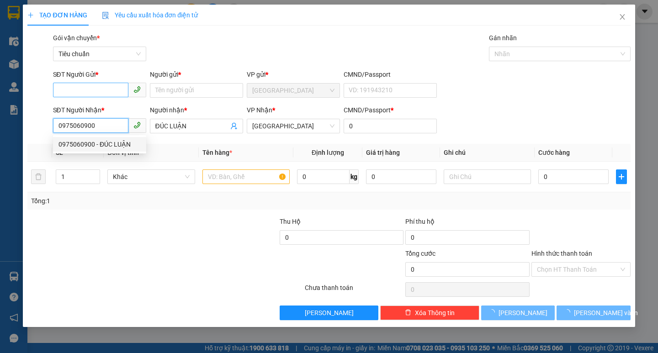
type input "50.000"
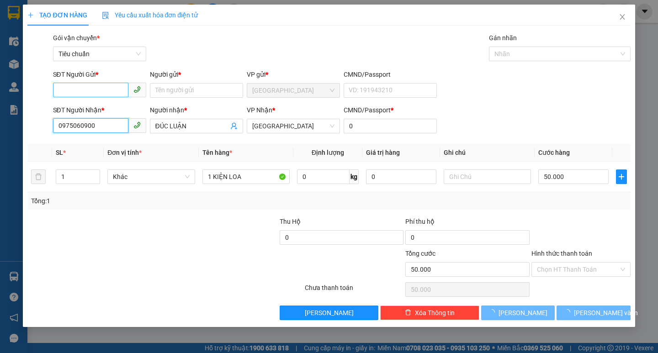
type input "0975060900"
click at [101, 91] on input "SĐT Người Gửi *" at bounding box center [90, 90] width 75 height 15
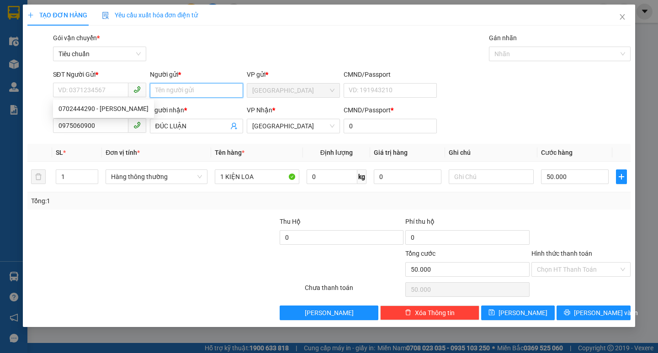
click at [169, 96] on input "Người gửi *" at bounding box center [196, 90] width 93 height 15
type input "[PERSON_NAME]"
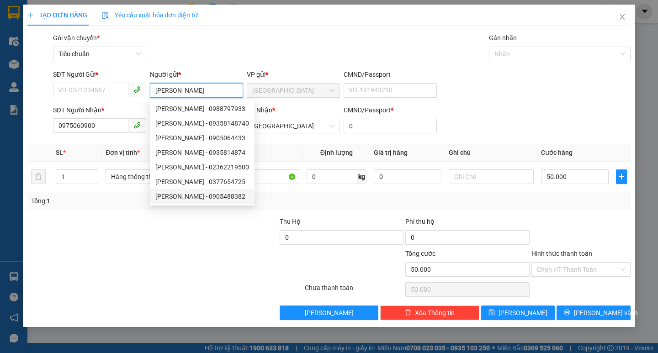
click at [222, 190] on div "HÙNG MINH - 0905488382" at bounding box center [202, 196] width 105 height 15
type input "0905488382"
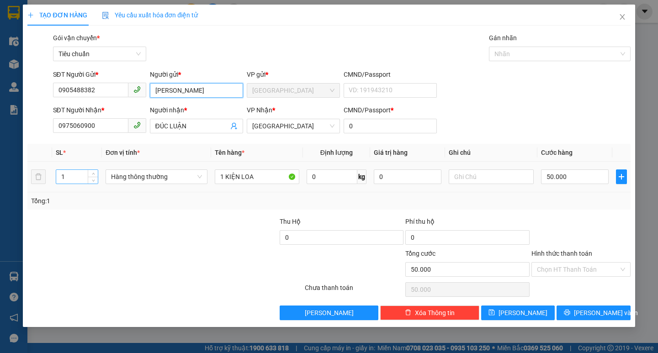
type input "[PERSON_NAME]"
click at [70, 182] on input "1" at bounding box center [77, 177] width 42 height 14
type input "2"
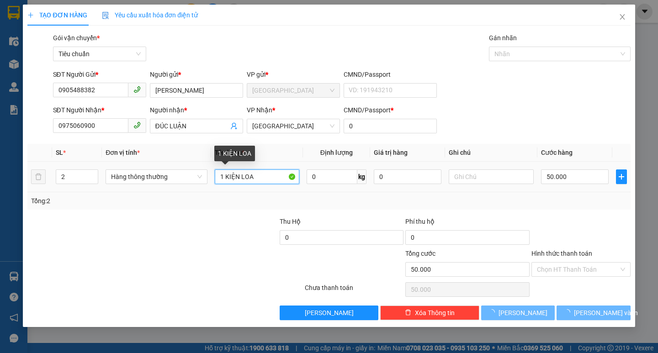
click at [259, 174] on input "1 KIỆN LOA" at bounding box center [257, 176] width 84 height 15
type input "1"
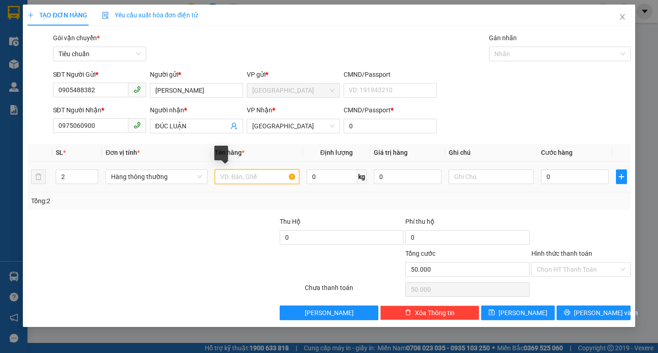
type input "0"
type input "2 KIỆN"
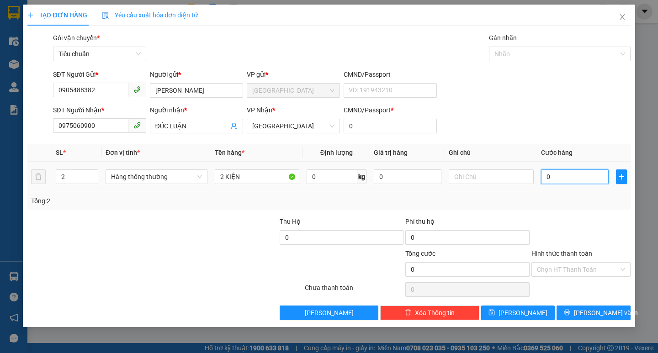
click at [552, 180] on input "0" at bounding box center [575, 176] width 68 height 15
type input "1"
type input "14"
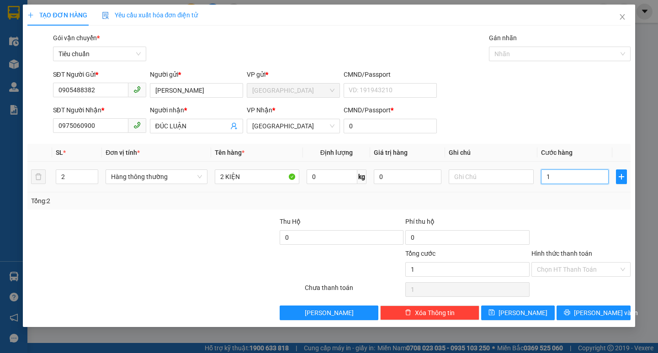
type input "14"
type input "140"
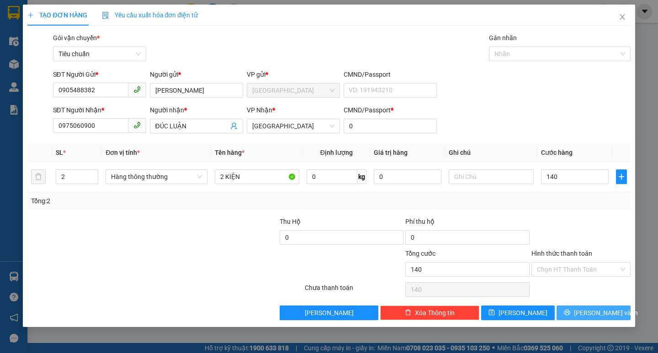
type input "140.000"
click at [589, 310] on span "[PERSON_NAME] và In" at bounding box center [606, 313] width 64 height 10
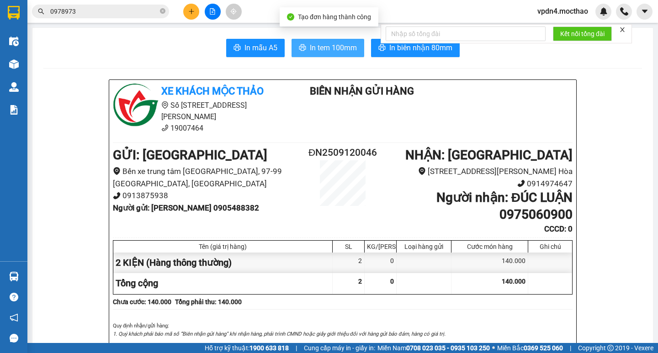
click at [343, 48] on span "In tem 100mm" at bounding box center [333, 47] width 47 height 11
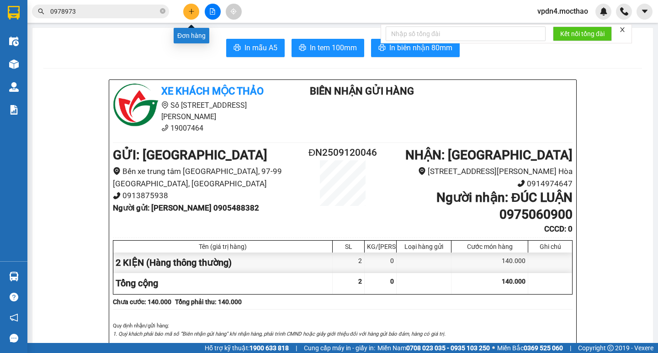
click at [194, 8] on button at bounding box center [191, 12] width 16 height 16
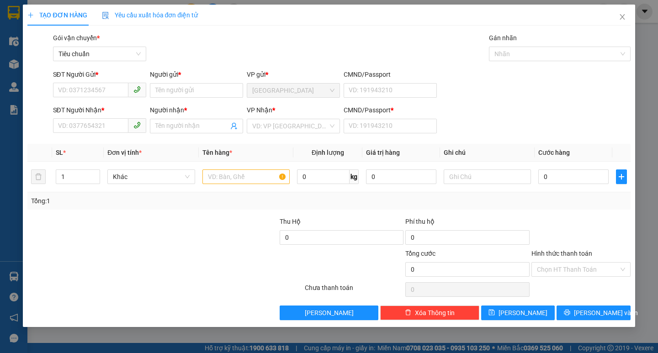
click at [111, 118] on div "SĐT Người Nhận *" at bounding box center [99, 112] width 93 height 14
click at [109, 122] on input "SĐT Người Nhận *" at bounding box center [90, 125] width 75 height 15
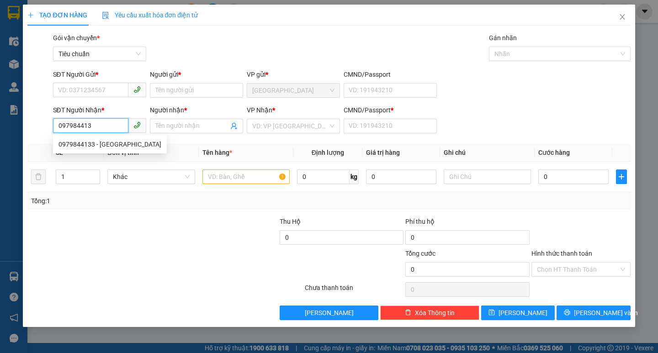
type input "0979844133"
click at [99, 148] on div "0979844133 - Phú Kỳ" at bounding box center [109, 144] width 103 height 10
type input "Phú Kỳ"
type input "0"
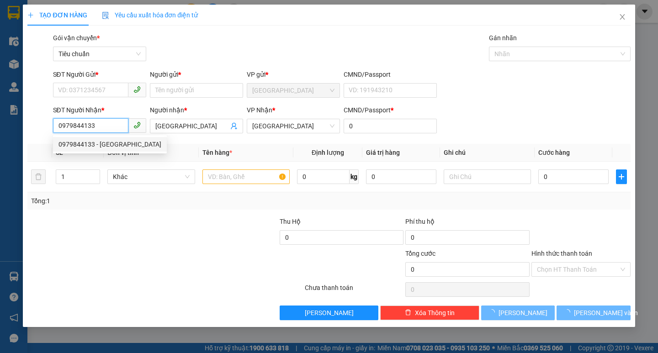
type input "120.000"
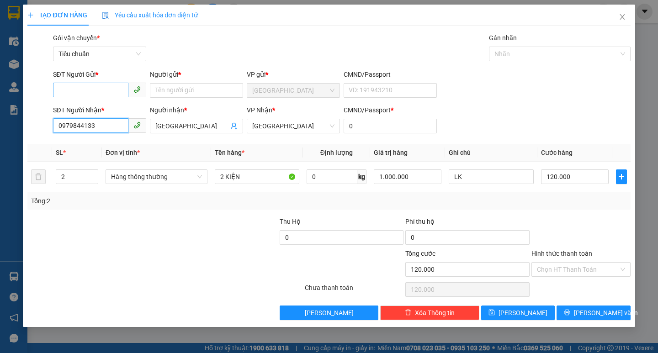
type input "0979844133"
click at [84, 88] on input "SĐT Người Gửi *" at bounding box center [90, 90] width 75 height 15
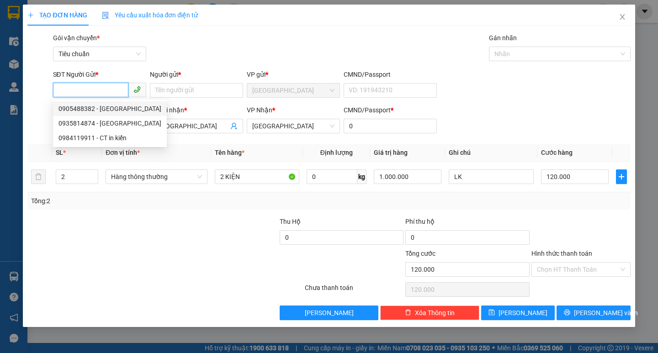
click at [133, 111] on div "0905488382 - HÙNG MINH" at bounding box center [103, 109] width 90 height 10
type input "0905488382"
type input "[PERSON_NAME]"
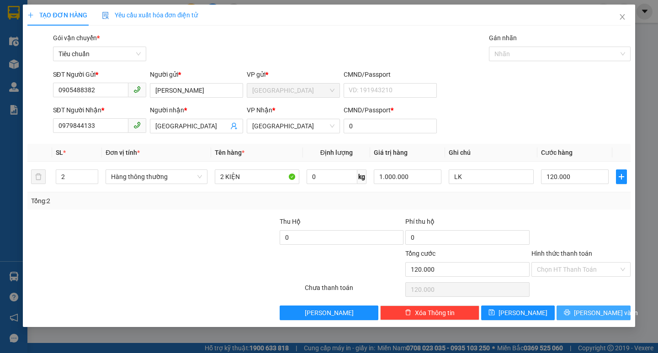
click at [584, 316] on button "[PERSON_NAME] và In" at bounding box center [593, 313] width 74 height 15
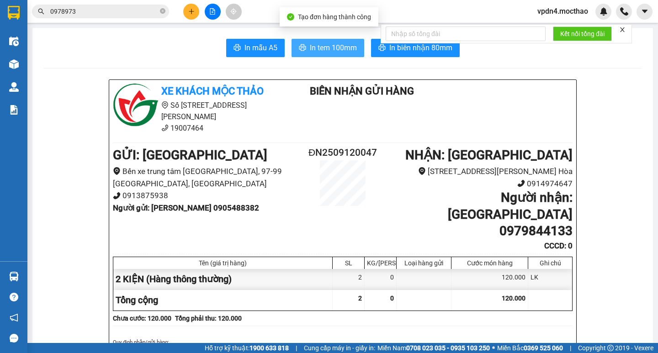
click at [312, 40] on button "In tem 100mm" at bounding box center [327, 48] width 73 height 18
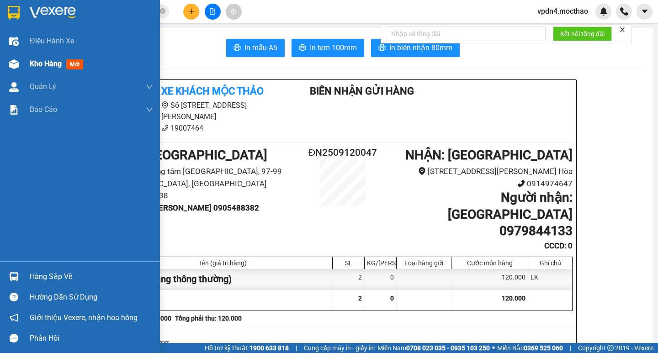
click at [34, 65] on span "Kho hàng" at bounding box center [46, 63] width 32 height 9
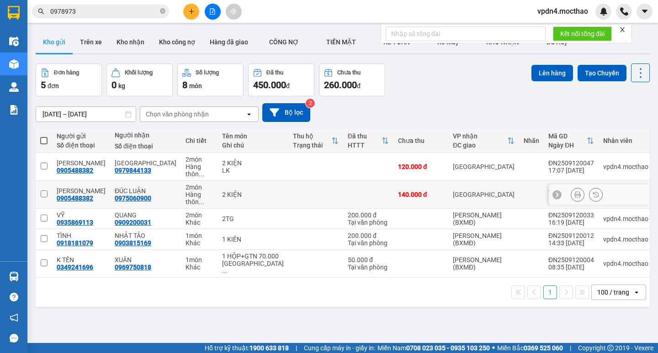
click at [42, 190] on input "checkbox" at bounding box center [44, 193] width 7 height 7
checkbox input "true"
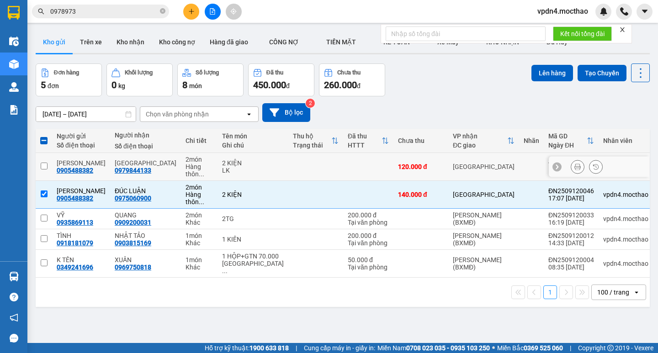
click at [50, 162] on td at bounding box center [44, 167] width 16 height 28
checkbox input "true"
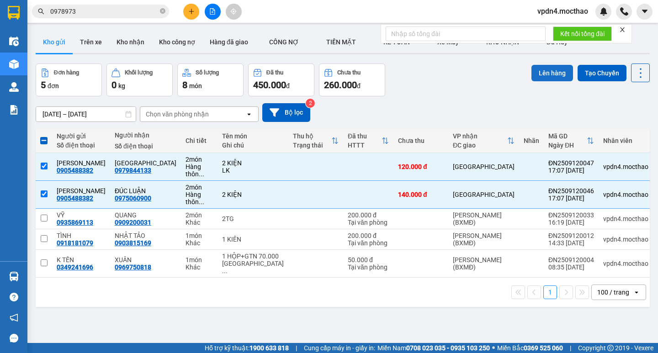
click at [554, 72] on button "Lên hàng" at bounding box center [552, 73] width 42 height 16
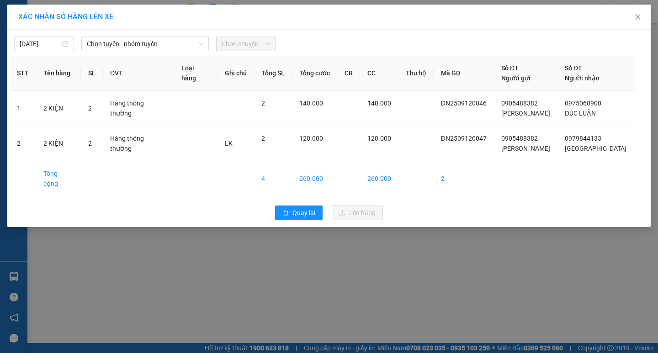
click at [237, 48] on span "Chọn chuyến" at bounding box center [246, 44] width 49 height 14
click at [179, 48] on span "Chọn tuyến - nhóm tuyến" at bounding box center [145, 44] width 116 height 14
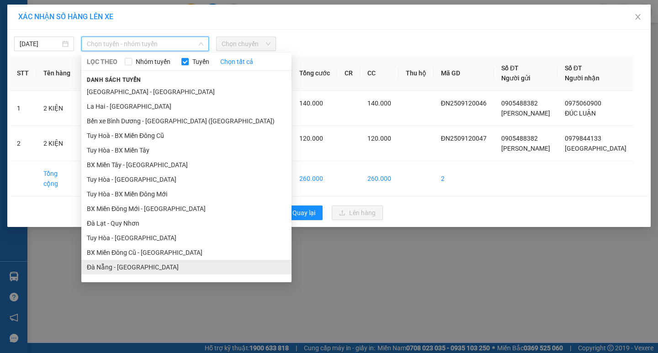
click at [137, 264] on li "Đà Nẵng - [GEOGRAPHIC_DATA]" at bounding box center [186, 267] width 210 height 15
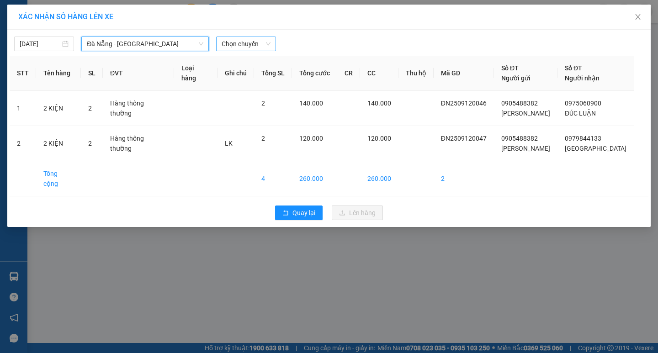
click at [255, 49] on span "Chọn chuyến" at bounding box center [246, 44] width 49 height 14
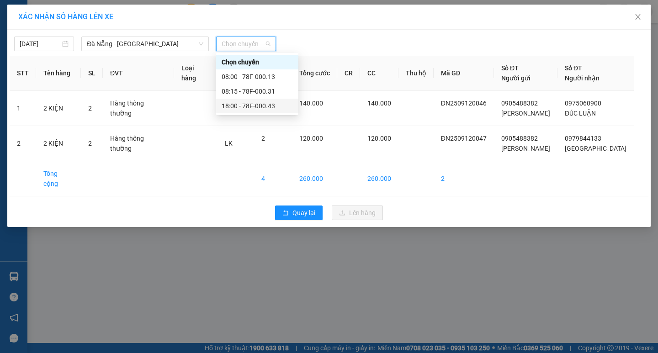
click at [274, 109] on div "18:00 - 78F-000.43" at bounding box center [257, 106] width 71 height 10
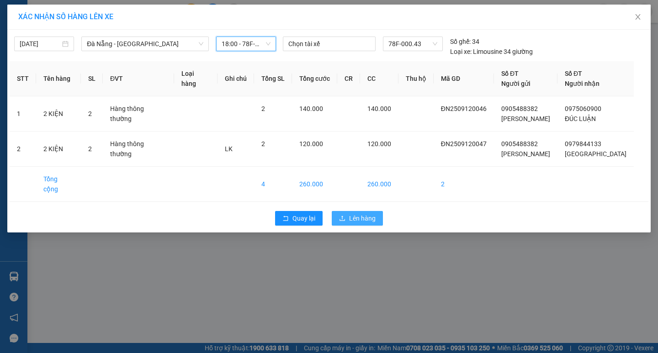
click at [363, 213] on span "Lên hàng" at bounding box center [362, 218] width 26 height 10
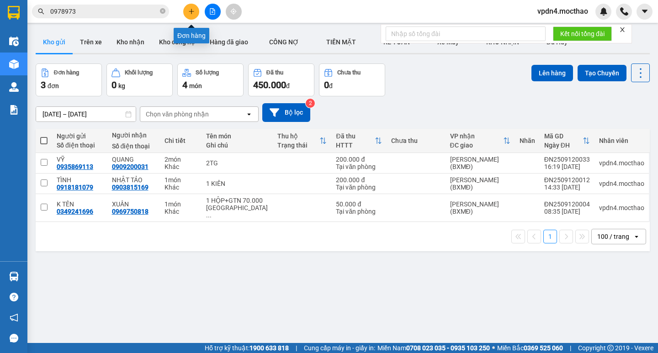
click at [192, 10] on icon "plus" at bounding box center [191, 11] width 6 height 6
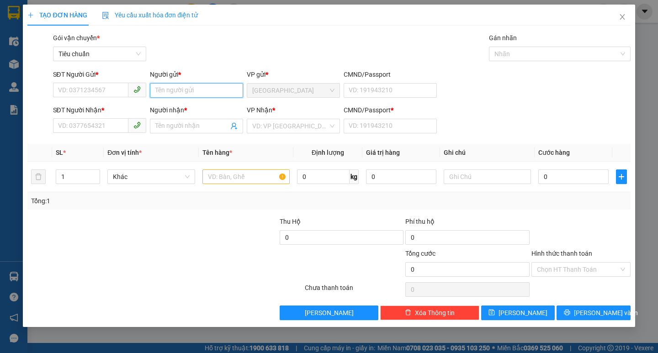
click at [174, 94] on input "Người gửi *" at bounding box center [196, 90] width 93 height 15
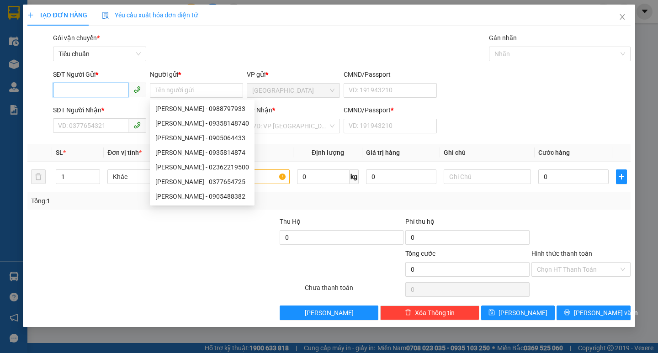
click at [102, 91] on input "SĐT Người Gửi *" at bounding box center [90, 90] width 75 height 15
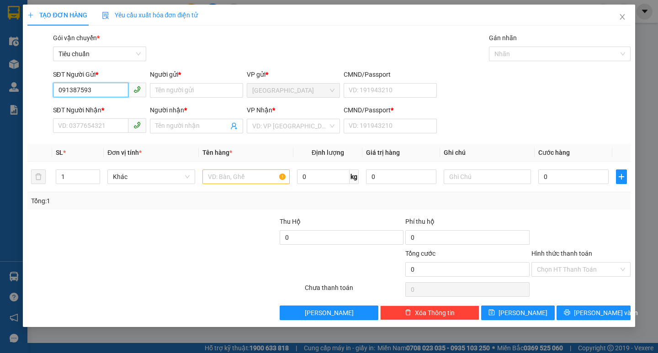
type input "0913875938"
click at [103, 107] on div "0913875938 - PCĐN" at bounding box center [99, 109] width 82 height 10
type input "PCĐN"
type input "0914974647"
type input "PCTH"
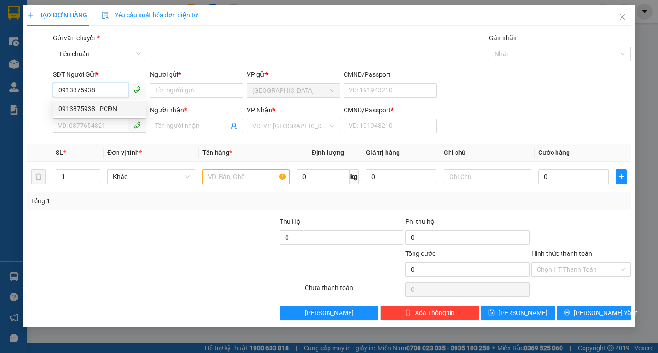
type input "0"
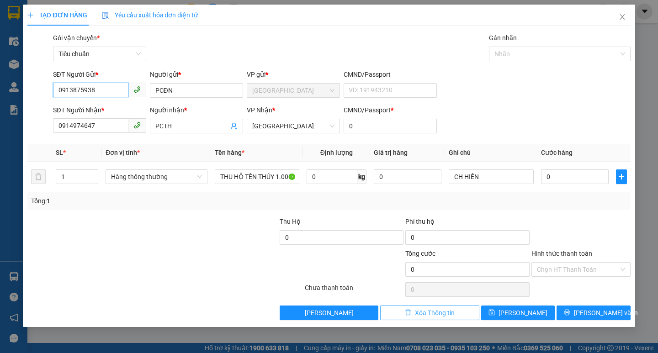
type input "0913875938"
click at [410, 317] on button "Xóa Thông tin" at bounding box center [429, 313] width 99 height 15
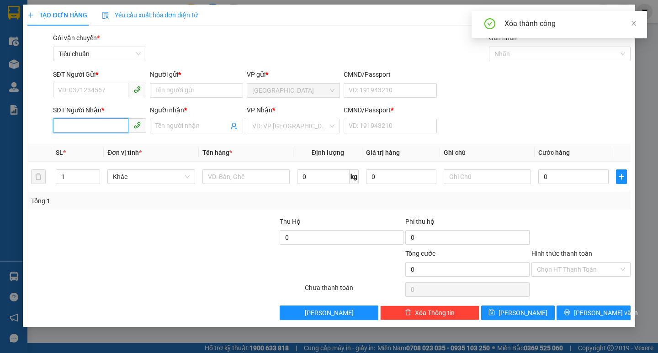
click at [102, 124] on input "SĐT Người Nhận *" at bounding box center [90, 125] width 75 height 15
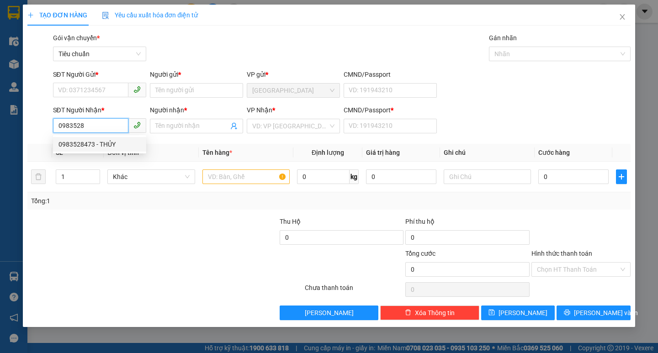
click at [85, 143] on div "0983528473 - THỦY" at bounding box center [99, 144] width 82 height 10
type input "0983528473"
type input "THỦY"
type input "0"
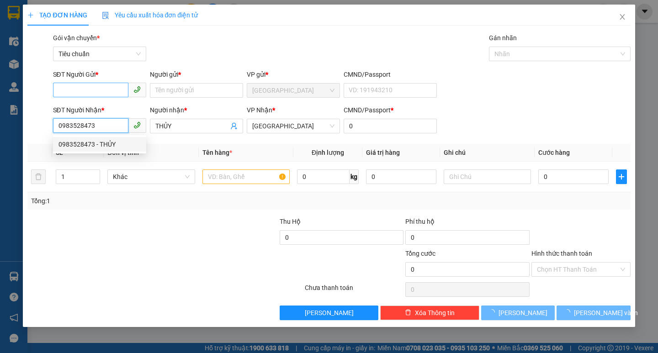
type input "30.000"
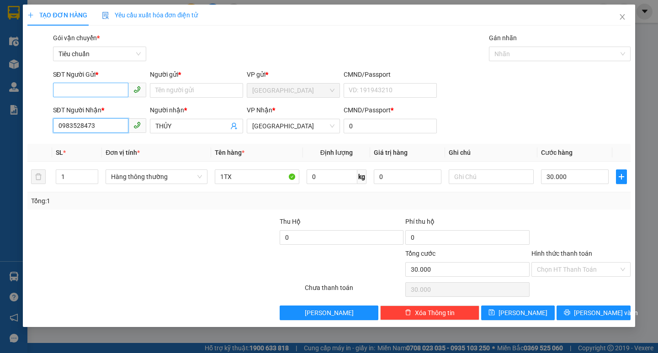
type input "0983528473"
click at [81, 91] on input "SĐT Người Gửi *" at bounding box center [90, 90] width 75 height 15
click at [97, 87] on input "SĐT Người Gửi *" at bounding box center [90, 90] width 75 height 15
click at [98, 92] on input "SĐT Người Gửi *" at bounding box center [90, 90] width 75 height 15
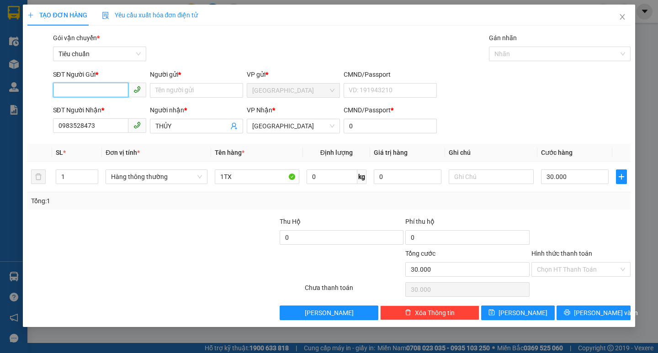
click at [98, 92] on input "SĐT Người Gửi *" at bounding box center [90, 90] width 75 height 15
click at [102, 104] on div "0988782838 - ĐỒNG" at bounding box center [99, 109] width 82 height 10
type input "0988782838"
type input "ĐỒNG"
type input "0988782838"
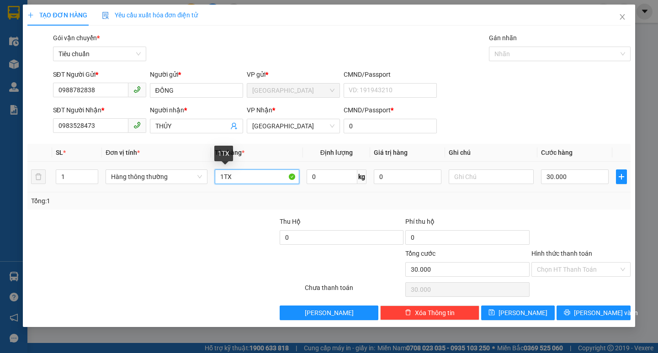
click at [260, 179] on input "1TX" at bounding box center [257, 176] width 84 height 15
type input "1TG"
click at [591, 177] on input "30.000" at bounding box center [575, 176] width 68 height 15
type input "4"
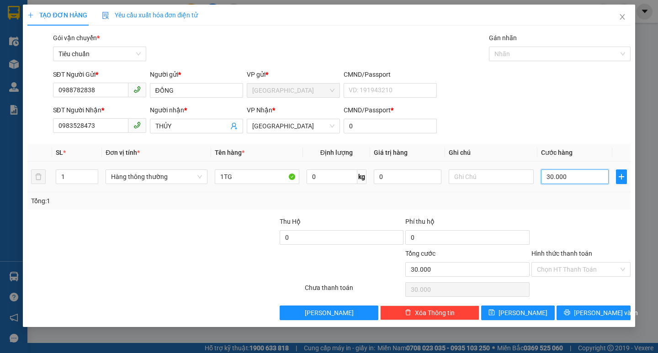
type input "4"
type input "40"
type input "40.000"
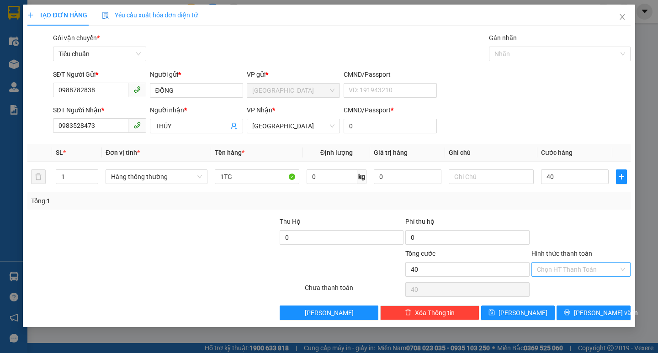
type input "40.000"
click at [563, 274] on input "Hình thức thanh toán" at bounding box center [578, 270] width 82 height 14
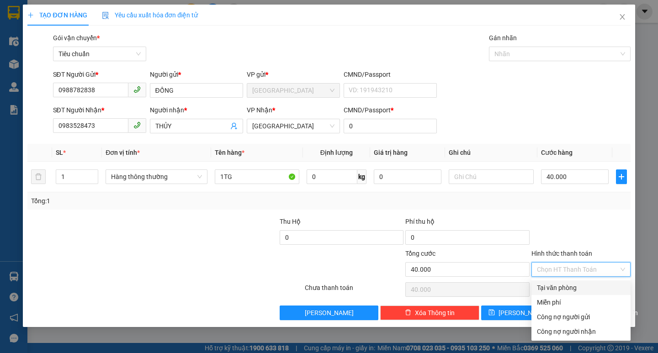
click at [565, 293] on div "Tại văn phòng" at bounding box center [580, 287] width 99 height 15
type input "0"
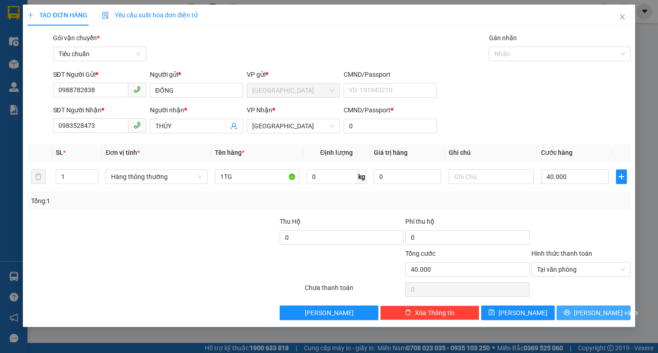
click at [603, 312] on span "[PERSON_NAME] và In" at bounding box center [606, 313] width 64 height 10
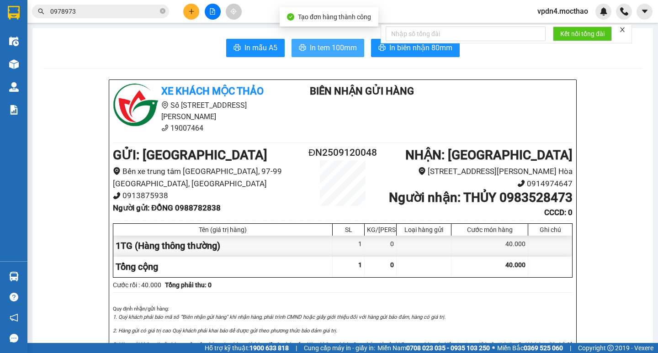
click at [305, 47] on button "In tem 100mm" at bounding box center [327, 48] width 73 height 18
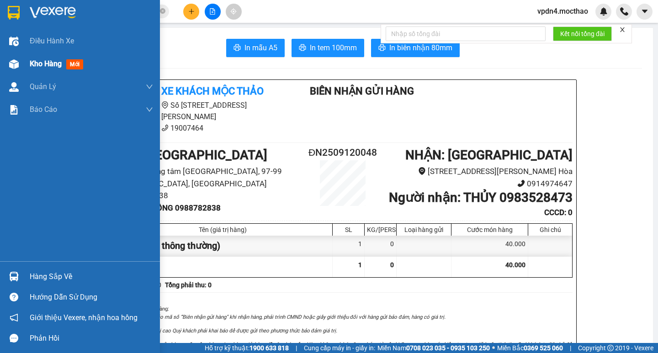
click at [37, 63] on span "Kho hàng" at bounding box center [46, 63] width 32 height 9
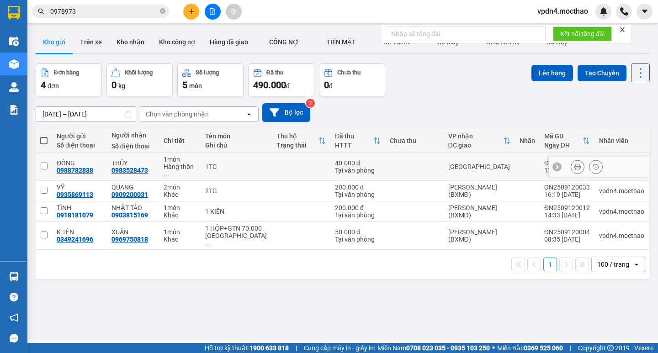
click at [45, 163] on input "checkbox" at bounding box center [44, 166] width 7 height 7
checkbox input "true"
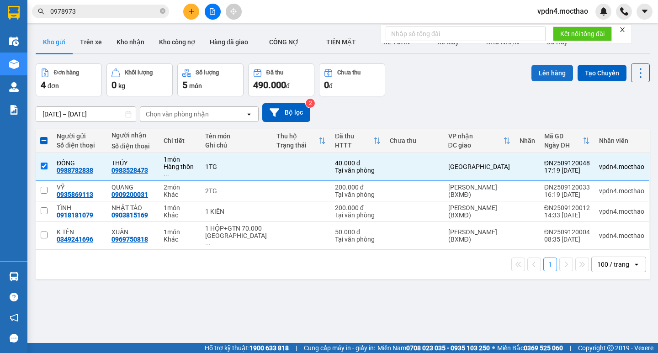
click at [556, 70] on button "Lên hàng" at bounding box center [552, 73] width 42 height 16
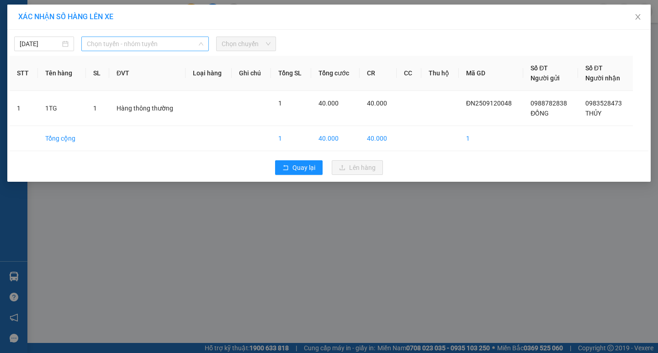
click at [162, 45] on span "Chọn tuyến - nhóm tuyến" at bounding box center [145, 44] width 116 height 14
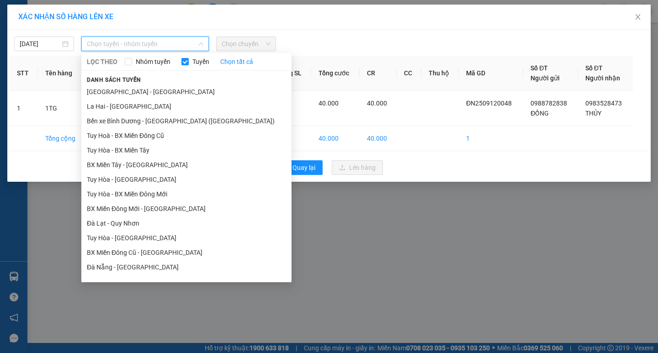
drag, startPoint x: 143, startPoint y: 271, endPoint x: 173, endPoint y: 213, distance: 65.0
click at [144, 271] on li "Đà Nẵng - [GEOGRAPHIC_DATA]" at bounding box center [186, 267] width 210 height 15
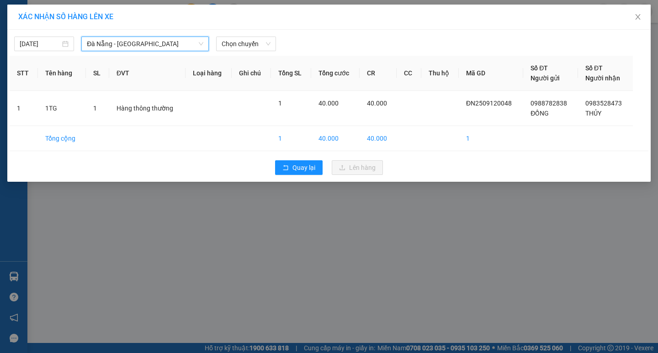
click at [241, 33] on div "12/09/2025 Đà Nẵng - Tuy Hoà Đà Nẵng - Tuy Hoà LỌC THEO Nhóm tuyến Tuyến Chọn t…" at bounding box center [329, 41] width 639 height 19
click at [246, 49] on span "Chọn chuyến" at bounding box center [246, 44] width 49 height 14
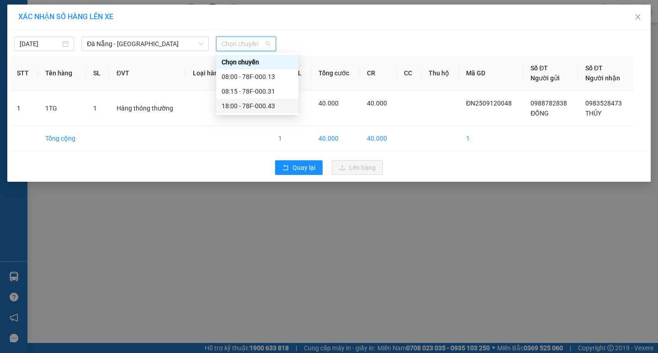
click at [278, 110] on div "18:00 - 78F-000.43" at bounding box center [257, 106] width 71 height 10
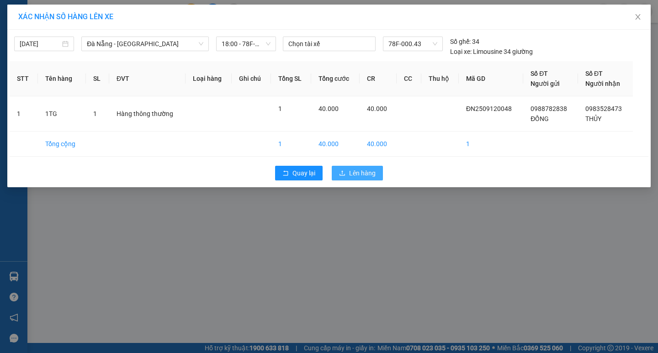
click at [374, 169] on span "Lên hàng" at bounding box center [362, 173] width 26 height 10
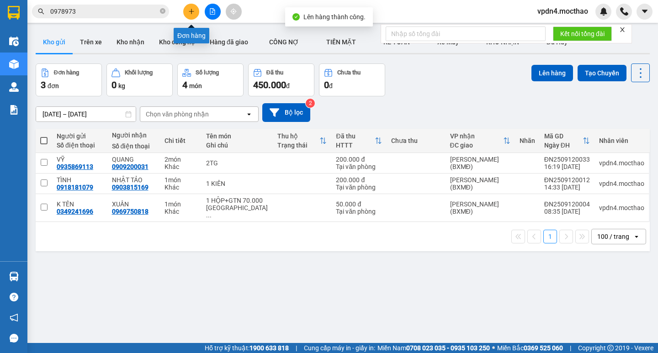
click at [195, 16] on button at bounding box center [191, 12] width 16 height 16
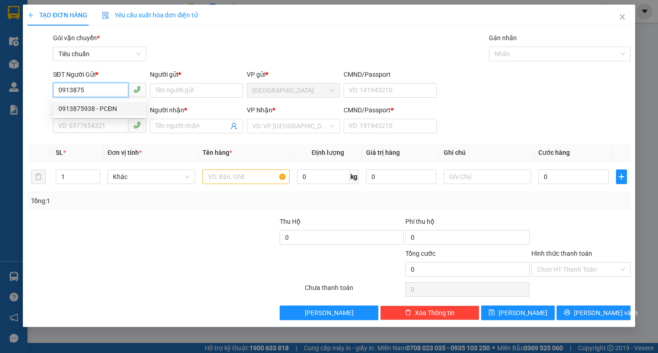
click at [108, 113] on div "0913875938 - PCĐN" at bounding box center [99, 109] width 82 height 10
type input "0913875938"
type input "PCĐN"
type input "0914974647"
type input "PCTH"
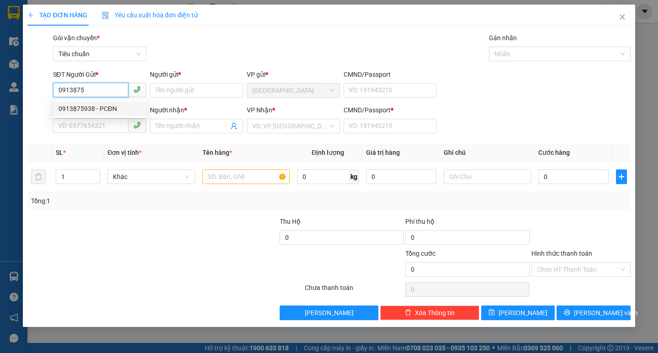
type input "0"
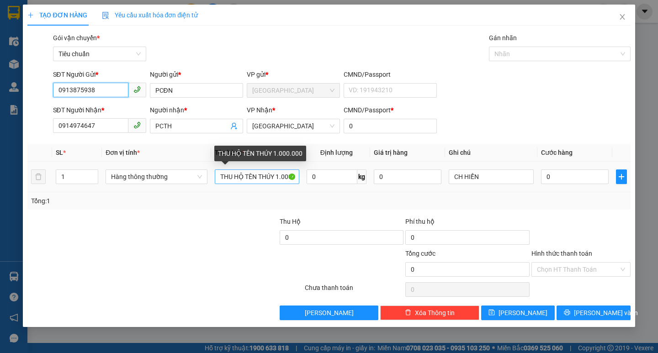
type input "0913875938"
click at [296, 174] on input "THU HỘ TÊN THÚY 1.000.000" at bounding box center [257, 176] width 84 height 15
click at [296, 174] on input "THU HỘ TÊN THÚY 1.00" at bounding box center [257, 176] width 84 height 15
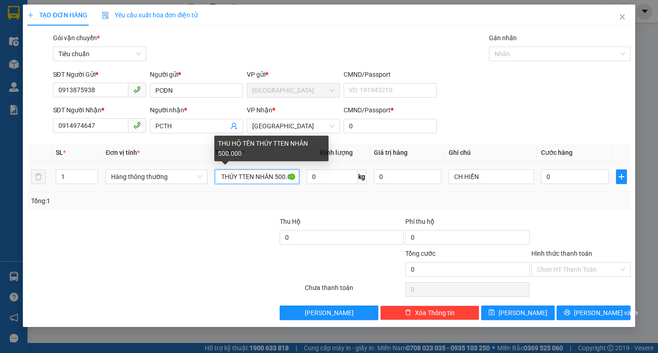
scroll to position [0, 41]
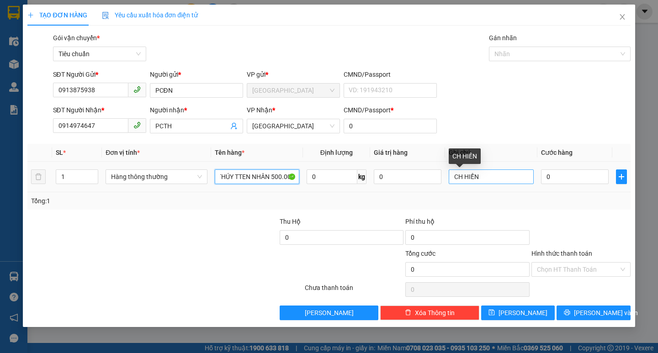
type input "THU HỘ TÊN THÚY TTEN NHÂN 500.000"
click at [517, 182] on input "CH HIỀN" at bounding box center [491, 176] width 84 height 15
type input "C"
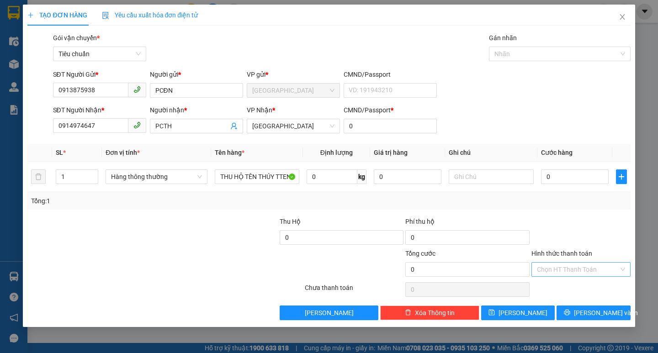
click at [560, 268] on input "Hình thức thanh toán" at bounding box center [578, 270] width 82 height 14
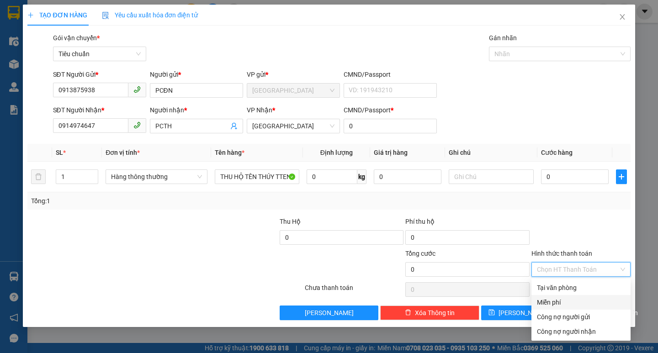
click at [559, 306] on div "Miễn phí" at bounding box center [581, 302] width 88 height 10
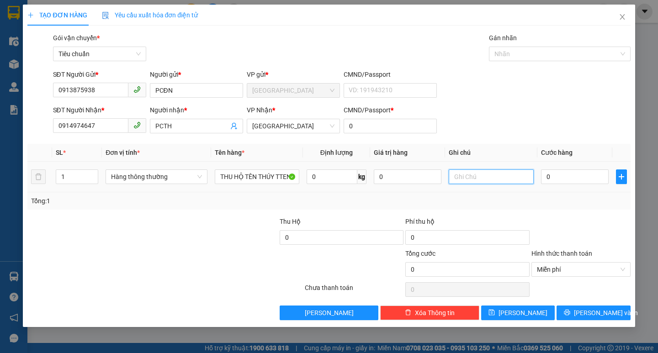
click at [466, 181] on input "text" at bounding box center [491, 176] width 84 height 15
type input "CHUYỂN XE"
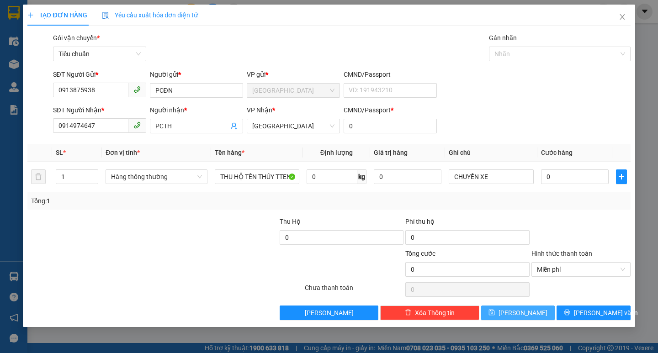
click at [495, 316] on span "save" at bounding box center [491, 312] width 6 height 7
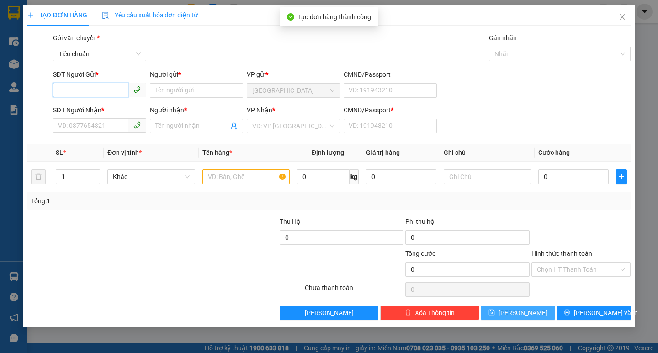
click at [83, 92] on input "SĐT Người Gửi *" at bounding box center [90, 90] width 75 height 15
type input "0913875938"
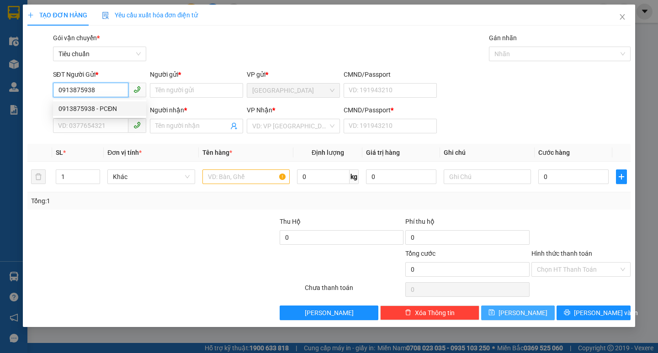
click at [103, 107] on div "0913875938 - PCĐN" at bounding box center [99, 109] width 82 height 10
type input "PCĐN"
type input "0914974647"
type input "PCTH"
type input "0"
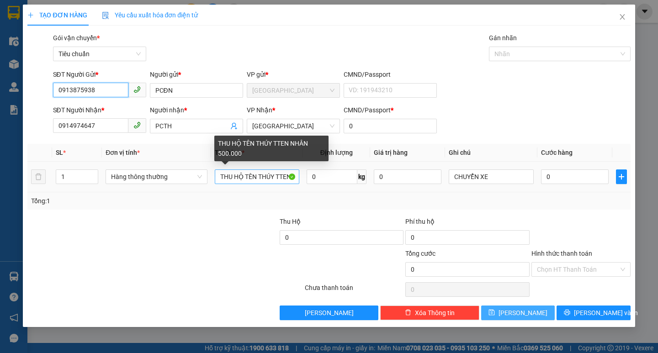
type input "0913875938"
click at [296, 174] on input "THU HỘ TÊN THÚY TTEN NHÂN 500.000" at bounding box center [257, 176] width 84 height 15
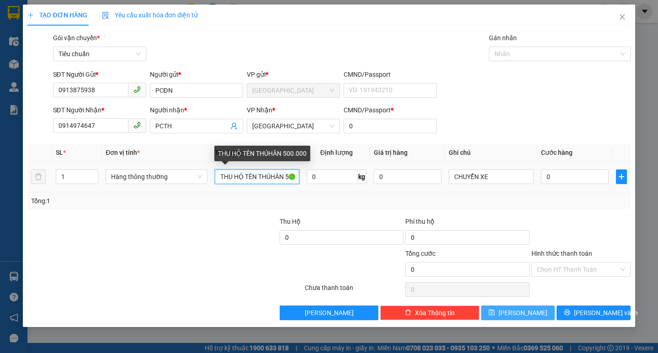
click at [296, 174] on input "THU HỘ TÊN THÚHÂN 500.000" at bounding box center [257, 176] width 84 height 15
click at [286, 177] on input "THU HỘ TÊN THÚ.000" at bounding box center [257, 176] width 84 height 15
type input "THU HỘ KO TÊN 1.920.000"
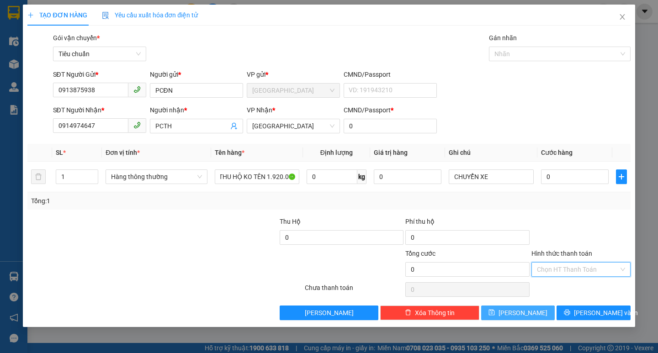
click at [569, 270] on input "Hình thức thanh toán" at bounding box center [578, 270] width 82 height 14
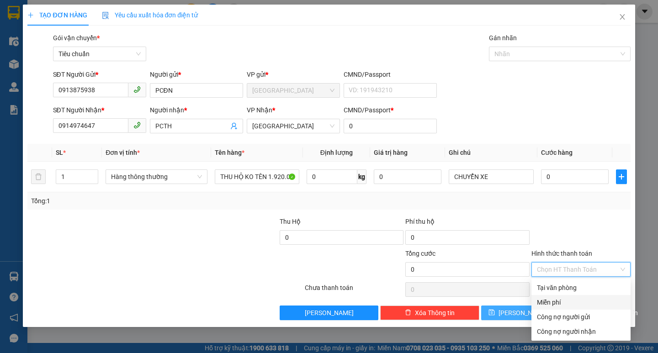
click at [552, 304] on div "Miễn phí" at bounding box center [581, 302] width 88 height 10
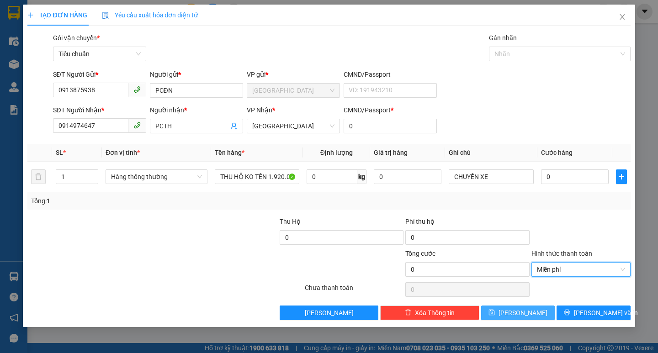
click at [535, 314] on button "[PERSON_NAME]" at bounding box center [518, 313] width 74 height 15
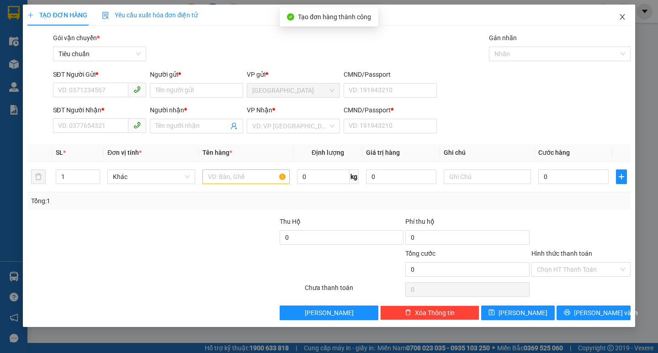
click at [624, 18] on icon "close" at bounding box center [621, 16] width 7 height 7
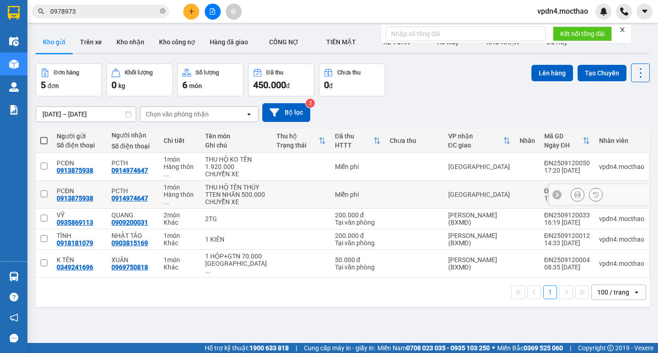
click at [46, 196] on input "checkbox" at bounding box center [44, 193] width 7 height 7
checkbox input "true"
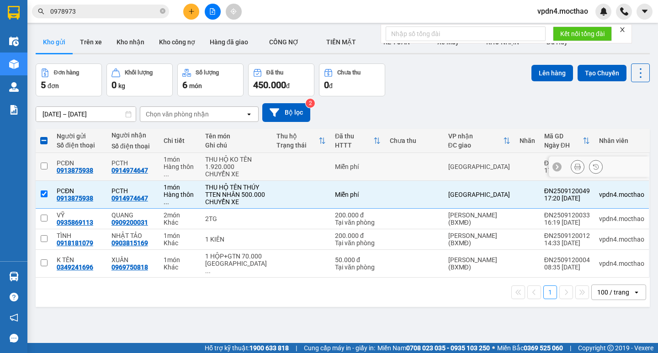
click at [46, 160] on td at bounding box center [44, 167] width 16 height 28
checkbox input "true"
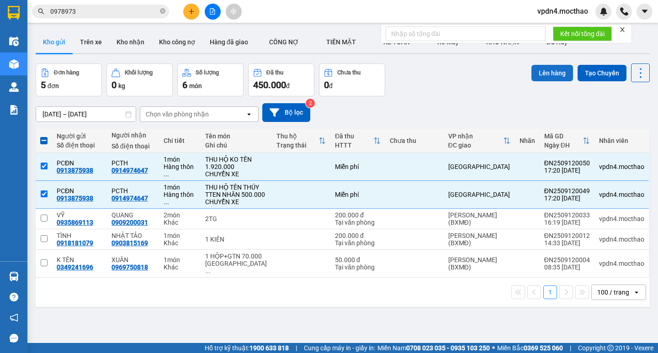
click at [543, 74] on button "Lên hàng" at bounding box center [552, 73] width 42 height 16
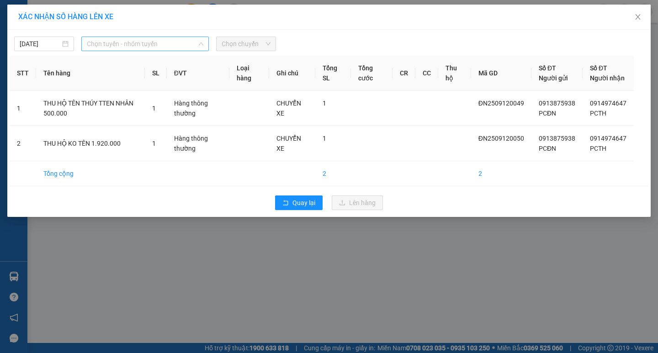
click at [181, 46] on span "Chọn tuyến - nhóm tuyến" at bounding box center [145, 44] width 116 height 14
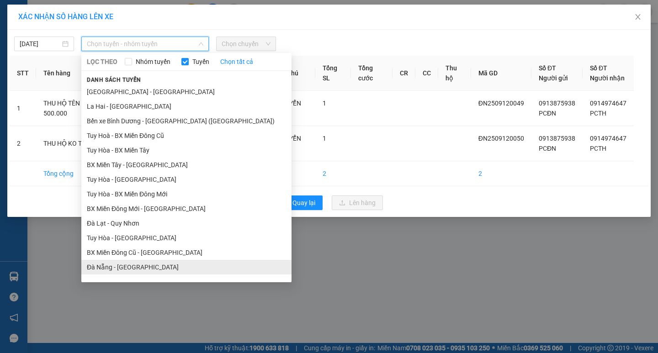
click at [159, 269] on li "Đà Nẵng - [GEOGRAPHIC_DATA]" at bounding box center [186, 267] width 210 height 15
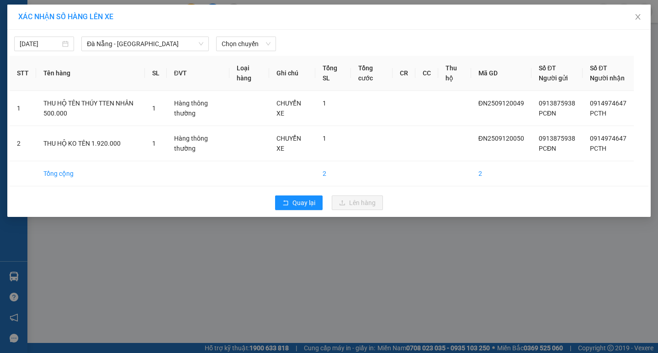
click at [256, 35] on div "12/09/2025 Đà Nẵng - Tuy Hoà LỌC THEO Nhóm tuyến Tuyến Chọn tất cả Danh sách tu…" at bounding box center [329, 41] width 639 height 19
click at [254, 40] on span "Chọn chuyến" at bounding box center [246, 44] width 49 height 14
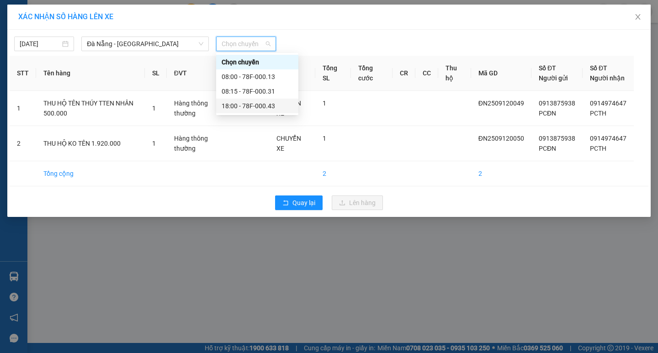
click at [282, 107] on div "18:00 - 78F-000.43" at bounding box center [257, 106] width 71 height 10
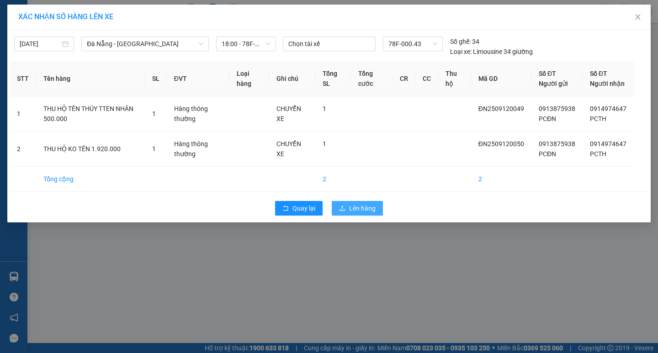
click at [350, 213] on span "Lên hàng" at bounding box center [362, 208] width 26 height 10
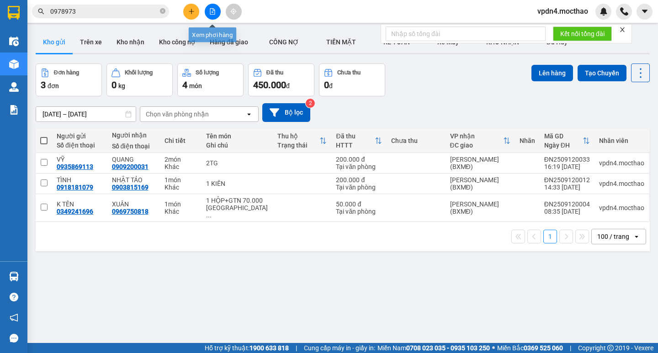
click at [214, 11] on icon "file-add" at bounding box center [212, 11] width 6 height 6
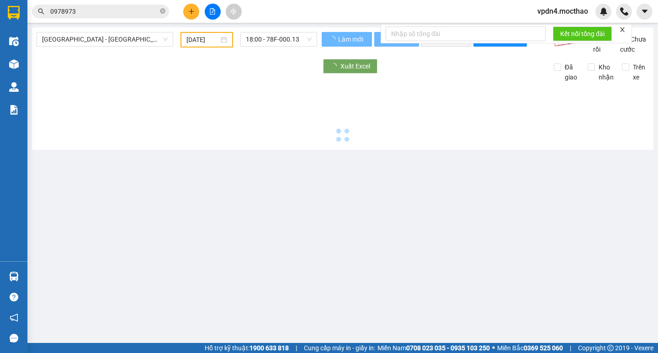
type input "[DATE]"
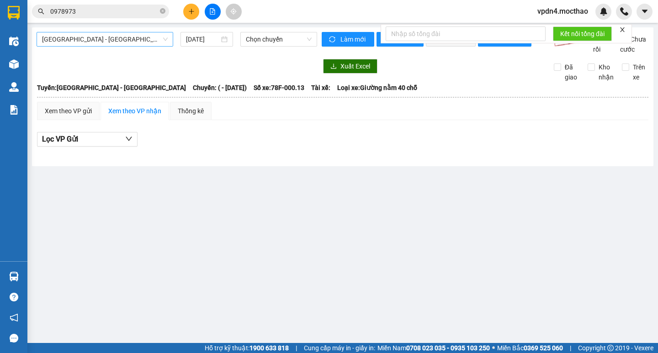
click at [151, 41] on span "[GEOGRAPHIC_DATA] - [GEOGRAPHIC_DATA]" at bounding box center [105, 39] width 126 height 14
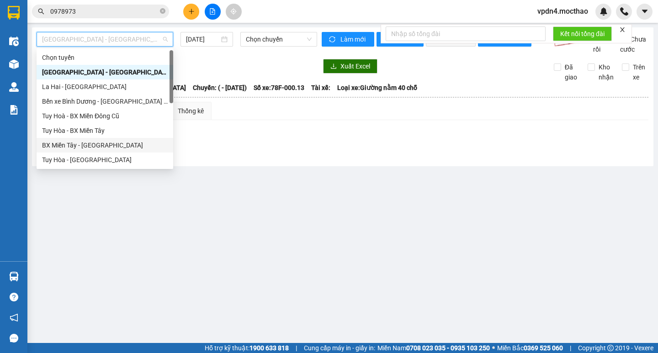
type input "D"
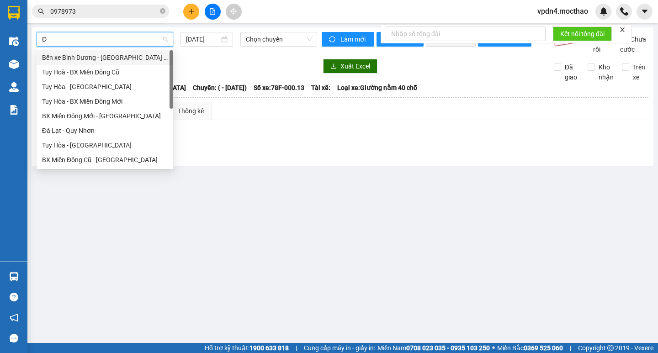
type input "ĐA"
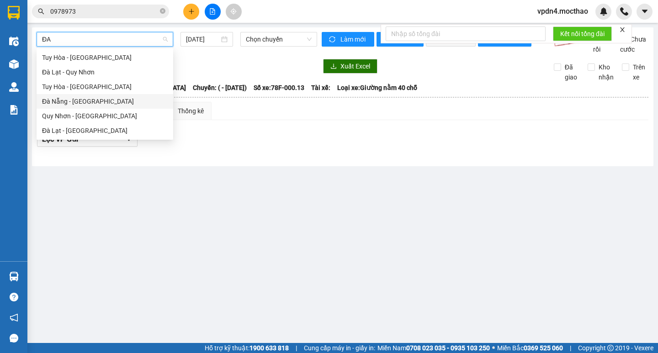
click at [92, 108] on div "Đà Nẵng - [GEOGRAPHIC_DATA]" at bounding box center [105, 101] width 137 height 15
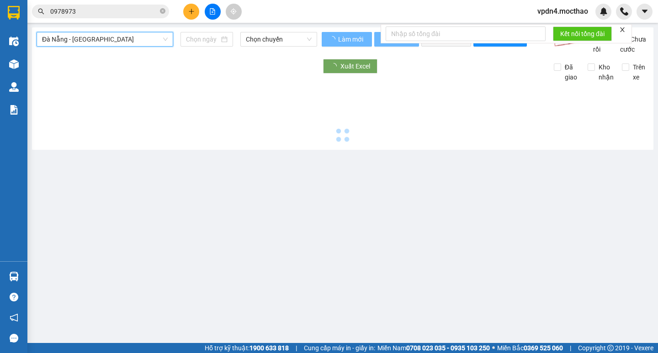
type input "[DATE]"
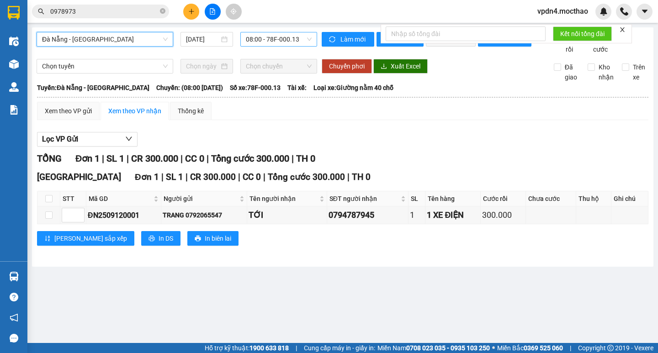
click at [275, 42] on span "08:00 - 78F-000.13" at bounding box center [279, 39] width 66 height 14
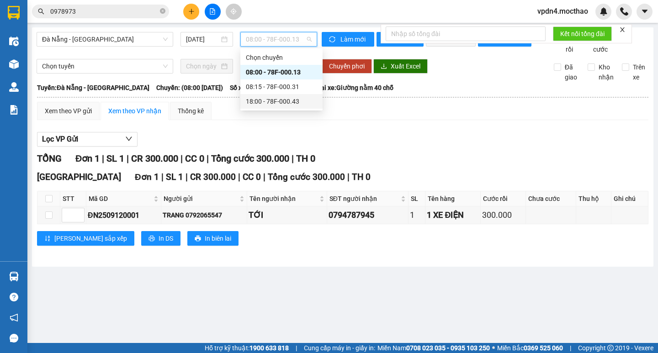
click at [285, 101] on div "18:00 - 78F-000.43" at bounding box center [281, 101] width 71 height 10
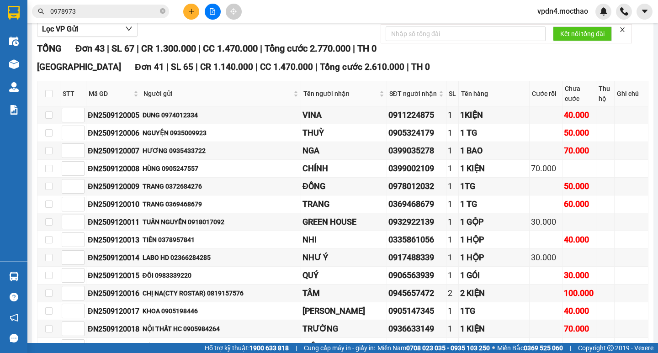
scroll to position [62, 0]
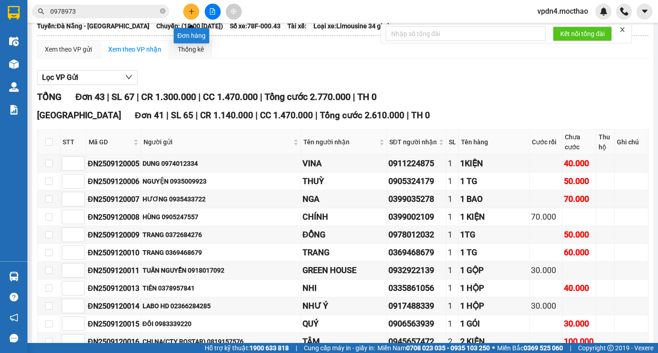
click at [192, 13] on icon "plus" at bounding box center [191, 11] width 6 height 6
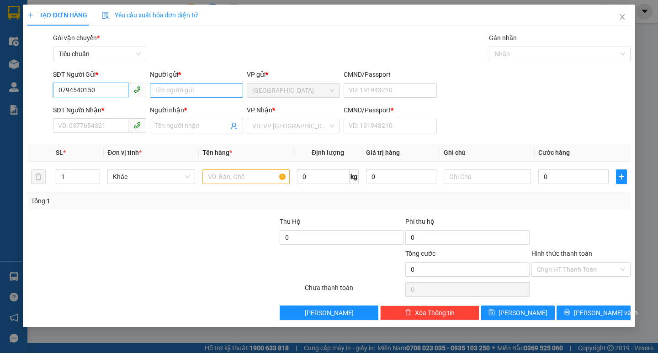
type input "0794540150"
click at [156, 91] on input "Người gửi *" at bounding box center [196, 90] width 93 height 15
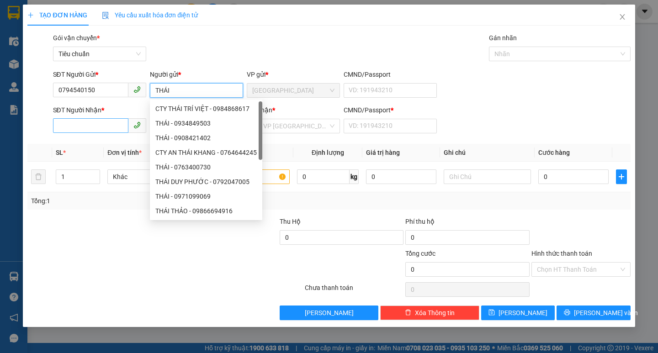
type input "THÁI"
click at [103, 126] on input "SĐT Người Nhận *" at bounding box center [90, 125] width 75 height 15
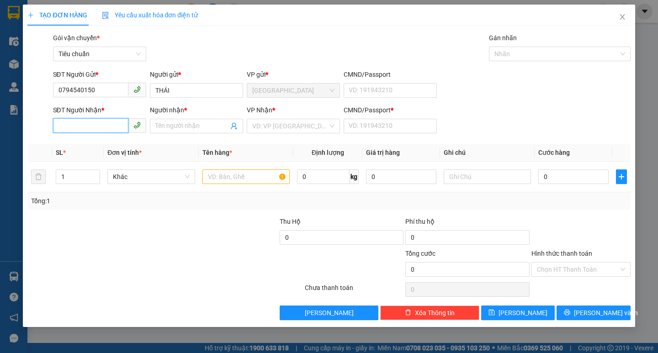
click at [92, 123] on input "SĐT Người Nhận *" at bounding box center [90, 125] width 75 height 15
type input "0899444624"
click at [96, 149] on div "0899444624 - TÂM PX" at bounding box center [99, 144] width 93 height 15
type input "TÂM PX"
type input "0"
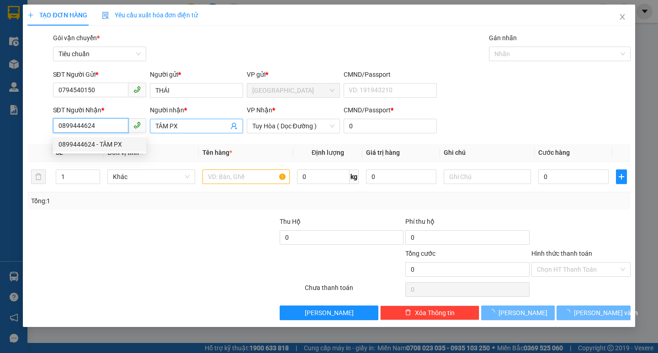
type input "20.000"
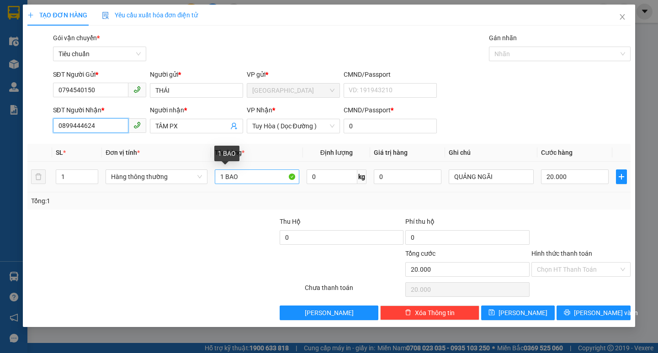
type input "0899444624"
click at [260, 179] on input "1 BAO" at bounding box center [257, 176] width 84 height 15
type input "1 TX"
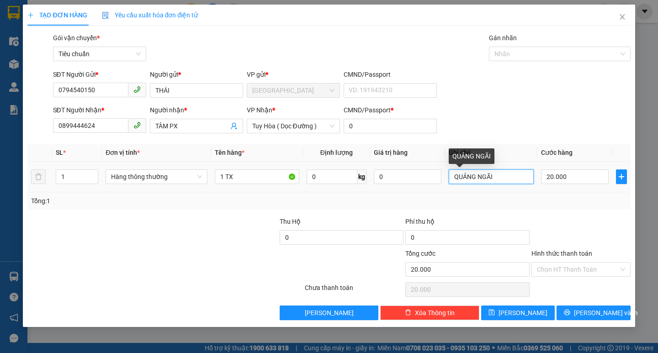
click at [513, 181] on input "QUẢNG NGÃI" at bounding box center [491, 176] width 84 height 15
type input "Q"
click at [324, 122] on span "Tuy Hòa ( Dọc Đường )" at bounding box center [293, 126] width 82 height 14
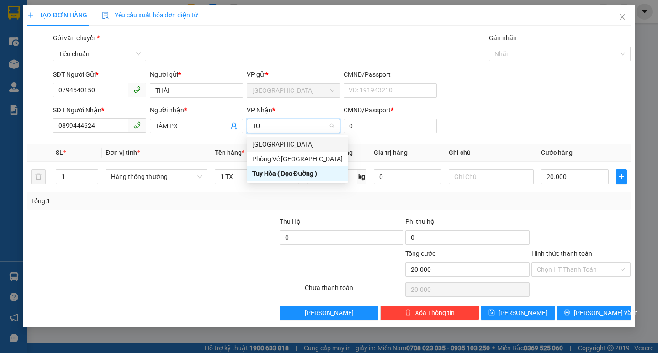
type input "TUY"
click at [275, 138] on div "[GEOGRAPHIC_DATA]" at bounding box center [306, 144] width 119 height 15
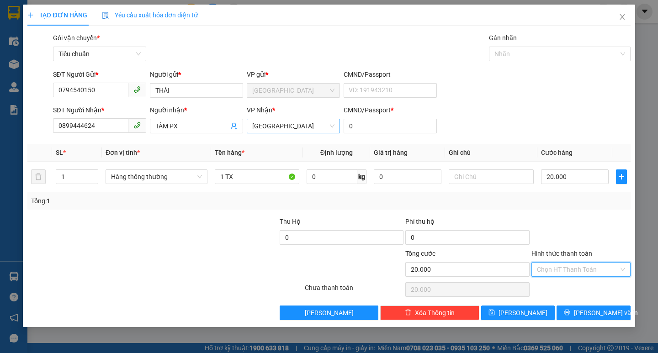
click at [569, 268] on input "Hình thức thanh toán" at bounding box center [578, 270] width 82 height 14
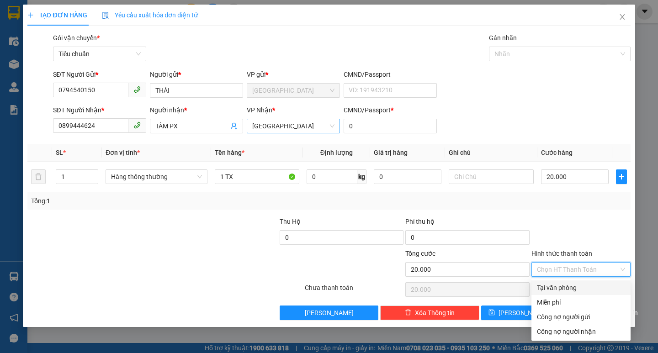
click at [573, 283] on div "Tại văn phòng" at bounding box center [581, 288] width 88 height 10
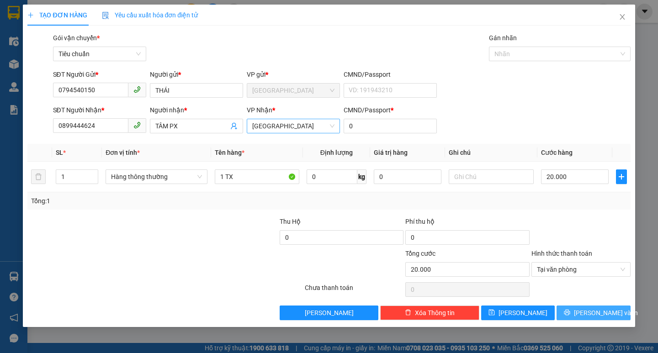
click at [600, 309] on span "[PERSON_NAME] và In" at bounding box center [606, 313] width 64 height 10
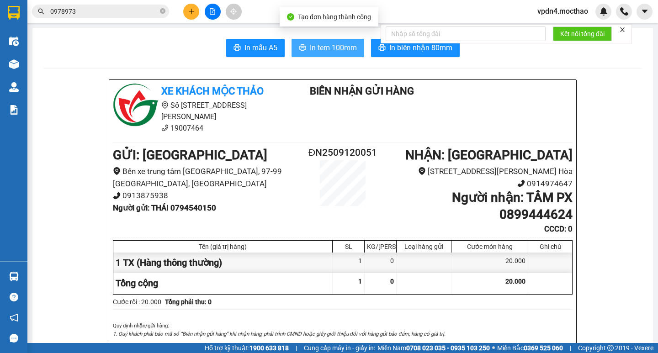
click at [327, 51] on span "In tem 100mm" at bounding box center [333, 47] width 47 height 11
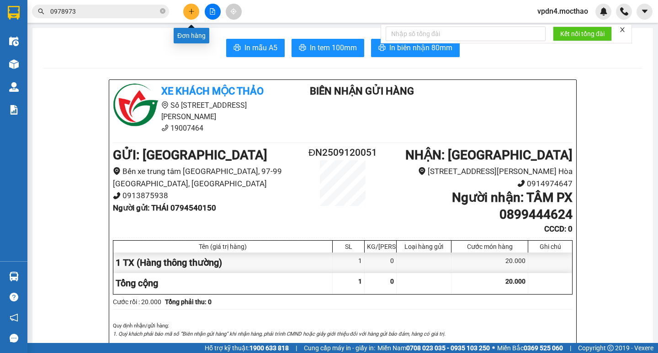
click at [195, 13] on button at bounding box center [191, 12] width 16 height 16
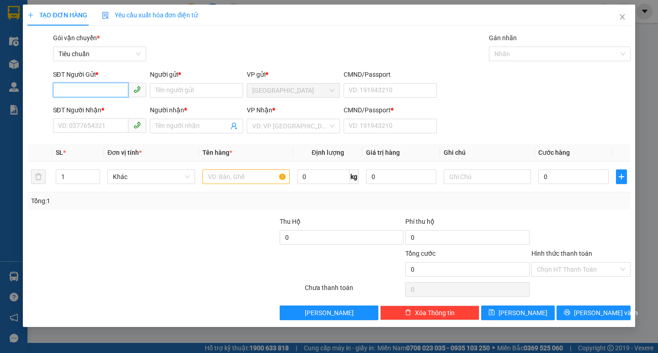
click at [94, 133] on span at bounding box center [99, 126] width 93 height 15
click at [174, 122] on input "Người nhận *" at bounding box center [191, 126] width 73 height 10
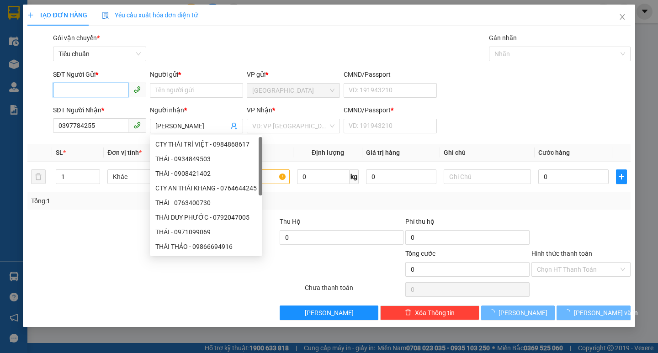
click at [116, 90] on input "SĐT Người Gửi *" at bounding box center [90, 90] width 75 height 15
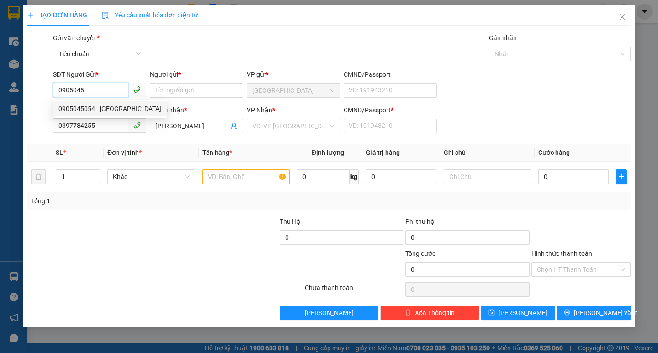
click at [114, 104] on div "0905045054 - BULBAL" at bounding box center [109, 109] width 103 height 10
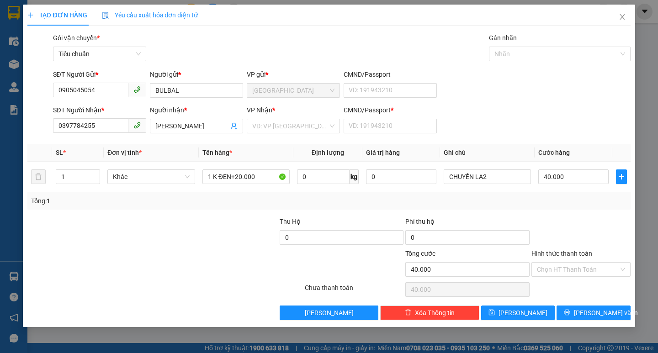
click at [262, 133] on div "VP Nhận * VD: VP Sài Gòn" at bounding box center [293, 121] width 93 height 32
click at [262, 131] on input "search" at bounding box center [290, 126] width 76 height 14
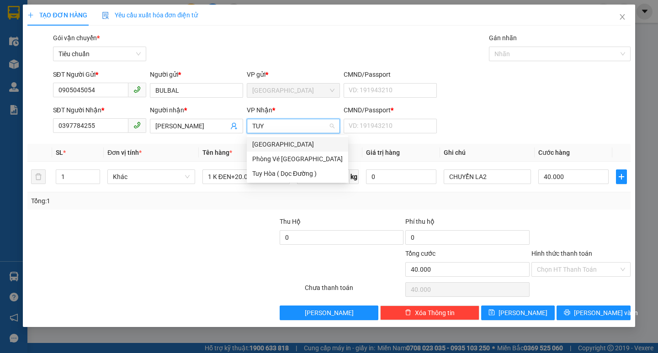
click at [270, 142] on div "[GEOGRAPHIC_DATA]" at bounding box center [306, 144] width 108 height 10
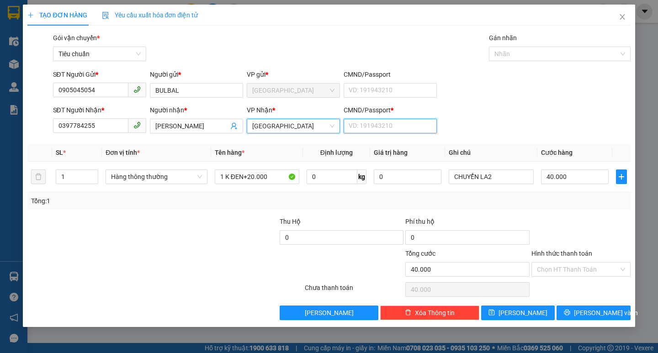
click at [417, 127] on input "CMND/Passport *" at bounding box center [389, 126] width 93 height 15
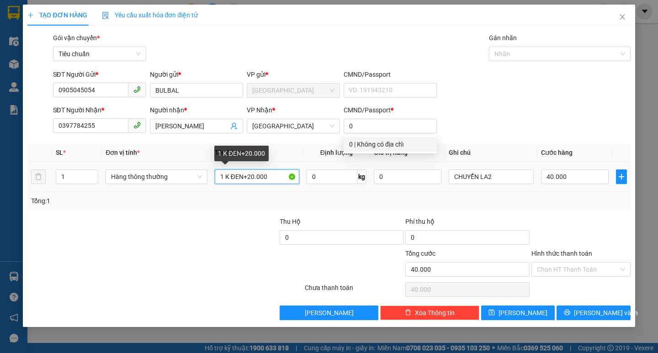
click at [272, 179] on input "1 K ĐEN+20.000" at bounding box center [257, 176] width 84 height 15
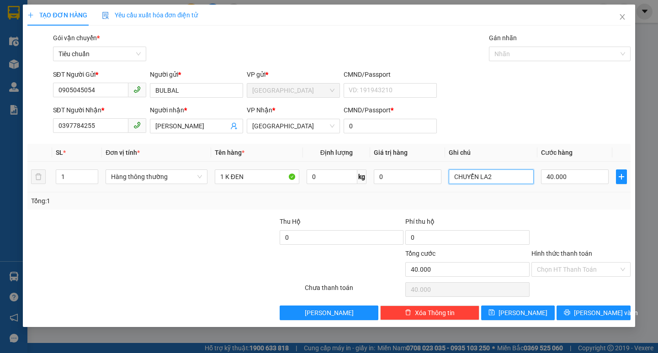
click at [497, 170] on input "CHUYỂN LA2" at bounding box center [491, 176] width 84 height 15
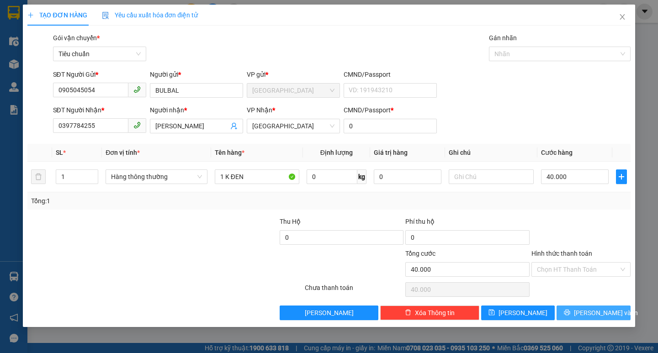
click at [611, 311] on span "[PERSON_NAME] và In" at bounding box center [606, 313] width 64 height 10
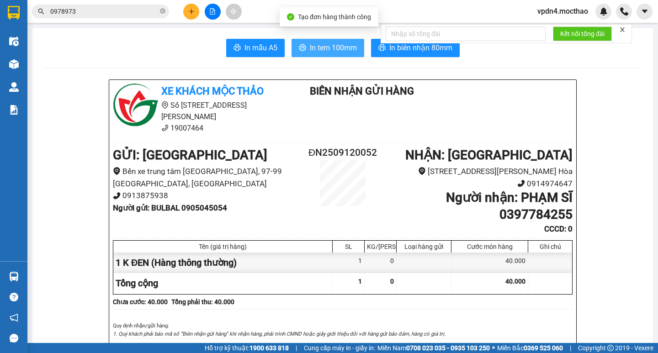
click at [337, 47] on span "In tem 100mm" at bounding box center [333, 47] width 47 height 11
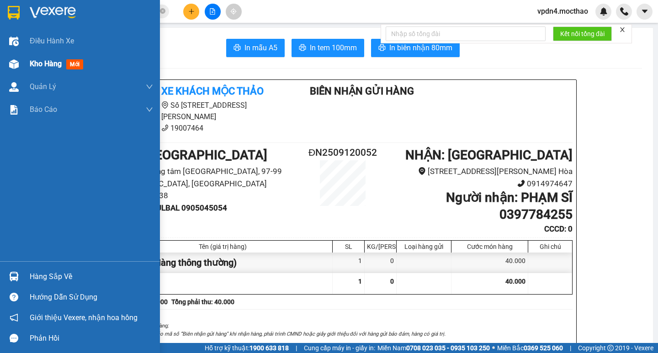
click at [29, 63] on div "Kho hàng mới" at bounding box center [80, 64] width 160 height 23
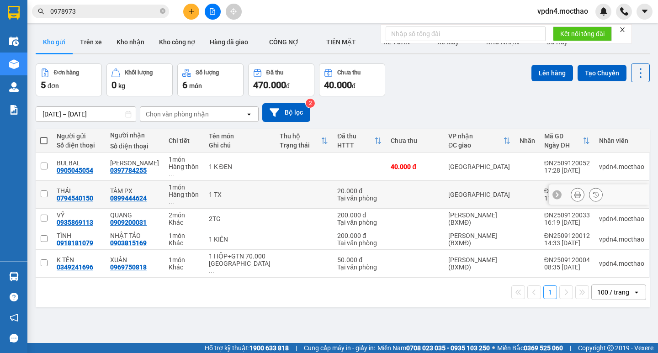
click at [46, 190] on input "checkbox" at bounding box center [44, 193] width 7 height 7
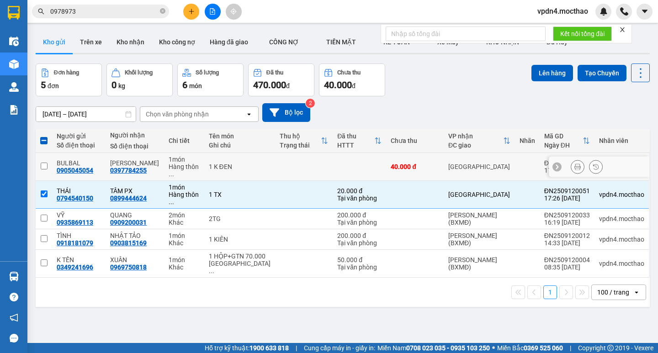
click at [45, 163] on input "checkbox" at bounding box center [44, 166] width 7 height 7
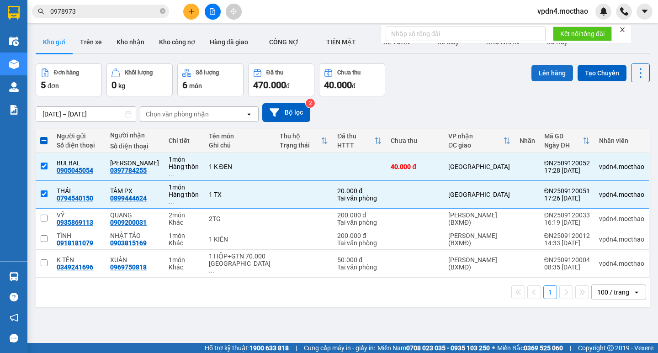
click at [531, 74] on button "Lên hàng" at bounding box center [552, 73] width 42 height 16
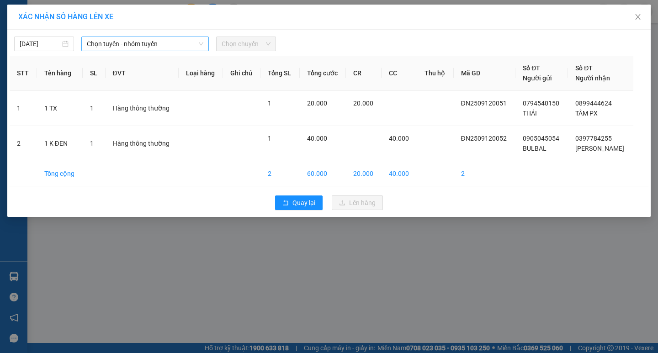
click at [172, 42] on span "Chọn tuyến - nhóm tuyến" at bounding box center [145, 44] width 116 height 14
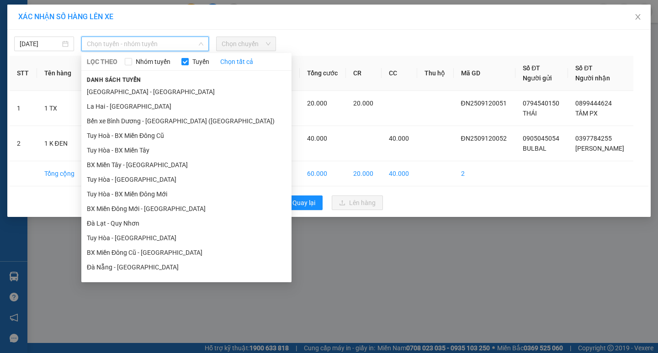
drag, startPoint x: 153, startPoint y: 263, endPoint x: 178, endPoint y: 188, distance: 79.0
click at [153, 263] on li "Đà Nẵng - [GEOGRAPHIC_DATA]" at bounding box center [186, 267] width 210 height 15
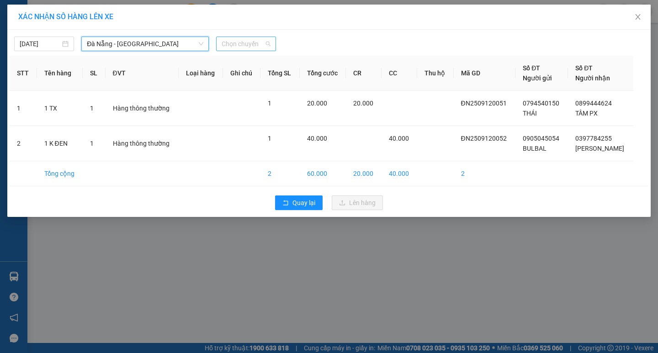
click at [247, 41] on span "Chọn chuyến" at bounding box center [246, 44] width 49 height 14
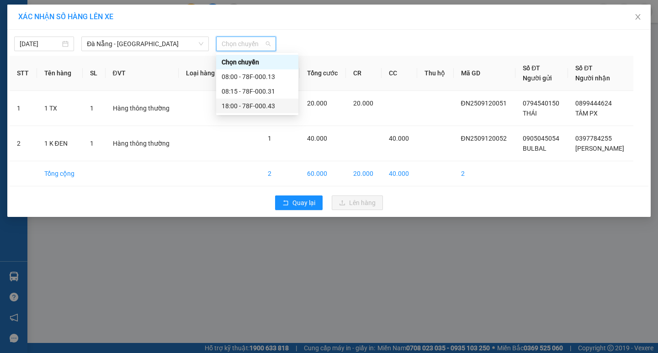
click at [268, 109] on div "18:00 - 78F-000.43" at bounding box center [257, 106] width 71 height 10
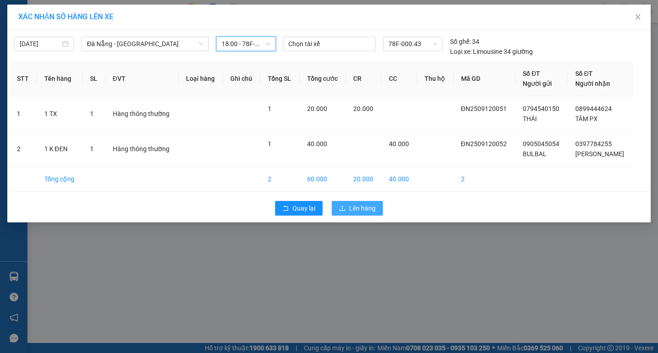
click at [360, 204] on span "Lên hàng" at bounding box center [362, 208] width 26 height 10
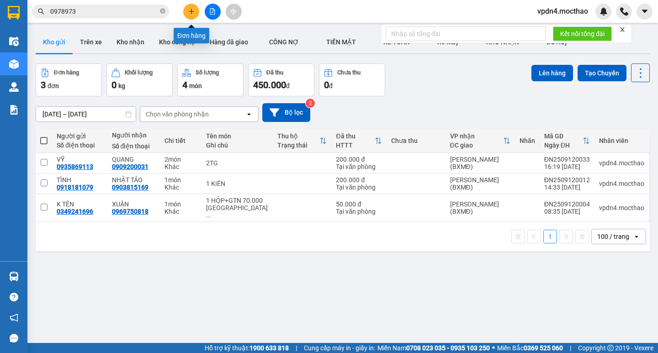
click at [188, 9] on icon "plus" at bounding box center [191, 11] width 6 height 6
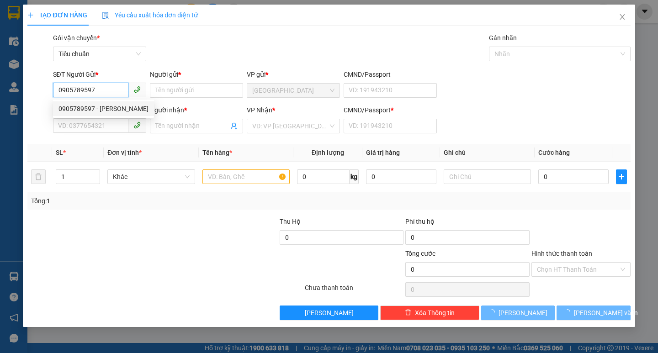
click at [111, 106] on div "0905789597 - CHINH" at bounding box center [103, 109] width 90 height 10
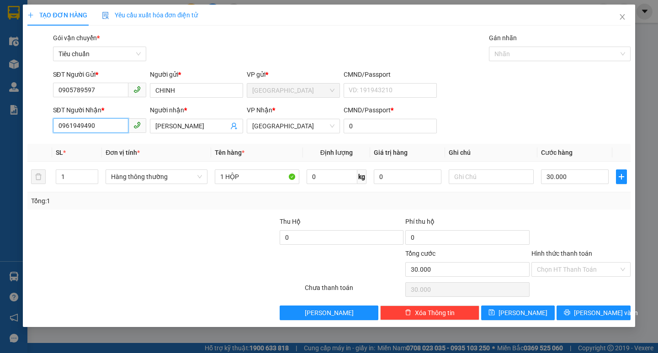
click at [109, 131] on input "0961949490" at bounding box center [90, 125] width 75 height 15
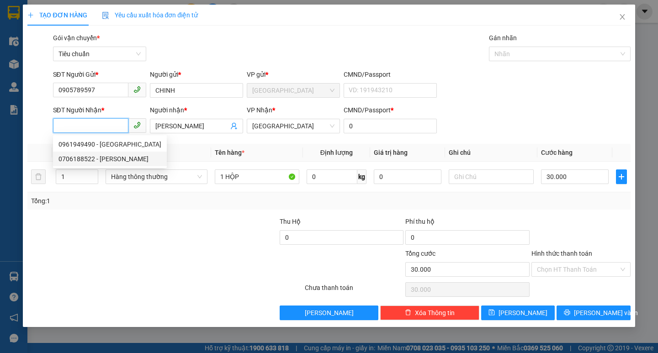
click at [103, 159] on div "0706188522 - CHEN" at bounding box center [103, 159] width 90 height 10
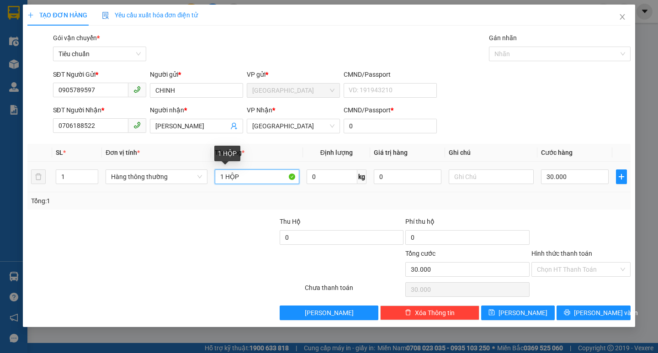
click at [269, 184] on input "1 HỘP" at bounding box center [257, 176] width 84 height 15
click at [599, 322] on div "TẠO ĐƠN HÀNG Yêu cầu xuất hóa đơn điện tử Transit Pickup Surcharge Ids Transit …" at bounding box center [329, 166] width 612 height 322
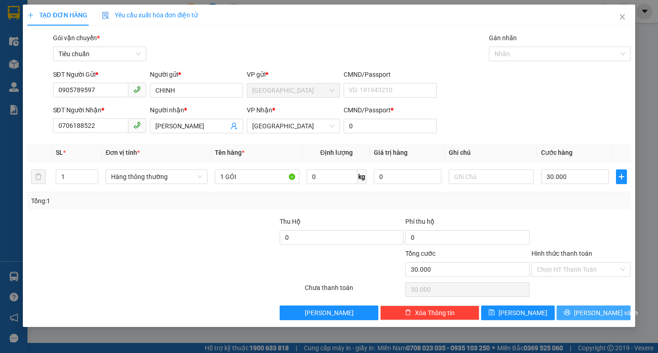
click at [599, 318] on button "[PERSON_NAME] và In" at bounding box center [593, 313] width 74 height 15
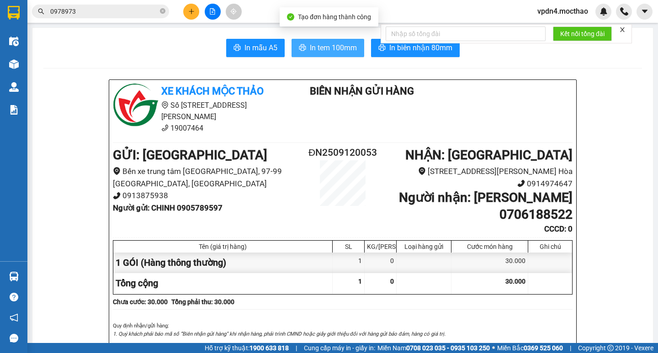
click at [304, 39] on button "In tem 100mm" at bounding box center [327, 48] width 73 height 18
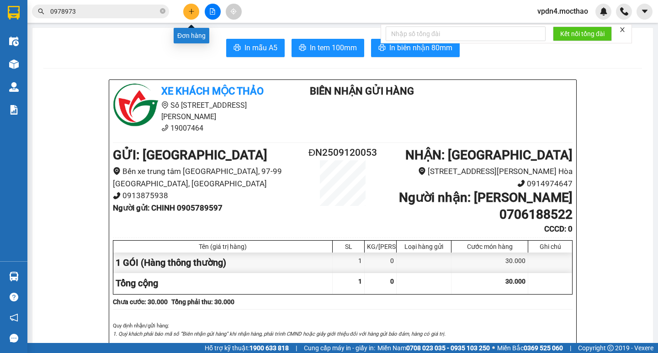
click at [194, 13] on icon "plus" at bounding box center [191, 11] width 6 height 6
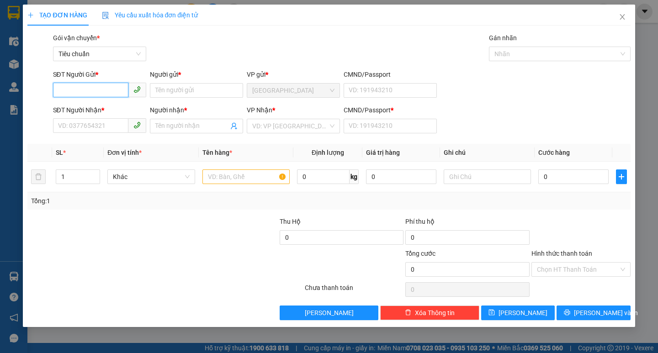
click at [106, 92] on input "SĐT Người Gửi *" at bounding box center [90, 90] width 75 height 15
click at [77, 130] on input "SĐT Người Nhận *" at bounding box center [90, 125] width 75 height 15
click at [161, 127] on input "Người nhận *" at bounding box center [191, 126] width 73 height 10
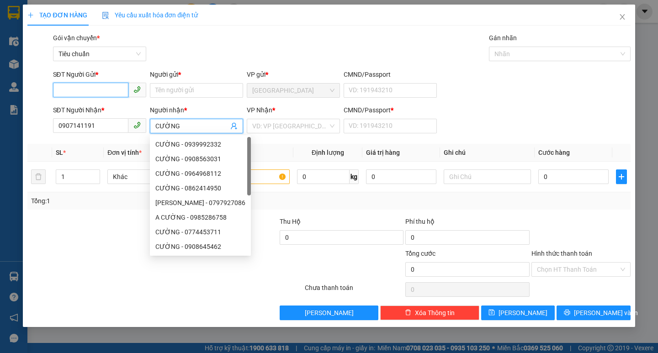
click at [123, 90] on input "SĐT Người Gửi *" at bounding box center [90, 90] width 75 height 15
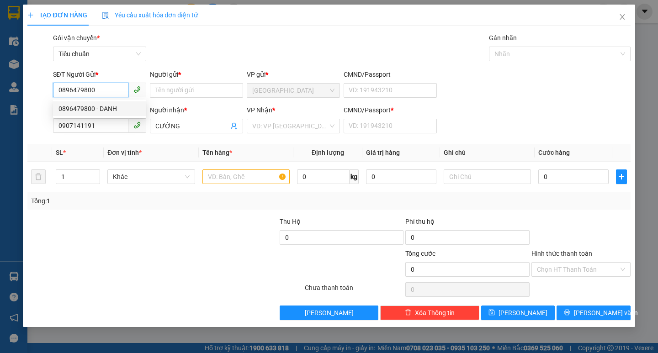
click at [110, 107] on div "0896479800 - DANH" at bounding box center [99, 109] width 82 height 10
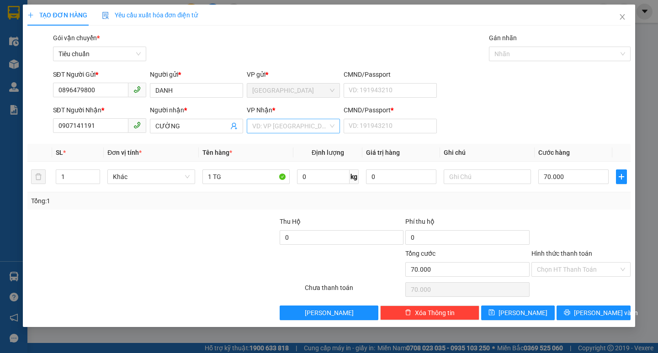
click at [262, 125] on input "search" at bounding box center [290, 126] width 76 height 14
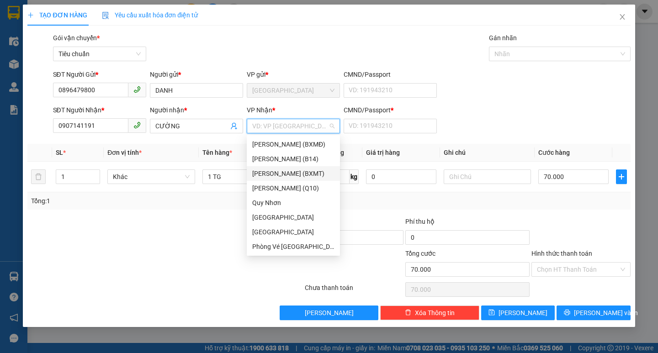
click at [285, 177] on div "[PERSON_NAME] (BXMT)" at bounding box center [293, 174] width 82 height 10
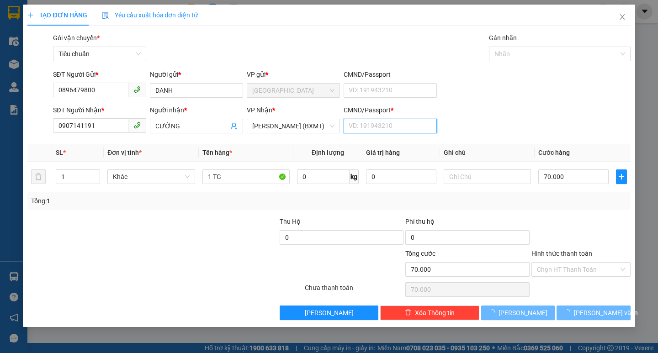
click at [347, 128] on input "CMND/Passport *" at bounding box center [389, 126] width 93 height 15
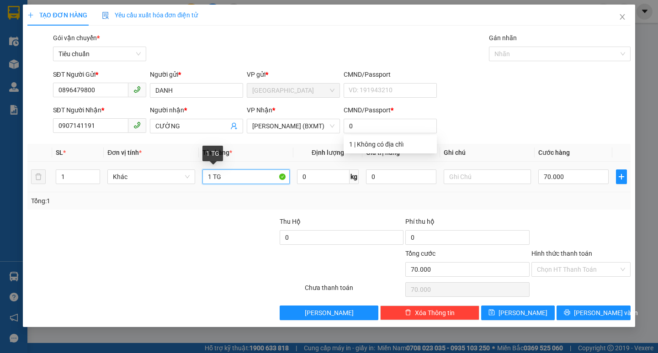
click at [259, 176] on input "1 TG" at bounding box center [245, 176] width 87 height 15
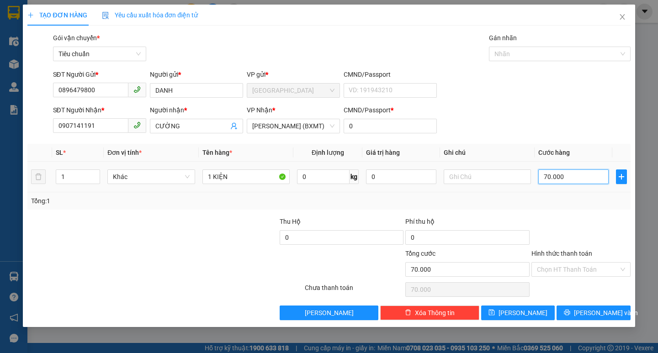
click at [568, 184] on input "70.000" at bounding box center [573, 176] width 70 height 15
click at [600, 314] on span "[PERSON_NAME] và In" at bounding box center [606, 313] width 64 height 10
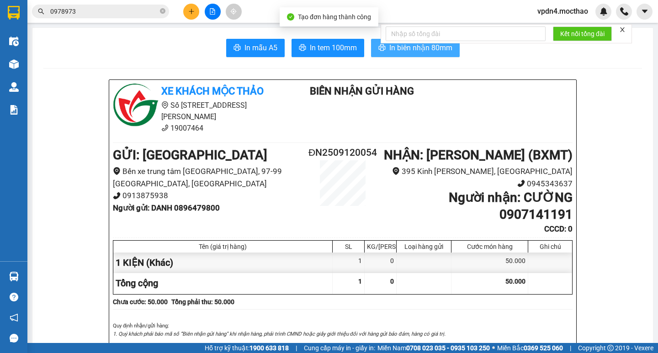
click at [425, 52] on span "In biên nhận 80mm" at bounding box center [420, 47] width 63 height 11
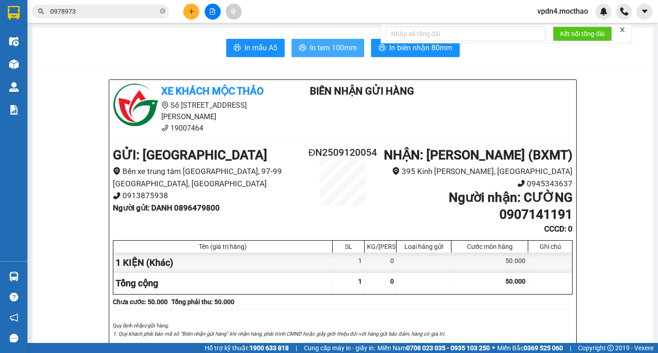
click at [313, 47] on span "In tem 100mm" at bounding box center [333, 47] width 47 height 11
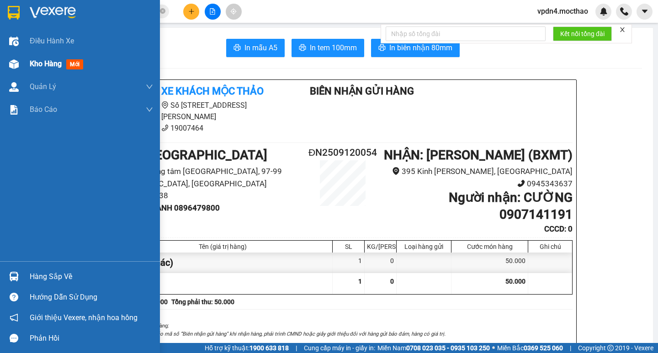
click at [31, 66] on span "Kho hàng" at bounding box center [46, 63] width 32 height 9
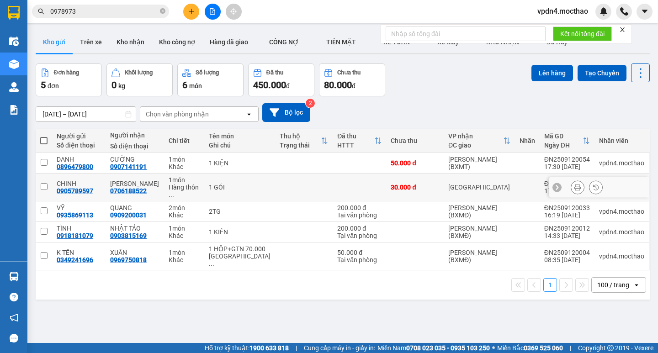
click at [46, 183] on input "checkbox" at bounding box center [44, 186] width 7 height 7
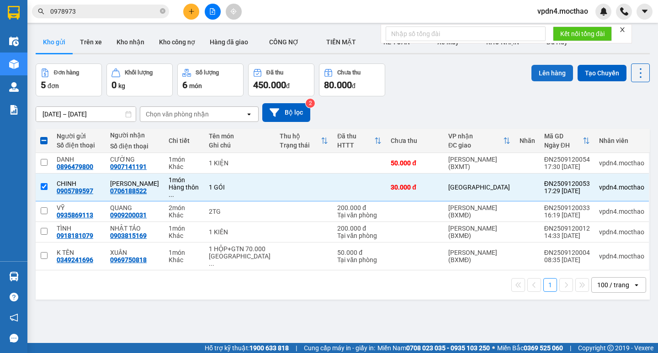
click at [544, 70] on button "Lên hàng" at bounding box center [552, 73] width 42 height 16
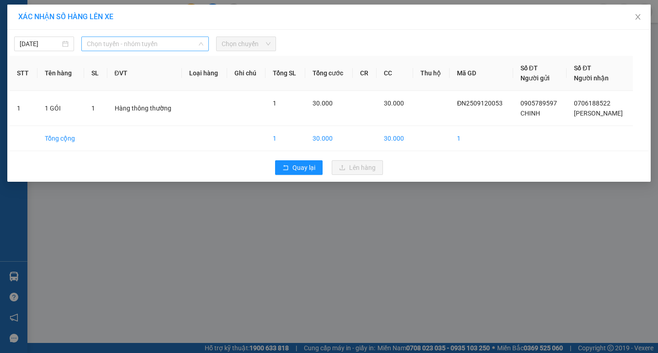
click at [153, 44] on span "Chọn tuyến - nhóm tuyến" at bounding box center [145, 44] width 116 height 14
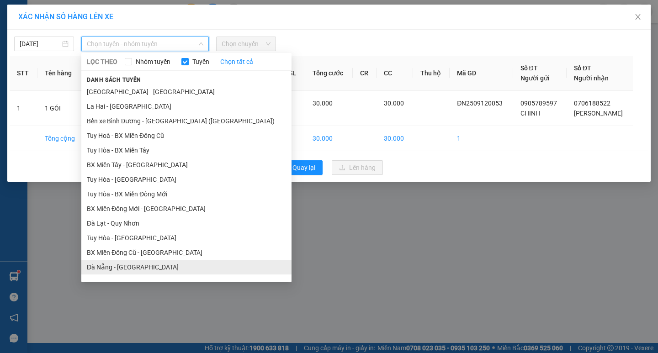
click at [141, 263] on li "Đà Nẵng - [GEOGRAPHIC_DATA]" at bounding box center [186, 267] width 210 height 15
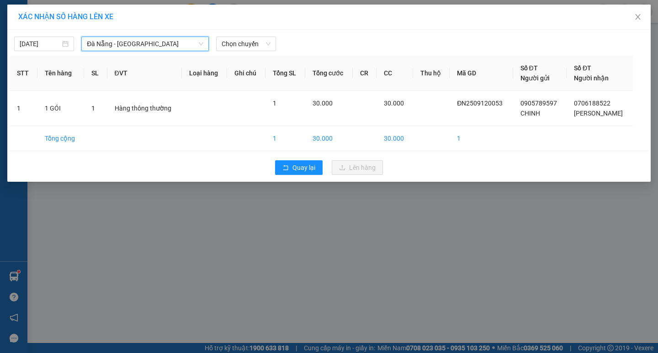
click at [233, 32] on div "12/09/2025 Đà Nẵng - Tuy Hoà Đà Nẵng - Tuy Hoà LỌC THEO Nhóm tuyến Tuyến Chọn t…" at bounding box center [329, 41] width 639 height 19
click at [234, 34] on div "12/09/2025 Đà Nẵng - Tuy Hoà LỌC THEO Nhóm tuyến Tuyến Chọn tất cả Danh sách tu…" at bounding box center [329, 41] width 639 height 19
click at [243, 50] on span "Chọn chuyến" at bounding box center [246, 44] width 49 height 14
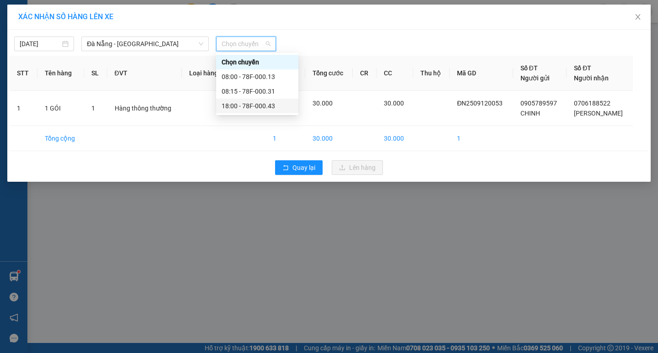
click at [267, 108] on div "18:00 - 78F-000.43" at bounding box center [257, 106] width 71 height 10
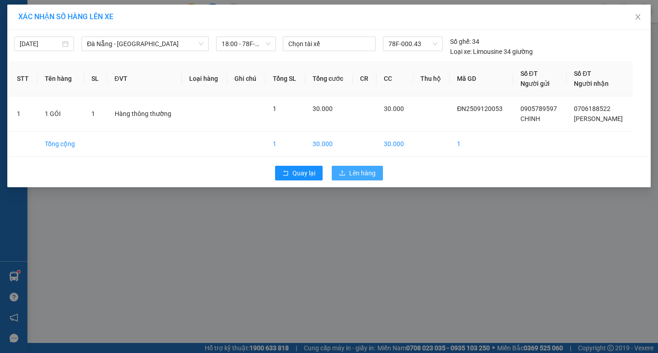
click at [372, 171] on span "Lên hàng" at bounding box center [362, 173] width 26 height 10
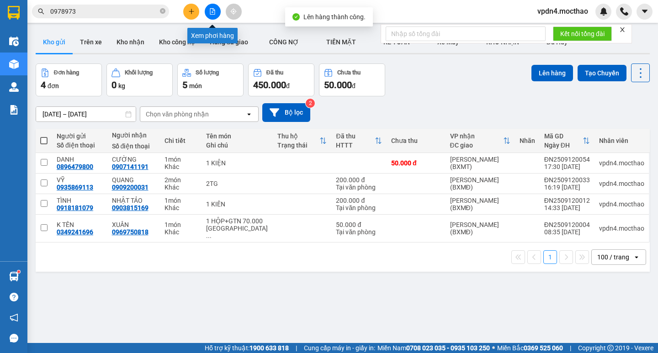
click at [216, 10] on button at bounding box center [213, 12] width 16 height 16
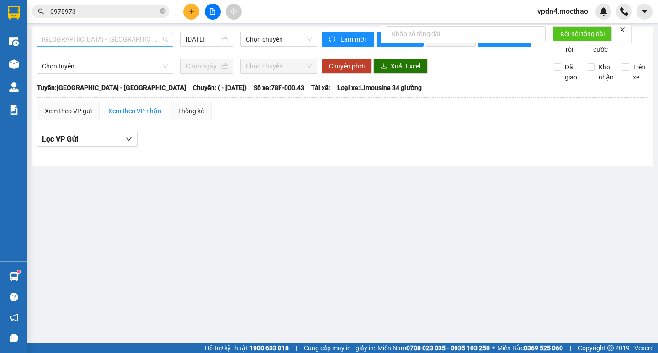
click at [150, 41] on span "[GEOGRAPHIC_DATA] - [GEOGRAPHIC_DATA]" at bounding box center [105, 39] width 126 height 14
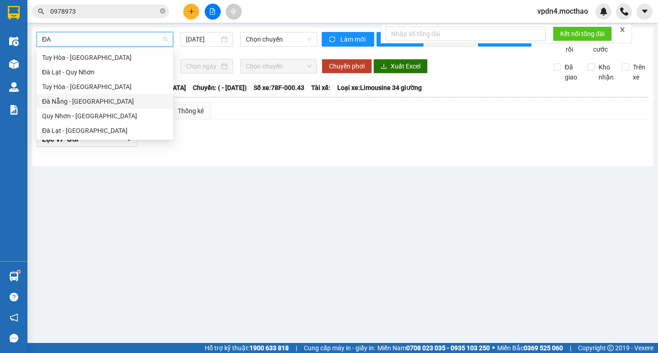
drag, startPoint x: 118, startPoint y: 101, endPoint x: 141, endPoint y: 92, distance: 25.2
click at [118, 102] on div "Đà Nẵng - [GEOGRAPHIC_DATA]" at bounding box center [105, 101] width 126 height 10
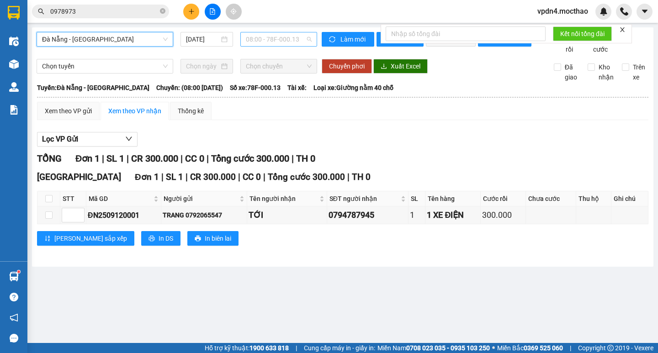
click at [252, 45] on span "08:00 - 78F-000.13" at bounding box center [279, 39] width 66 height 14
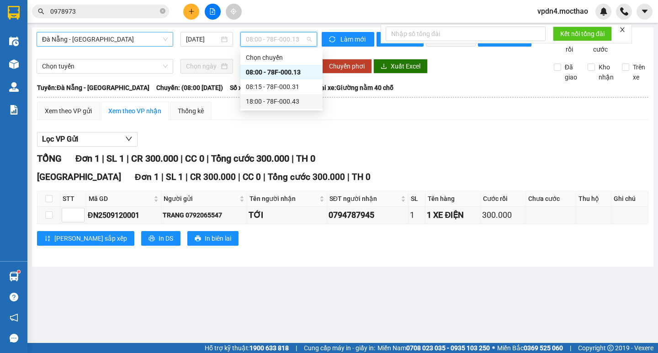
click at [281, 106] on div "18:00 - 78F-000.43" at bounding box center [281, 101] width 71 height 10
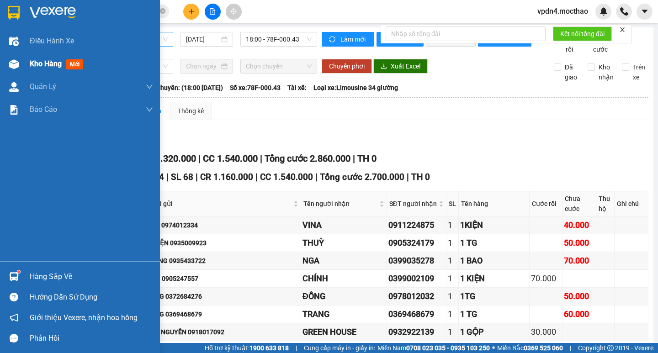
click at [40, 63] on span "Kho hàng" at bounding box center [46, 63] width 32 height 9
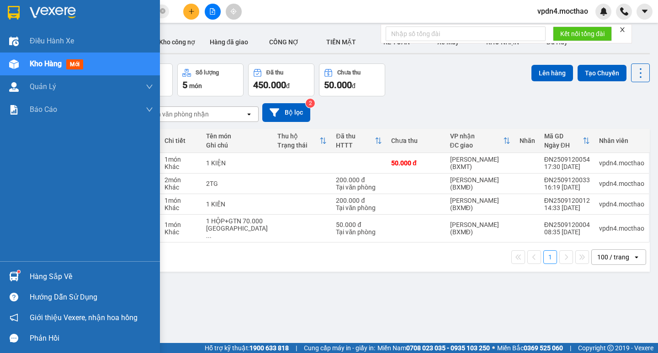
click at [46, 273] on div "Hàng sắp về" at bounding box center [91, 277] width 123 height 14
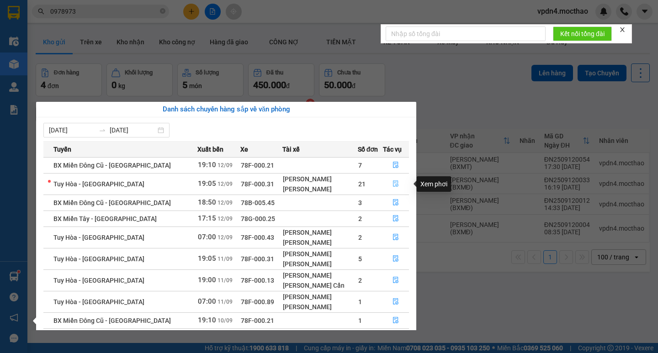
click at [394, 183] on icon "file-done" at bounding box center [397, 183] width 6 height 6
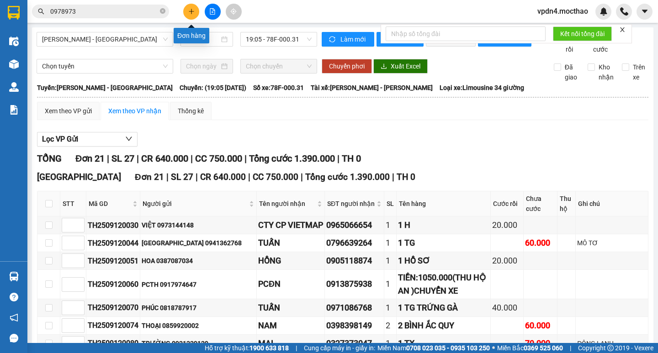
click at [184, 16] on button at bounding box center [191, 12] width 16 height 16
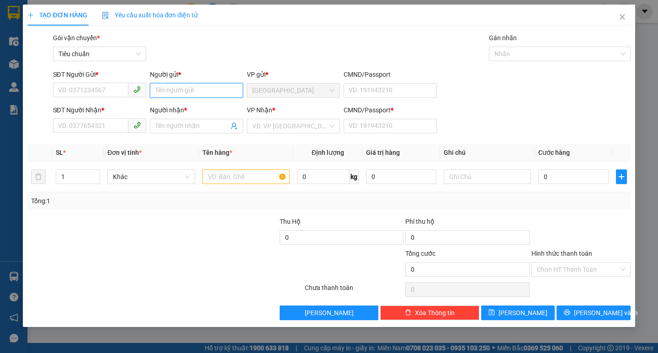
click at [179, 87] on input "Người gửi *" at bounding box center [196, 90] width 93 height 15
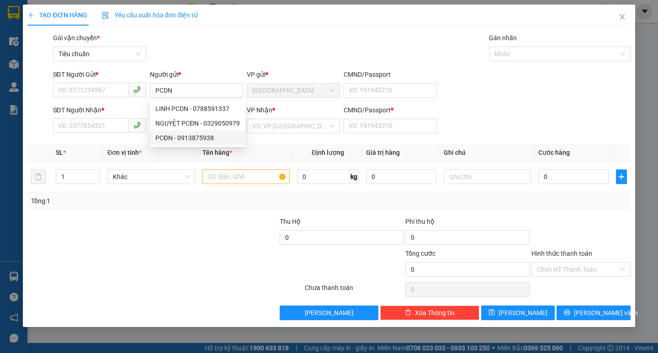
click at [205, 134] on div "PCĐN - 0913875938" at bounding box center [197, 138] width 84 height 10
type input "0913875938"
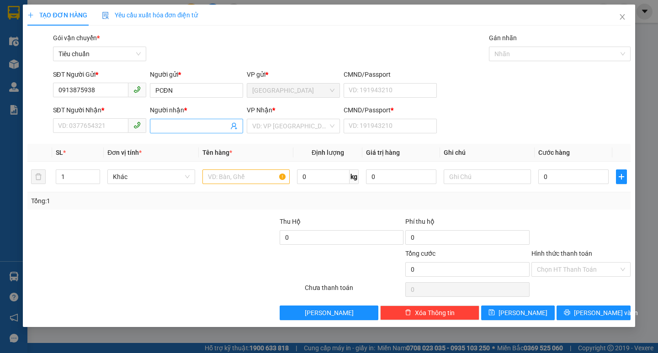
type input "PCĐN"
click at [179, 125] on input "Người nhận *" at bounding box center [191, 126] width 73 height 10
type input "BXMT"
click at [174, 142] on div "BXMT - 0945343637" at bounding box center [196, 144] width 82 height 10
type input "0945343637"
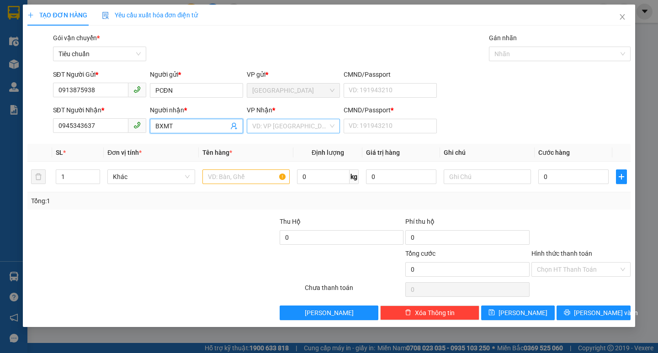
type input "BXMT"
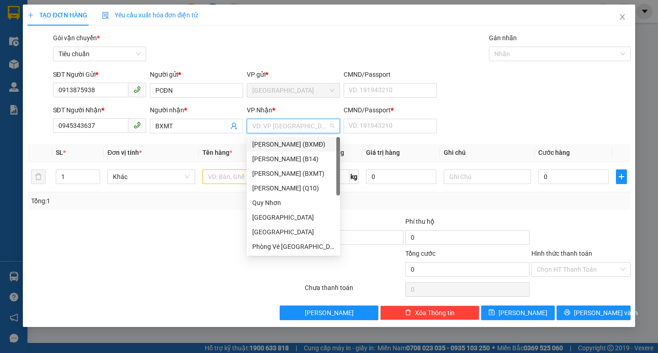
click at [274, 130] on input "search" at bounding box center [290, 126] width 76 height 14
click at [297, 171] on div "[PERSON_NAME] (BXMT)" at bounding box center [293, 174] width 82 height 10
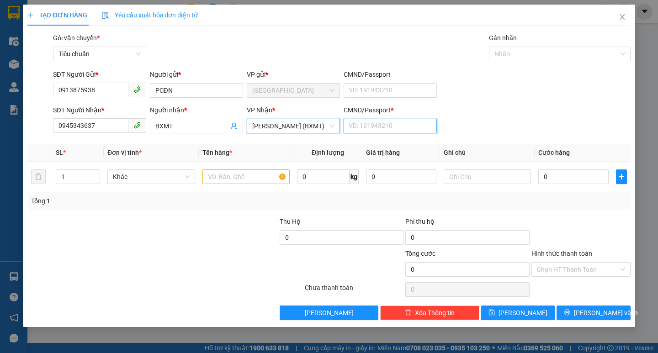
click at [381, 127] on input "CMND/Passport *" at bounding box center [389, 126] width 93 height 15
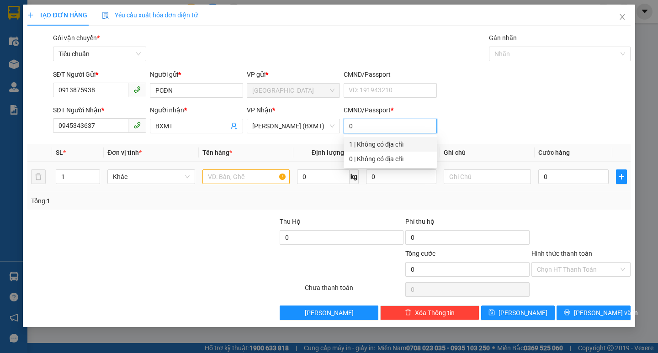
type input "0"
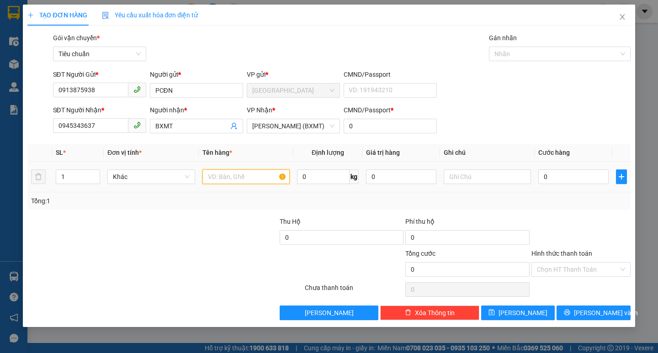
click at [251, 182] on input "text" at bounding box center [245, 176] width 87 height 15
type input "THU HỘ TÊN TÙNG 12.518.000"
click at [572, 269] on input "Hình thức thanh toán" at bounding box center [578, 270] width 82 height 14
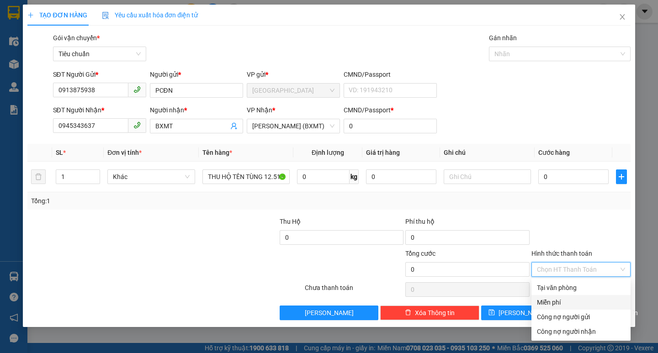
click at [561, 303] on div "Miễn phí" at bounding box center [581, 302] width 88 height 10
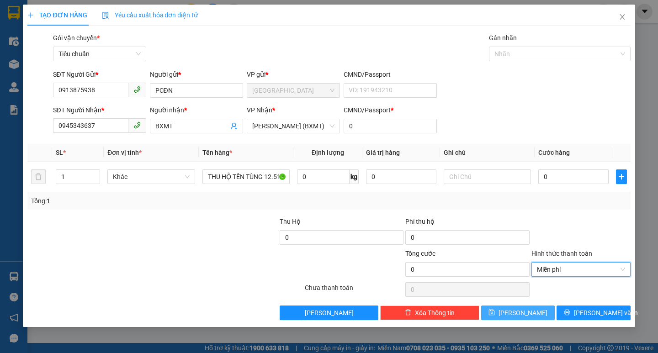
click at [529, 317] on button "[PERSON_NAME]" at bounding box center [518, 313] width 74 height 15
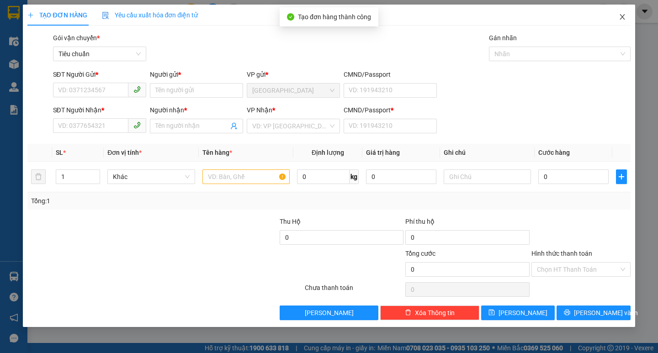
click at [623, 21] on icon "close" at bounding box center [621, 16] width 7 height 7
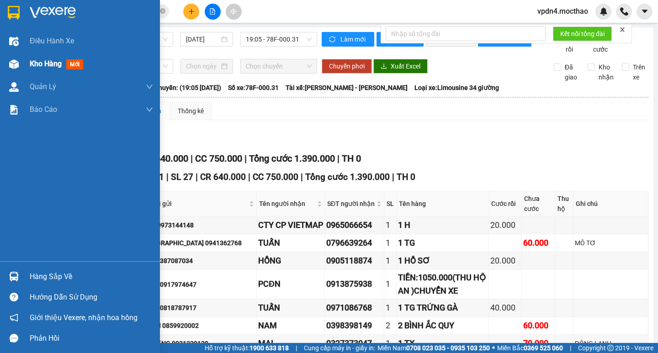
click at [31, 63] on span "Kho hàng" at bounding box center [46, 63] width 32 height 9
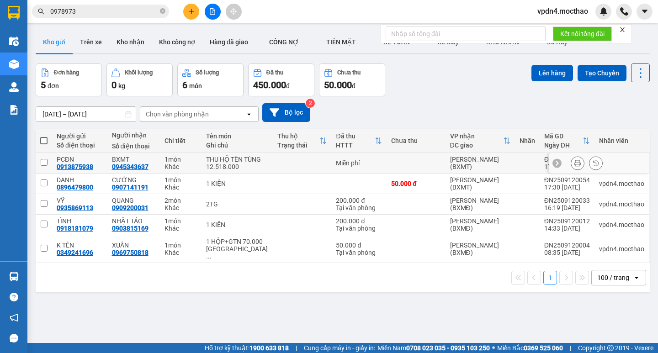
click at [47, 166] on input "checkbox" at bounding box center [44, 162] width 7 height 7
checkbox input "true"
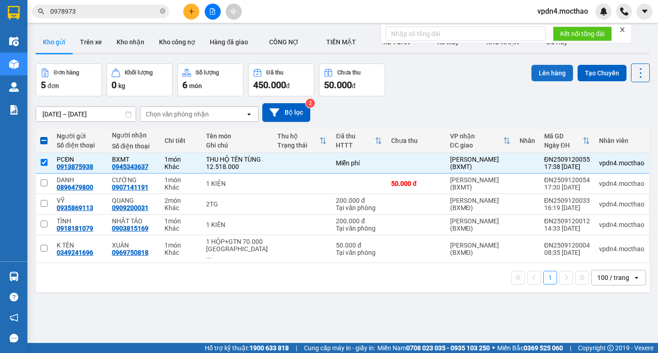
click at [553, 70] on button "Lên hàng" at bounding box center [552, 73] width 42 height 16
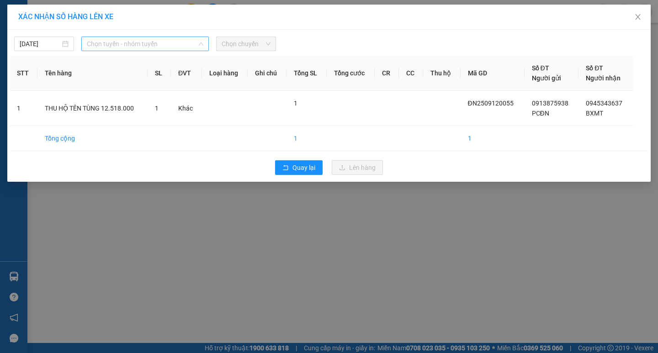
click at [147, 44] on span "Chọn tuyến - nhóm tuyến" at bounding box center [145, 44] width 116 height 14
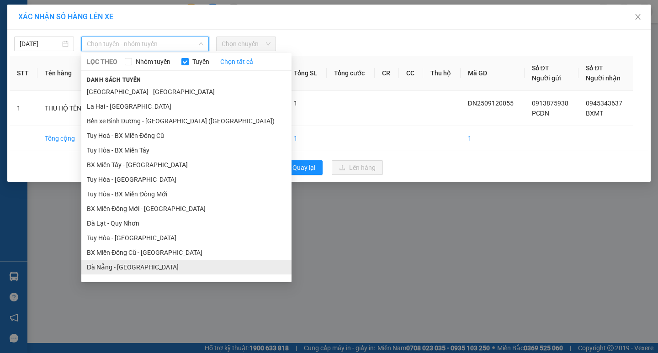
click at [141, 264] on li "Đà Nẵng - [GEOGRAPHIC_DATA]" at bounding box center [186, 267] width 210 height 15
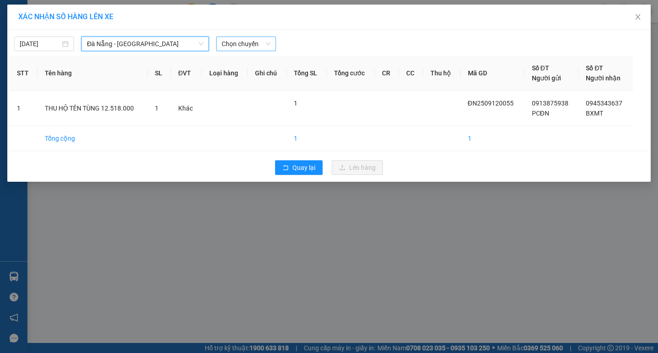
click at [233, 44] on span "Chọn chuyến" at bounding box center [246, 44] width 49 height 14
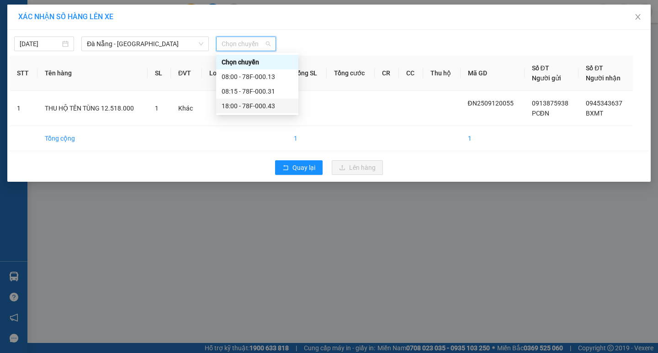
click at [257, 105] on div "18:00 - 78F-000.43" at bounding box center [257, 106] width 71 height 10
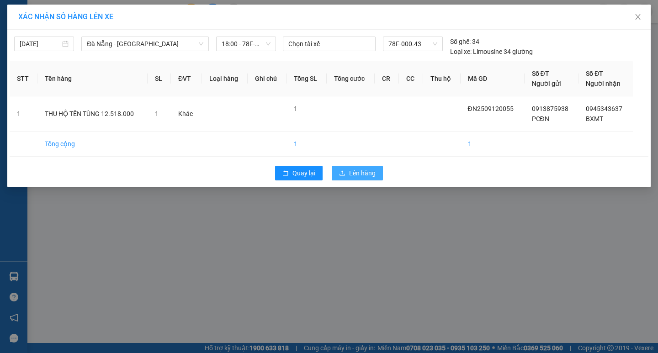
click at [353, 169] on span "Lên hàng" at bounding box center [362, 173] width 26 height 10
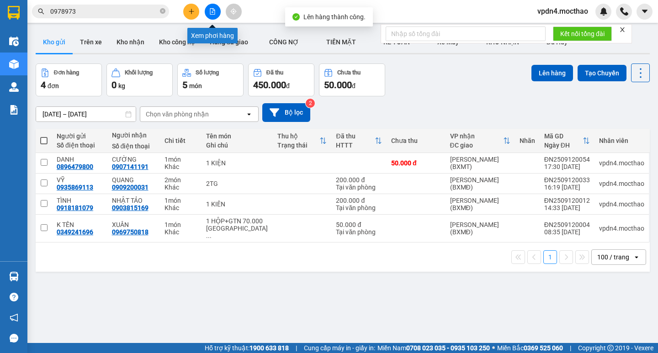
click at [209, 13] on button at bounding box center [213, 12] width 16 height 16
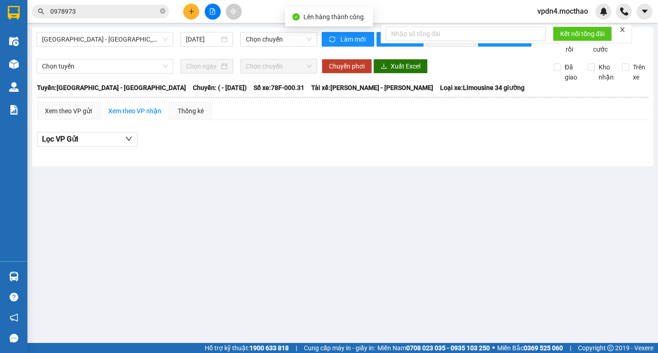
click at [624, 21] on div "Kết quả tìm kiếm ( 501 ) Bộ lọc Ngày lên hàng gần nhất Mã ĐH Trạng thái Món hàn…" at bounding box center [329, 11] width 658 height 23
click at [625, 27] on icon "close" at bounding box center [622, 29] width 6 height 6
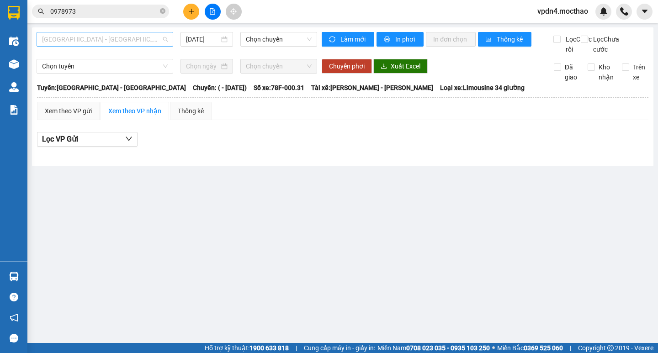
click at [158, 43] on span "[GEOGRAPHIC_DATA] - [GEOGRAPHIC_DATA]" at bounding box center [105, 39] width 126 height 14
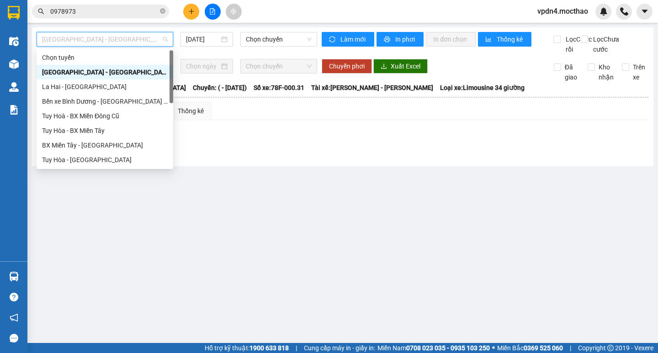
type input "D"
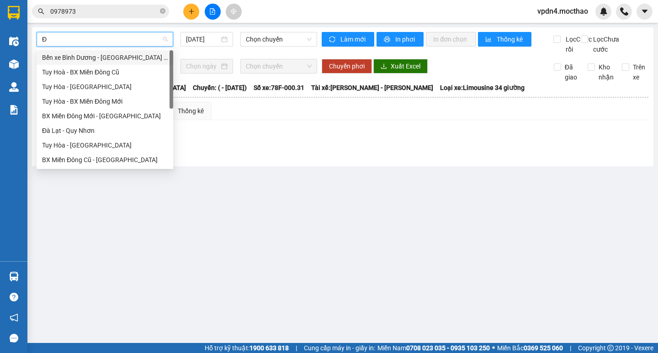
type input "ĐA"
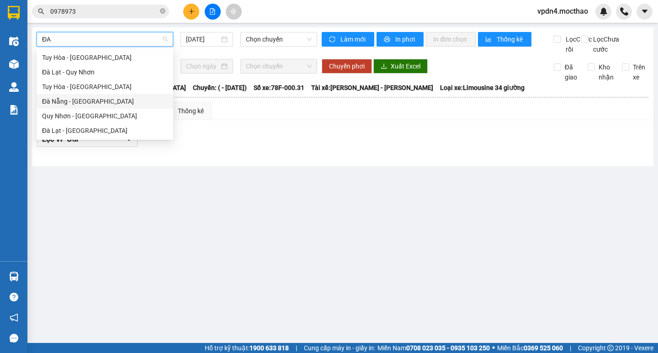
click at [127, 102] on div "Đà Nẵng - [GEOGRAPHIC_DATA]" at bounding box center [105, 101] width 126 height 10
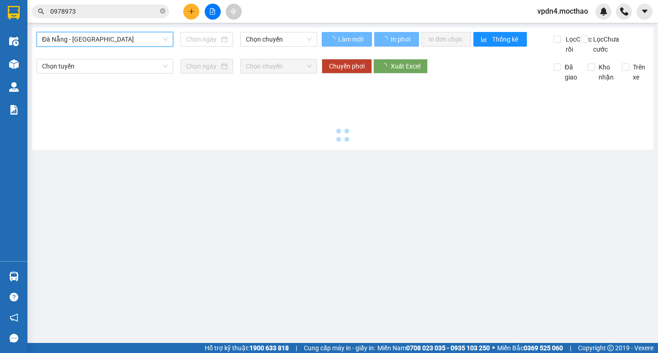
type input "[DATE]"
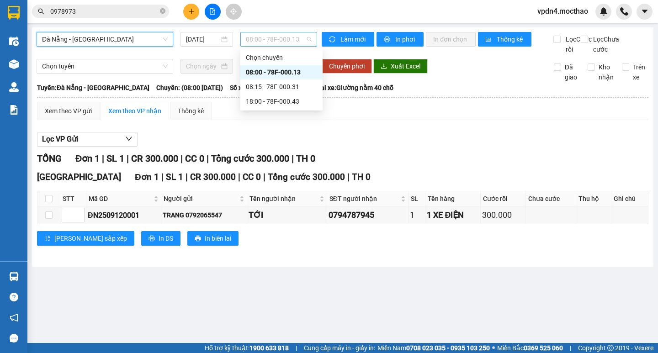
click at [270, 34] on span "08:00 - 78F-000.13" at bounding box center [279, 39] width 66 height 14
click at [286, 98] on div "18:00 - 78F-000.43" at bounding box center [281, 101] width 71 height 10
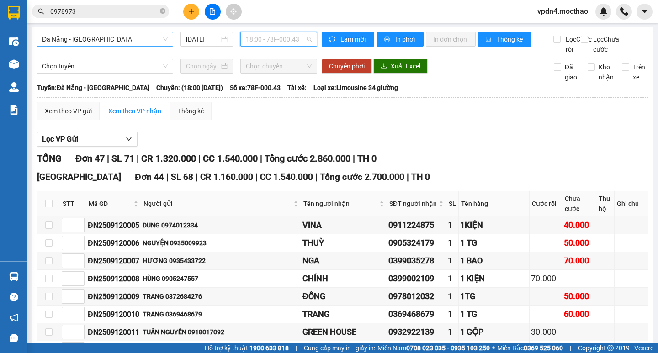
click at [267, 41] on span "18:00 - 78F-000.43" at bounding box center [279, 39] width 66 height 14
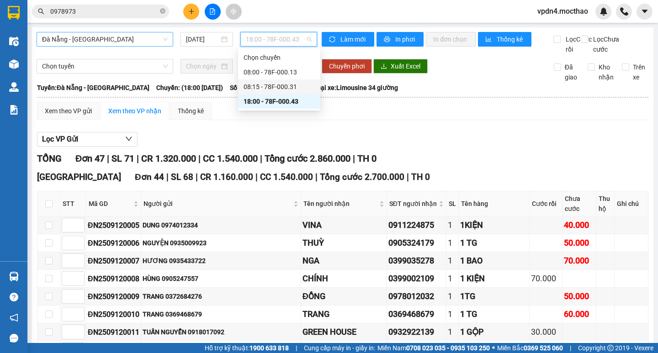
click at [290, 84] on div "08:15 - 78F-000.31" at bounding box center [278, 87] width 71 height 10
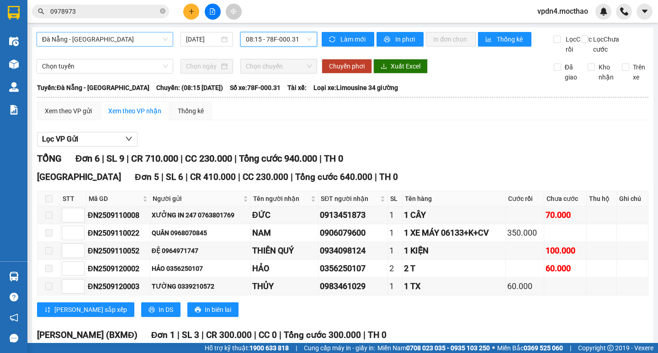
click at [279, 37] on span "08:15 - 78F-000.31" at bounding box center [279, 39] width 66 height 14
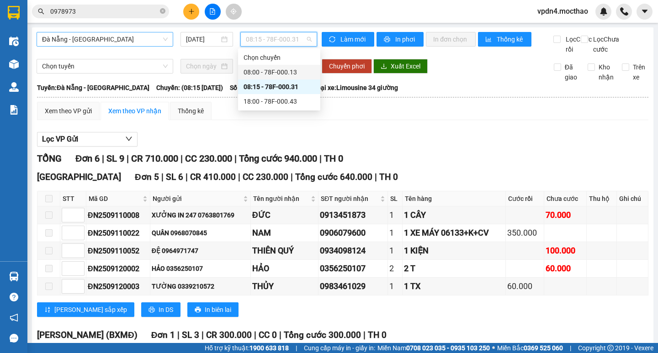
click at [287, 74] on div "08:00 - 78F-000.13" at bounding box center [278, 72] width 71 height 10
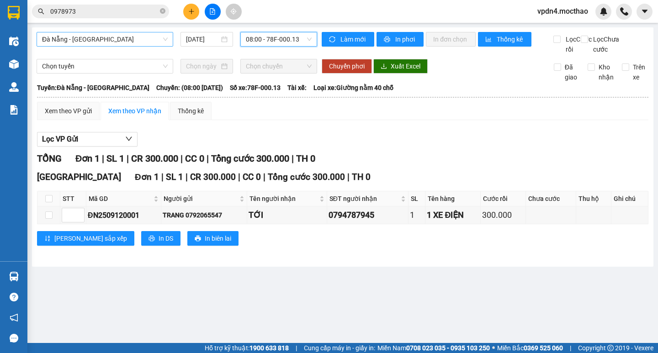
click at [285, 41] on span "08:00 - 78F-000.13" at bounding box center [279, 39] width 66 height 14
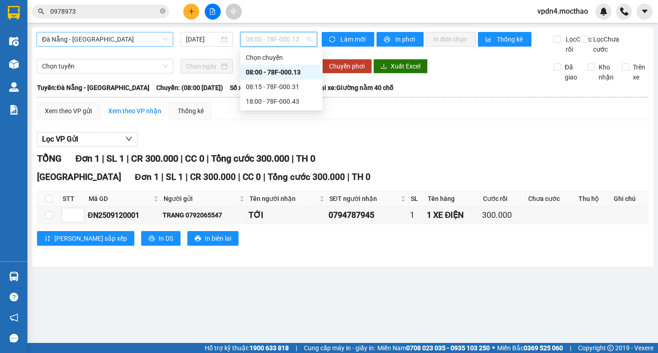
click at [417, 120] on div "Xem theo VP gửi Xem theo VP nhận Thống kê" at bounding box center [342, 111] width 611 height 18
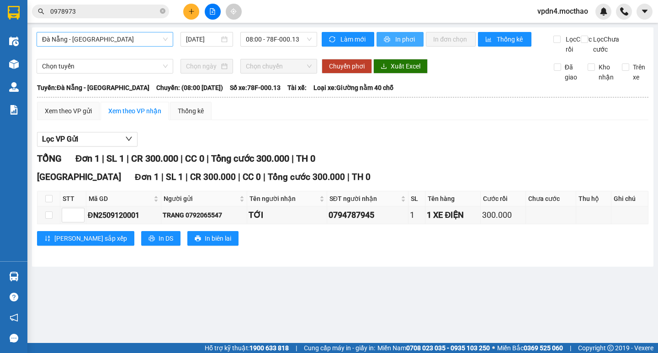
click at [406, 39] on span "In phơi" at bounding box center [405, 39] width 21 height 10
click at [270, 36] on span "08:00 - 78F-000.13" at bounding box center [279, 39] width 66 height 14
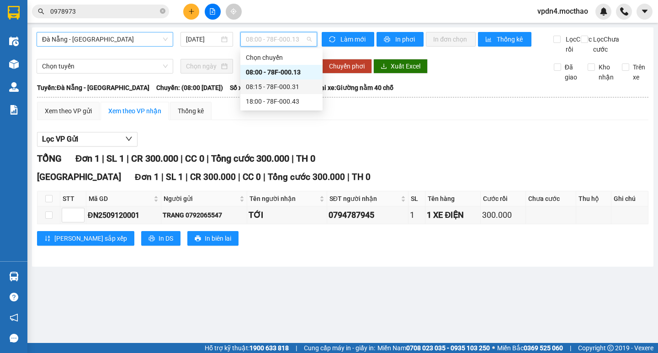
click at [289, 86] on div "08:15 - 78F-000.31" at bounding box center [281, 87] width 71 height 10
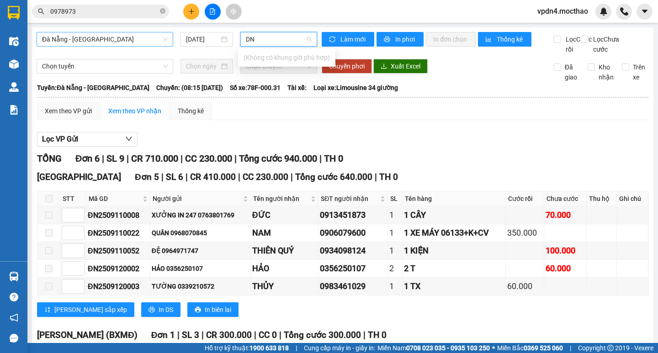
type input "D"
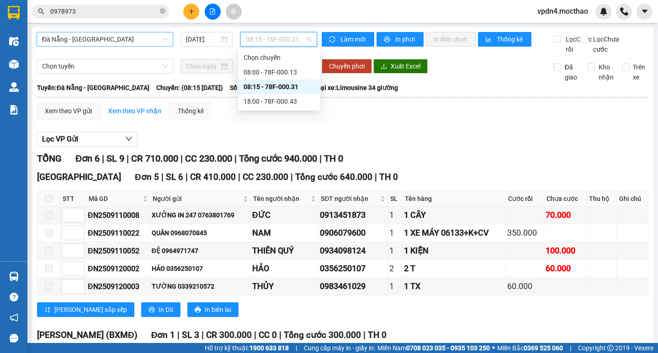
click at [301, 90] on div "08:15 - 78F-000.31" at bounding box center [278, 87] width 71 height 10
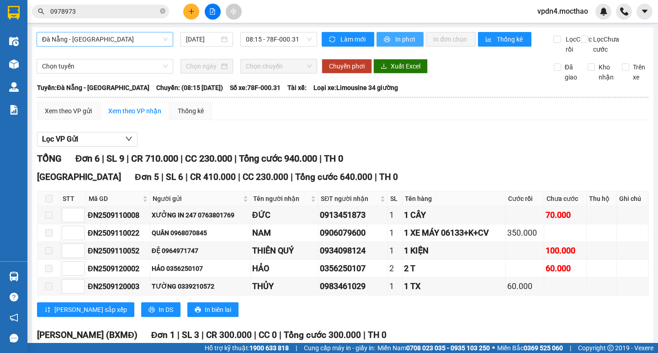
click at [404, 38] on span "In phơi" at bounding box center [405, 39] width 21 height 10
click at [264, 42] on span "08:15 - 78F-000.31" at bounding box center [279, 39] width 66 height 14
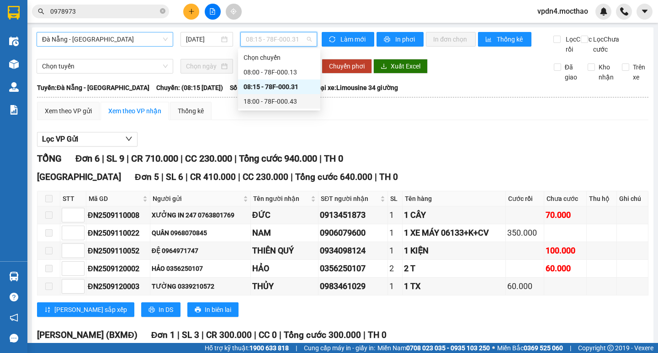
click at [284, 98] on div "18:00 - 78F-000.43" at bounding box center [278, 101] width 71 height 10
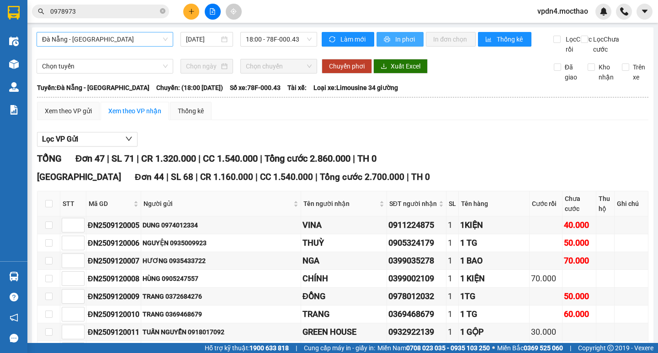
click at [388, 43] on button "In phơi" at bounding box center [399, 39] width 47 height 15
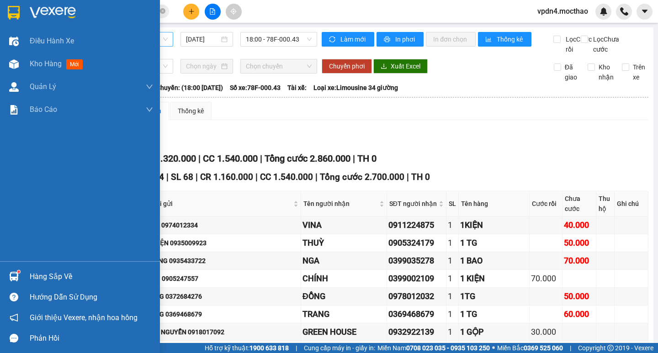
click at [73, 275] on div "Hàng sắp về" at bounding box center [91, 277] width 123 height 14
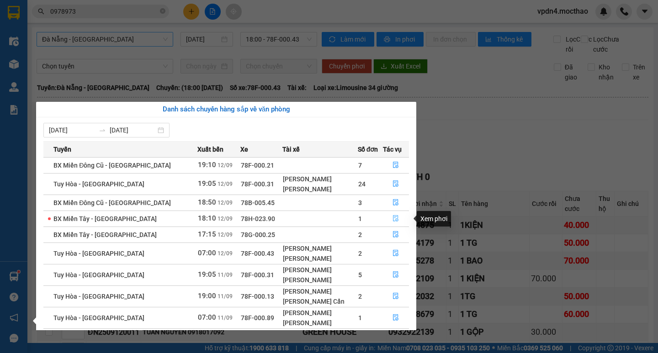
click at [399, 219] on button "button" at bounding box center [396, 218] width 26 height 15
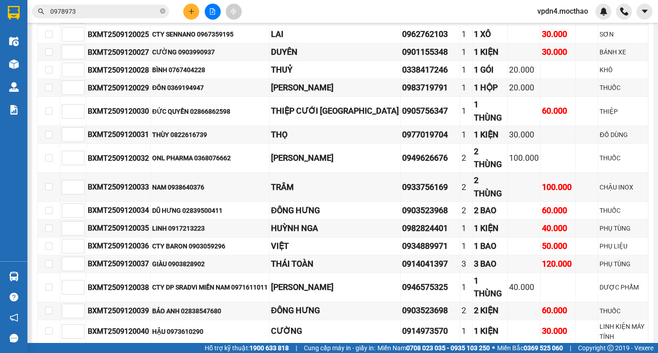
scroll to position [214, 0]
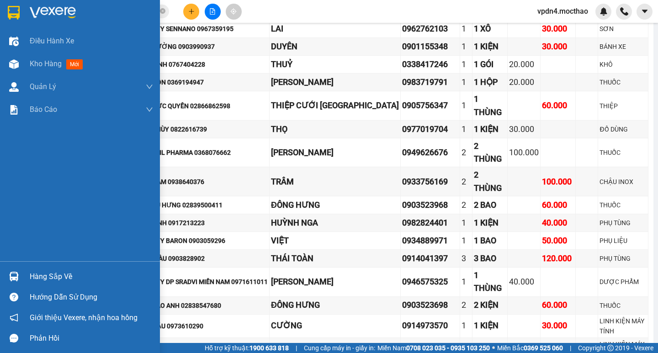
click at [37, 279] on div "Hàng sắp về" at bounding box center [91, 277] width 123 height 14
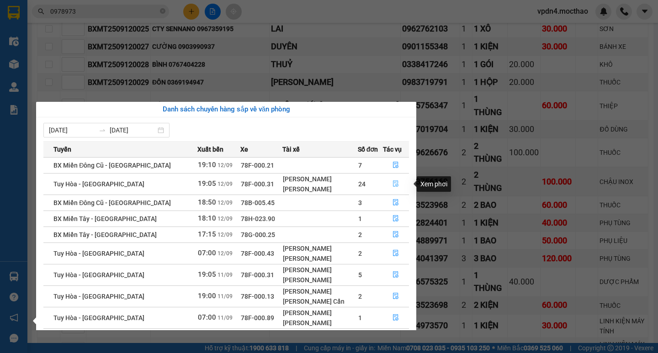
click at [402, 184] on button "button" at bounding box center [396, 184] width 26 height 15
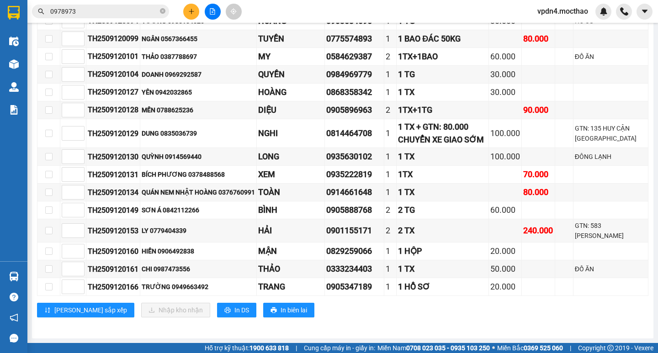
scroll to position [396, 0]
click at [193, 15] on button at bounding box center [191, 12] width 16 height 16
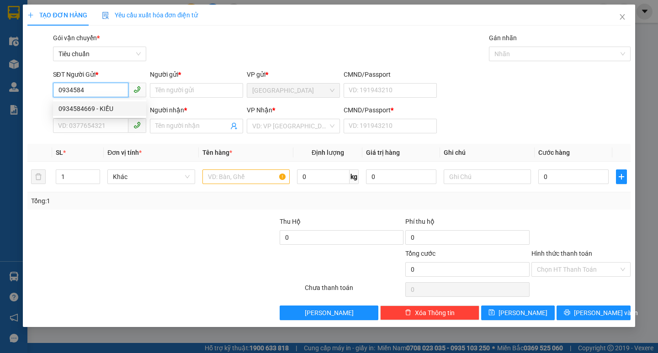
click at [121, 109] on div "0934584669 - KIỀU" at bounding box center [99, 109] width 82 height 10
type input "0934584669"
type input "KIỀU"
type input "0916450177"
type input "THI"
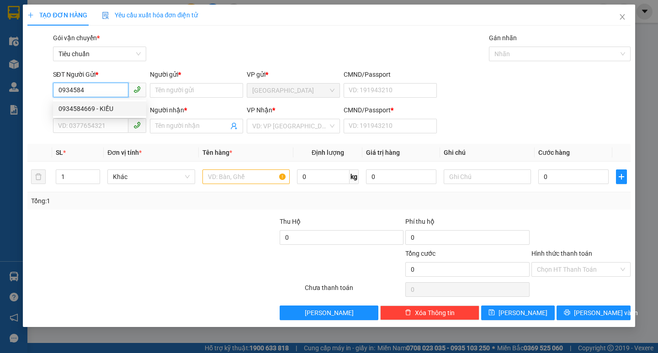
type input "0"
type input "30.000"
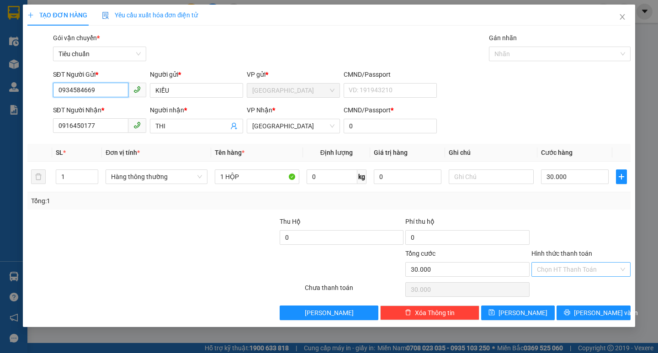
type input "0934584669"
click at [559, 269] on input "Hình thức thanh toán" at bounding box center [578, 270] width 82 height 14
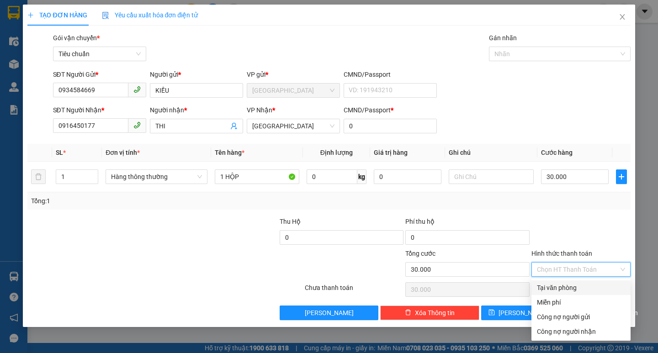
click at [560, 284] on div "Tại văn phòng" at bounding box center [581, 288] width 88 height 10
type input "0"
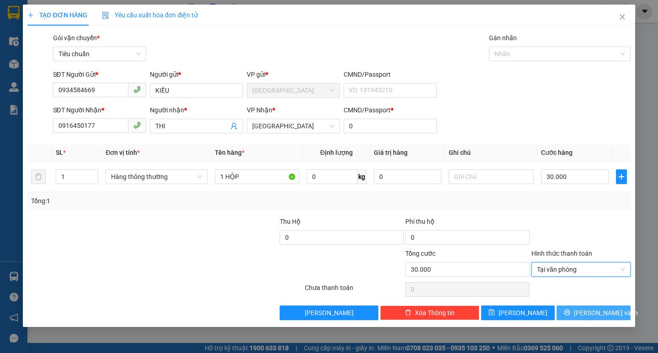
click at [594, 313] on span "[PERSON_NAME] và In" at bounding box center [606, 313] width 64 height 10
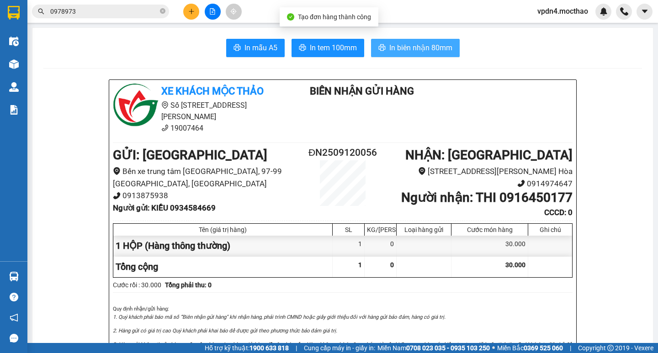
click at [430, 51] on span "In biên nhận 80mm" at bounding box center [420, 47] width 63 height 11
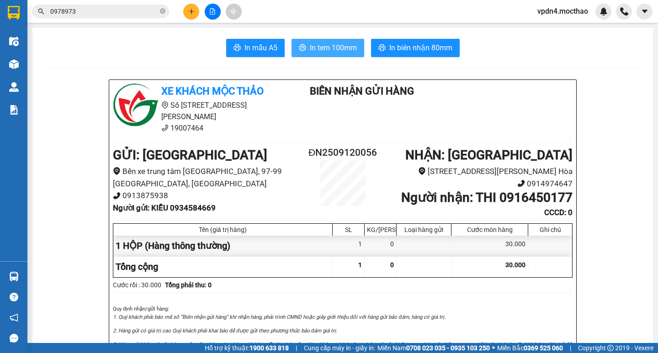
click at [324, 44] on span "In tem 100mm" at bounding box center [333, 47] width 47 height 11
